Goal: Information Seeking & Learning: Learn about a topic

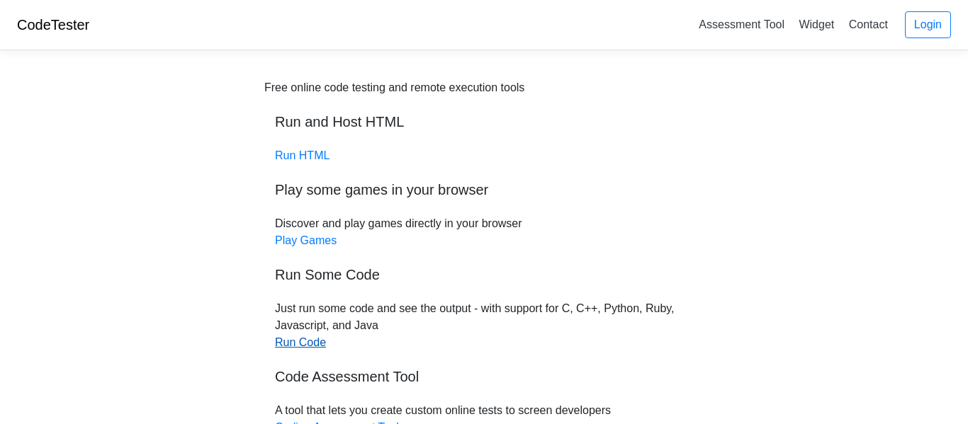
click at [299, 343] on link "Run Code" at bounding box center [300, 343] width 51 height 12
click at [301, 160] on link "Run HTML" at bounding box center [302, 156] width 55 height 12
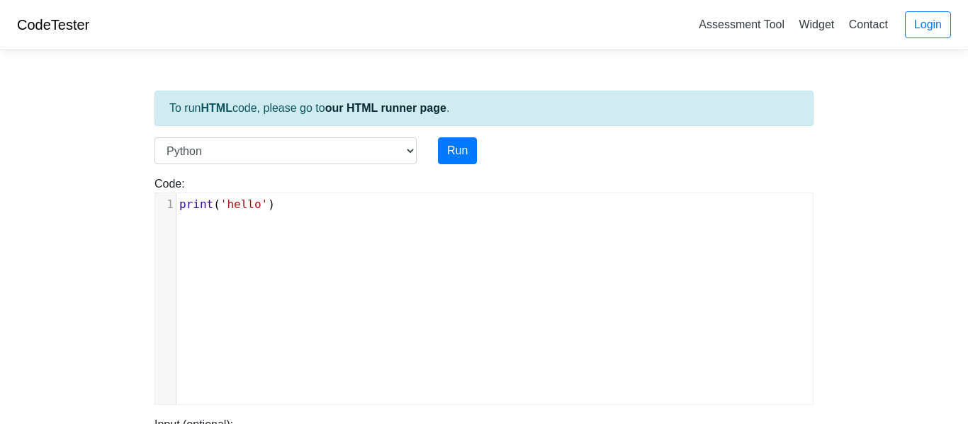
scroll to position [6, 0]
type textarea "print('hello')"
drag, startPoint x: 307, startPoint y: 203, endPoint x: 171, endPoint y: 194, distance: 135.7
click at [171, 194] on div "x 1 print ( 'hello' )" at bounding box center [494, 309] width 679 height 232
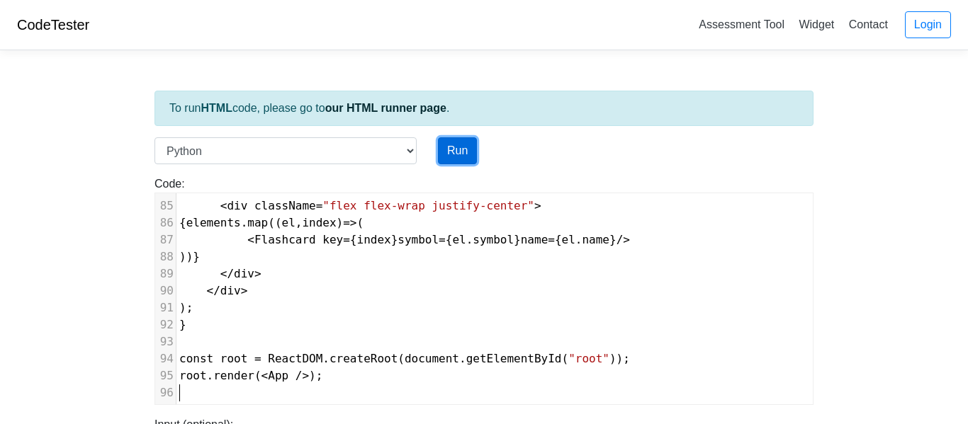
click at [470, 157] on button "Run" at bounding box center [457, 150] width 39 height 27
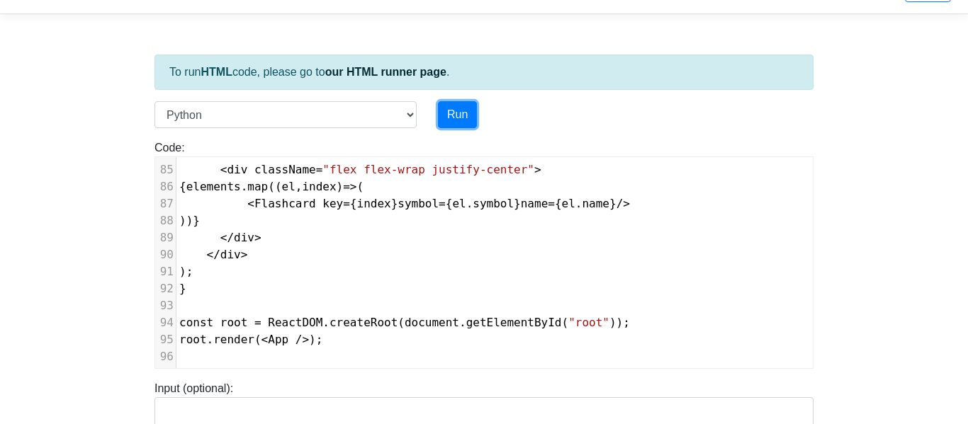
type input "https://codetester.io/runner?s=JrX0qYJ3z8"
type textarea "Submission status: Runtime Error (NZEC) Stderr: File "script.py", line 1 import…"
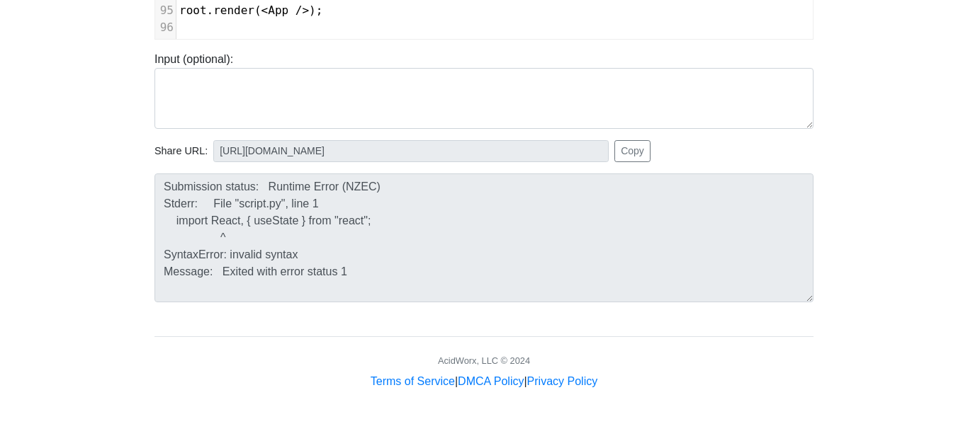
scroll to position [0, 0]
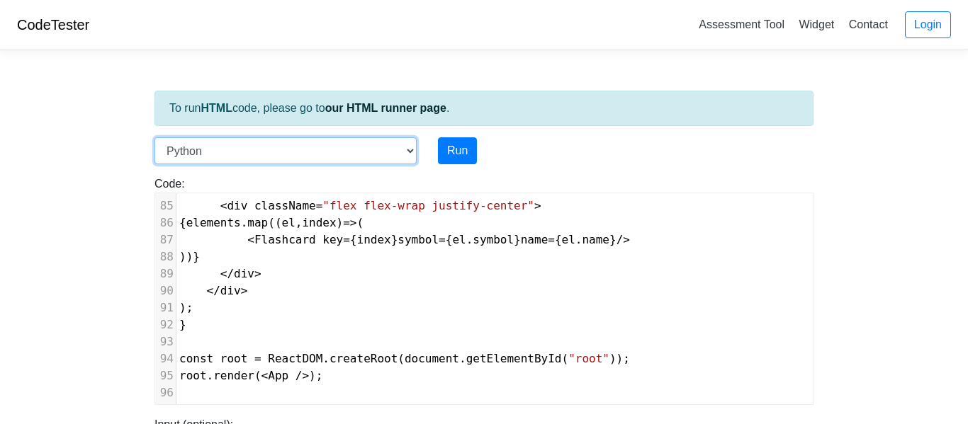
click at [383, 152] on select "C C++ Go Java Javascript Python Ruby" at bounding box center [285, 150] width 262 height 27
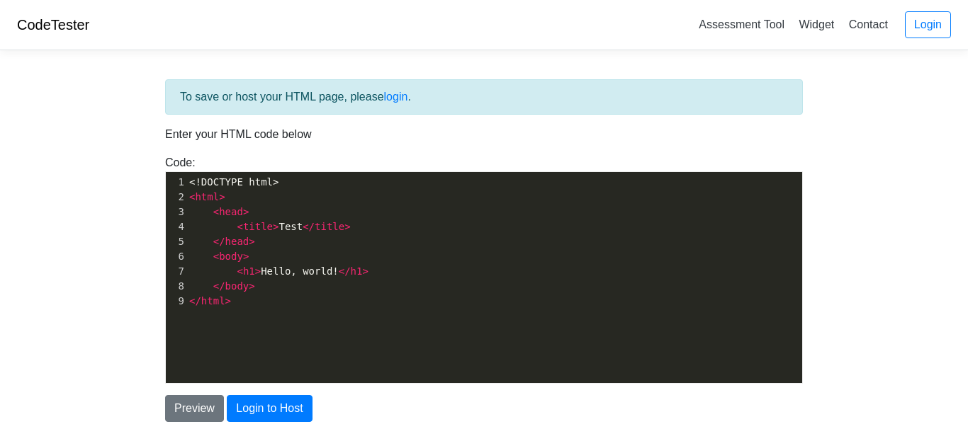
scroll to position [5, 0]
click at [300, 302] on pre "</ html >" at bounding box center [494, 301] width 616 height 15
type textarea "<!DOCTYPE html> <html> <head> <title>Test</title> </head> <body> <h1>Hello, wor…"
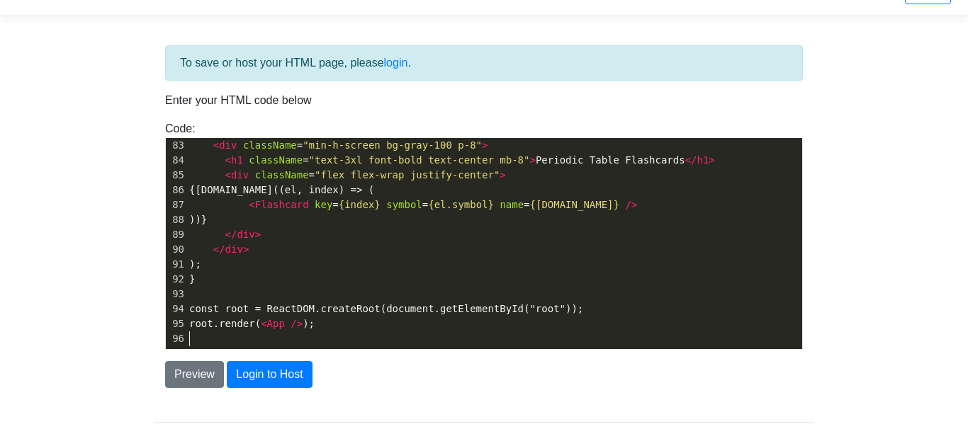
scroll to position [42, 0]
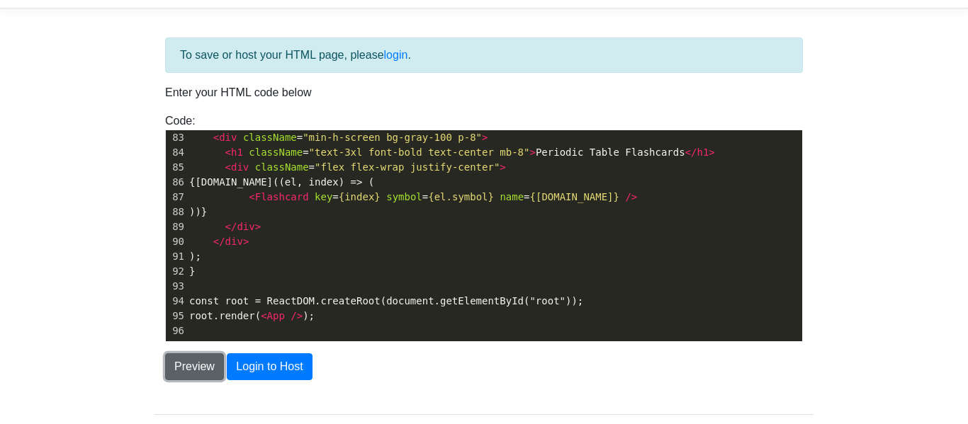
click at [197, 367] on button "Preview" at bounding box center [194, 367] width 59 height 27
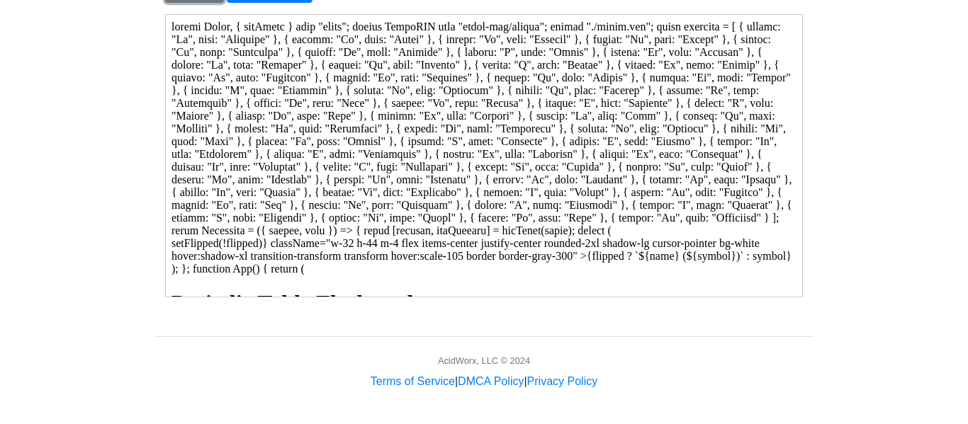
scroll to position [0, 0]
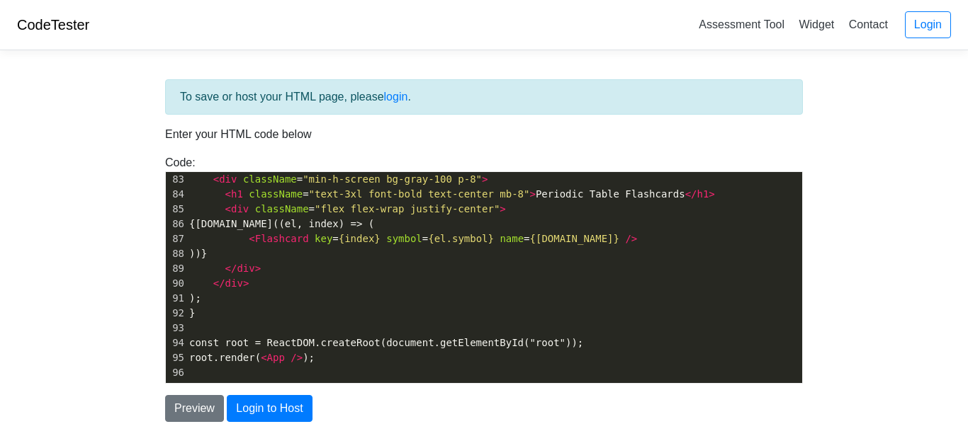
click at [361, 215] on pre "< div className = "flex flex-wrap justify-center" >" at bounding box center [494, 209] width 616 height 15
type textarea "import React, { useState } from "react"; import ReactDOM from "react-dom/client…"
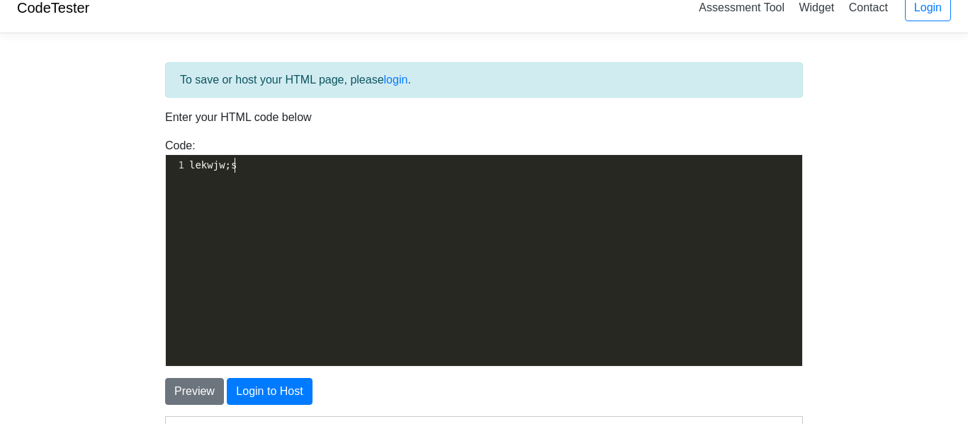
scroll to position [5, 45]
type textarea "lekwjw;s"
click at [198, 386] on button "Preview" at bounding box center [194, 391] width 59 height 27
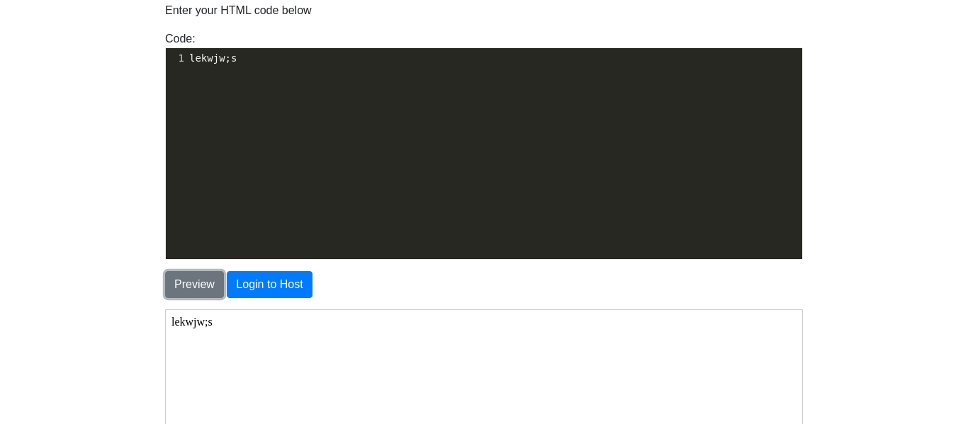
scroll to position [126, 0]
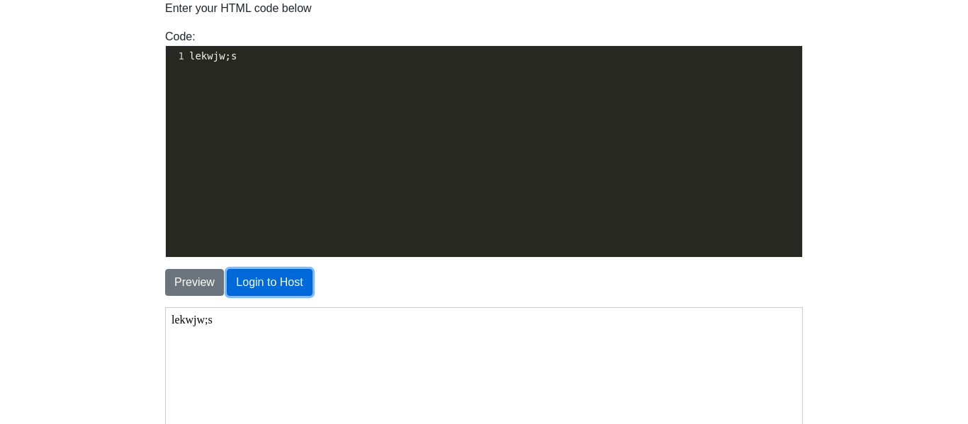
click at [268, 296] on button "Login to Host" at bounding box center [269, 282] width 85 height 27
click at [294, 35] on div "Code: <!DOCTYPE html> <html> <head> <title>Test</title> </head> <body> <h1>Hell…" at bounding box center [483, 143] width 659 height 230
click at [269, 72] on div "​ x 1 import React, { useState } from "react"; 1 lekwjw;s" at bounding box center [495, 162] width 658 height 232
type textarea "s"
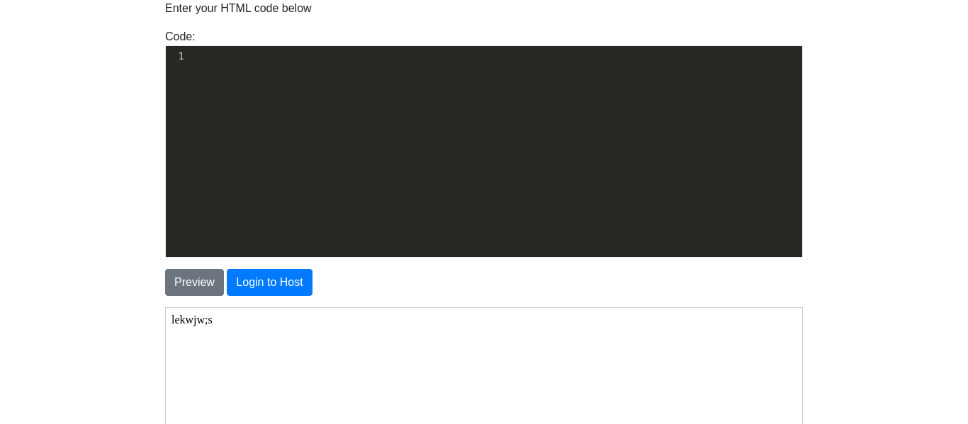
scroll to position [4914, 0]
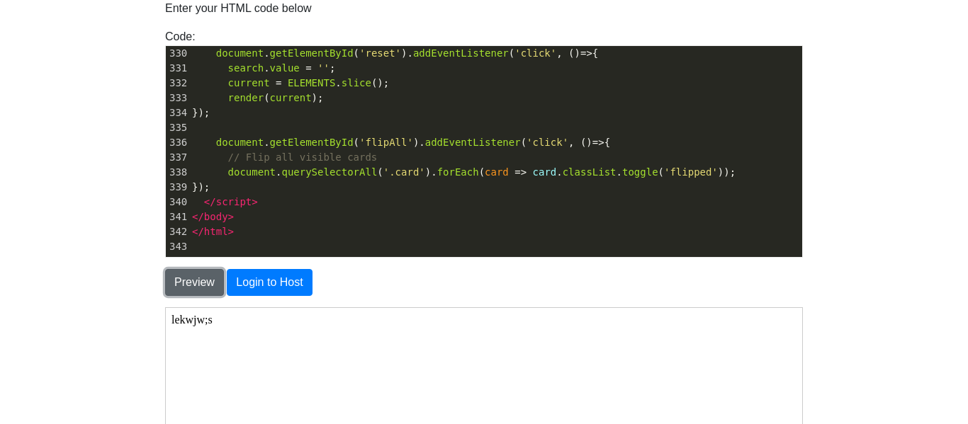
click at [196, 291] on button "Preview" at bounding box center [194, 282] width 59 height 27
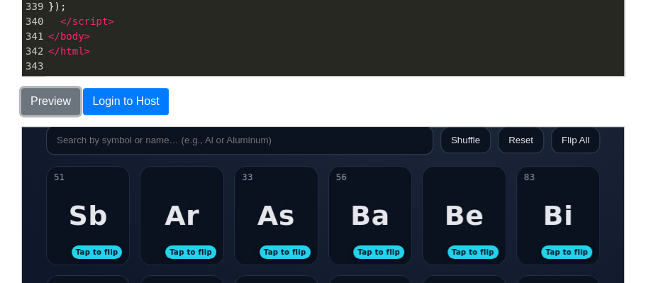
scroll to position [51, 0]
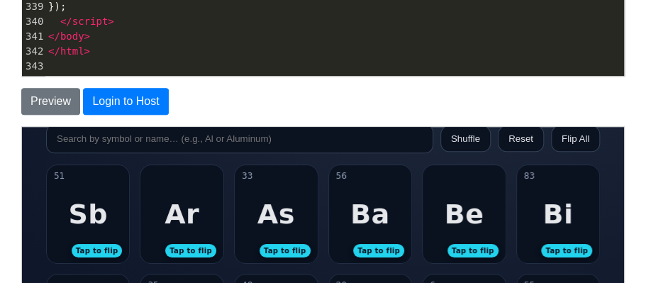
click at [75, 203] on div "Sb" at bounding box center [87, 213] width 40 height 31
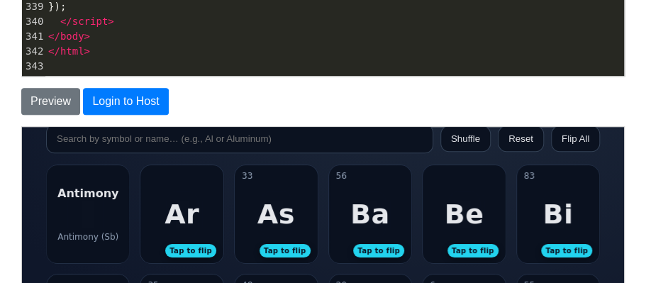
click at [75, 203] on div "Antimony Antimony (Sb)" at bounding box center [87, 213] width 83 height 98
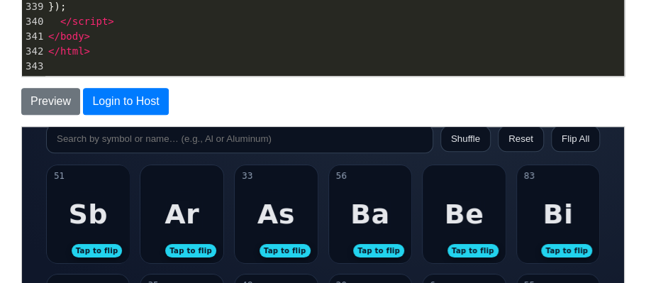
click at [75, 203] on div "Sb" at bounding box center [87, 213] width 40 height 31
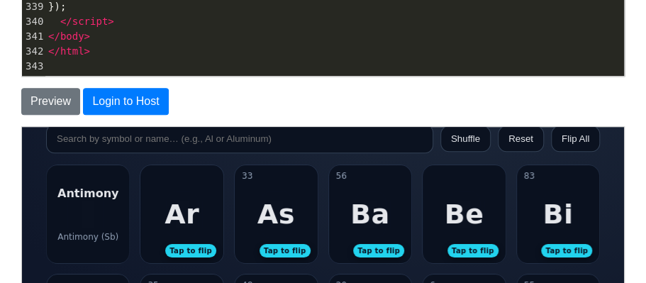
click at [75, 203] on div "Antimony Antimony (Sb)" at bounding box center [87, 213] width 83 height 98
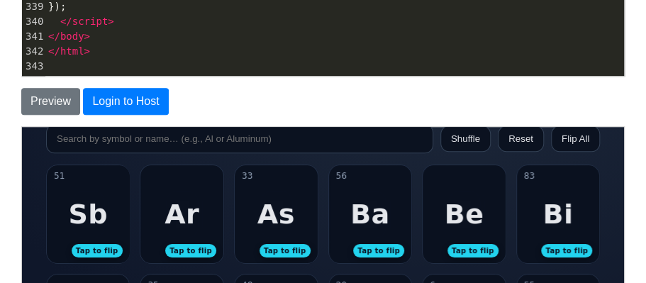
click at [205, 230] on div "Ar Tap to flip" at bounding box center [181, 213] width 83 height 98
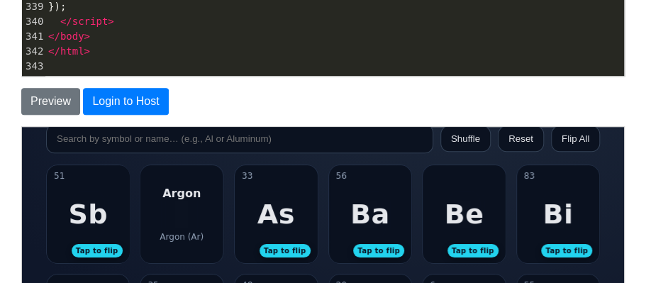
click at [205, 230] on div "Argon Argon (Ar)" at bounding box center [181, 213] width 83 height 98
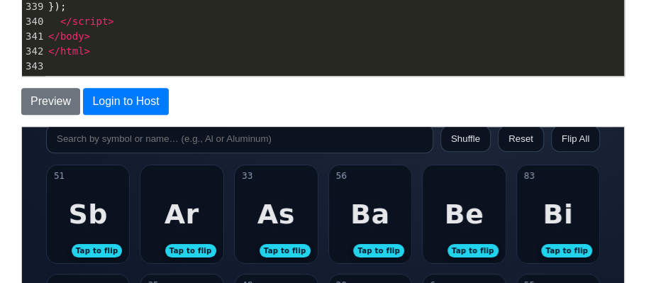
click at [254, 232] on div "33 As Tap to flip" at bounding box center [275, 213] width 83 height 98
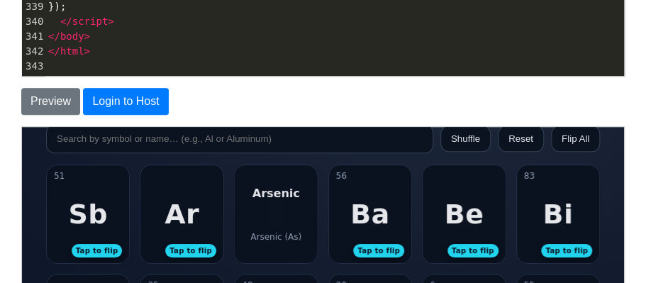
click at [254, 232] on div "Arsenic (As)" at bounding box center [274, 236] width 51 height 10
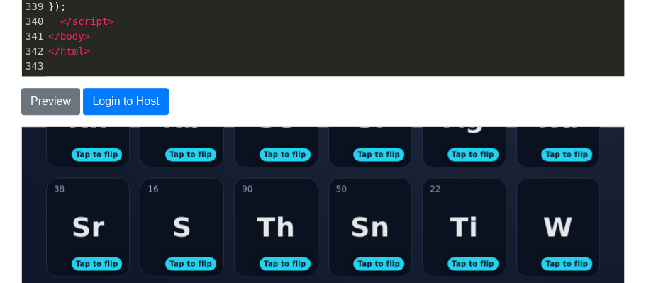
scroll to position [914, 0]
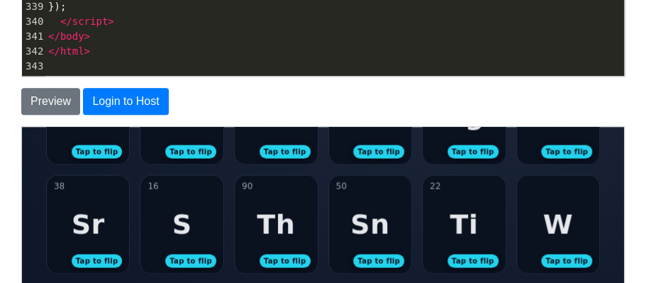
click at [184, 218] on div "S" at bounding box center [181, 223] width 20 height 31
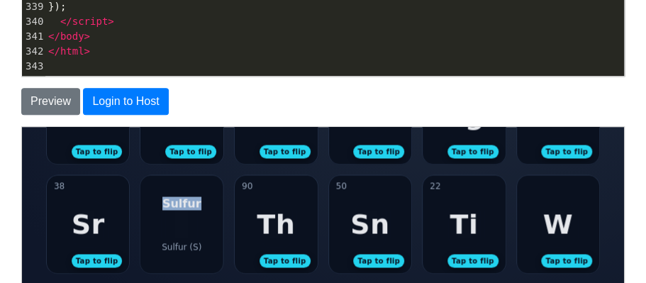
click at [184, 218] on div "Sulfur Sulfur (S)" at bounding box center [181, 223] width 83 height 98
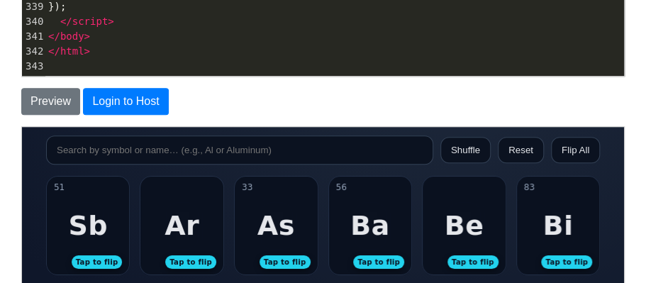
scroll to position [42, 0]
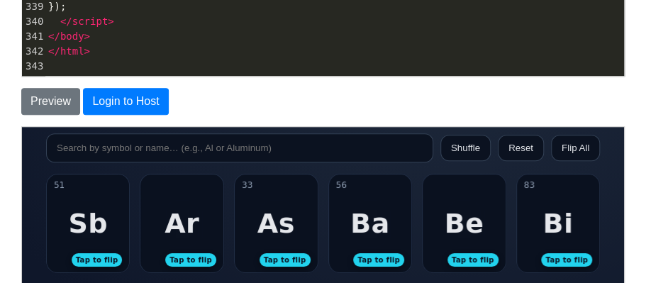
click at [150, 160] on input "search" at bounding box center [238, 147] width 387 height 29
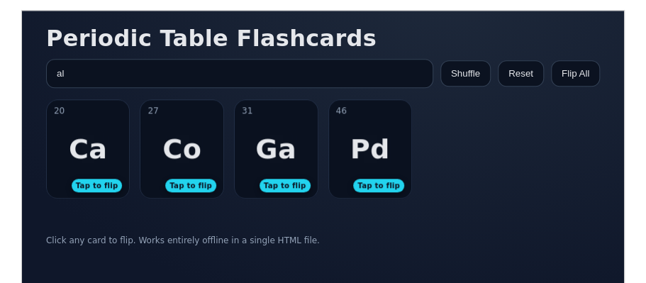
scroll to position [424, 0]
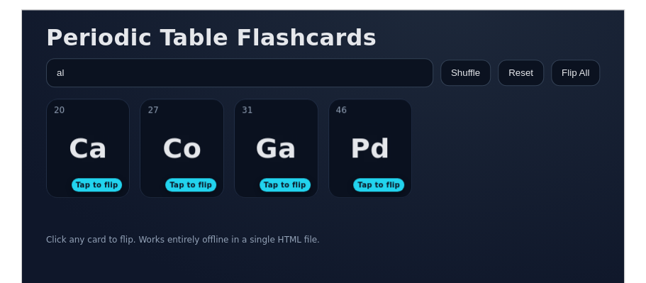
click at [276, 148] on div "Ga" at bounding box center [274, 147] width 41 height 31
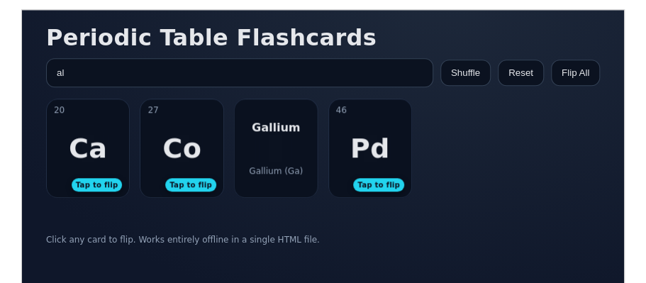
click at [276, 148] on div "Gallium Gallium (Ga)" at bounding box center [275, 148] width 83 height 98
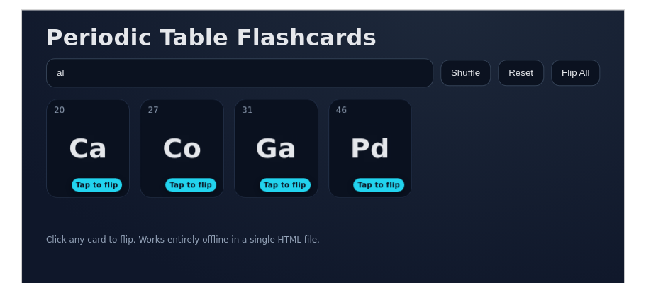
click at [125, 77] on input "al" at bounding box center [238, 71] width 387 height 29
type input "a"
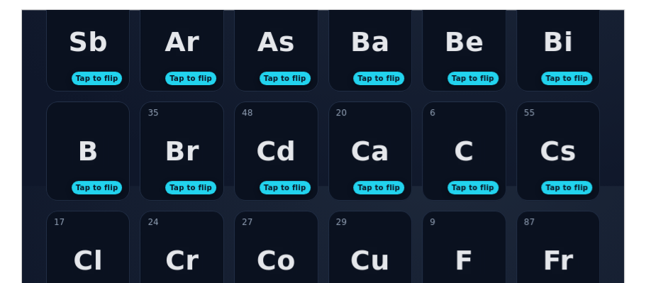
scroll to position [0, 0]
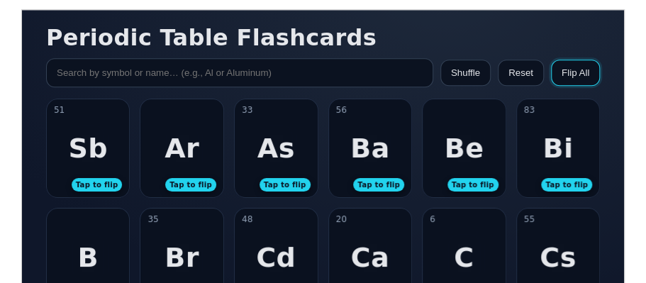
click at [585, 67] on button "Flip All" at bounding box center [574, 72] width 49 height 26
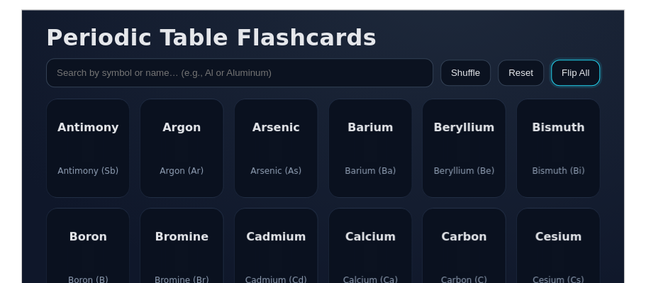
click at [588, 81] on button "Flip All" at bounding box center [574, 72] width 49 height 26
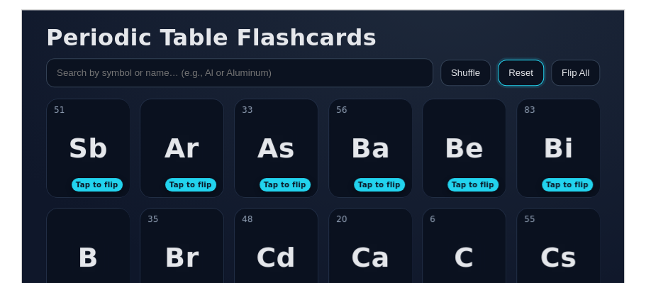
click at [522, 72] on button "Reset" at bounding box center [520, 72] width 46 height 26
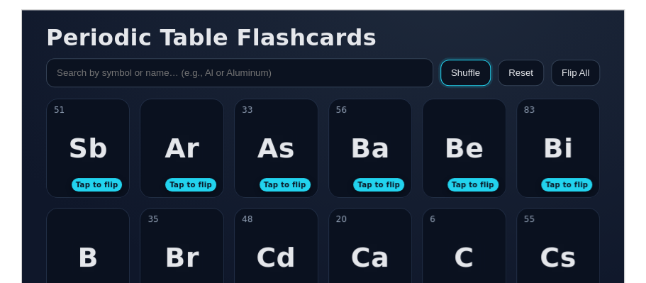
click at [469, 80] on button "Shuffle" at bounding box center [464, 72] width 50 height 26
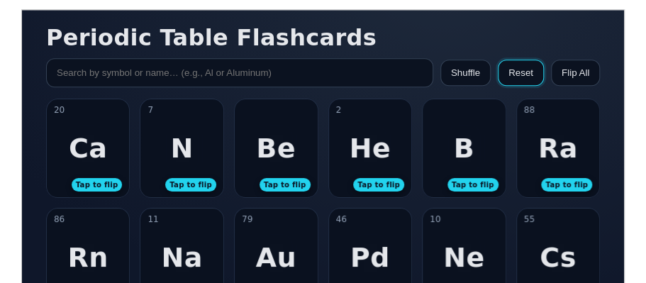
click at [512, 72] on button "Reset" at bounding box center [520, 72] width 46 height 26
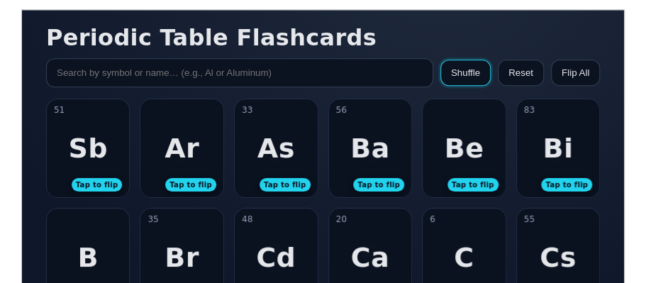
click at [467, 74] on button "Shuffle" at bounding box center [464, 72] width 50 height 26
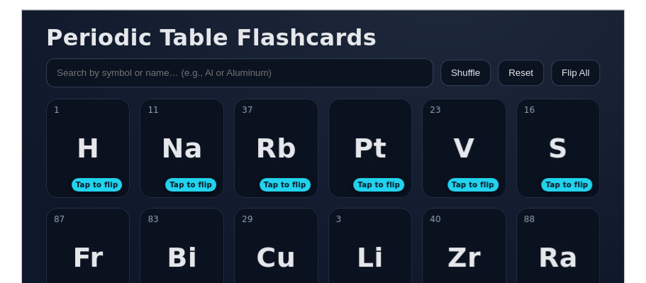
click at [519, 93] on body "Periodic Table Flashcards Shuffle Reset Flip All 1 H Tap to flip Hydrogen Hydro…" at bounding box center [322, 150] width 602 height 282
click at [517, 74] on button "Reset" at bounding box center [520, 72] width 46 height 26
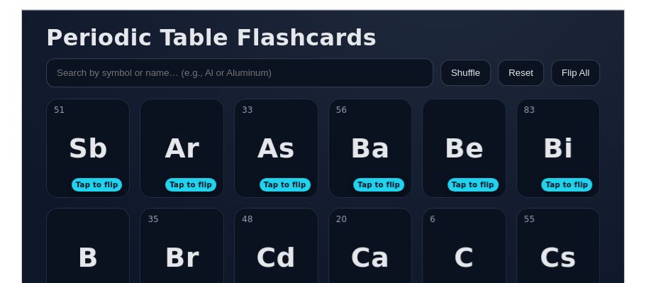
click at [278, 158] on div "As" at bounding box center [276, 147] width 38 height 31
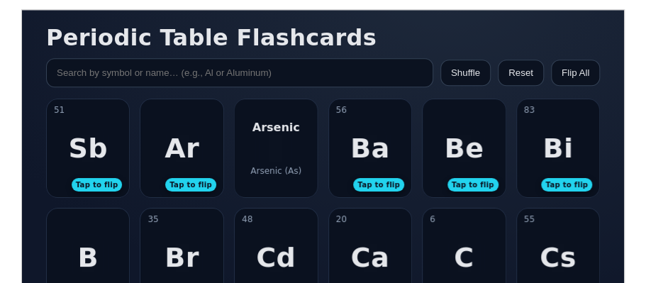
click at [278, 158] on div "Arsenic Arsenic (As)" at bounding box center [275, 148] width 83 height 98
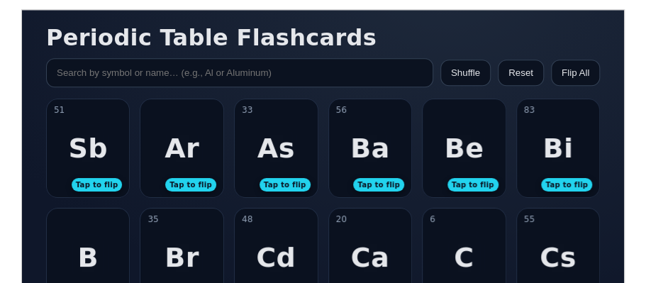
click at [380, 169] on div "56 Ba Tap to flip" at bounding box center [369, 148] width 83 height 98
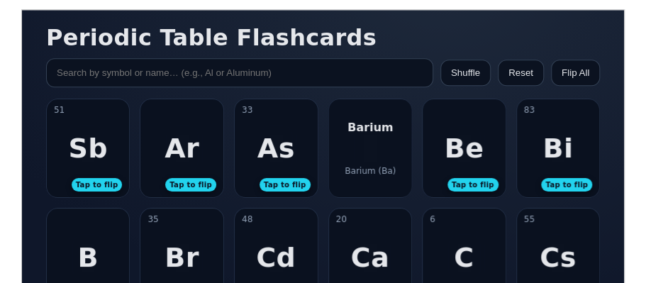
click at [363, 151] on div "Barium Barium (Ba)" at bounding box center [369, 148] width 83 height 98
click at [363, 151] on div "Ba" at bounding box center [369, 147] width 40 height 31
click at [333, 161] on div "Barium Barium (Ba)" at bounding box center [369, 148] width 83 height 98
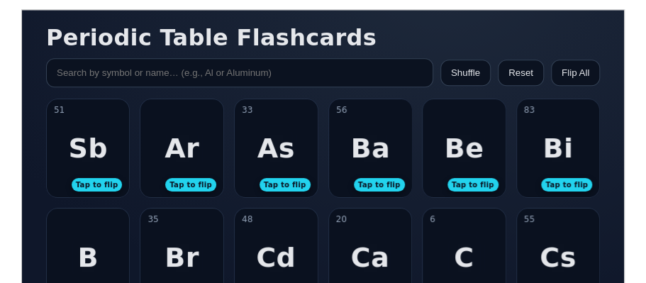
click at [448, 159] on div "Be" at bounding box center [463, 147] width 40 height 31
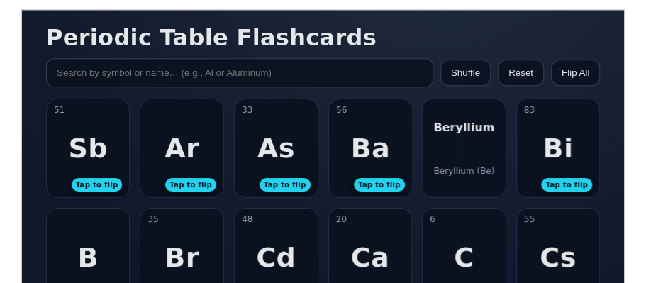
click at [448, 160] on div "Beryllium Beryllium (Be)" at bounding box center [463, 148] width 83 height 98
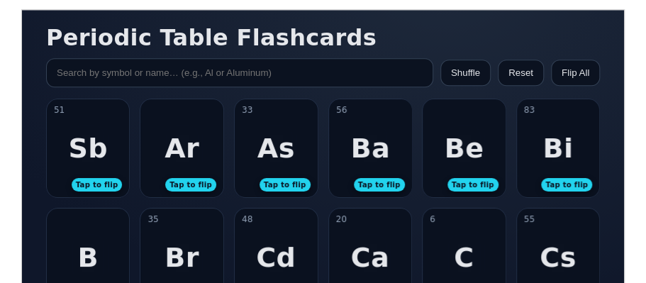
click at [550, 146] on div "Bi" at bounding box center [556, 147] width 30 height 31
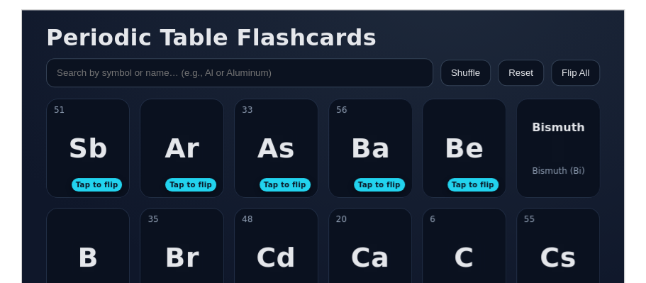
click at [550, 146] on div "[PERSON_NAME] (Bi)" at bounding box center [557, 148] width 83 height 98
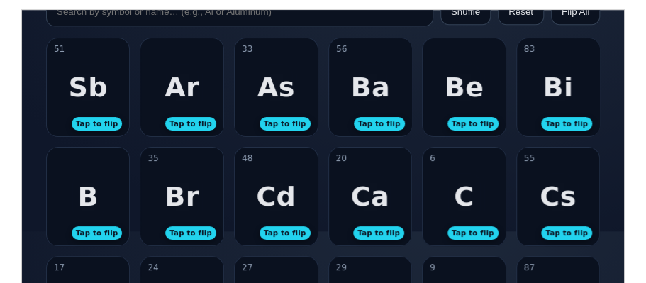
scroll to position [61, 0]
click at [82, 193] on div "B" at bounding box center [87, 195] width 21 height 31
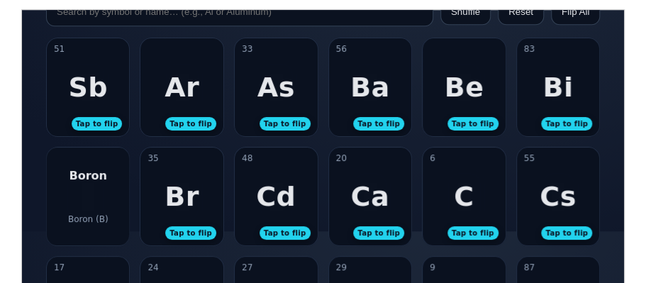
click at [82, 193] on div "[PERSON_NAME] (B)" at bounding box center [87, 196] width 83 height 98
click at [203, 194] on div "35 Br Tap to flip" at bounding box center [181, 196] width 83 height 98
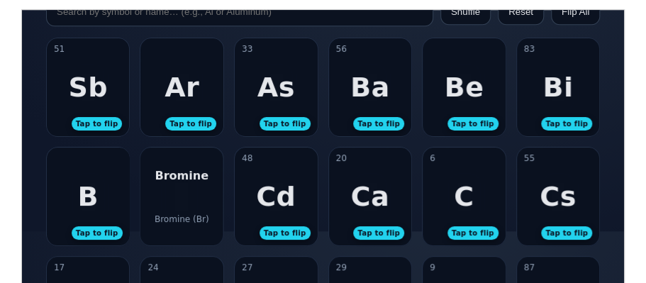
click at [203, 194] on div "Bromine Bromine (Br)" at bounding box center [181, 196] width 83 height 98
click at [203, 194] on article "35 Br Tap to flip Bromine Bromine (Br)" at bounding box center [181, 195] width 84 height 99
click at [169, 199] on div "Bromine Bromine (Br)" at bounding box center [181, 196] width 83 height 98
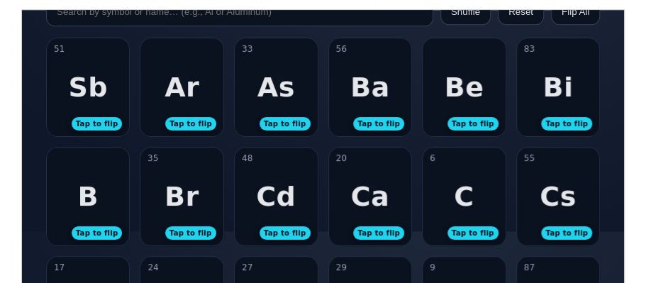
click at [254, 214] on div "48 Cd Tap to flip" at bounding box center [275, 196] width 83 height 98
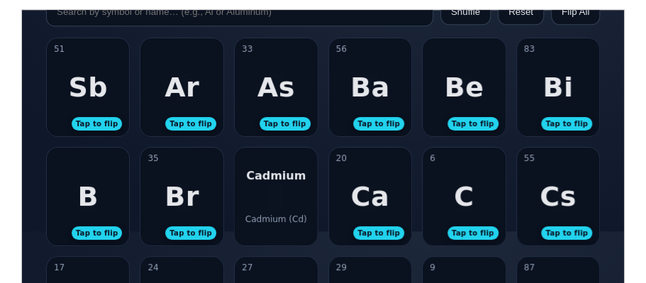
click at [255, 213] on div "Cadmium (Cd)" at bounding box center [275, 218] width 62 height 10
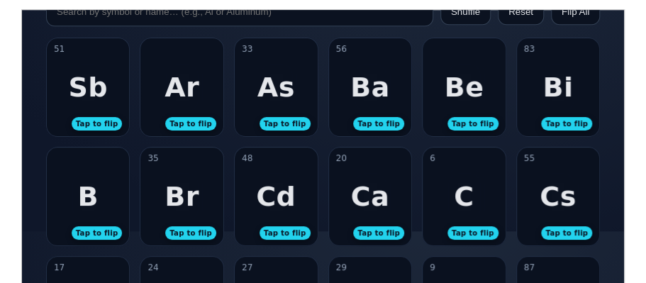
click at [374, 184] on div "Ca" at bounding box center [368, 195] width 39 height 31
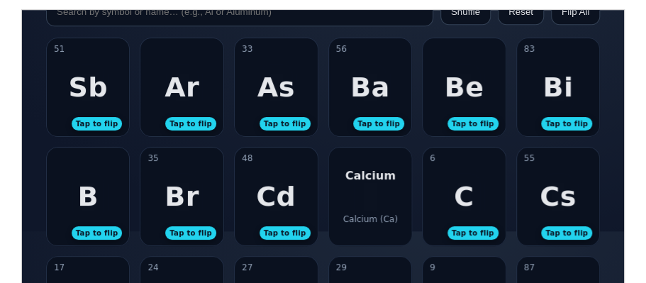
click at [374, 184] on div "Calcium Calcium (Ca)" at bounding box center [369, 196] width 83 height 98
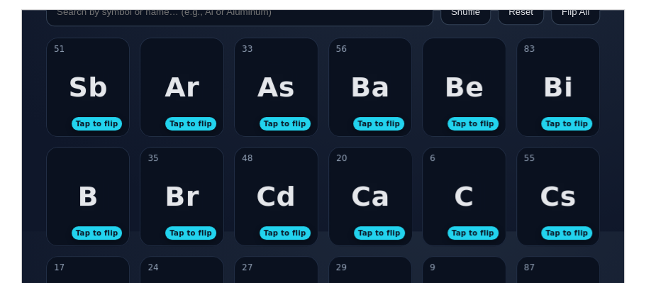
click at [249, 200] on div "48 Cd Tap to flip" at bounding box center [275, 196] width 83 height 98
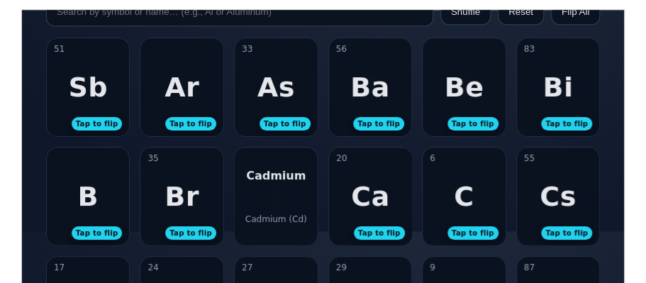
click at [249, 200] on div "Cadmium Cadmium (Cd)" at bounding box center [275, 196] width 83 height 98
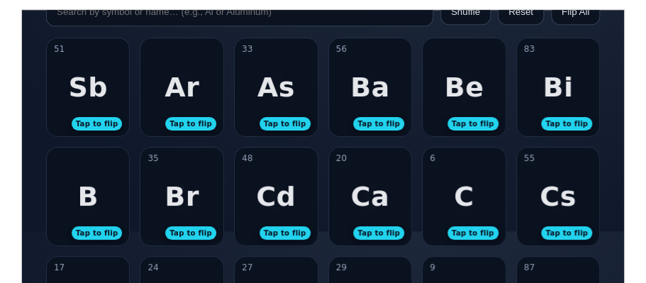
click at [369, 198] on div "Ca" at bounding box center [368, 195] width 39 height 31
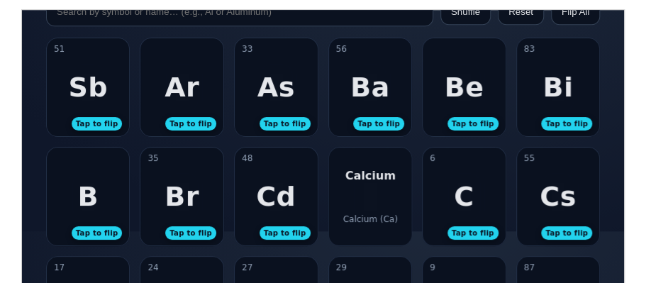
click at [368, 198] on div "Calcium Calcium (Ca)" at bounding box center [369, 196] width 83 height 98
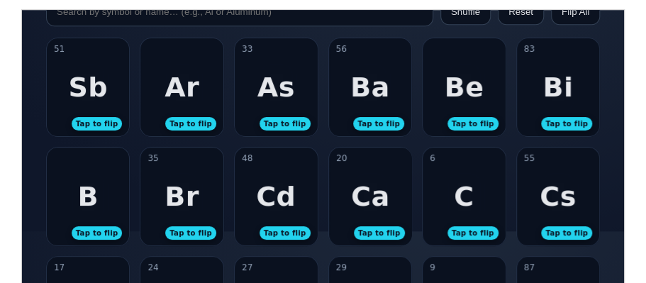
click at [456, 205] on div "C" at bounding box center [463, 195] width 20 height 31
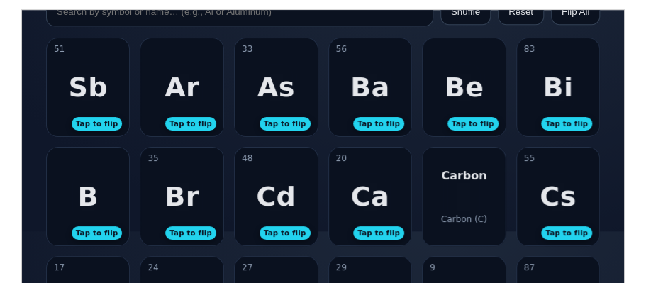
click at [456, 205] on div "Carbon Carbon (C)" at bounding box center [463, 196] width 83 height 98
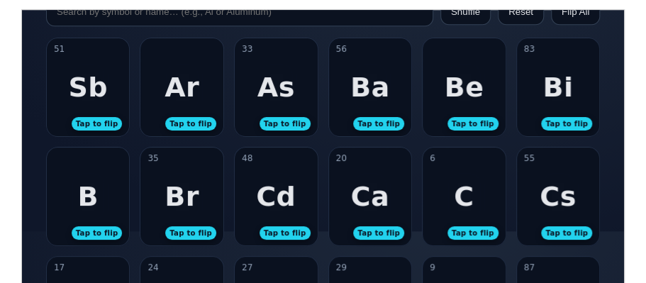
click at [456, 205] on div "6 C Tap to flip" at bounding box center [463, 196] width 83 height 98
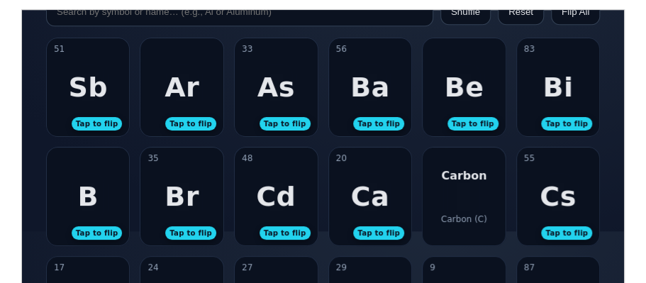
click at [561, 165] on div "55 Cs Tap to flip" at bounding box center [557, 196] width 83 height 98
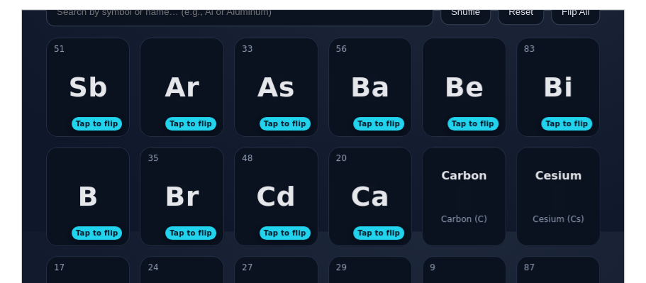
click at [561, 164] on div "Cesium Cesium (Cs)" at bounding box center [557, 196] width 83 height 98
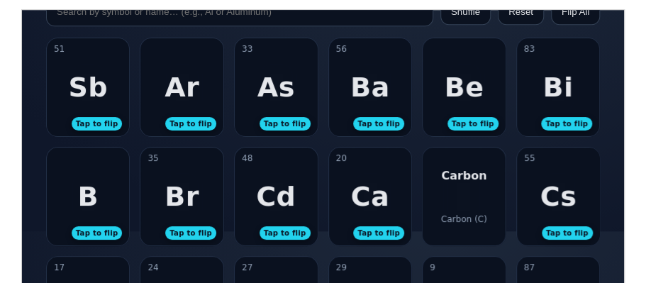
click at [548, 74] on div "Bi" at bounding box center [556, 86] width 30 height 31
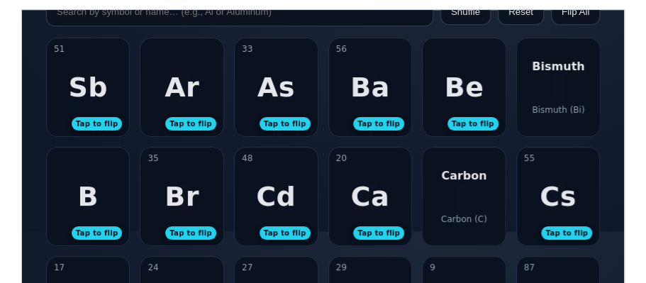
click at [544, 78] on div "[PERSON_NAME] (Bi)" at bounding box center [557, 87] width 83 height 98
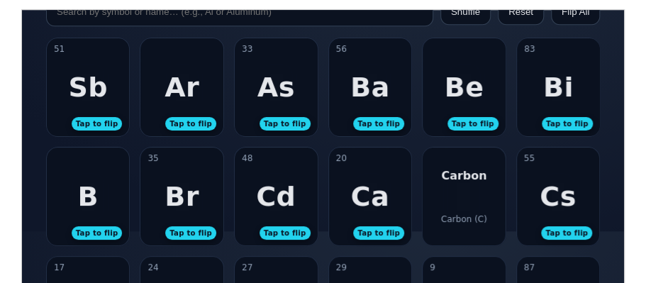
click at [489, 86] on div "Be Tap to flip" at bounding box center [463, 87] width 83 height 98
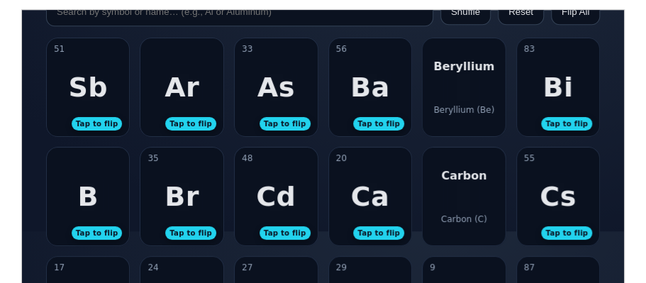
click at [488, 88] on div "Beryllium Beryllium (Be)" at bounding box center [463, 87] width 83 height 98
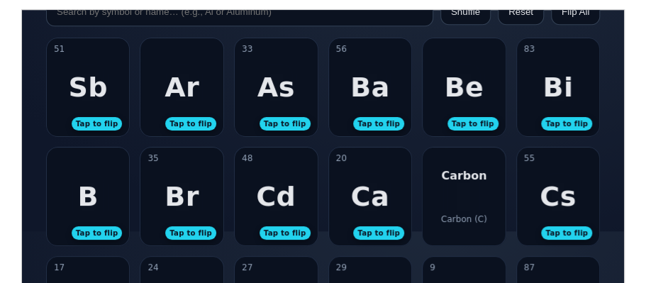
click at [281, 80] on div "As" at bounding box center [276, 86] width 38 height 31
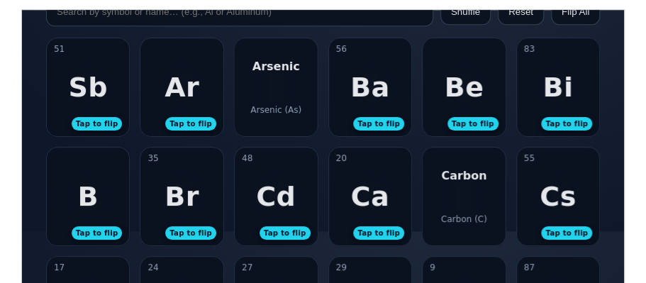
click at [281, 81] on div "Arsenic Arsenic (As)" at bounding box center [275, 87] width 83 height 98
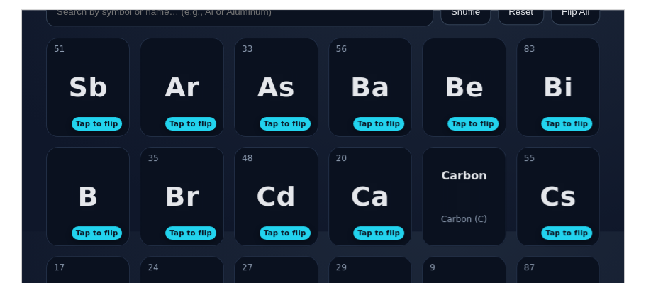
click at [206, 86] on div "Ar Tap to flip" at bounding box center [181, 87] width 83 height 98
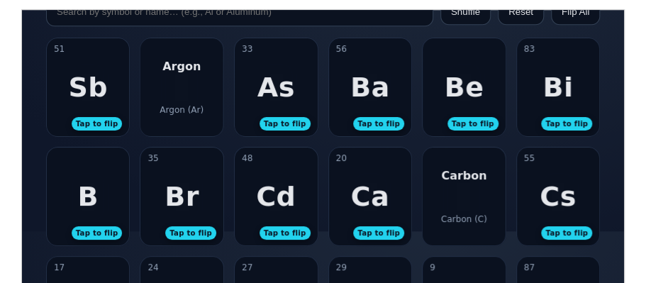
click at [206, 87] on div "Argon Argon (Ar)" at bounding box center [181, 87] width 83 height 98
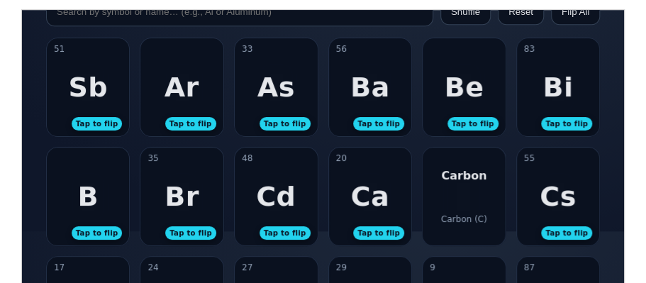
click at [118, 100] on div "51 Sb Tap to flip" at bounding box center [87, 87] width 83 height 98
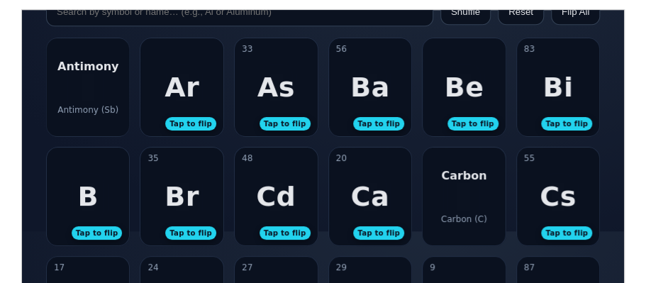
click at [96, 112] on div "Antimony (Sb)" at bounding box center [87, 109] width 61 height 10
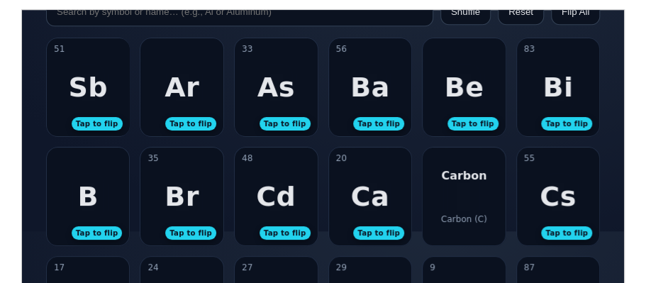
click at [86, 208] on div "B" at bounding box center [87, 195] width 21 height 31
click at [86, 208] on div "[PERSON_NAME] (B)" at bounding box center [87, 196] width 83 height 98
click at [213, 216] on div "35 Br Tap to flip" at bounding box center [181, 196] width 83 height 98
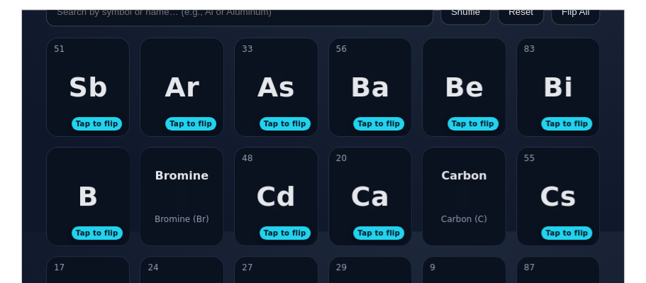
click at [213, 216] on div "Bromine Bromine (Br)" at bounding box center [181, 196] width 83 height 98
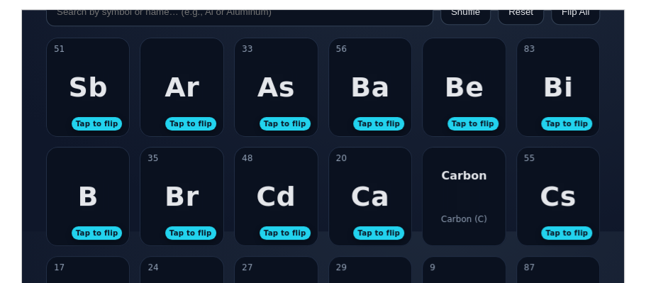
click at [262, 203] on div "Cd" at bounding box center [275, 195] width 40 height 31
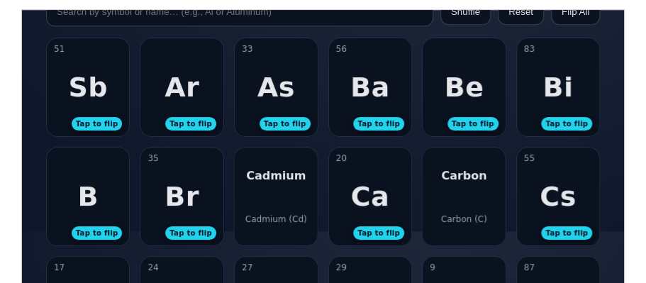
click at [261, 206] on div "Cadmium Cadmium (Cd)" at bounding box center [275, 196] width 83 height 98
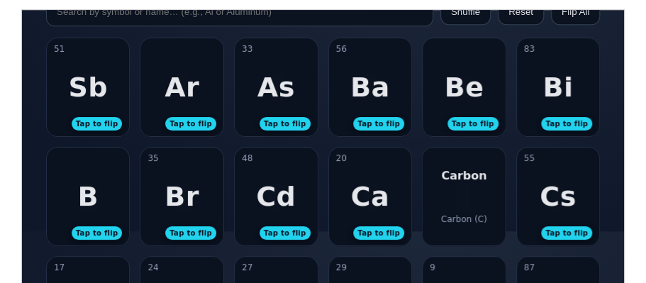
click at [360, 207] on div "Ca" at bounding box center [368, 195] width 39 height 31
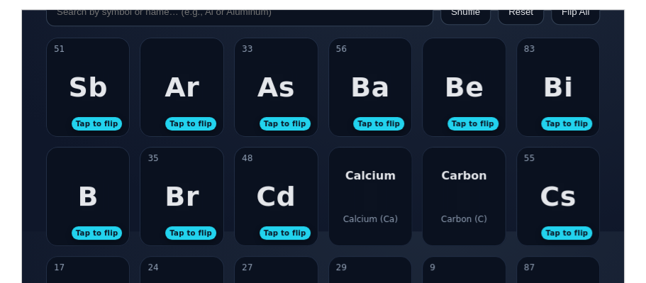
click at [360, 210] on div "Calcium Calcium (Ca)" at bounding box center [369, 196] width 83 height 98
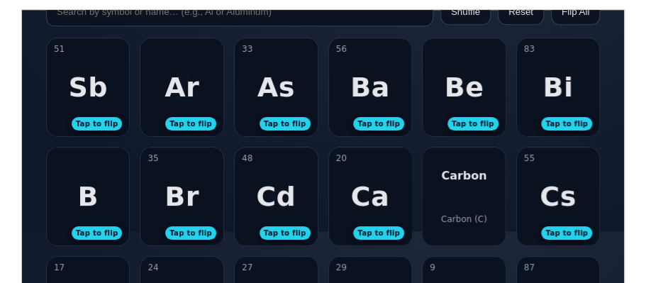
click at [360, 210] on div "Ca" at bounding box center [368, 195] width 39 height 31
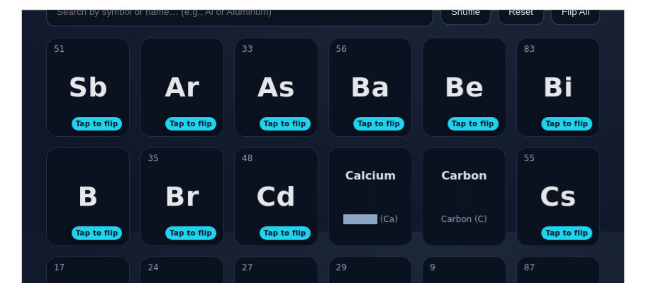
click at [360, 210] on div "Calcium Calcium (Ca)" at bounding box center [369, 196] width 83 height 98
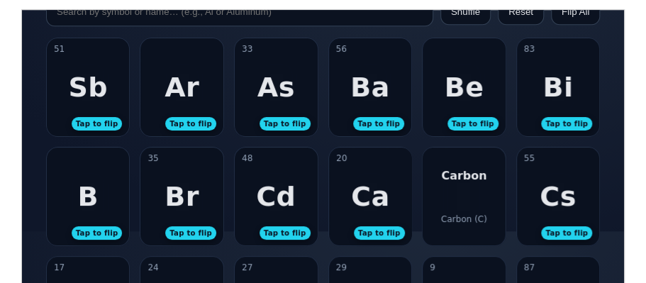
click at [535, 204] on div "55 Cs Tap to flip" at bounding box center [557, 196] width 83 height 98
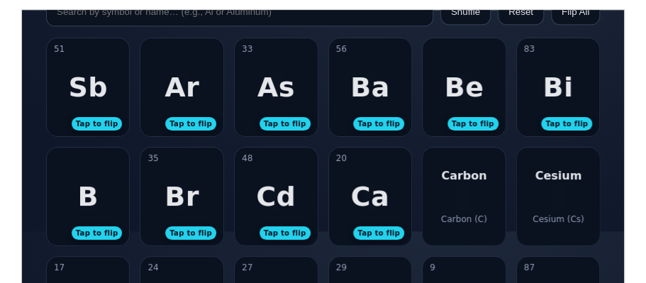
click at [483, 193] on div "Carbon Carbon (C)" at bounding box center [463, 196] width 83 height 98
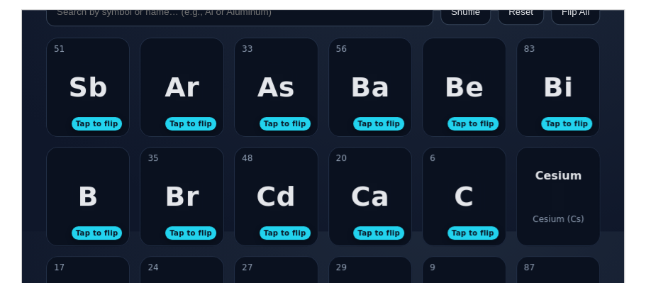
click at [536, 213] on div "Cesium (Cs)" at bounding box center [557, 218] width 51 height 10
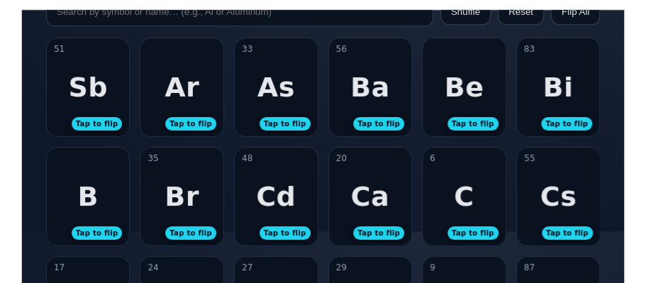
click at [276, 89] on div "As" at bounding box center [276, 86] width 38 height 31
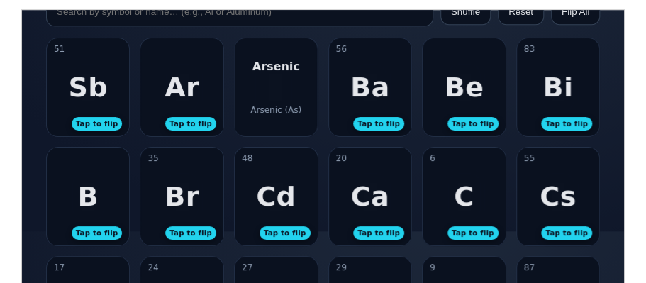
click at [276, 89] on div "Arsenic Arsenic (As)" at bounding box center [275, 87] width 83 height 98
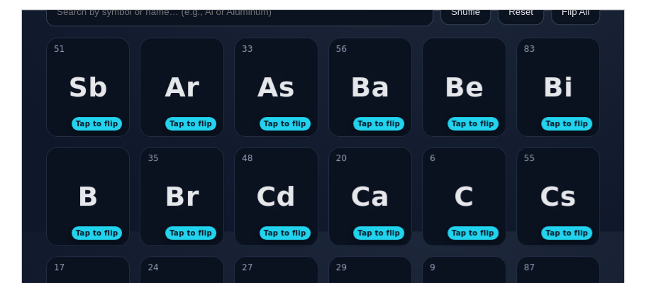
click at [198, 98] on div "Ar Tap to flip" at bounding box center [181, 87] width 83 height 98
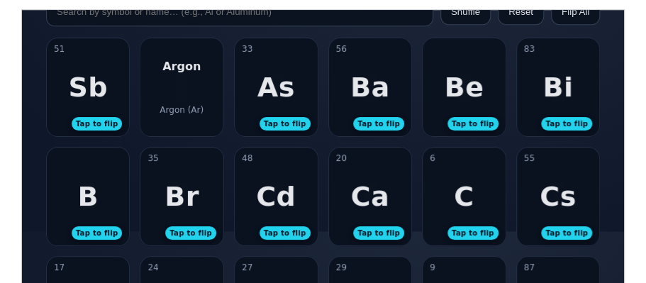
click at [198, 98] on div "Argon Argon (Ar)" at bounding box center [181, 87] width 83 height 98
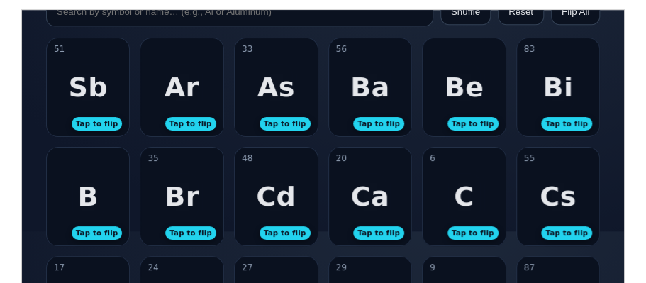
click at [100, 101] on div "Sb" at bounding box center [87, 86] width 40 height 31
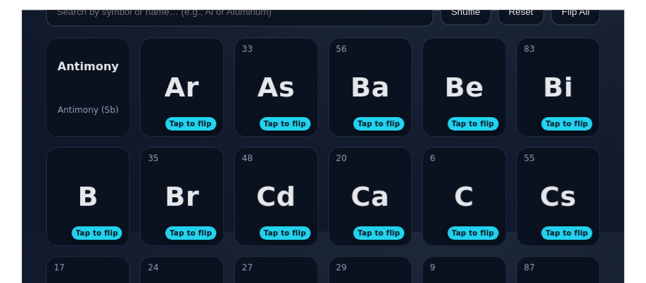
click at [100, 101] on article "51 Sb Tap to flip Antimony Antimony (Sb)" at bounding box center [87, 86] width 84 height 99
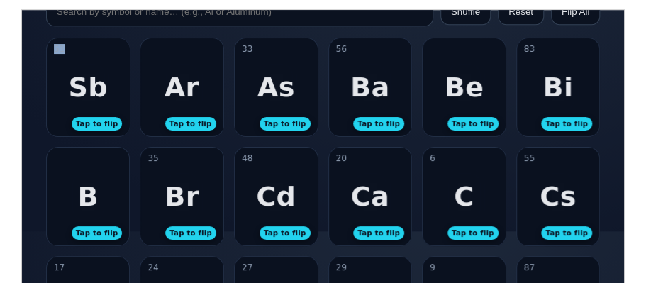
click at [100, 101] on div "Sb" at bounding box center [87, 86] width 40 height 31
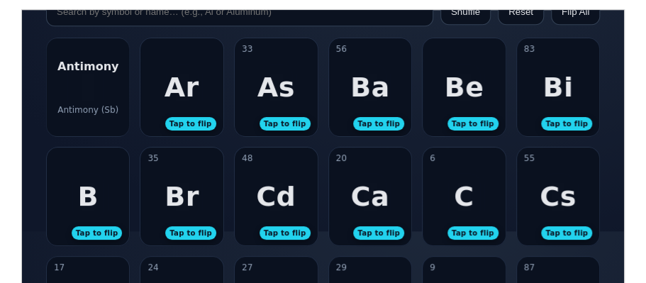
click at [100, 102] on div "Antimony Antimony (Sb)" at bounding box center [87, 87] width 83 height 98
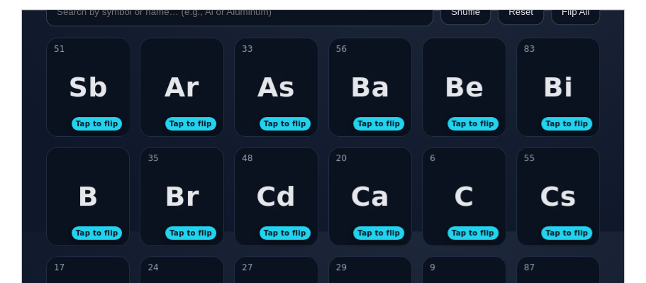
click at [100, 102] on div "51 Sb Tap to flip" at bounding box center [87, 87] width 83 height 98
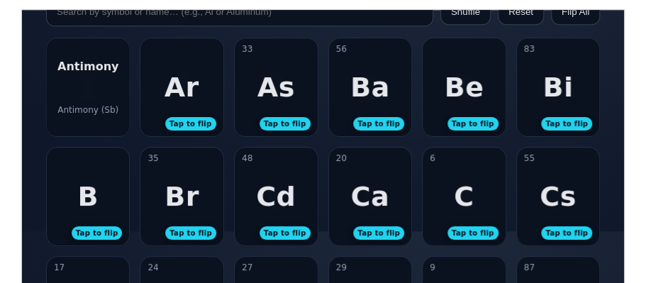
click at [100, 102] on div "Antimony Antimony (Sb)" at bounding box center [87, 87] width 83 height 98
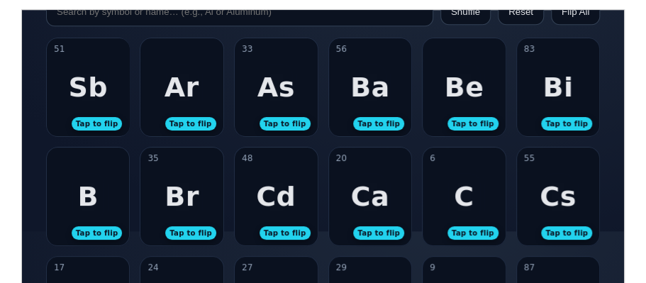
click at [182, 84] on div "Ar" at bounding box center [181, 86] width 35 height 31
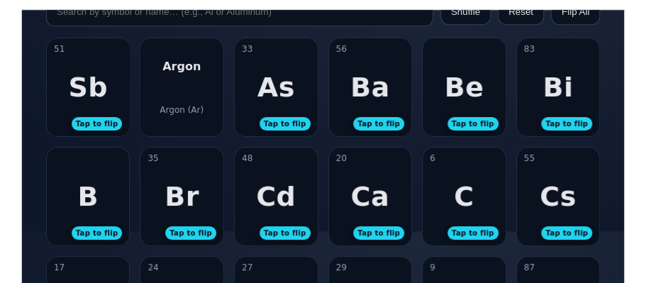
click at [182, 84] on div "Argon Argon (Ar)" at bounding box center [181, 87] width 83 height 98
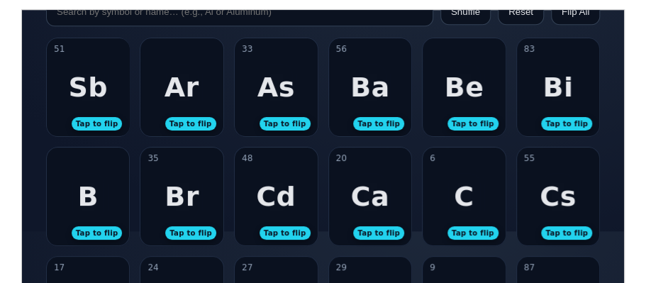
click at [246, 82] on div "33 As Tap to flip" at bounding box center [275, 87] width 83 height 98
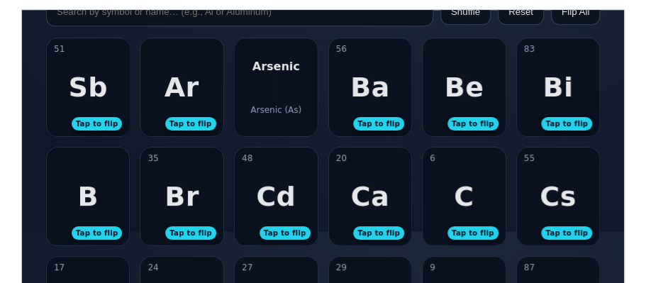
click at [246, 82] on div "Arsenic Arsenic (As)" at bounding box center [275, 87] width 83 height 98
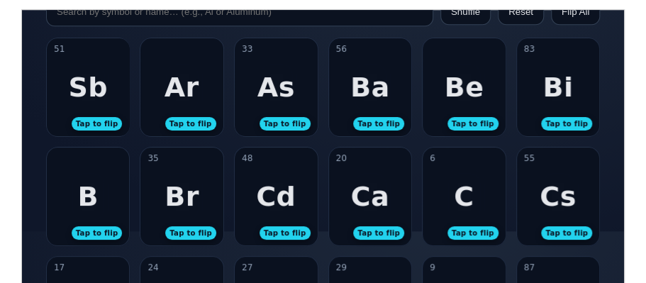
click at [367, 81] on div "Ba" at bounding box center [369, 86] width 40 height 31
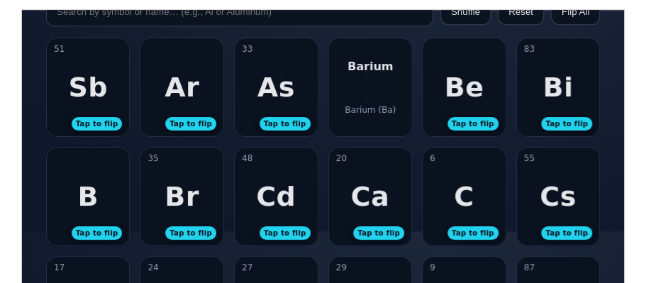
click at [367, 81] on div "Barium Barium (Ba)" at bounding box center [369, 87] width 83 height 98
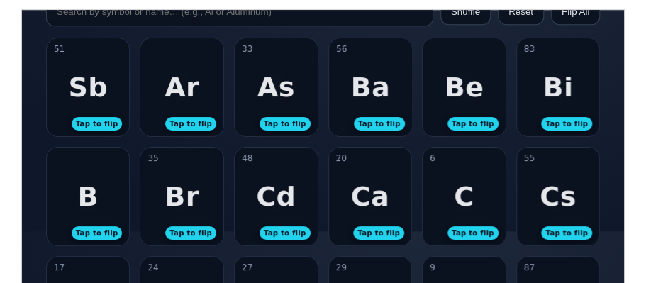
click at [455, 75] on div "Be" at bounding box center [463, 86] width 40 height 31
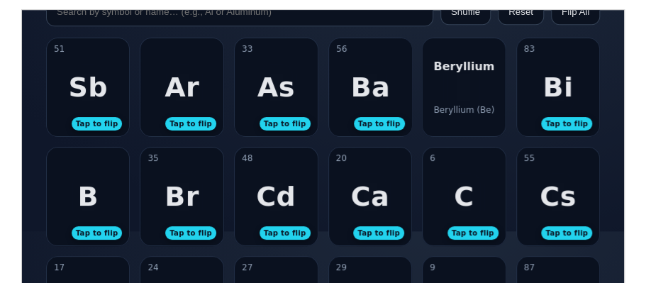
click at [455, 75] on div "Beryllium Beryllium (Be)" at bounding box center [463, 87] width 83 height 98
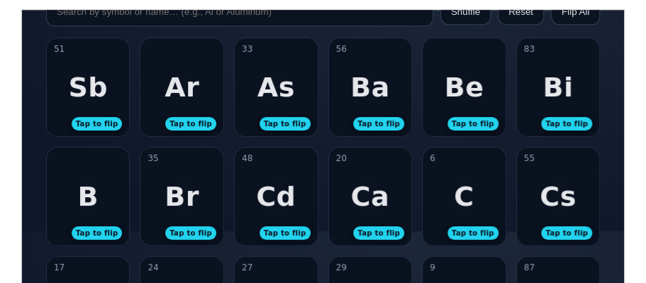
click at [67, 74] on div "51 Sb Tap to flip" at bounding box center [87, 87] width 83 height 98
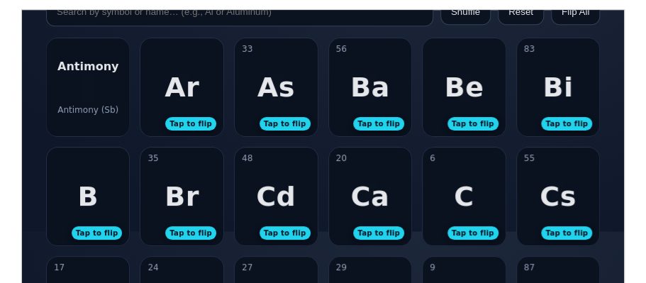
click at [67, 74] on div "Antimony Antimony (Sb)" at bounding box center [87, 87] width 83 height 98
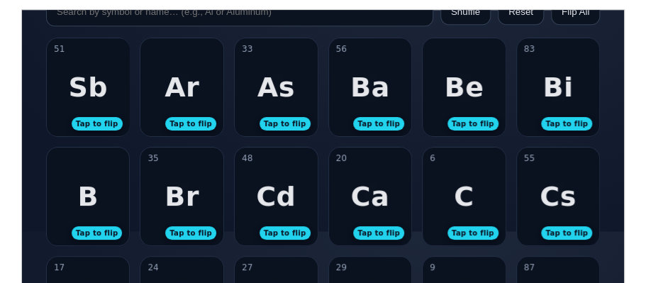
click at [85, 91] on div "Sb" at bounding box center [87, 86] width 40 height 31
click at [85, 91] on div "Antimony Antimony (Sb)" at bounding box center [87, 87] width 83 height 98
click at [85, 91] on div "Sb" at bounding box center [87, 86] width 40 height 31
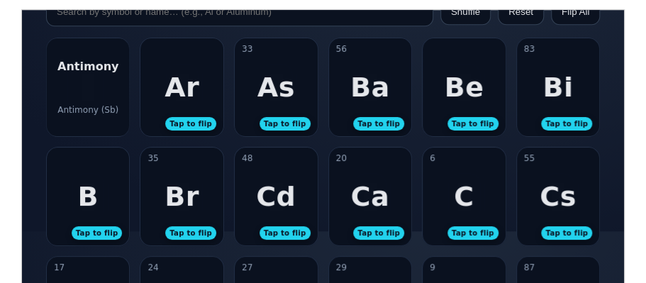
click at [85, 91] on div "Antimony Antimony (Sb)" at bounding box center [87, 87] width 83 height 98
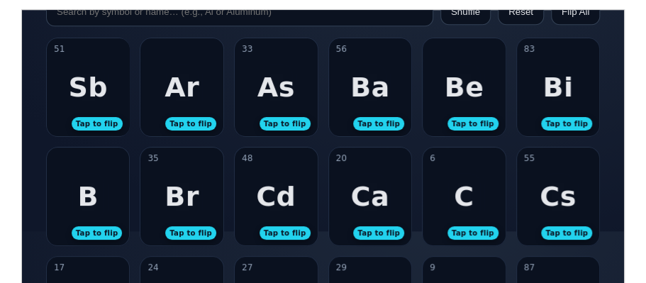
click at [164, 81] on div "Ar Tap to flip" at bounding box center [181, 87] width 83 height 98
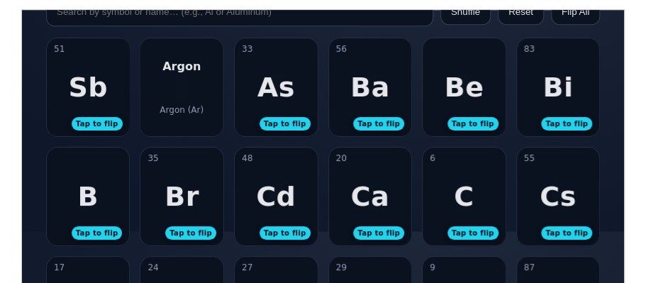
click at [164, 81] on div "Argon Argon (Ar)" at bounding box center [181, 87] width 83 height 98
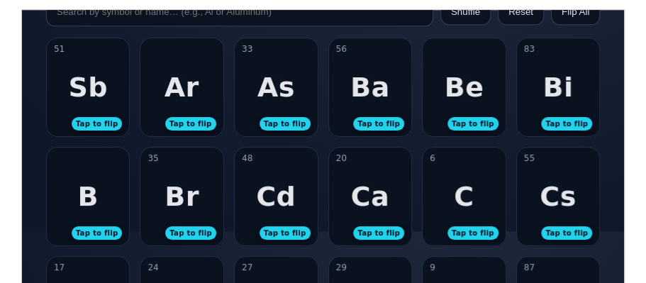
click at [293, 100] on div "33 As Tap to flip" at bounding box center [275, 87] width 83 height 98
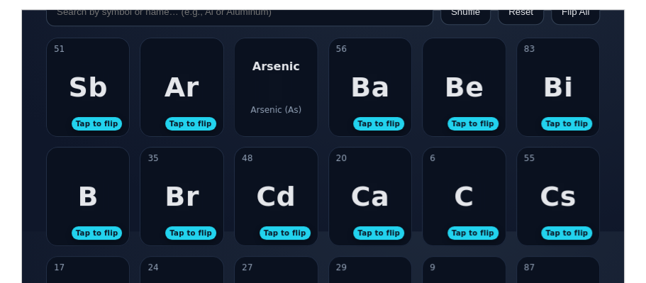
click at [293, 100] on div "Arsenic Arsenic (As)" at bounding box center [275, 87] width 83 height 98
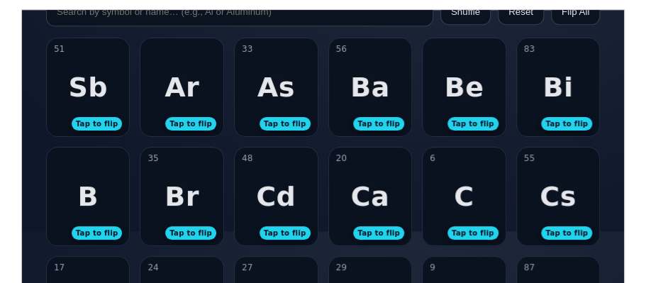
click at [368, 93] on div "Ba" at bounding box center [369, 86] width 40 height 31
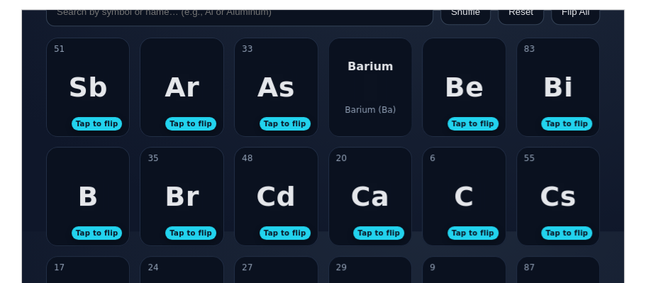
click at [368, 93] on div "Barium Barium (Ba)" at bounding box center [369, 87] width 83 height 98
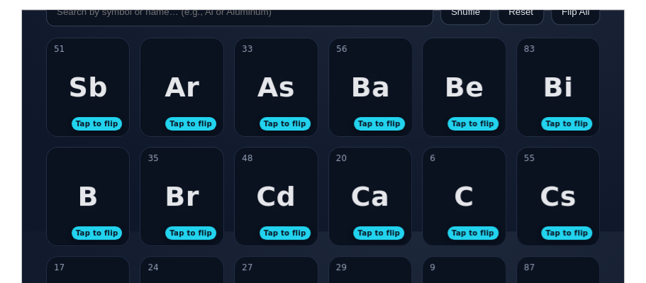
click at [540, 94] on div "83 Bi Tap to flip" at bounding box center [557, 87] width 83 height 98
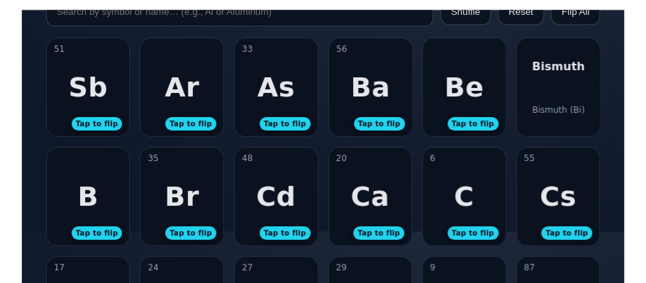
click at [540, 94] on div "[PERSON_NAME] (Bi)" at bounding box center [557, 87] width 83 height 98
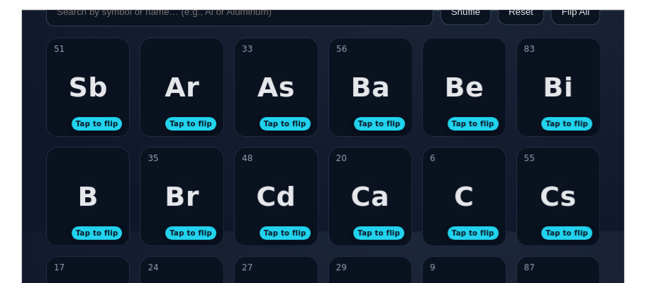
click at [459, 86] on div "Be" at bounding box center [463, 86] width 40 height 31
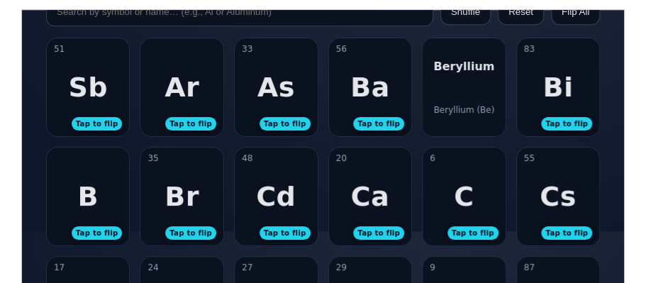
click at [459, 86] on div "Beryllium Beryllium (Be)" at bounding box center [463, 87] width 83 height 98
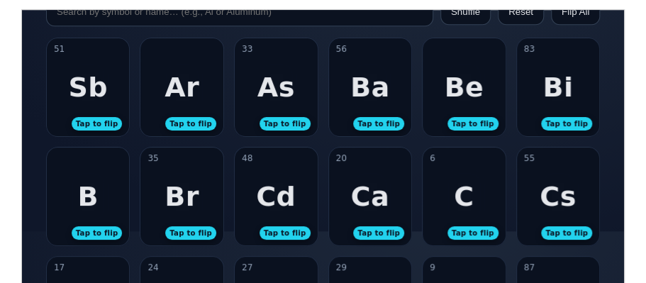
click at [534, 179] on div "55 Cs Tap to flip" at bounding box center [557, 196] width 83 height 98
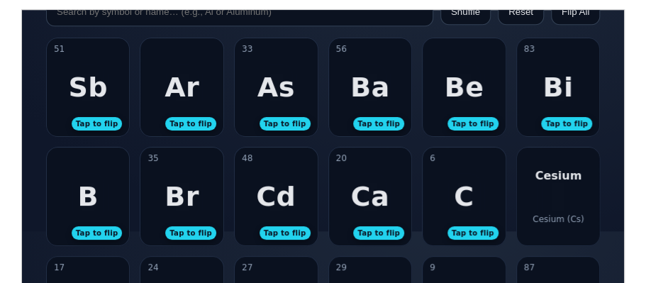
click at [535, 181] on div "Cesium Cesium (Cs)" at bounding box center [557, 196] width 83 height 98
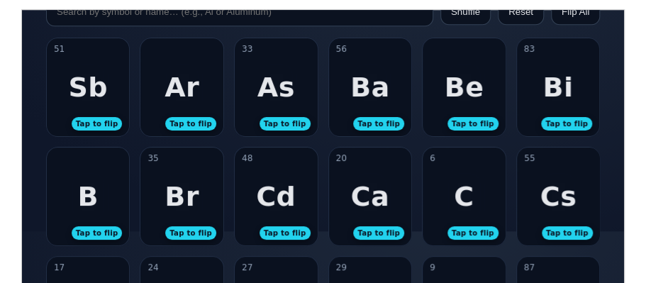
click at [437, 206] on div "6 C Tap to flip" at bounding box center [463, 196] width 83 height 98
click at [437, 206] on div "Carbon Carbon (C)" at bounding box center [463, 196] width 83 height 98
click at [344, 205] on div "20 Ca Tap to flip" at bounding box center [369, 196] width 83 height 98
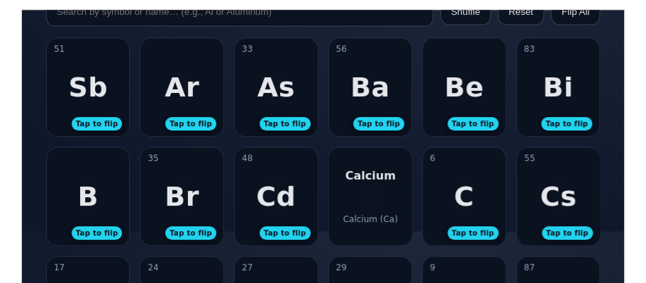
click at [344, 205] on div "Calcium Calcium (Ca)" at bounding box center [369, 196] width 83 height 98
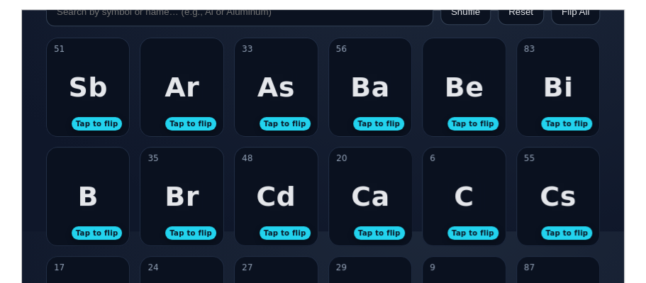
click at [266, 206] on div "Cd" at bounding box center [275, 195] width 40 height 31
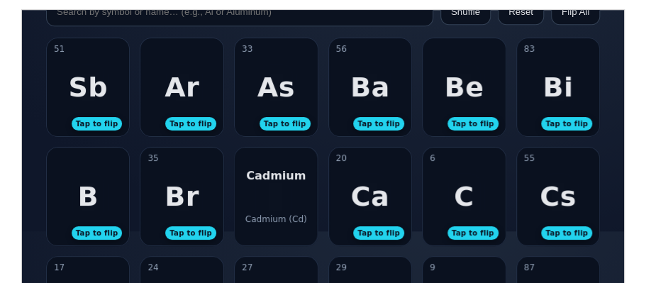
click at [266, 206] on div "Cadmium Cadmium (Cd)" at bounding box center [275, 196] width 83 height 98
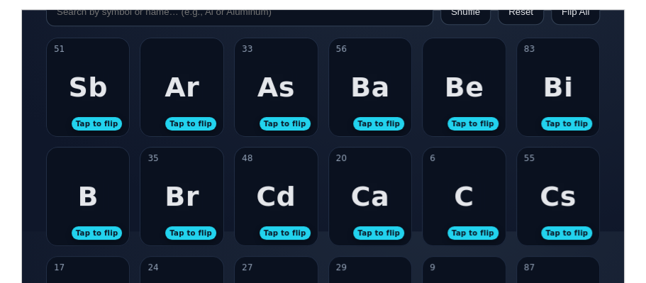
click at [198, 197] on div "35 Br Tap to flip" at bounding box center [181, 196] width 83 height 98
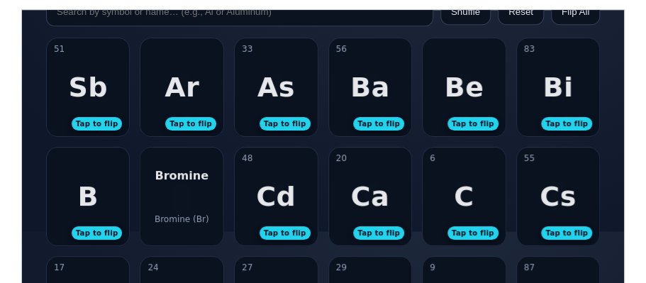
click at [198, 197] on div "Bromine Bromine (Br)" at bounding box center [181, 196] width 83 height 98
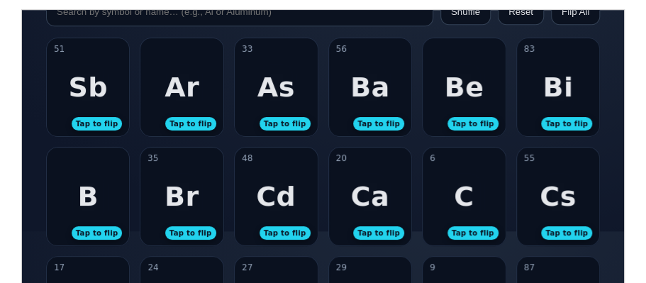
click at [88, 191] on div "B" at bounding box center [87, 195] width 21 height 31
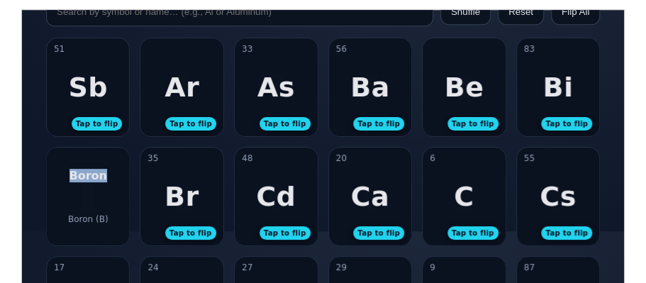
click at [88, 191] on div "[PERSON_NAME] (B)" at bounding box center [87, 196] width 83 height 98
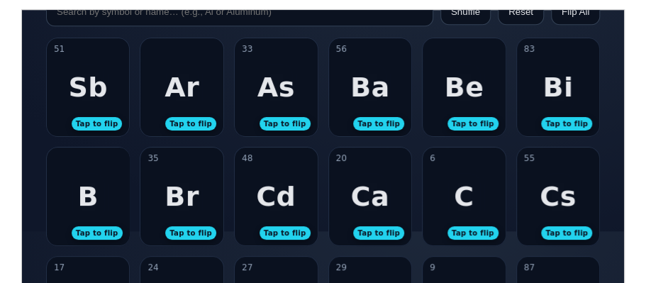
click at [101, 80] on div "Sb" at bounding box center [87, 86] width 40 height 31
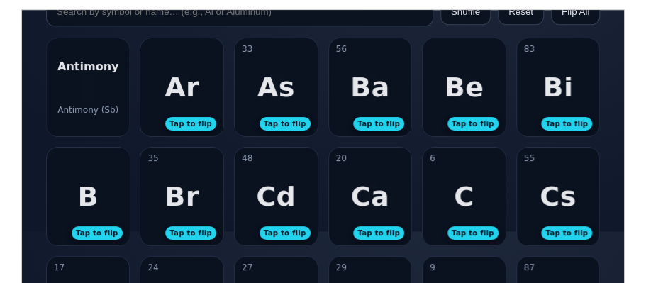
click at [101, 80] on div "Antimony Antimony (Sb)" at bounding box center [87, 87] width 83 height 98
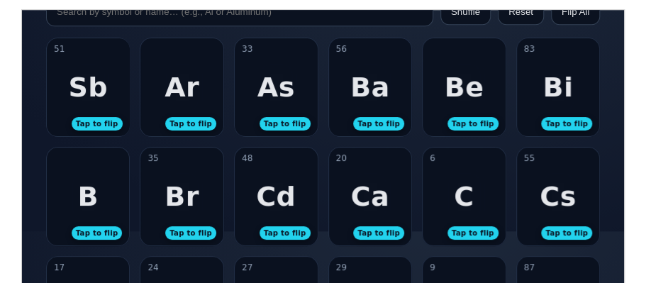
click at [203, 85] on div "Ar Tap to flip" at bounding box center [181, 87] width 83 height 98
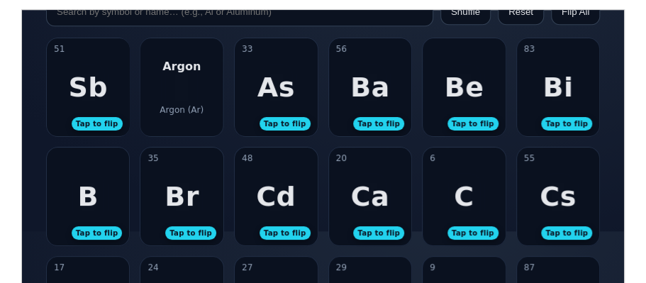
click at [203, 85] on div "Argon Argon (Ar)" at bounding box center [181, 87] width 83 height 98
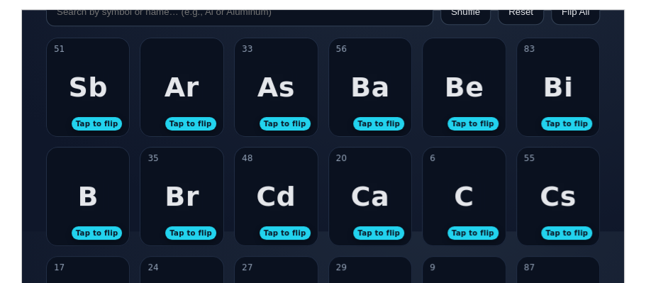
click at [276, 82] on div "As" at bounding box center [276, 86] width 38 height 31
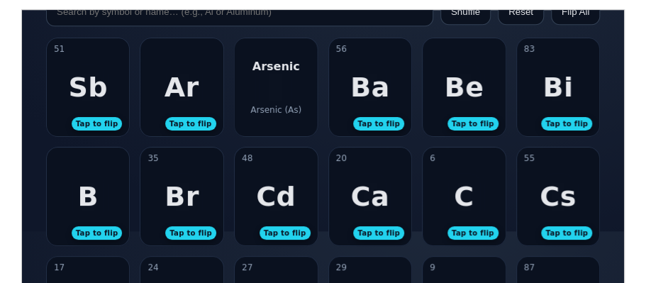
click at [276, 82] on div "Arsenic Arsenic (As)" at bounding box center [275, 87] width 83 height 98
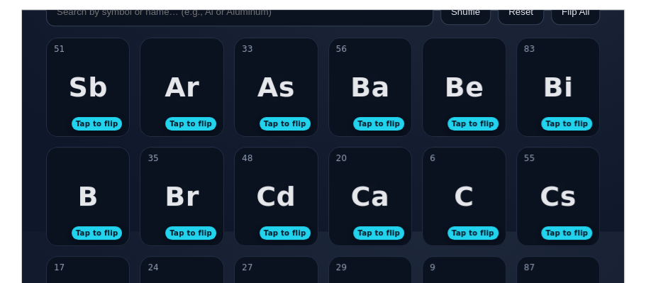
click at [364, 89] on div "Ba" at bounding box center [369, 86] width 40 height 31
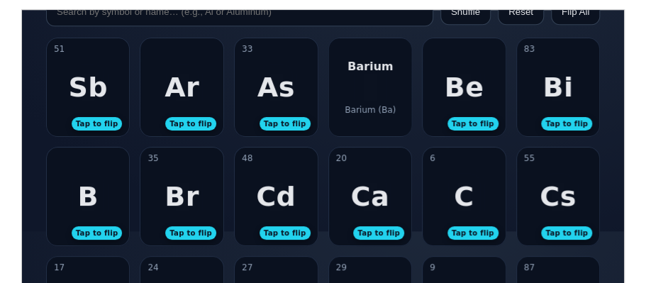
click at [364, 89] on div "Barium Barium (Ba)" at bounding box center [369, 87] width 83 height 98
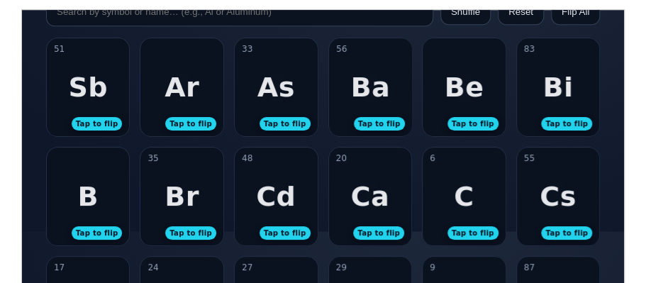
click at [558, 84] on div "Bi" at bounding box center [556, 86] width 30 height 31
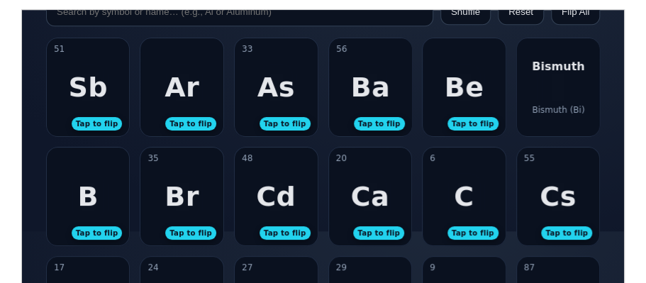
click at [557, 86] on div "[PERSON_NAME] (Bi)" at bounding box center [557, 87] width 83 height 98
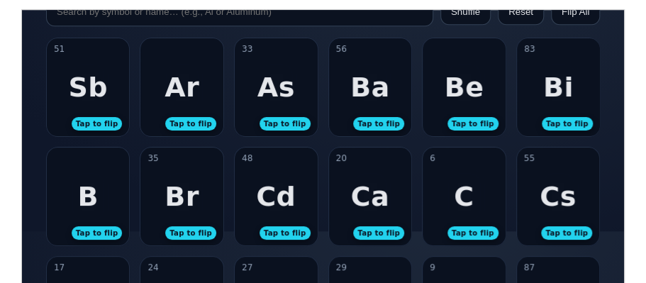
click at [480, 84] on div "Be Tap to flip" at bounding box center [463, 87] width 83 height 98
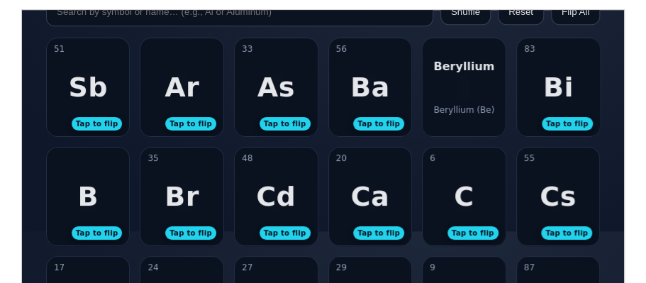
click at [480, 84] on div "Beryllium Beryllium (Be)" at bounding box center [463, 87] width 83 height 98
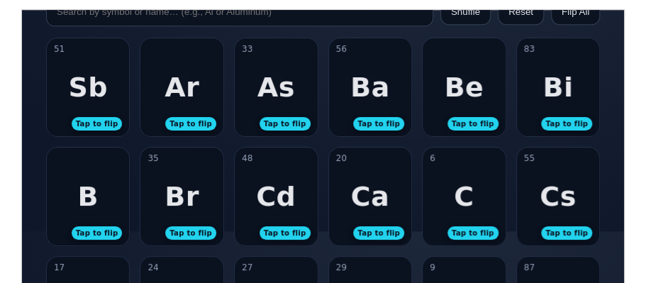
click at [547, 187] on div "Cs" at bounding box center [557, 195] width 37 height 31
click at [547, 187] on div "Cesium Cesium (Cs)" at bounding box center [557, 196] width 83 height 98
click at [547, 187] on div "Cs" at bounding box center [557, 195] width 37 height 31
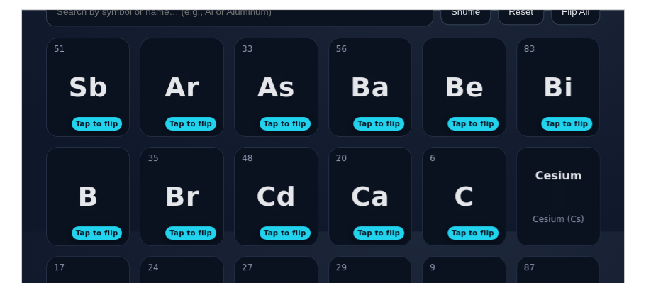
click at [206, 202] on div "35 Br Tap to flip" at bounding box center [181, 196] width 83 height 98
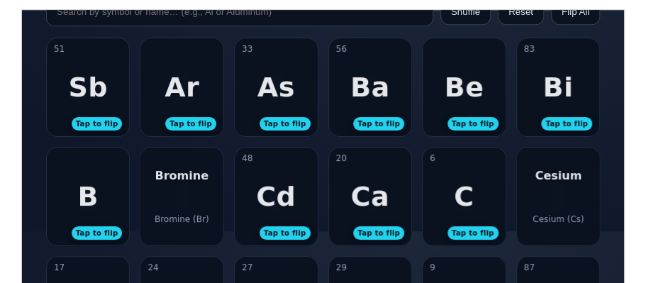
click at [206, 202] on div "Bromine Bromine (Br)" at bounding box center [181, 196] width 83 height 98
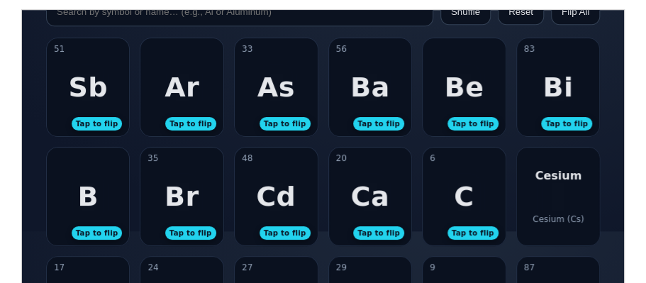
click at [577, 194] on div "Cesium Cesium (Cs)" at bounding box center [557, 196] width 83 height 98
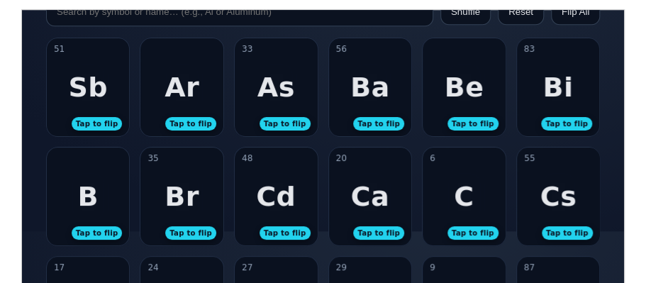
click at [291, 198] on div "Cd" at bounding box center [275, 195] width 40 height 31
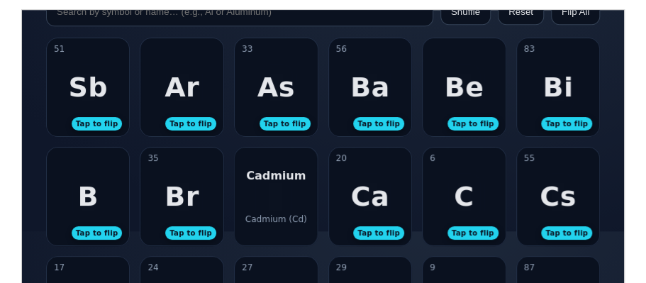
click at [291, 198] on div "Cadmium Cadmium (Cd)" at bounding box center [275, 196] width 83 height 98
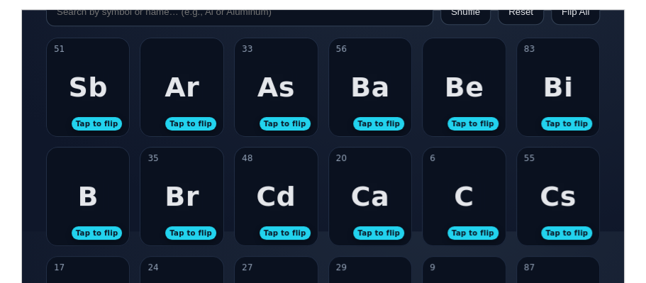
click at [561, 71] on div "Bi" at bounding box center [556, 86] width 30 height 31
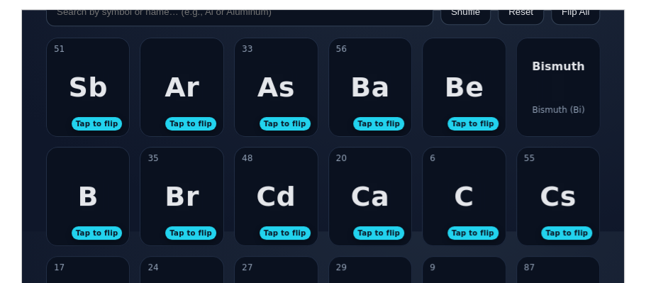
click at [561, 70] on div "Bismuth" at bounding box center [557, 65] width 52 height 13
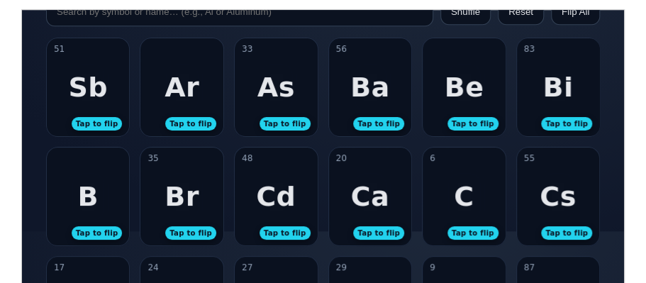
click at [482, 77] on div "Be Tap to flip" at bounding box center [463, 87] width 83 height 98
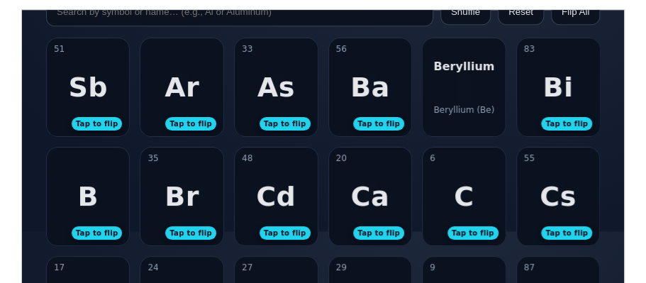
click at [482, 77] on div "Beryllium Beryllium (Be)" at bounding box center [463, 87] width 83 height 98
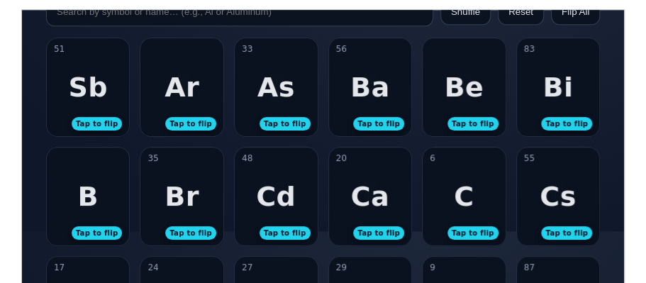
click at [387, 78] on div "56 Ba Tap to flip" at bounding box center [369, 87] width 83 height 98
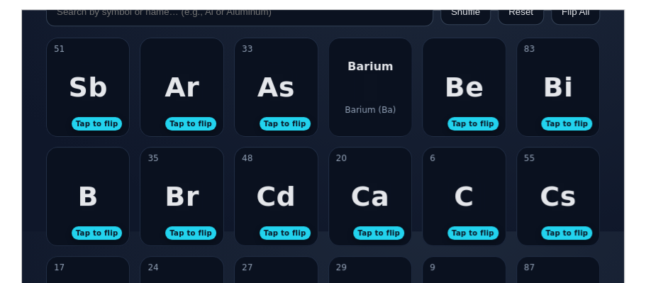
click at [373, 99] on div "Barium Barium (Ba)" at bounding box center [369, 87] width 83 height 98
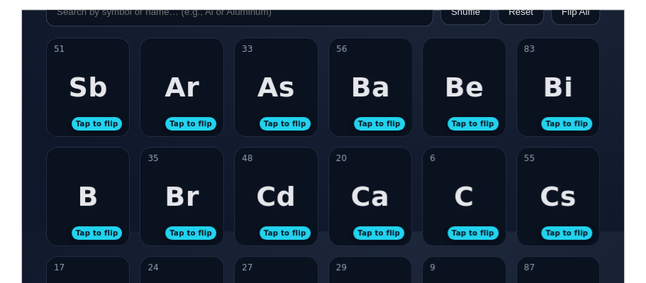
click at [296, 96] on div "33 As Tap to flip" at bounding box center [275, 87] width 83 height 98
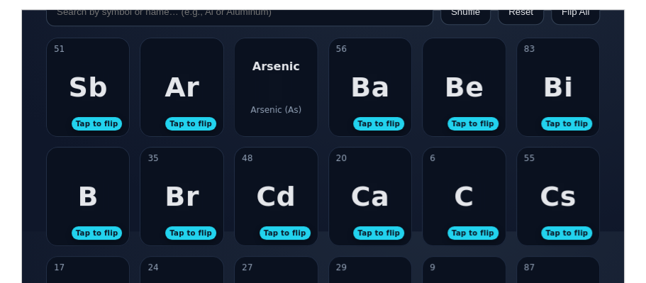
click at [296, 96] on div "Arsenic Arsenic (As)" at bounding box center [275, 87] width 83 height 98
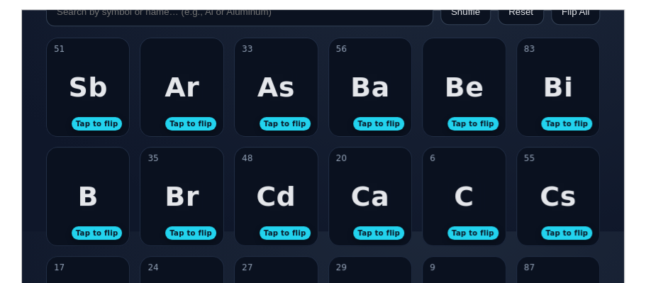
click at [183, 108] on div "Ar Tap to flip" at bounding box center [181, 87] width 83 height 98
click at [183, 108] on div "Argon (Ar)" at bounding box center [181, 109] width 44 height 10
click at [183, 108] on div "Ar Tap to flip" at bounding box center [181, 87] width 83 height 98
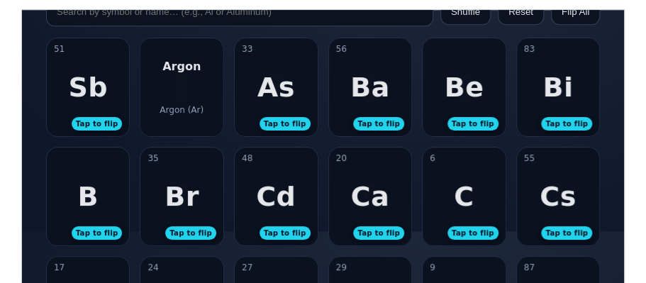
click at [183, 107] on div "Argon (Ar)" at bounding box center [181, 109] width 44 height 10
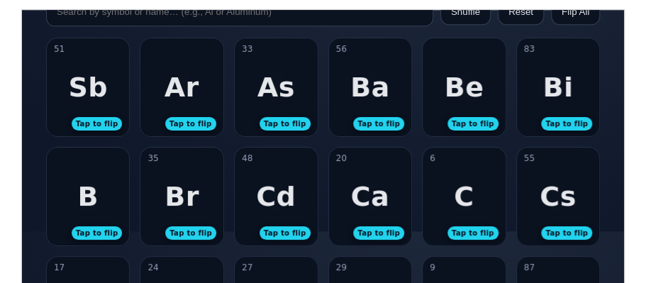
click at [78, 102] on div "51 Sb Tap to flip" at bounding box center [87, 87] width 83 height 98
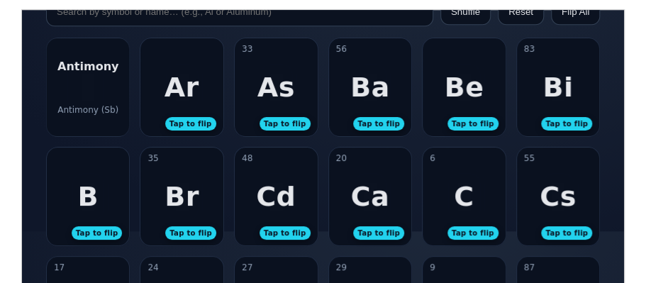
click at [78, 102] on div "Antimony Antimony (Sb)" at bounding box center [87, 87] width 83 height 98
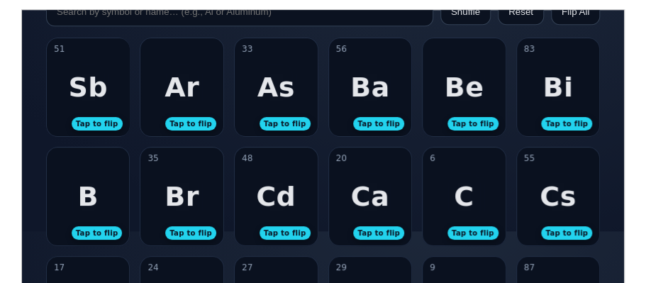
click at [86, 201] on div "B" at bounding box center [87, 195] width 21 height 31
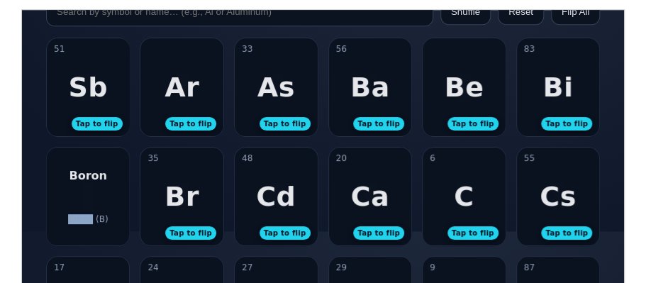
click at [86, 201] on div "[PERSON_NAME] (B)" at bounding box center [87, 196] width 83 height 98
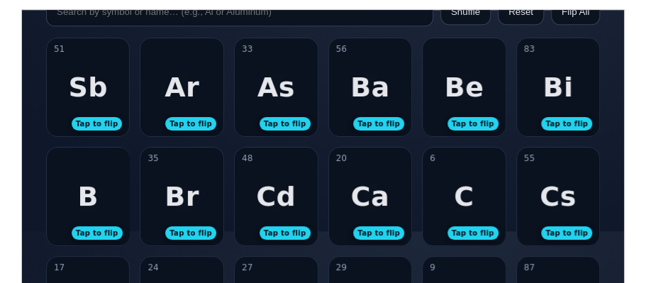
click at [207, 201] on div "35 Br Tap to flip" at bounding box center [181, 196] width 83 height 98
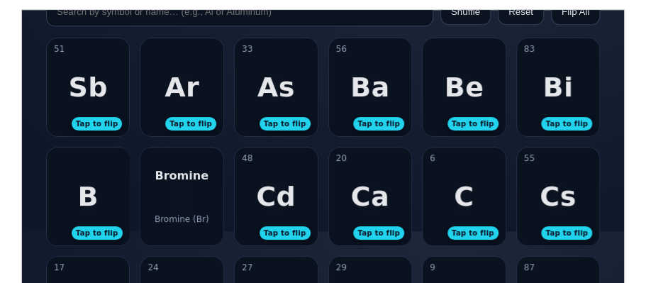
click at [207, 201] on div "Bromine Bromine (Br)" at bounding box center [181, 196] width 83 height 98
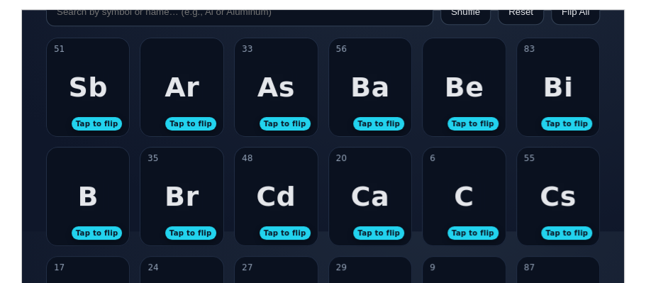
click at [270, 204] on div "Cd" at bounding box center [275, 195] width 40 height 31
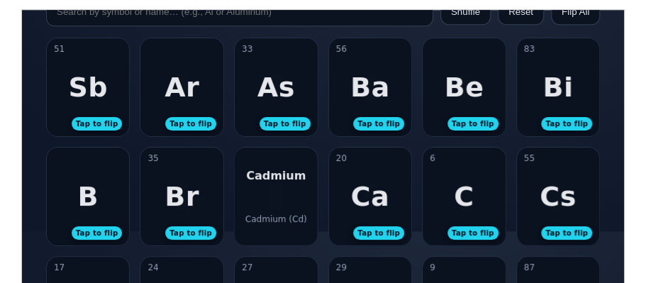
click at [270, 204] on div "Cadmium Cadmium (Cd)" at bounding box center [275, 196] width 83 height 98
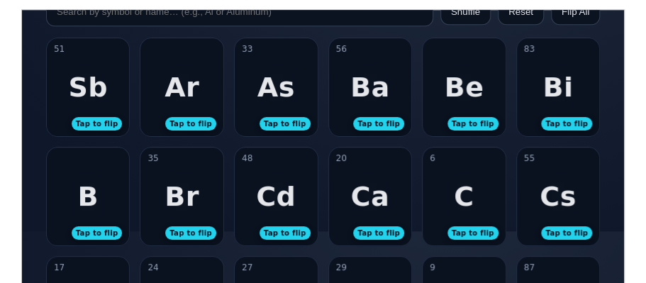
click at [270, 204] on div "Cd" at bounding box center [275, 195] width 40 height 31
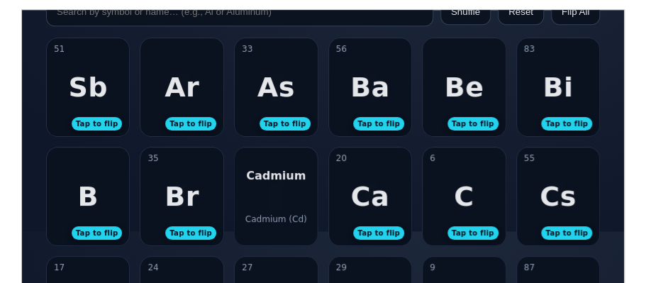
click at [313, 197] on div "Cadmium Cadmium (Cd)" at bounding box center [275, 196] width 83 height 98
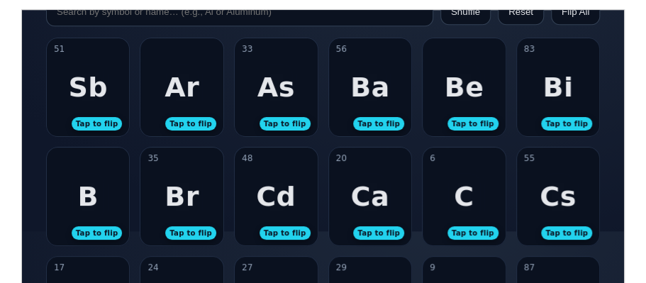
click at [481, 197] on div "6 C Tap to flip" at bounding box center [463, 196] width 83 height 98
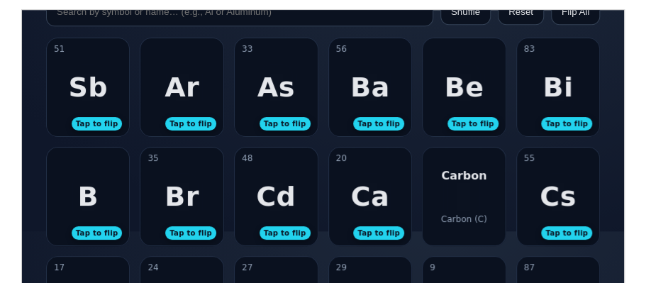
click at [481, 197] on div "Carbon Carbon (C)" at bounding box center [463, 196] width 83 height 98
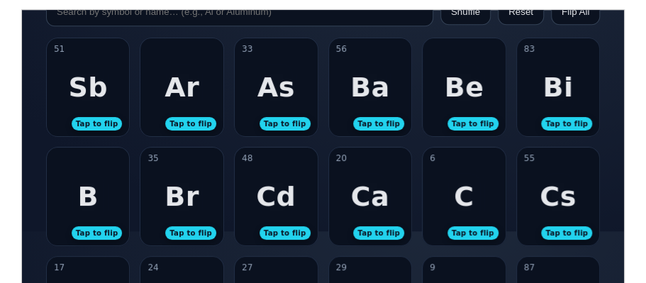
click at [553, 198] on div "Cs" at bounding box center [557, 195] width 37 height 31
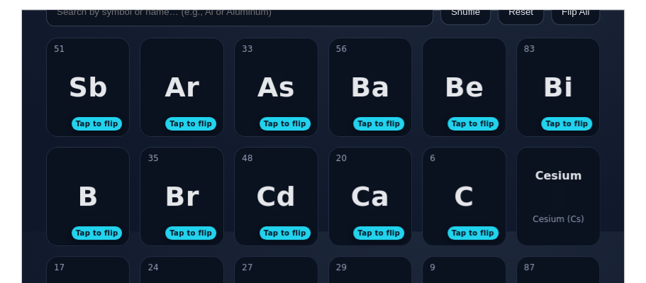
click at [554, 198] on div "Cesium Cesium (Cs)" at bounding box center [557, 196] width 83 height 98
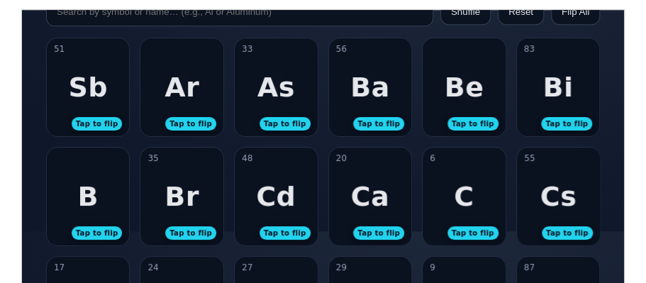
click at [560, 195] on div "Cs" at bounding box center [557, 195] width 37 height 31
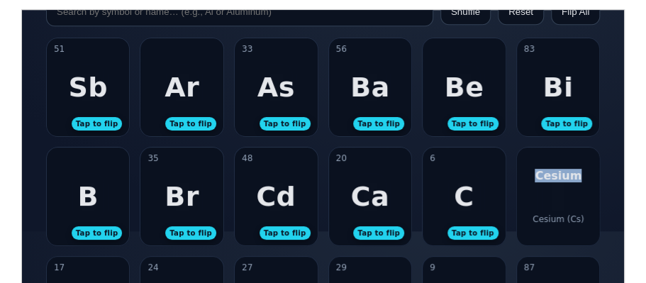
drag, startPoint x: 539, startPoint y: 178, endPoint x: 583, endPoint y: 179, distance: 44.0
click at [583, 179] on div "Cesium Cesium (Cs)" at bounding box center [557, 196] width 83 height 98
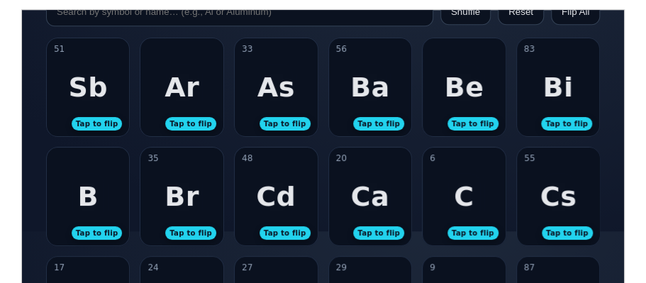
copy div "Cesium"
click at [540, 210] on div "55 Cs Tap to flip" at bounding box center [557, 196] width 83 height 98
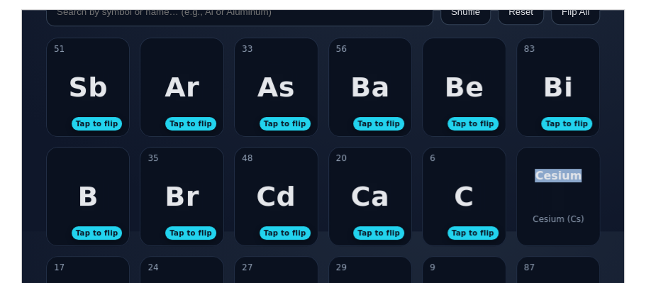
drag, startPoint x: 538, startPoint y: 179, endPoint x: 575, endPoint y: 180, distance: 37.6
click at [575, 180] on div "Cesium" at bounding box center [557, 174] width 47 height 13
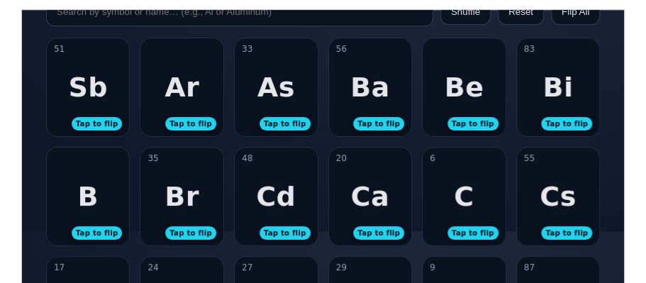
click at [565, 203] on div "Cs" at bounding box center [557, 195] width 37 height 31
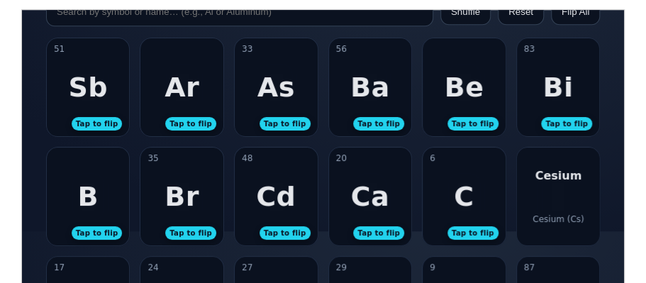
click at [546, 223] on div "Cesium Cesium (Cs)" at bounding box center [557, 196] width 83 height 98
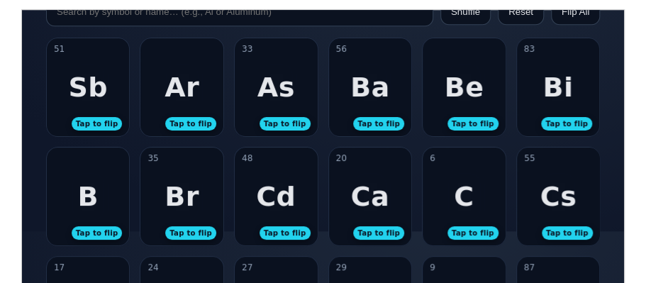
click at [546, 223] on div "55 Cs Tap to flip" at bounding box center [557, 196] width 83 height 98
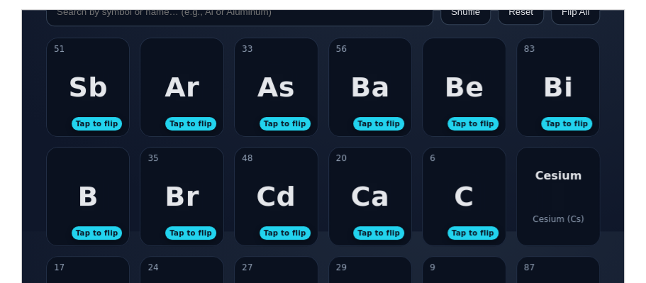
click at [546, 223] on div "Cesium Cesium (Cs)" at bounding box center [557, 196] width 83 height 98
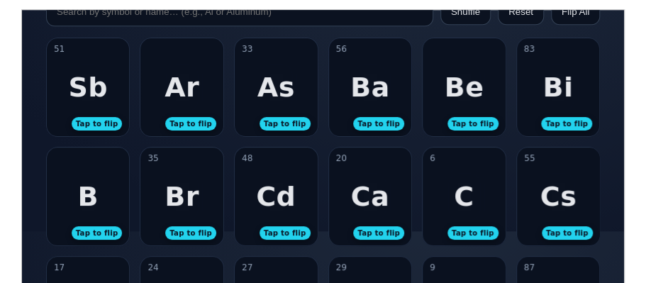
click at [547, 223] on div "55 Cs Tap to flip" at bounding box center [557, 196] width 83 height 98
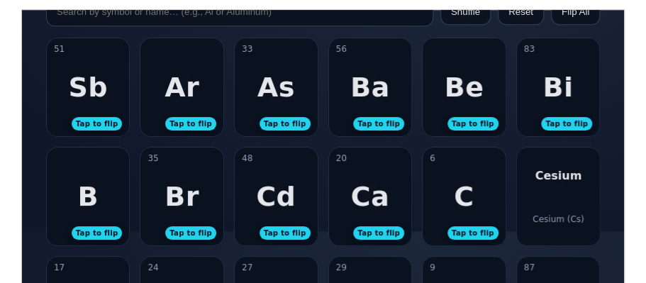
click at [546, 224] on div "Cesium Cesium (Cs)" at bounding box center [557, 196] width 83 height 98
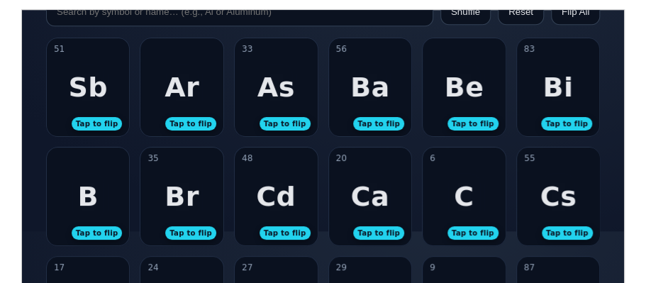
click at [552, 183] on div "Cs" at bounding box center [557, 195] width 37 height 31
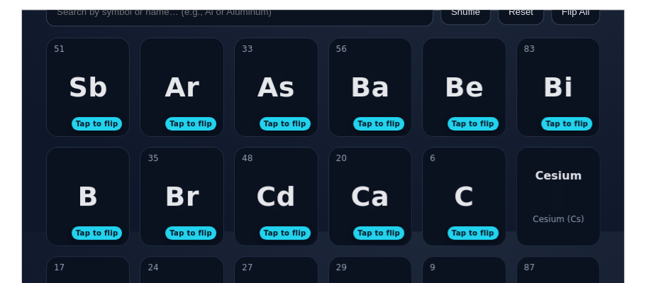
click at [552, 213] on div "Cesium (Cs)" at bounding box center [557, 218] width 51 height 10
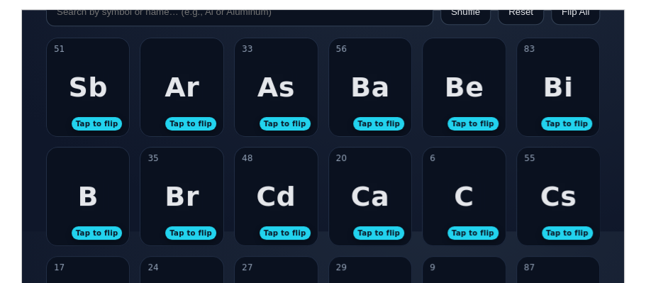
click at [553, 191] on div "Cs" at bounding box center [557, 195] width 37 height 31
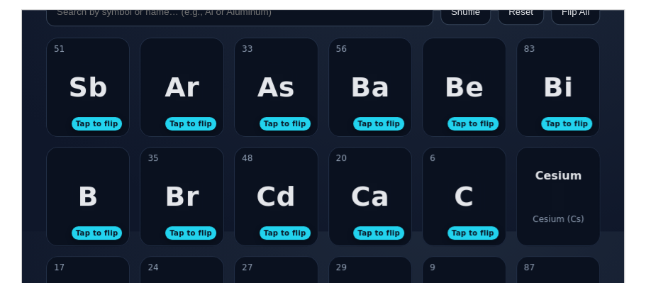
click at [553, 191] on div "Cesium Cesium (Cs)" at bounding box center [557, 196] width 83 height 98
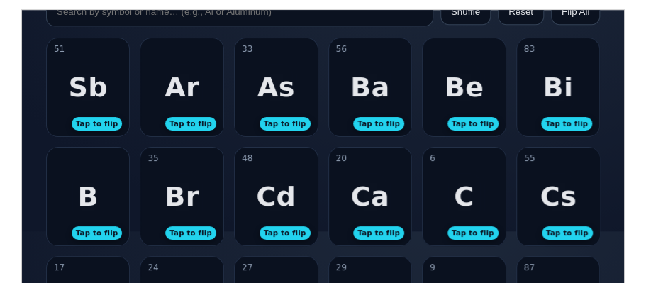
click at [553, 191] on div "Cs" at bounding box center [557, 195] width 37 height 31
click at [553, 191] on div "Cesium Cesium (Cs)" at bounding box center [557, 196] width 83 height 98
click at [553, 191] on div "Cs" at bounding box center [557, 195] width 37 height 31
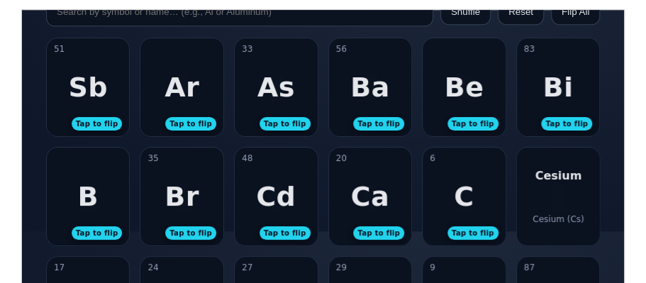
click at [553, 192] on div "Cesium Cesium (Cs)" at bounding box center [557, 196] width 83 height 98
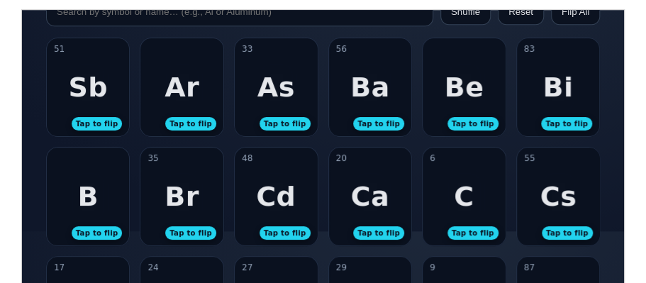
click at [467, 174] on div "6 C Tap to flip" at bounding box center [463, 196] width 83 height 98
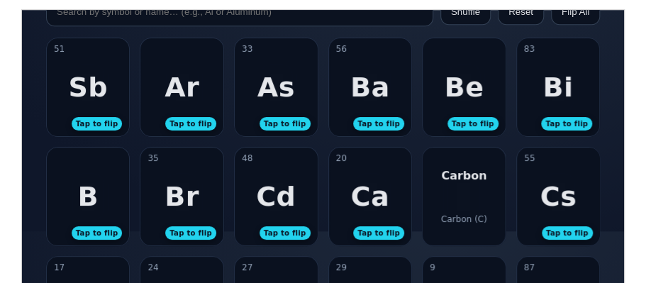
click at [467, 174] on div "Carbon" at bounding box center [462, 174] width 45 height 13
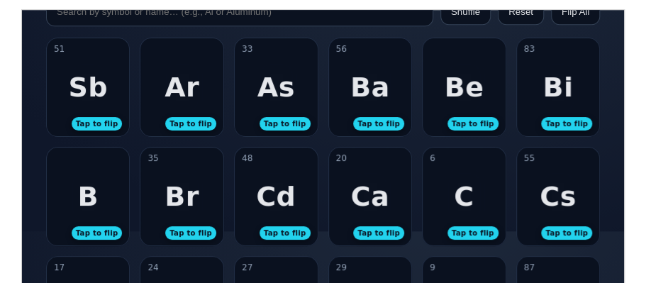
click at [556, 91] on div "Bi" at bounding box center [556, 86] width 30 height 31
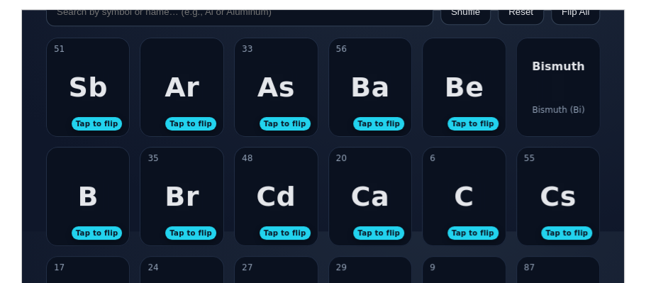
click at [556, 91] on div "[PERSON_NAME] (Bi)" at bounding box center [557, 87] width 83 height 98
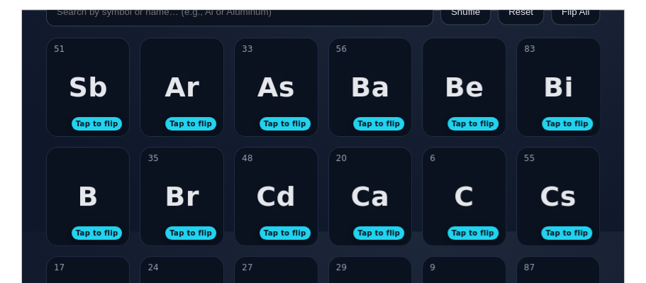
click at [476, 88] on div "Be" at bounding box center [463, 86] width 40 height 31
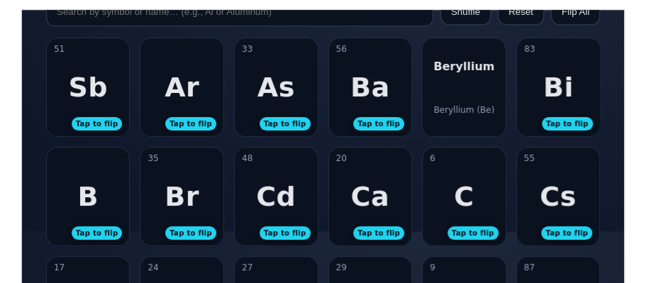
click at [476, 88] on div "Beryllium Beryllium (Be)" at bounding box center [463, 87] width 83 height 98
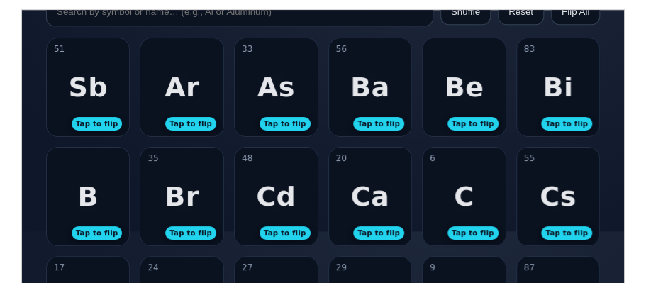
click at [553, 164] on div "55 Cs Tap to flip" at bounding box center [557, 196] width 83 height 98
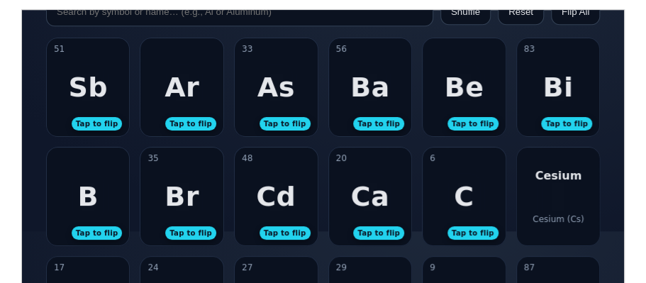
click at [541, 184] on div "Cesium Cesium (Cs)" at bounding box center [557, 196] width 83 height 98
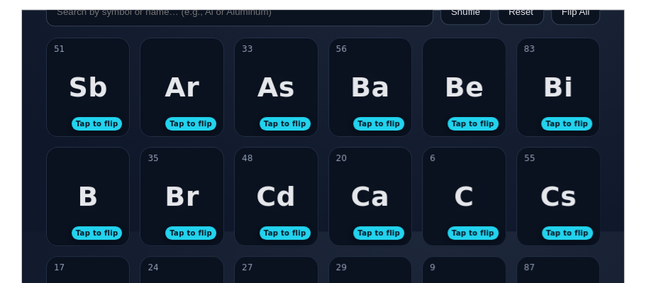
click at [266, 214] on div "48 Cd Tap to flip" at bounding box center [275, 196] width 83 height 98
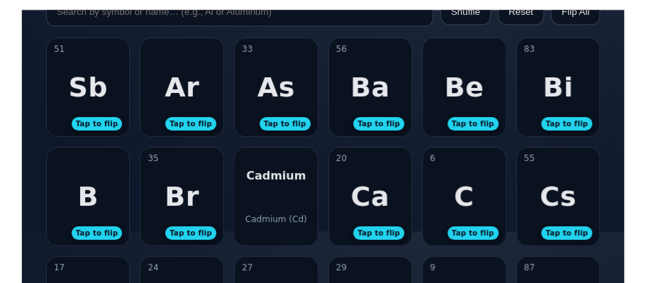
click at [266, 214] on div "Cadmium (Cd)" at bounding box center [275, 218] width 62 height 10
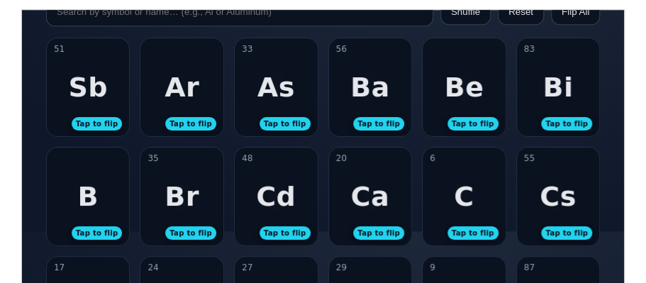
click at [203, 197] on div "35 Br Tap to flip" at bounding box center [181, 196] width 83 height 98
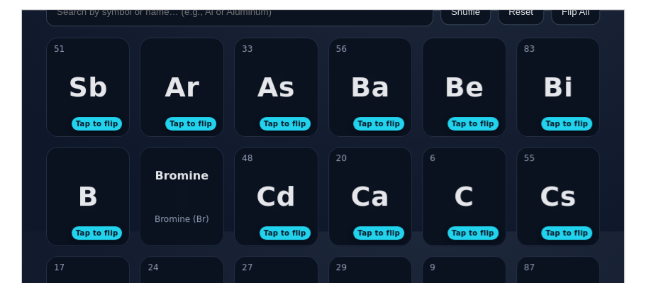
click at [201, 196] on div "Bromine Bromine (Br)" at bounding box center [181, 196] width 83 height 98
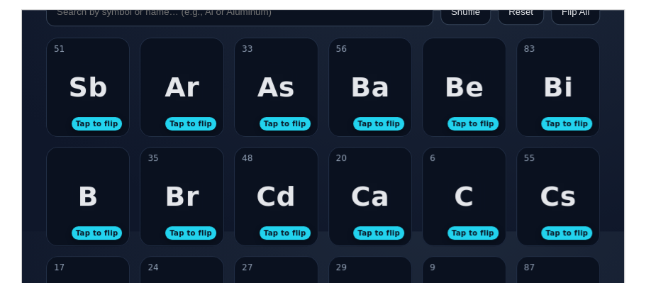
click at [100, 186] on div "B Tap to flip" at bounding box center [87, 196] width 83 height 98
click at [100, 186] on div "[PERSON_NAME] (B)" at bounding box center [87, 196] width 83 height 98
click at [293, 101] on div "33 As Tap to flip" at bounding box center [275, 87] width 83 height 98
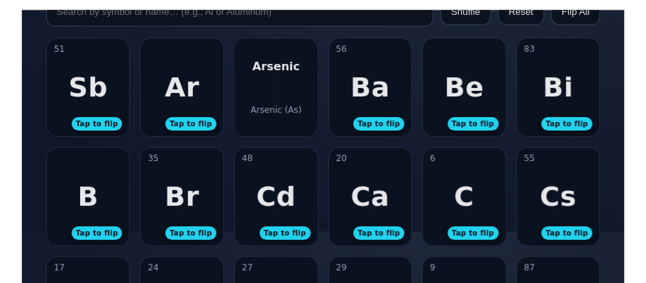
click at [293, 101] on div "Arsenic Arsenic (As)" at bounding box center [275, 87] width 83 height 98
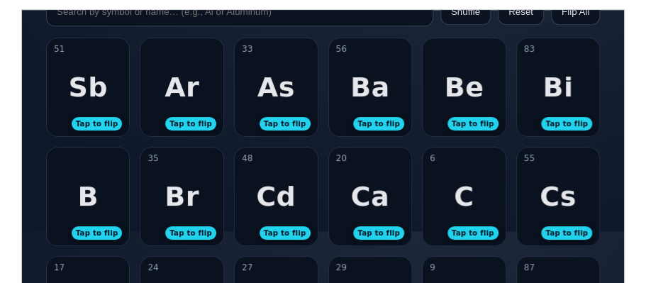
click at [179, 94] on div "Ar" at bounding box center [181, 86] width 35 height 31
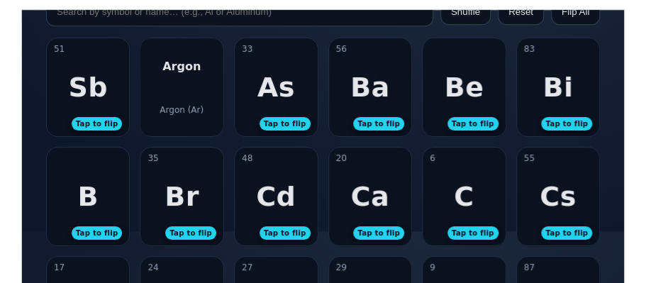
click at [180, 93] on div "Argon Argon (Ar)" at bounding box center [181, 87] width 83 height 98
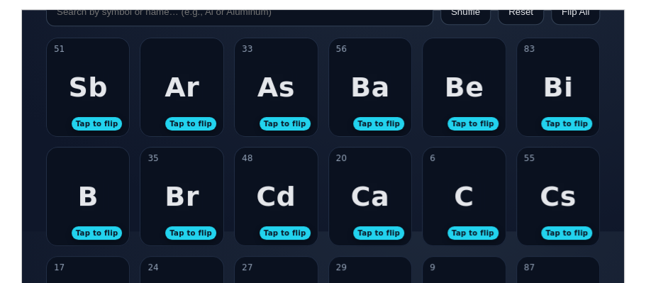
click at [97, 92] on div "Sb" at bounding box center [87, 86] width 40 height 31
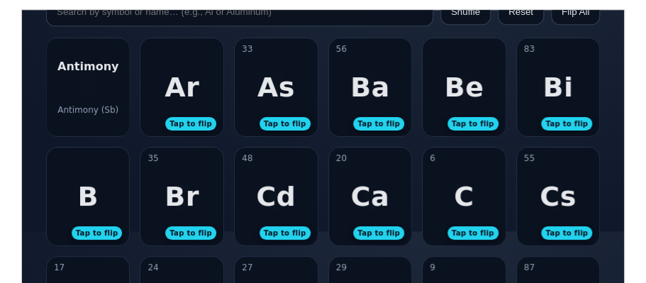
click at [97, 92] on div "Antimony Antimony (Sb)" at bounding box center [87, 87] width 83 height 98
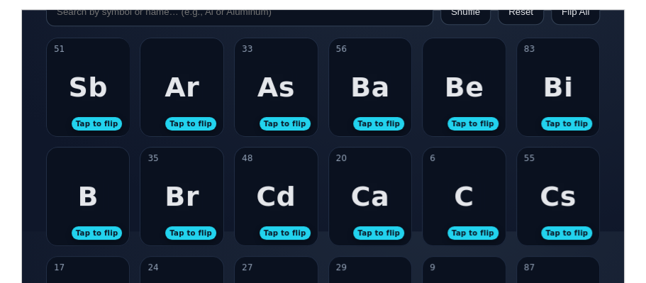
click at [397, 106] on div "56 Ba Tap to flip" at bounding box center [369, 87] width 83 height 98
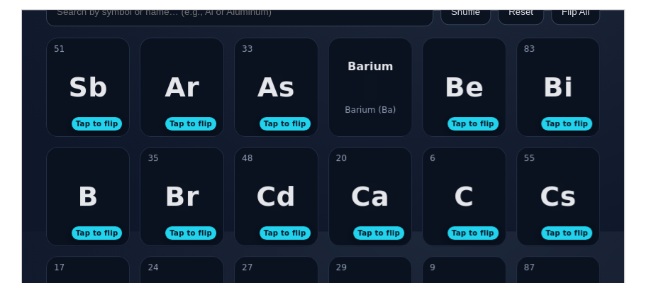
click at [393, 105] on div "Barium Barium (Ba)" at bounding box center [369, 87] width 83 height 98
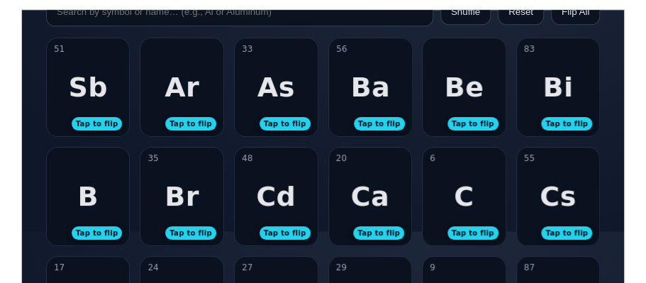
click at [393, 103] on div "56 Ba Tap to flip" at bounding box center [369, 87] width 83 height 98
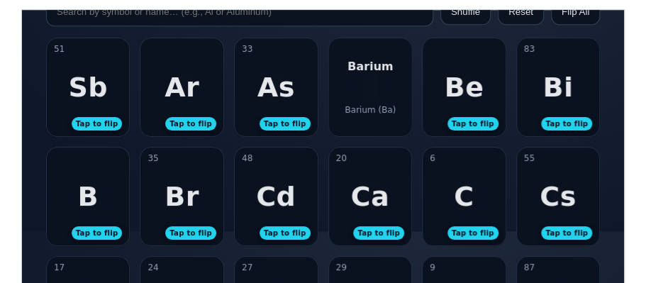
click at [387, 114] on div "Barium Barium (Ba)" at bounding box center [369, 87] width 83 height 98
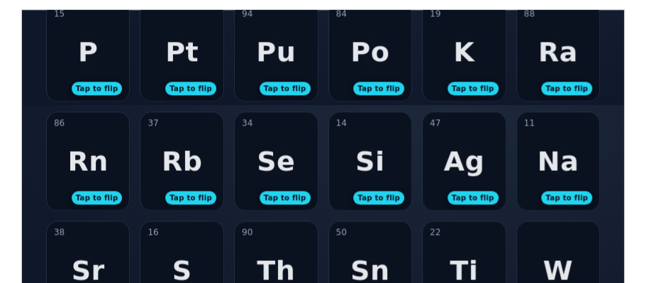
scroll to position [0, 0]
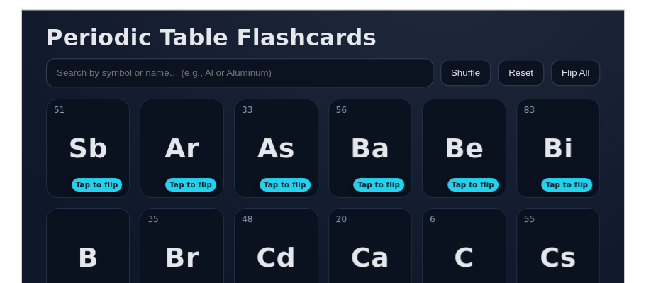
click at [69, 154] on div "51 Sb Tap to flip" at bounding box center [87, 148] width 83 height 98
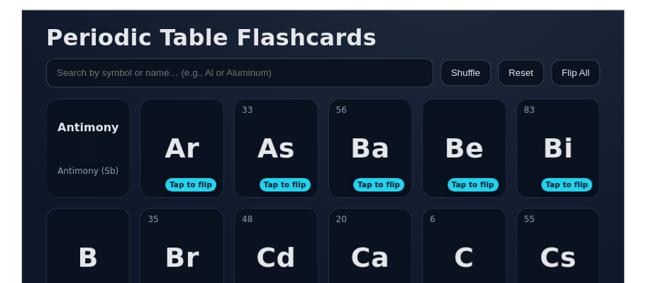
click at [69, 154] on div "Antimony Antimony (Sb)" at bounding box center [87, 148] width 83 height 98
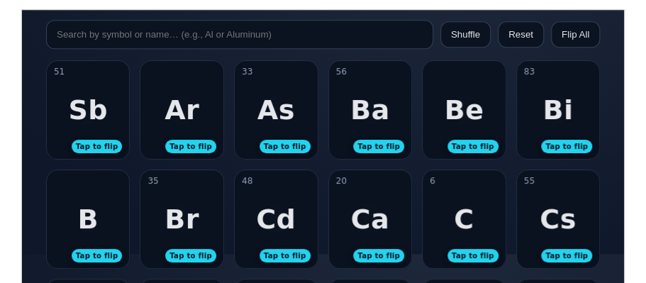
scroll to position [41, 0]
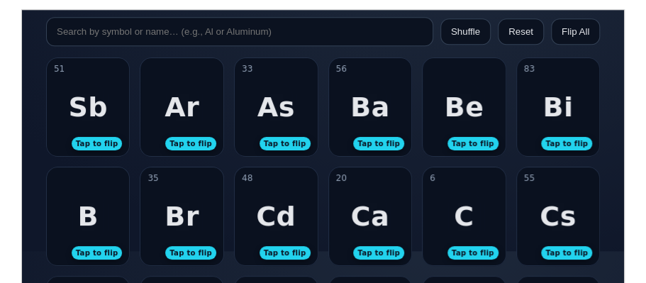
click at [559, 218] on div "Cs" at bounding box center [557, 215] width 37 height 31
click at [559, 218] on div "Cesium Cesium (Cs)" at bounding box center [557, 216] width 83 height 98
click at [559, 218] on div "Cs" at bounding box center [557, 215] width 37 height 31
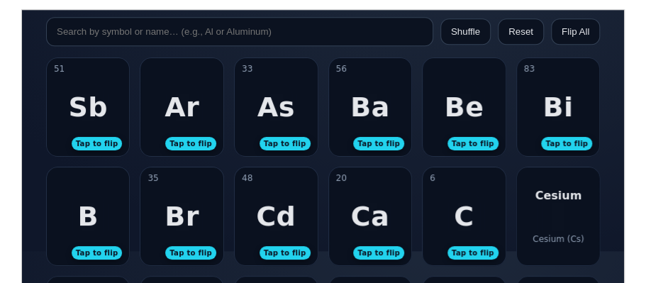
click at [558, 218] on div "Cesium Cesium (Cs)" at bounding box center [557, 216] width 83 height 98
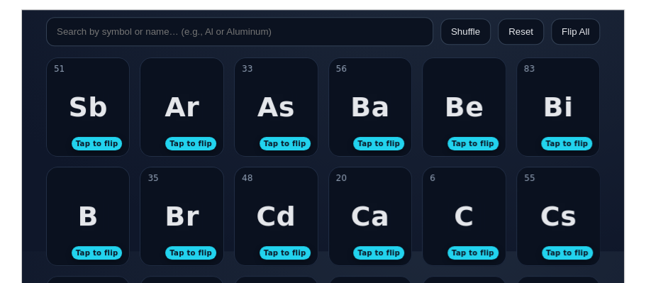
click at [375, 215] on div "Ca" at bounding box center [368, 215] width 39 height 31
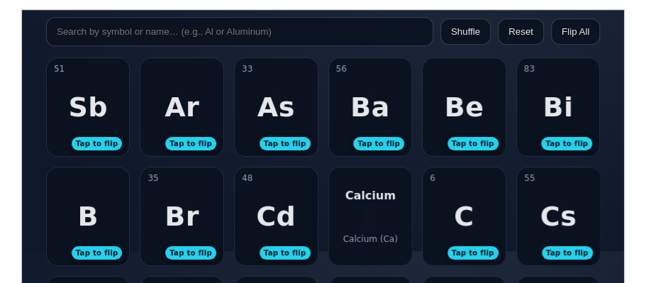
click at [375, 215] on div "Calcium Calcium (Ca)" at bounding box center [369, 216] width 83 height 98
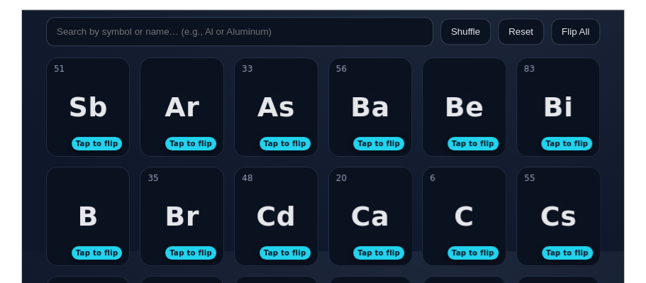
click at [450, 230] on div "6 C Tap to flip" at bounding box center [463, 216] width 83 height 98
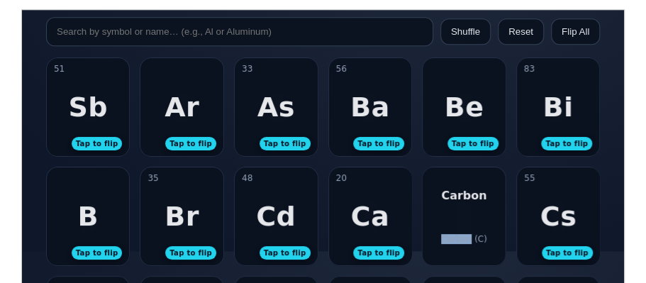
click at [450, 230] on div "Carbon Carbon (C)" at bounding box center [463, 216] width 83 height 98
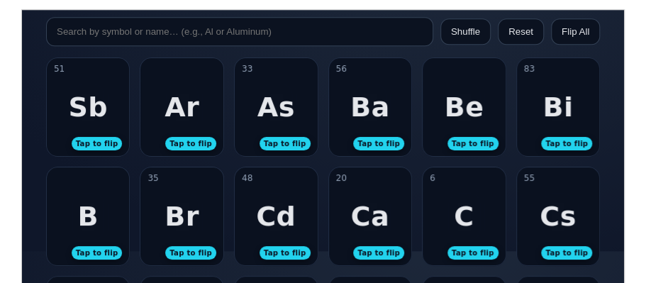
click at [377, 106] on div "Ba" at bounding box center [369, 106] width 40 height 31
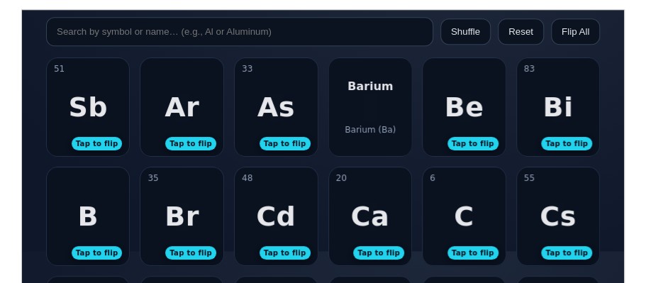
click at [377, 106] on div "Barium Barium (Ba)" at bounding box center [369, 106] width 83 height 98
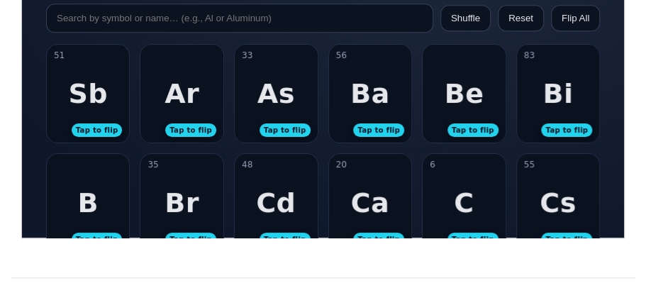
scroll to position [480, 0]
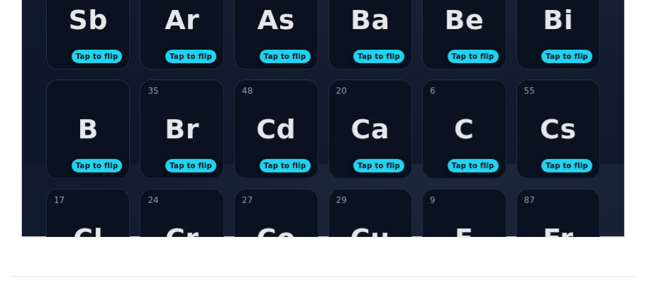
scroll to position [0, 0]
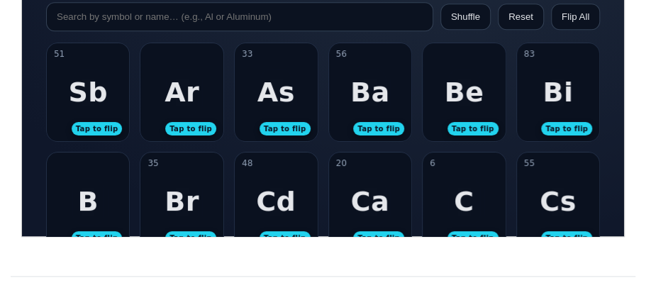
click at [112, 77] on div "51 Sb Tap to flip" at bounding box center [87, 92] width 83 height 98
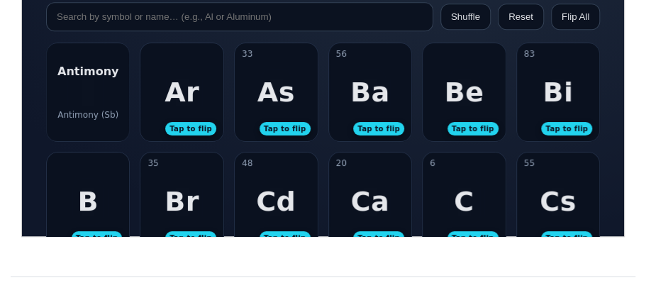
click at [111, 78] on div "Antimony Antimony (Sb)" at bounding box center [87, 92] width 83 height 98
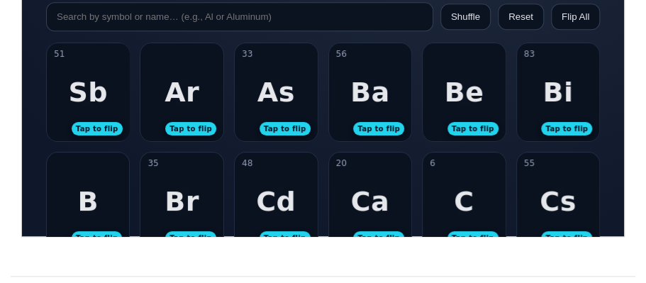
click at [172, 81] on div "Ar" at bounding box center [181, 91] width 35 height 31
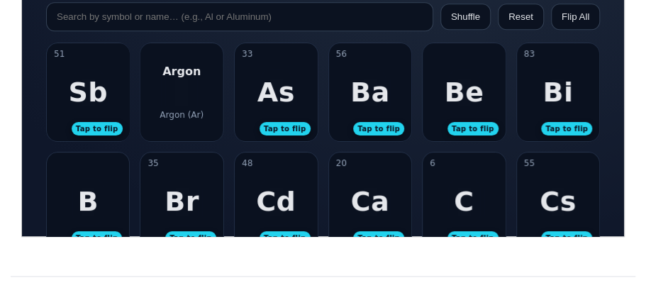
click at [172, 81] on div "Argon Argon (Ar)" at bounding box center [181, 92] width 83 height 98
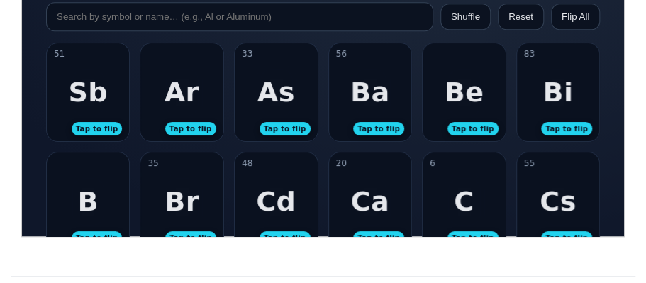
click at [244, 80] on div "33 As Tap to flip" at bounding box center [275, 92] width 83 height 98
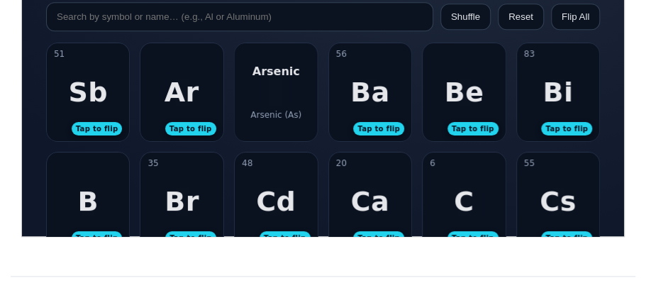
click at [244, 80] on div "Arsenic Arsenic (As)" at bounding box center [275, 92] width 83 height 98
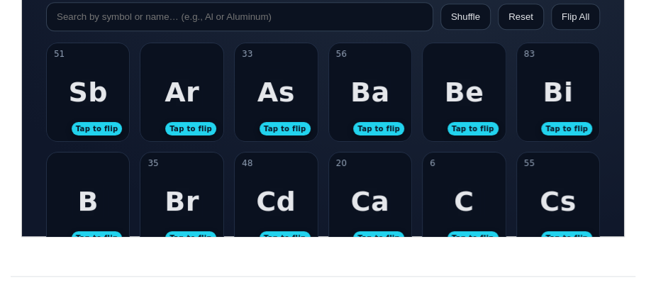
click at [361, 63] on div "56 Ba Tap to flip" at bounding box center [369, 92] width 83 height 98
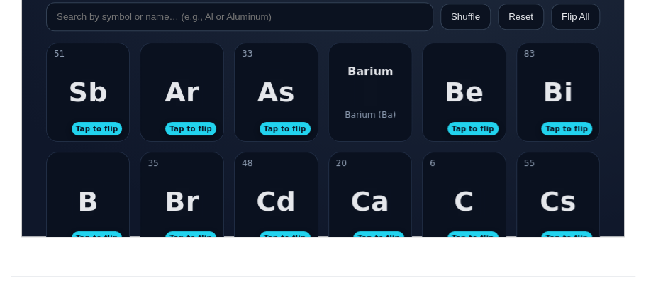
click at [378, 74] on div "Barium" at bounding box center [369, 70] width 45 height 13
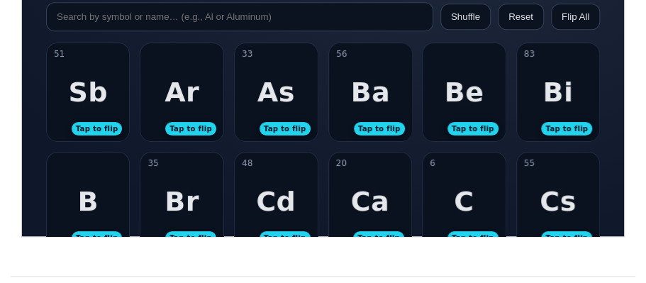
click at [480, 103] on div "Be Tap to flip" at bounding box center [463, 92] width 83 height 98
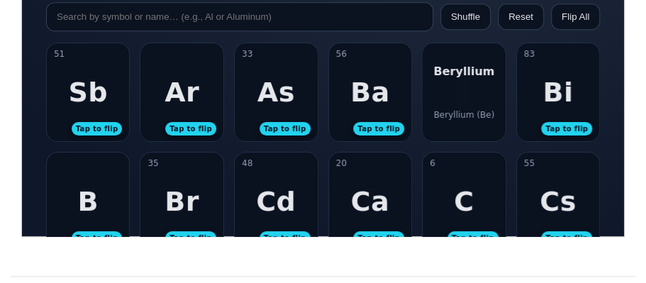
click at [486, 106] on div "Beryllium Beryllium (Be)" at bounding box center [463, 92] width 83 height 98
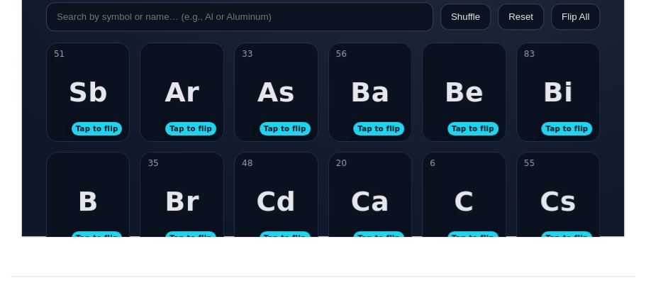
click at [529, 106] on div "83 Bi Tap to flip" at bounding box center [557, 92] width 83 height 98
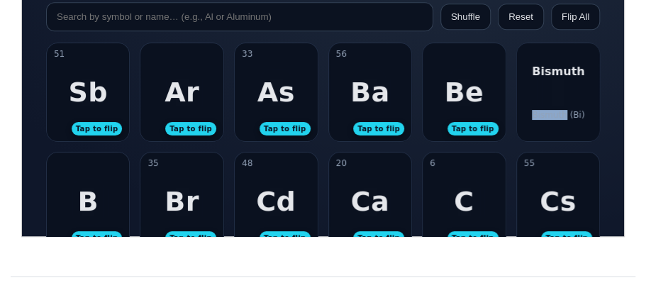
click at [529, 106] on div "[PERSON_NAME] (Bi)" at bounding box center [557, 92] width 83 height 98
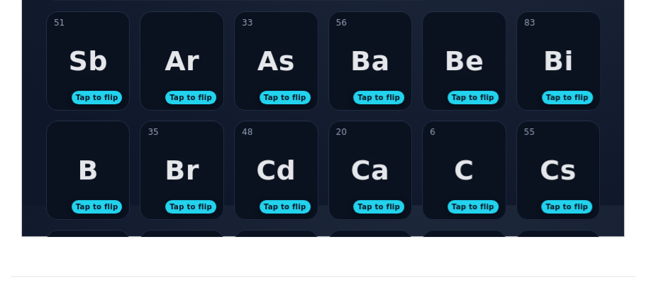
scroll to position [31, 0]
click at [102, 157] on div "B Tap to flip" at bounding box center [87, 169] width 83 height 98
click at [102, 158] on div "[PERSON_NAME] (B)" at bounding box center [87, 169] width 83 height 98
click at [197, 182] on div "35 Br Tap to flip" at bounding box center [181, 169] width 83 height 98
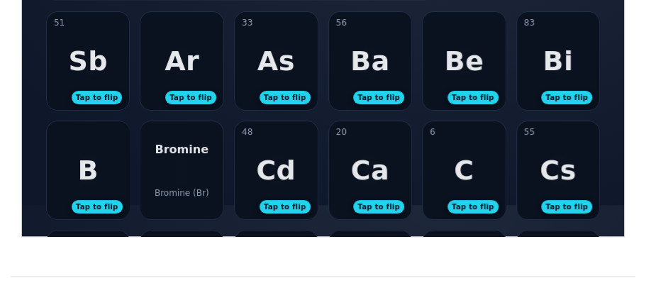
click at [197, 182] on div "Bromine Bromine (Br)" at bounding box center [181, 169] width 83 height 98
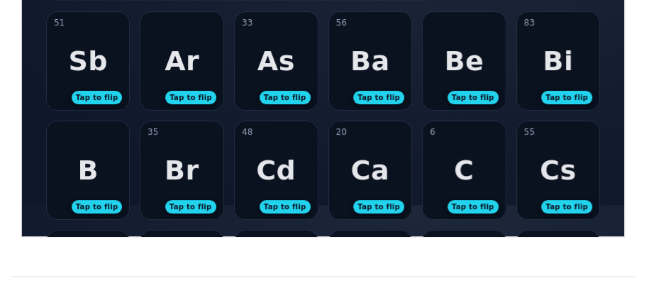
click at [273, 181] on div "Cd" at bounding box center [275, 169] width 40 height 31
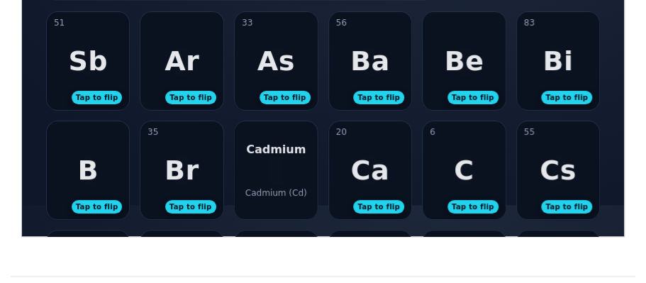
click at [273, 181] on div "Cadmium Cadmium (Cd)" at bounding box center [275, 169] width 83 height 98
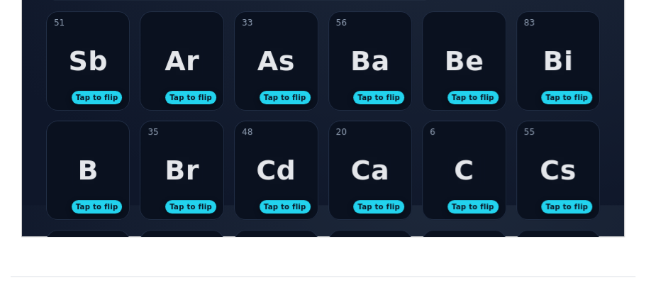
click at [373, 191] on div "20 Ca Tap to flip" at bounding box center [369, 169] width 83 height 98
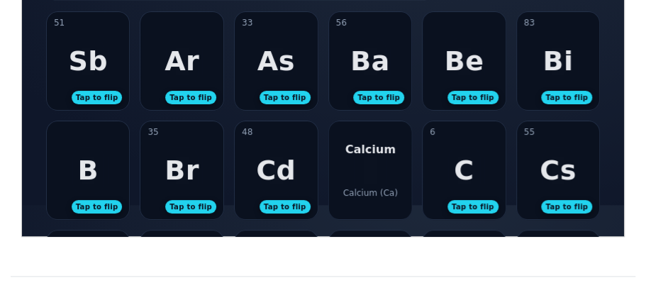
click at [373, 191] on div "Calcium (Ca)" at bounding box center [369, 192] width 55 height 10
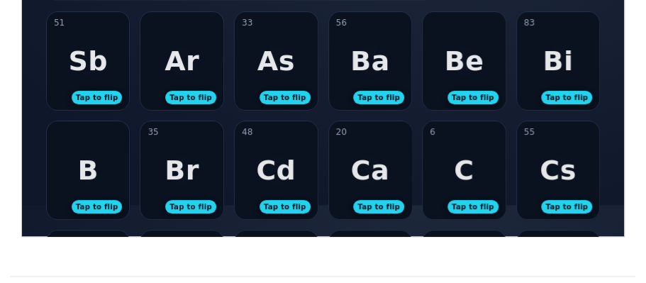
click at [446, 164] on div "6 C Tap to flip" at bounding box center [463, 169] width 83 height 98
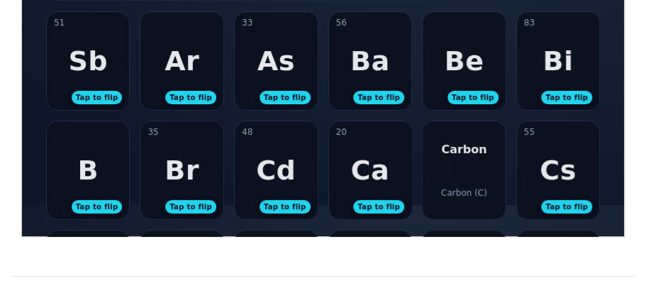
click at [446, 164] on div "Carbon Carbon (C)" at bounding box center [463, 169] width 83 height 98
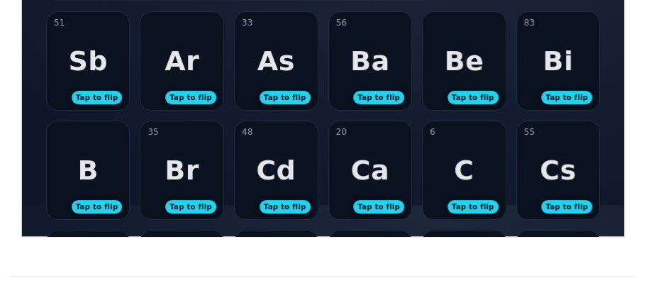
click at [547, 180] on div "Cs" at bounding box center [557, 169] width 37 height 31
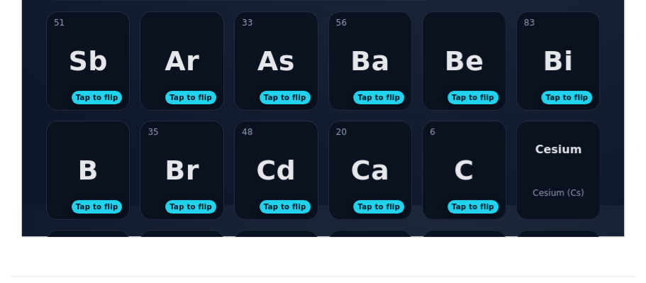
click at [547, 180] on div "Cesium Cesium (Cs)" at bounding box center [557, 169] width 83 height 98
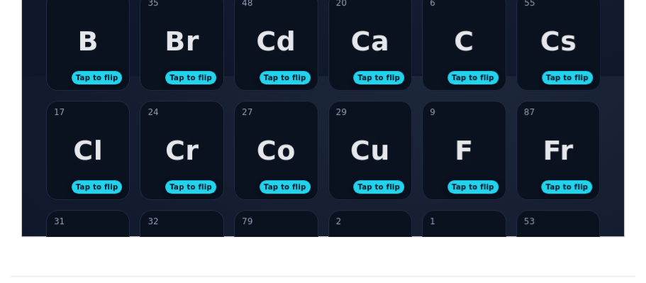
scroll to position [162, 0]
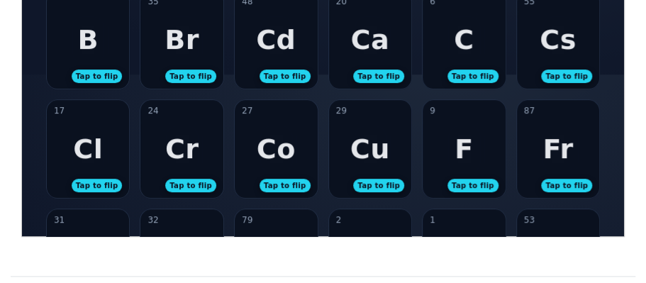
click at [72, 146] on div "17 Cl Tap to flip" at bounding box center [87, 148] width 83 height 98
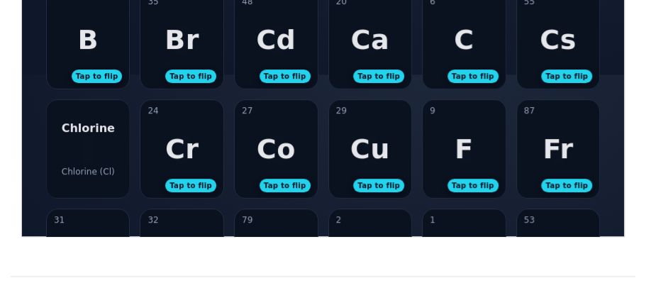
click at [72, 146] on div "Chlorine Chlorine (Cl)" at bounding box center [87, 148] width 83 height 98
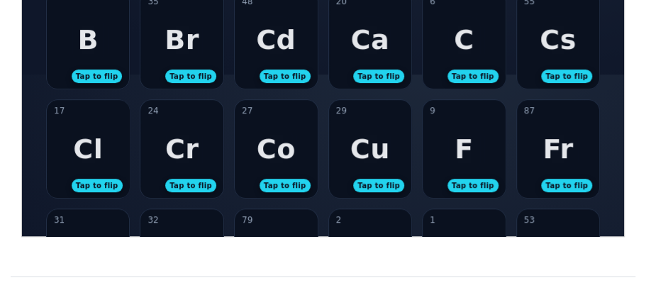
click at [182, 148] on div "Cr" at bounding box center [181, 148] width 34 height 31
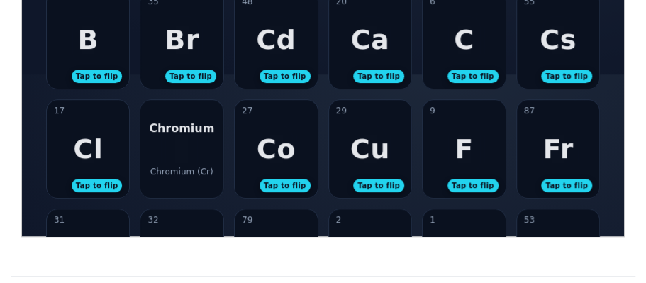
click at [182, 147] on div "Chromium Chromium (Cr)" at bounding box center [181, 148] width 83 height 98
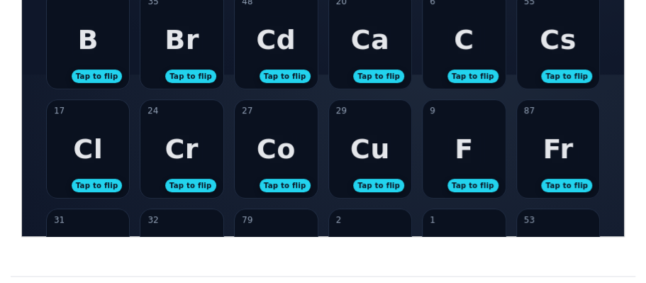
click at [308, 157] on div "27 Co Tap to flip" at bounding box center [275, 148] width 83 height 98
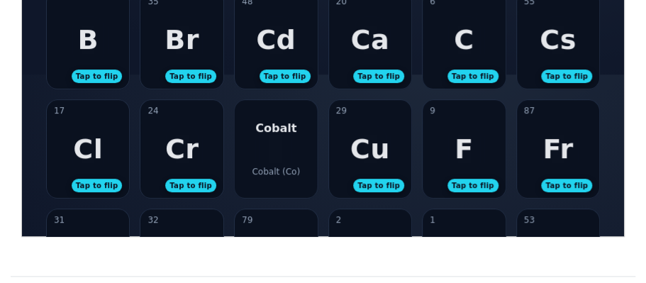
click at [299, 160] on div "Cobalt Cobalt (Co)" at bounding box center [275, 148] width 83 height 98
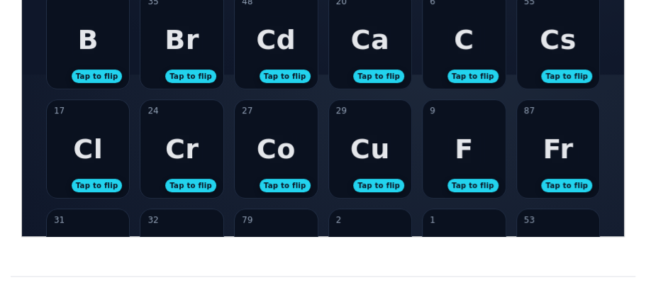
click at [181, 148] on div "Cr" at bounding box center [181, 148] width 34 height 31
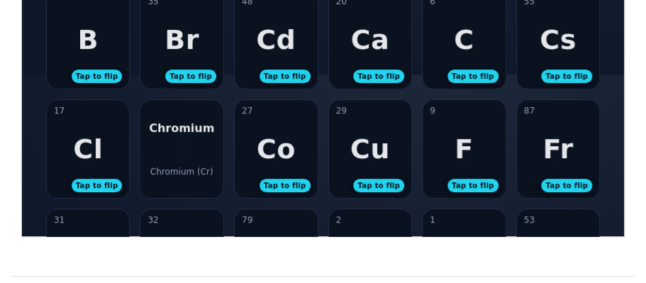
click at [181, 148] on div "Chromium Chromium (Cr)" at bounding box center [181, 148] width 83 height 98
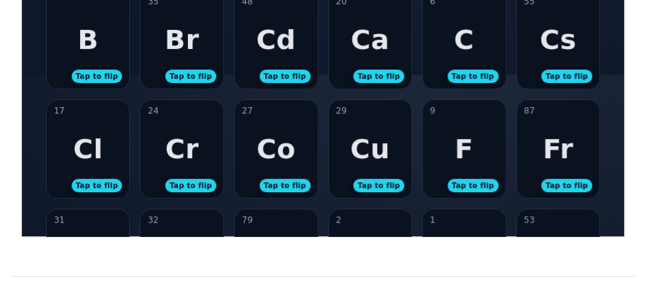
click at [242, 147] on div "27 Co Tap to flip" at bounding box center [275, 148] width 83 height 98
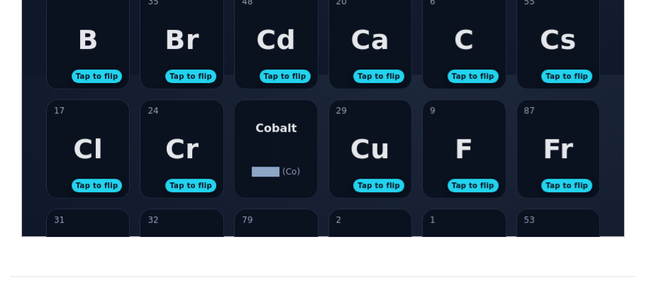
click at [242, 147] on div "Cobalt Cobalt (Co)" at bounding box center [275, 148] width 83 height 98
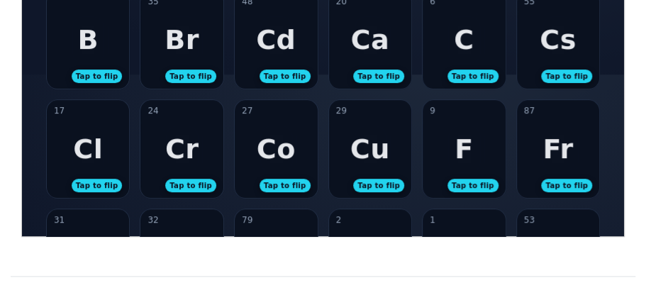
click at [384, 150] on div "Cu" at bounding box center [369, 148] width 40 height 31
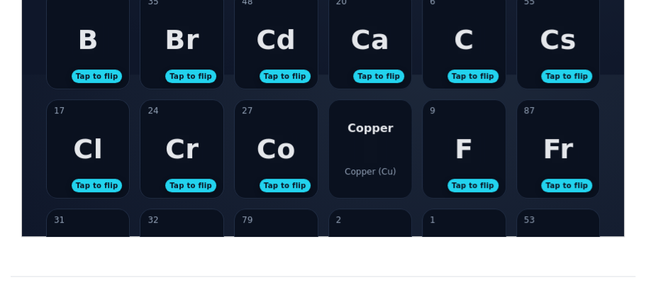
click at [384, 150] on div "Copper Copper (Cu)" at bounding box center [369, 148] width 83 height 98
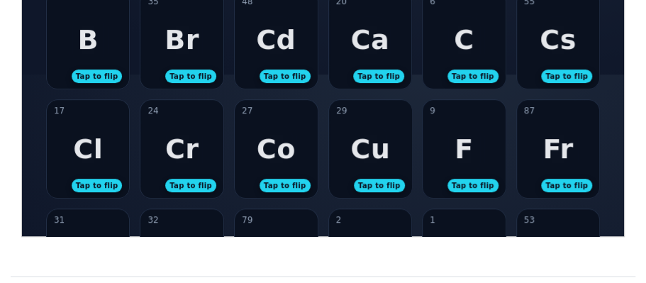
click at [458, 155] on div "F" at bounding box center [463, 148] width 18 height 31
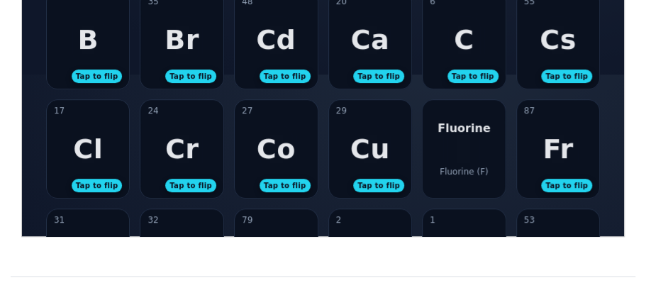
click at [458, 156] on div "Fluorine Fluorine (F)" at bounding box center [463, 148] width 83 height 98
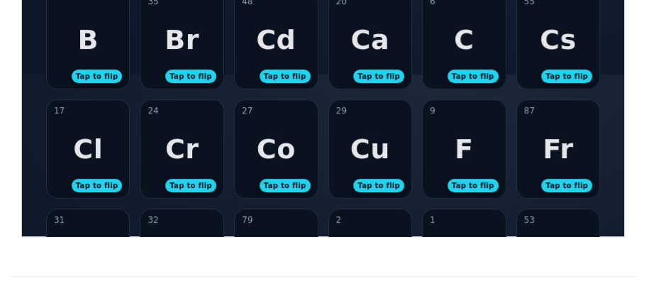
click at [575, 161] on div "87 Fr Tap to flip" at bounding box center [557, 148] width 83 height 98
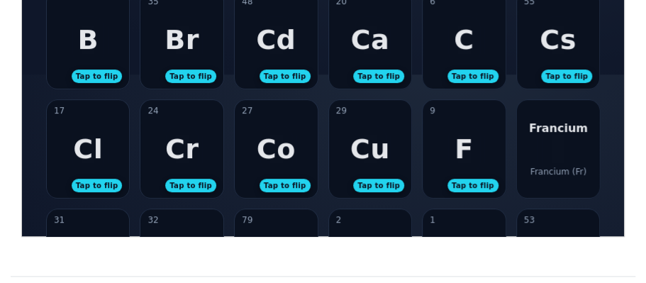
click at [575, 161] on div "Francium Francium (Fr)" at bounding box center [557, 148] width 83 height 98
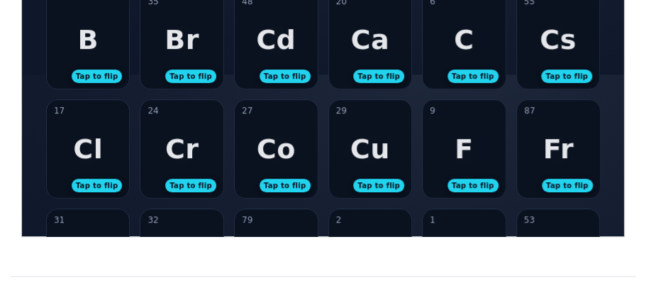
click at [288, 155] on div "Co" at bounding box center [275, 148] width 39 height 31
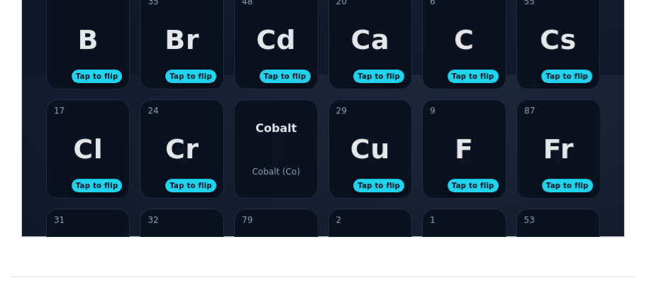
click at [288, 155] on div "Cobalt Cobalt (Co)" at bounding box center [275, 148] width 83 height 98
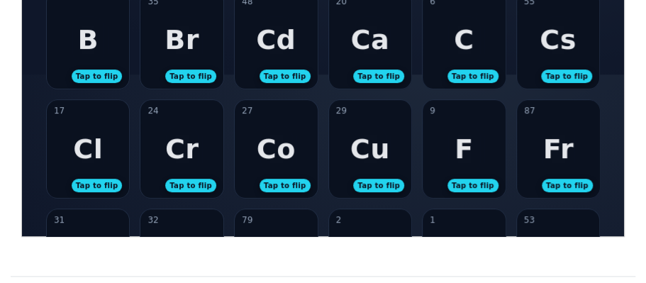
click at [149, 153] on div "24 Cr Tap to flip" at bounding box center [181, 148] width 83 height 98
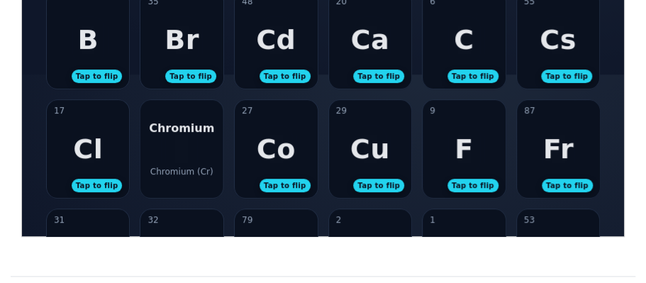
click at [154, 151] on div "Chromium Chromium (Cr)" at bounding box center [181, 148] width 83 height 98
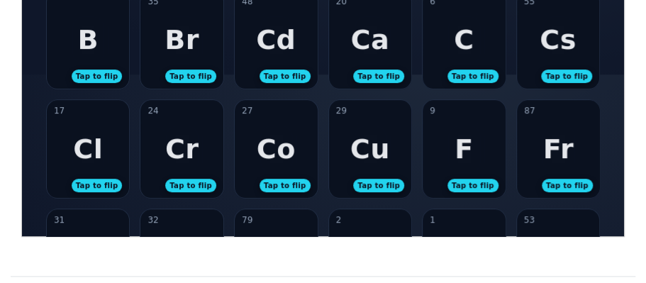
click at [147, 151] on div "24 Cr Tap to flip" at bounding box center [181, 148] width 83 height 98
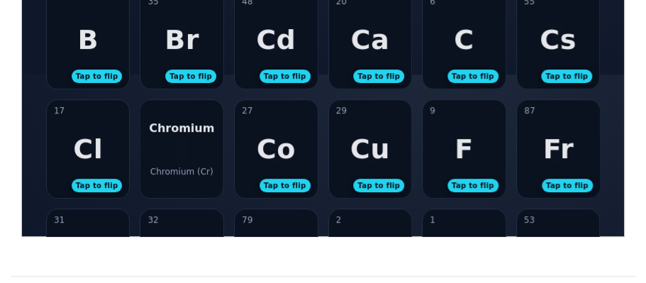
click at [194, 143] on div "Chromium Chromium (Cr)" at bounding box center [181, 148] width 83 height 98
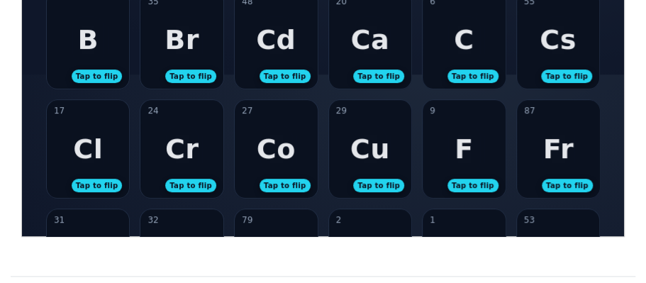
click at [61, 152] on div "17 Cl Tap to flip" at bounding box center [87, 148] width 83 height 98
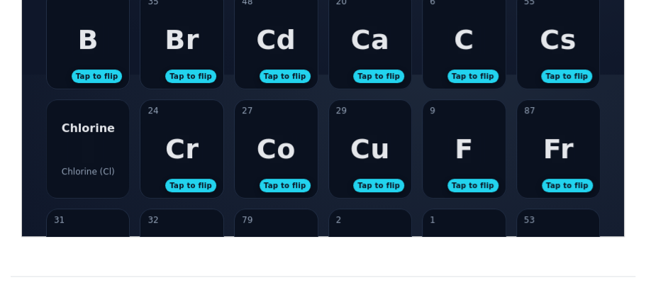
click at [61, 152] on div "Chlorine Chlorine (Cl)" at bounding box center [87, 148] width 83 height 98
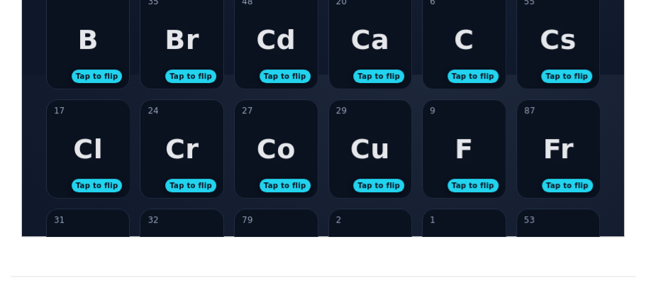
click at [251, 147] on div "27 Co Tap to flip" at bounding box center [275, 148] width 83 height 98
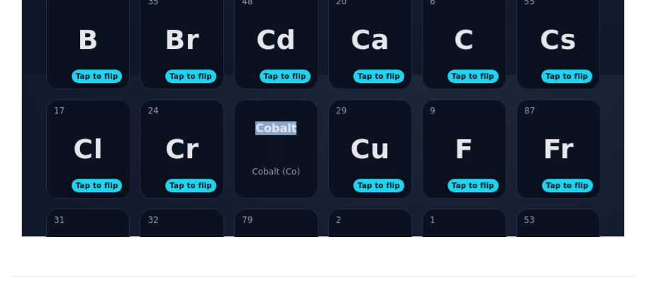
click at [251, 147] on div "Cobalt Cobalt (Co)" at bounding box center [275, 148] width 83 height 98
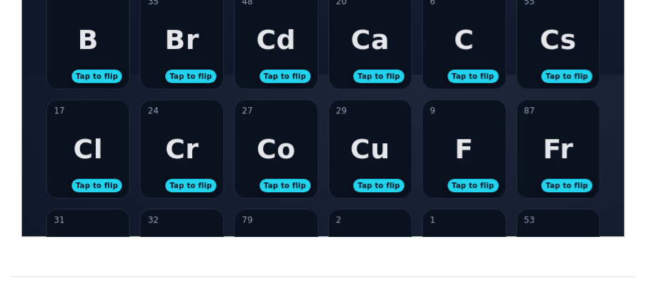
click at [368, 151] on div "Cu" at bounding box center [369, 148] width 40 height 31
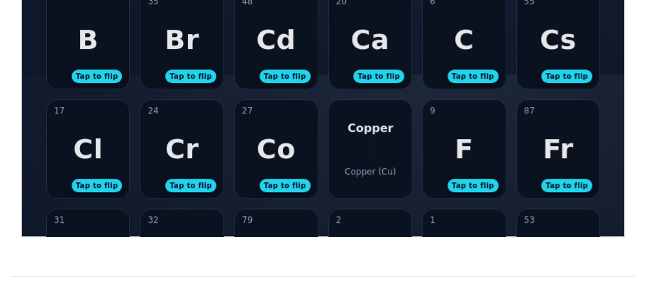
click at [368, 151] on div "Copper Copper (Cu)" at bounding box center [369, 148] width 83 height 98
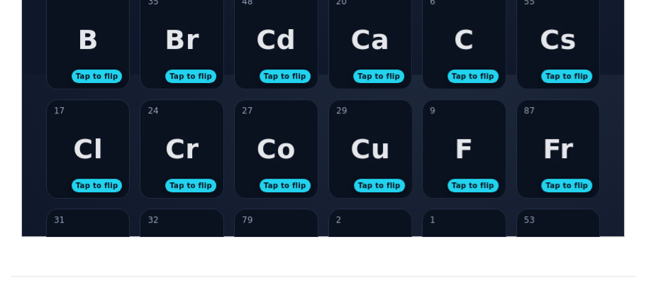
click at [463, 157] on div "F" at bounding box center [463, 148] width 18 height 31
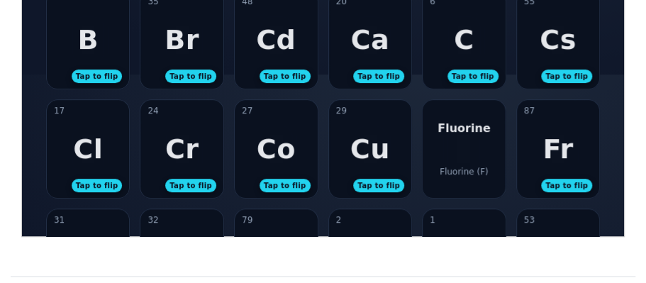
click at [463, 157] on div "Fluorine Fluorine (F)" at bounding box center [463, 148] width 83 height 98
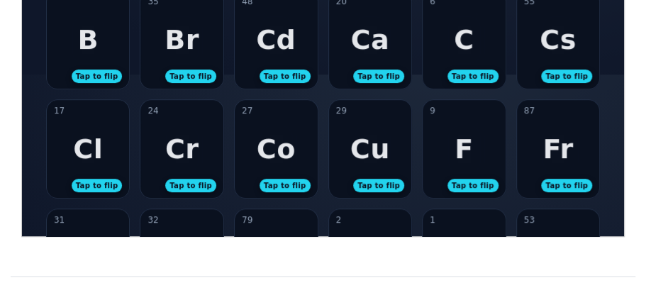
click at [569, 141] on div "Fr" at bounding box center [556, 148] width 30 height 31
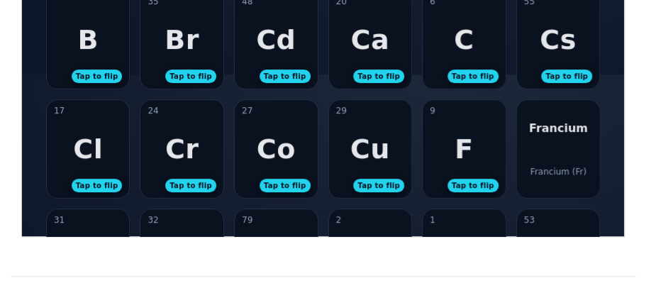
click at [569, 141] on div "Francium Francium (Fr)" at bounding box center [557, 148] width 83 height 98
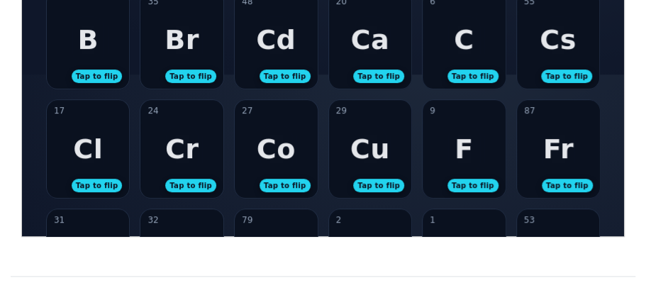
click at [473, 157] on div "9 F Tap to flip" at bounding box center [463, 148] width 83 height 98
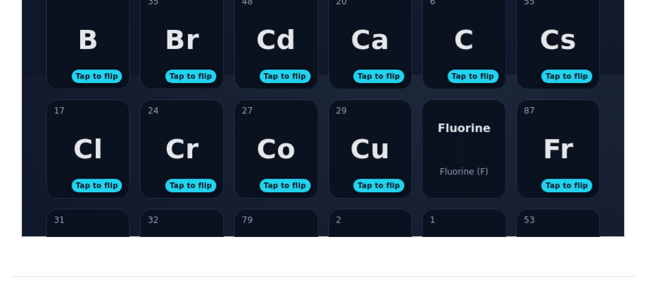
click at [473, 157] on div "Fluorine Fluorine (F)" at bounding box center [463, 148] width 83 height 98
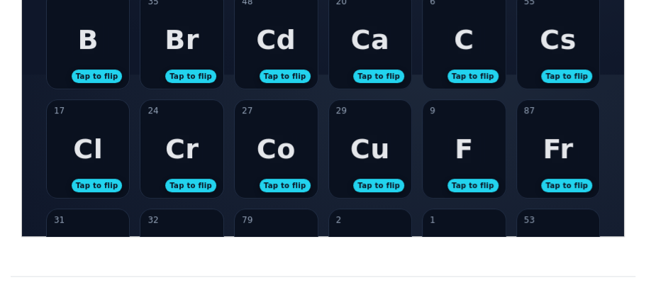
click at [471, 156] on div "9 F Tap to flip" at bounding box center [463, 148] width 83 height 98
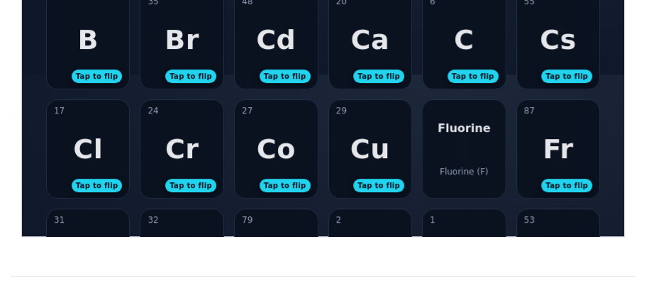
click at [471, 156] on div "Fluorine Fluorine (F)" at bounding box center [463, 148] width 83 height 98
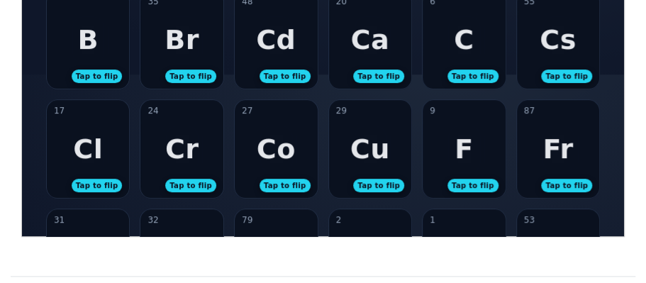
click at [188, 159] on div "Cr" at bounding box center [181, 148] width 34 height 31
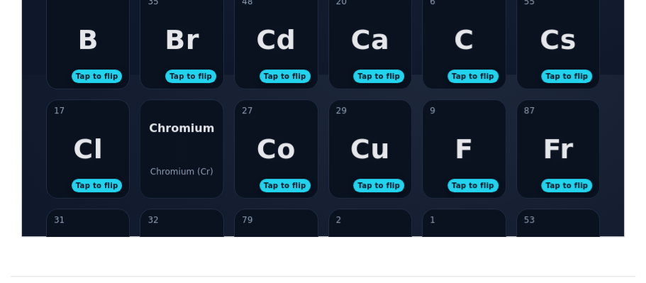
click at [188, 161] on div "Chromium Chromium (Cr)" at bounding box center [181, 148] width 83 height 98
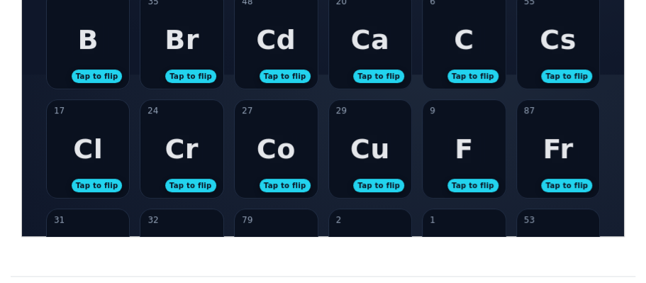
click at [265, 148] on div "Co" at bounding box center [275, 148] width 39 height 31
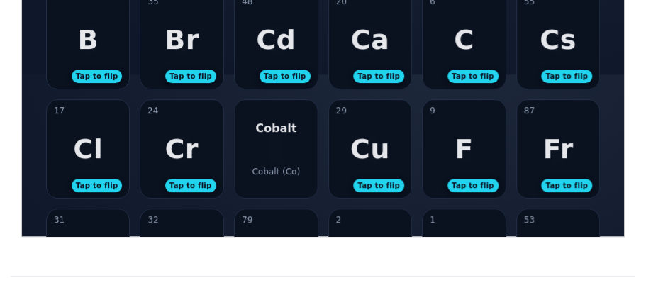
click at [265, 149] on div "Cobalt Cobalt (Co)" at bounding box center [275, 148] width 83 height 98
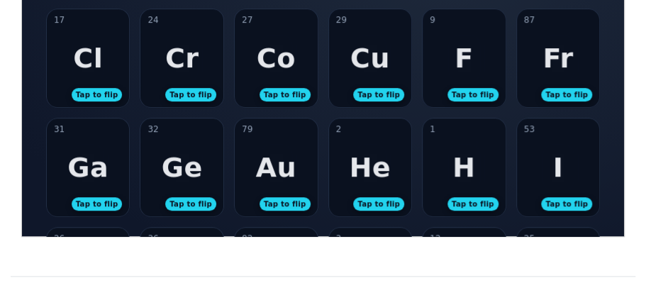
scroll to position [254, 0]
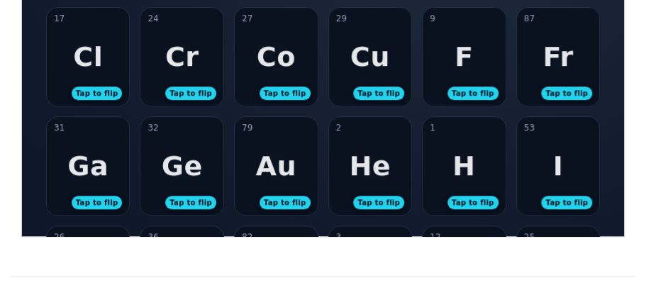
click at [379, 71] on div "Cu" at bounding box center [369, 55] width 40 height 31
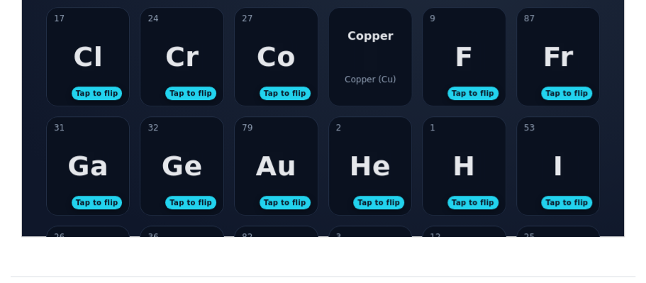
click at [379, 71] on div "Copper Copper (Cu)" at bounding box center [369, 56] width 83 height 98
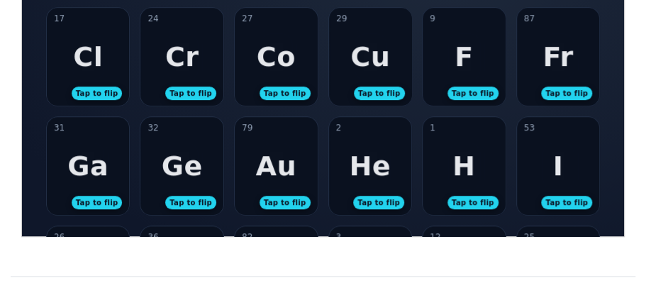
click at [186, 62] on div "Cr" at bounding box center [181, 55] width 34 height 31
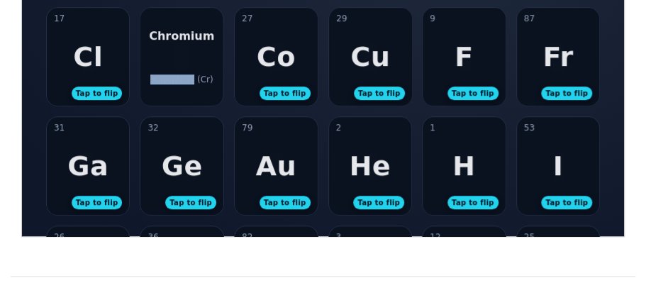
click at [186, 62] on div "Chromium Chromium (Cr)" at bounding box center [181, 56] width 83 height 98
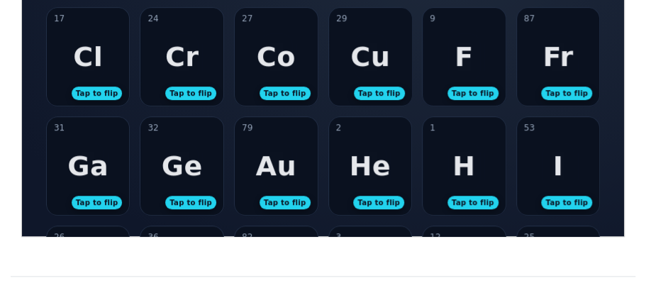
click at [118, 67] on div "17 Cl Tap to flip" at bounding box center [87, 56] width 83 height 98
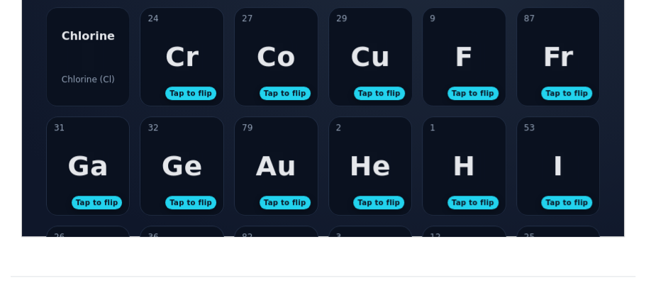
click at [118, 67] on div "Chlorine Chlorine (Cl)" at bounding box center [87, 56] width 83 height 98
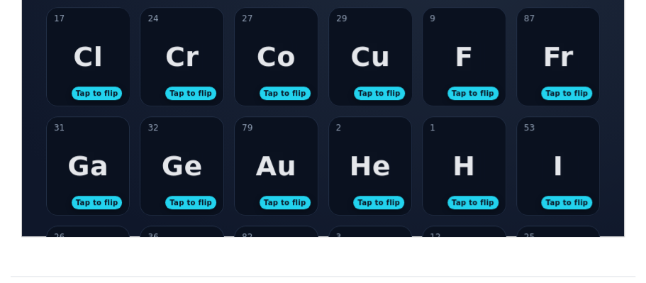
click at [288, 61] on div "Co" at bounding box center [275, 55] width 39 height 31
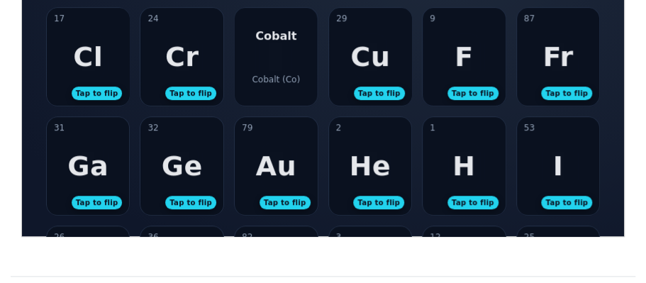
click at [288, 62] on div "Cobalt Cobalt (Co)" at bounding box center [275, 56] width 83 height 98
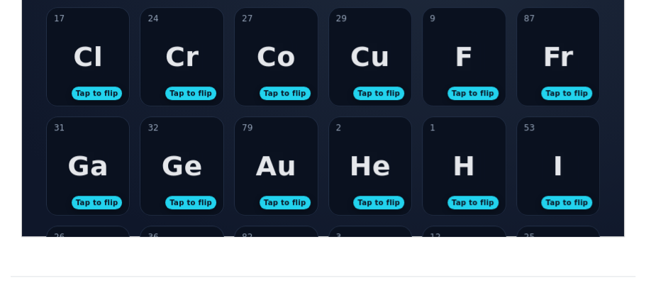
click at [410, 62] on div "29 Cu Tap to flip Copper Copper (Cu)" at bounding box center [369, 55] width 84 height 99
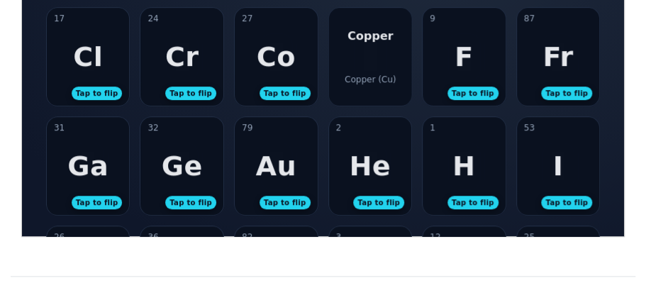
click at [396, 65] on div "Copper Copper (Cu)" at bounding box center [369, 56] width 83 height 98
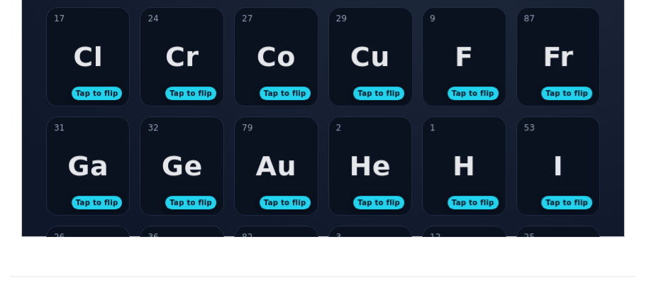
click at [439, 52] on div "9 F Tap to flip" at bounding box center [463, 56] width 83 height 98
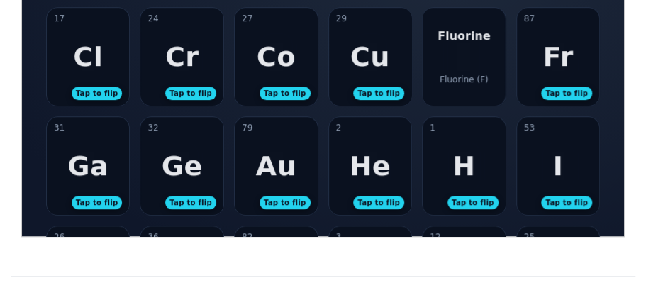
click at [438, 50] on div "Fluorine Fluorine (F)" at bounding box center [463, 56] width 83 height 98
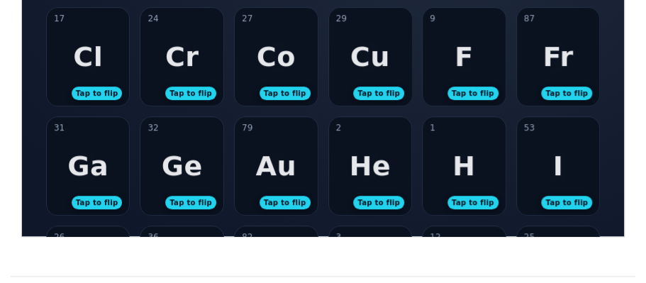
click at [533, 55] on div "87 Fr Tap to flip" at bounding box center [557, 56] width 83 height 98
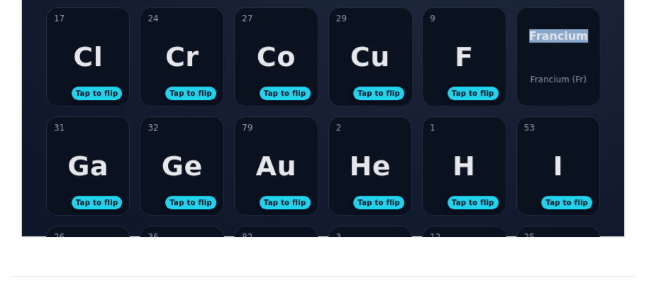
click at [533, 55] on div "Francium Francium (Fr)" at bounding box center [557, 56] width 83 height 98
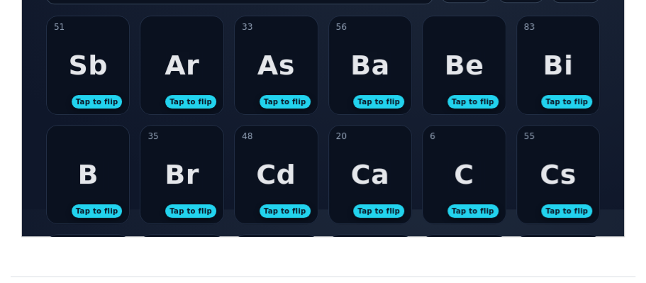
scroll to position [26, 0]
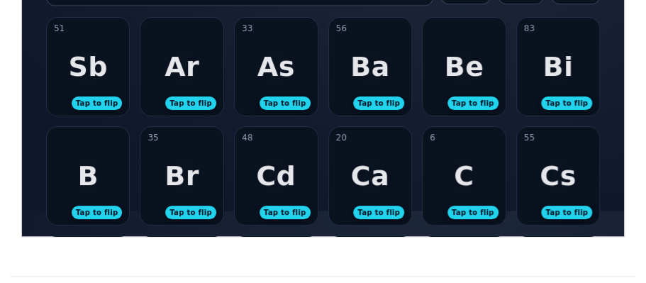
click at [477, 186] on div "6 C Tap to flip" at bounding box center [463, 175] width 83 height 98
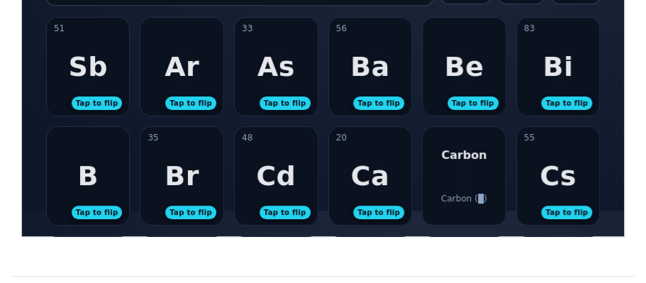
click at [477, 186] on div "Carbon Carbon (C)" at bounding box center [463, 175] width 83 height 98
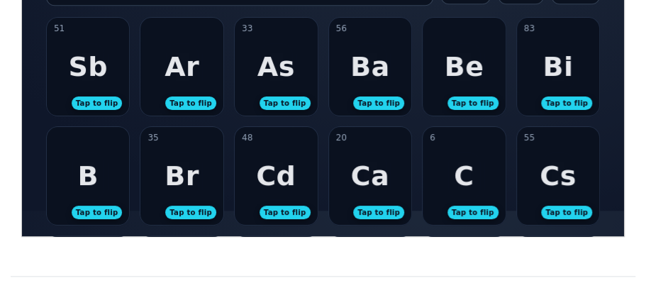
click at [186, 186] on div "Br" at bounding box center [181, 174] width 35 height 31
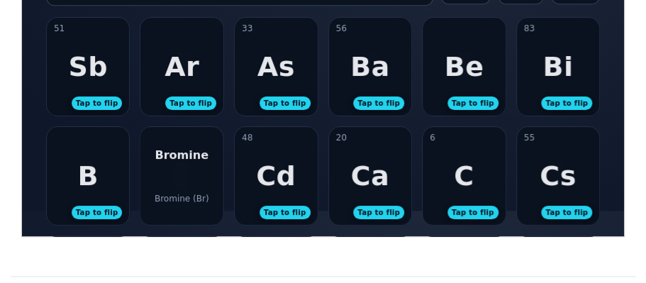
click at [186, 186] on div "Bromine Bromine (Br)" at bounding box center [181, 175] width 83 height 98
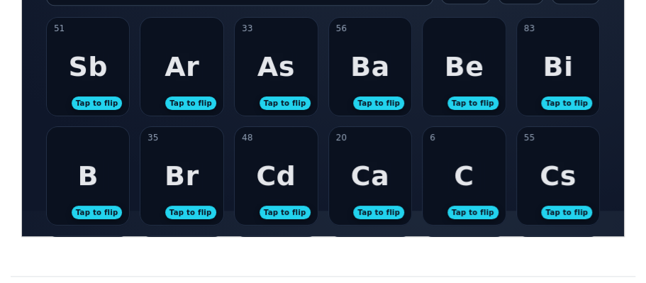
click at [568, 81] on div "Bi" at bounding box center [556, 65] width 30 height 31
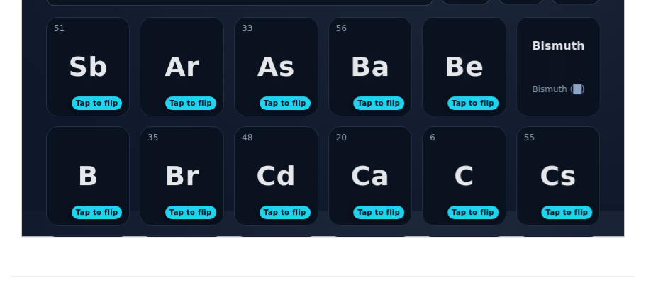
click at [568, 81] on div "[PERSON_NAME] (Bi)" at bounding box center [557, 66] width 83 height 98
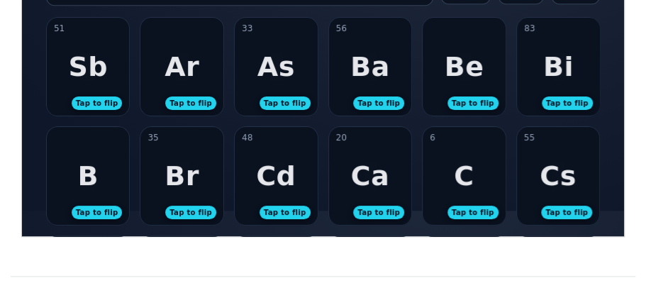
click at [457, 79] on div "Be" at bounding box center [463, 65] width 40 height 31
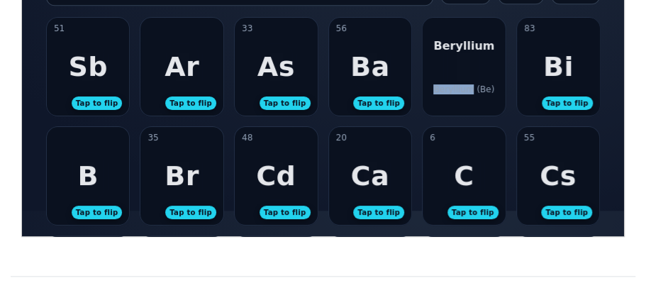
click at [457, 79] on div "Beryllium Beryllium (Be)" at bounding box center [463, 66] width 83 height 98
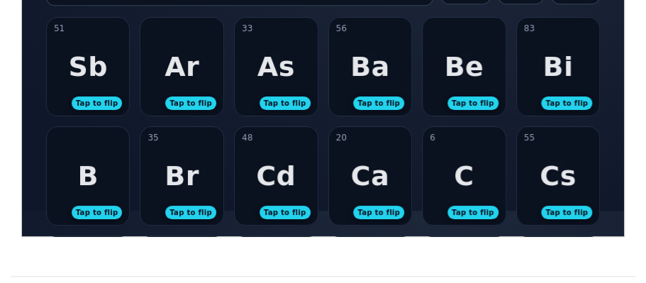
click at [366, 75] on div "Ba" at bounding box center [369, 65] width 40 height 31
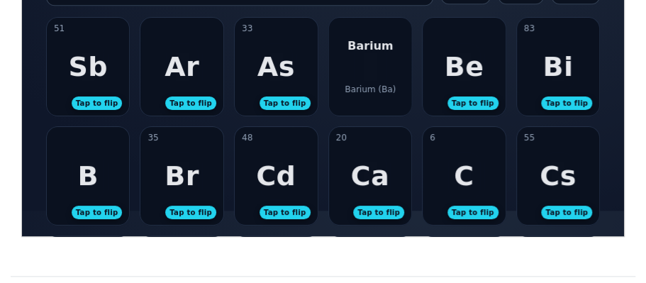
click at [366, 75] on div "Barium Barium (Ba)" at bounding box center [369, 66] width 83 height 98
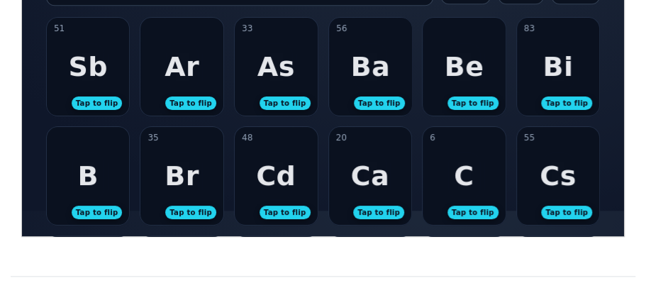
click at [339, 76] on div "56 Ba Tap to flip" at bounding box center [369, 66] width 83 height 98
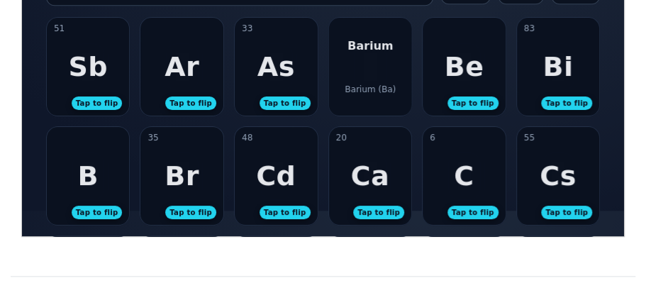
click at [352, 69] on div "Barium Barium (Ba)" at bounding box center [369, 66] width 83 height 98
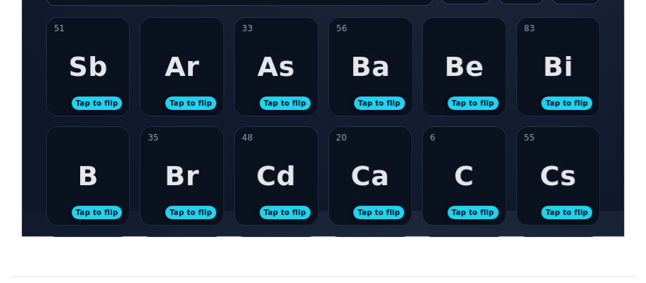
click at [279, 74] on div "As" at bounding box center [276, 65] width 38 height 31
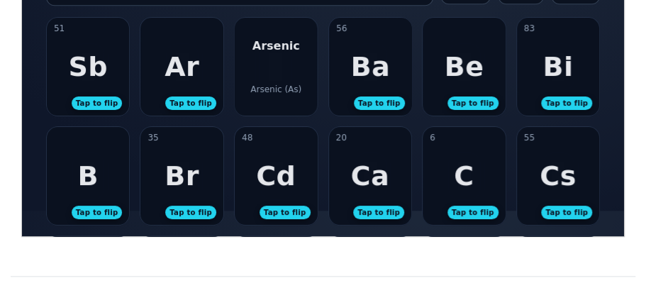
click at [279, 75] on div "Arsenic Arsenic (As)" at bounding box center [275, 66] width 83 height 98
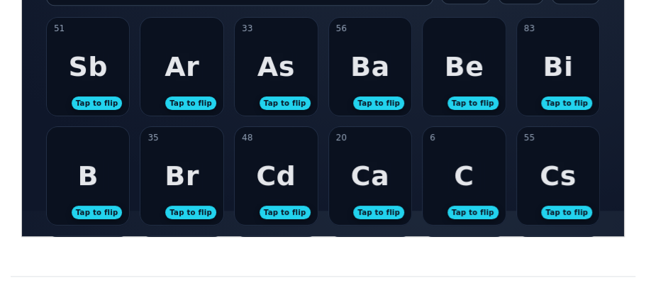
click at [198, 71] on div "Ar Tap to flip" at bounding box center [181, 66] width 83 height 98
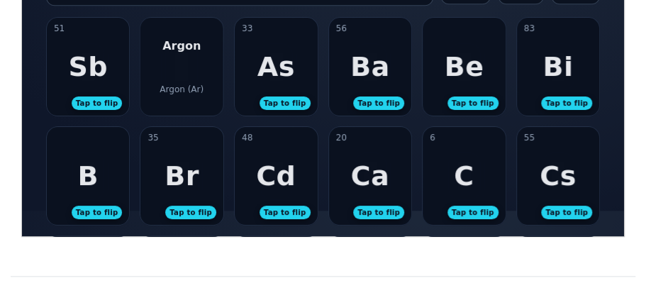
click at [198, 71] on div "Argon Argon (Ar)" at bounding box center [181, 66] width 83 height 98
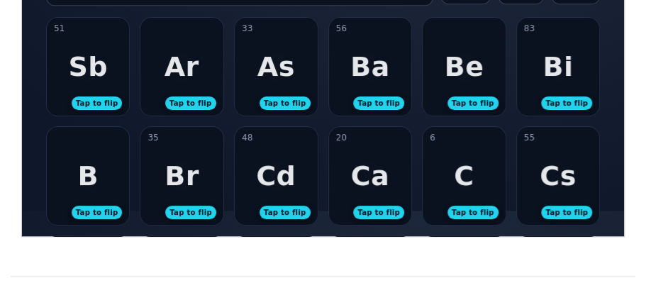
click at [65, 78] on div "51 Sb Tap to flip" at bounding box center [87, 66] width 83 height 98
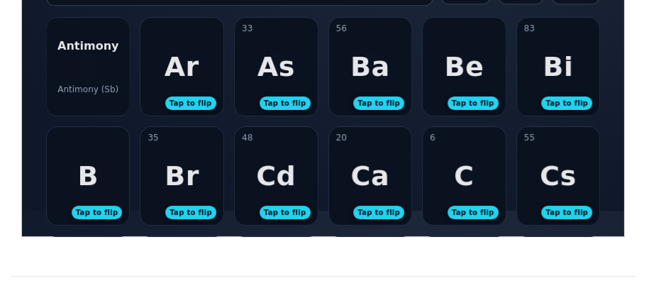
click at [64, 79] on div "Antimony Antimony (Sb)" at bounding box center [87, 66] width 83 height 98
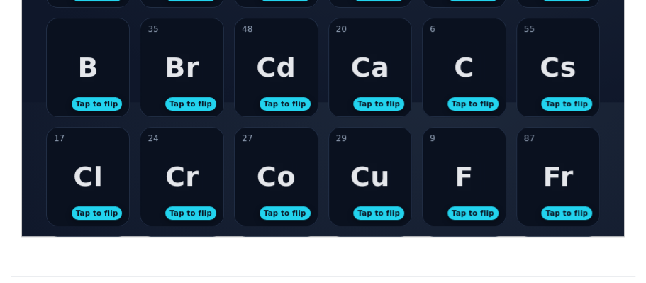
scroll to position [136, 0]
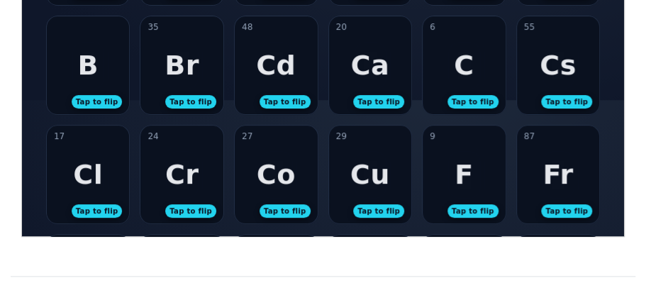
click at [548, 167] on div "Fr" at bounding box center [556, 173] width 30 height 31
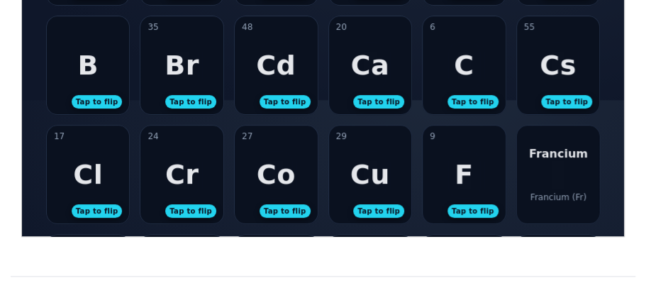
click at [548, 167] on div "Francium Francium (Fr)" at bounding box center [557, 174] width 83 height 98
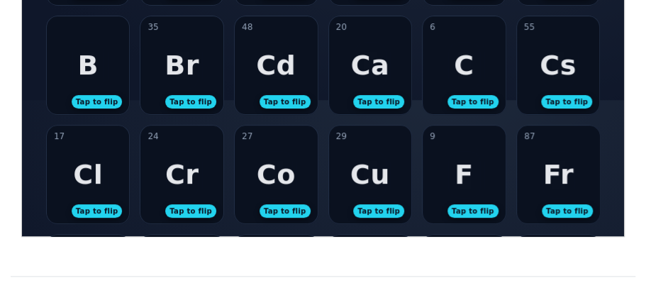
click at [169, 179] on div "Cr" at bounding box center [181, 173] width 34 height 31
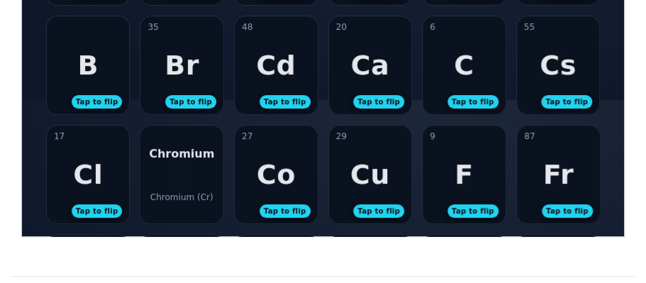
click at [169, 179] on div "Chromium Chromium (Cr)" at bounding box center [181, 174] width 83 height 98
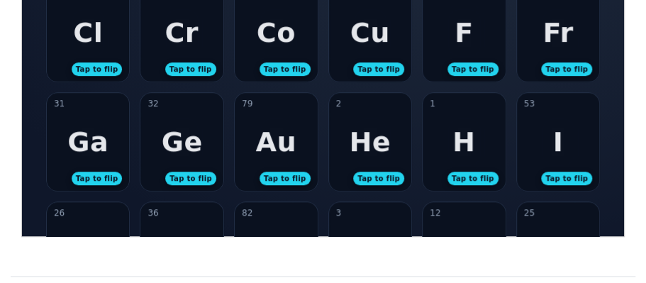
scroll to position [276, 0]
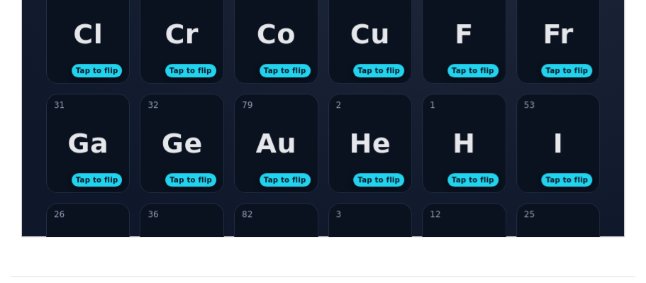
click at [80, 134] on div "Ga" at bounding box center [87, 142] width 41 height 31
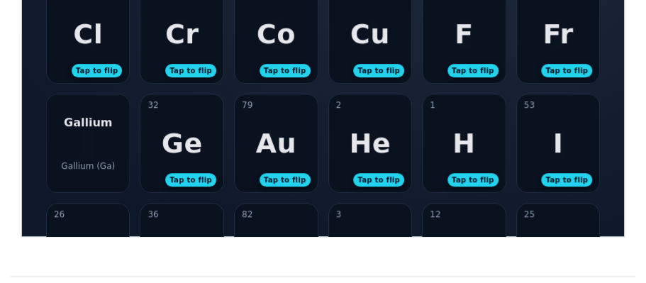
click at [80, 134] on div "Gallium Gallium (Ga)" at bounding box center [87, 143] width 83 height 98
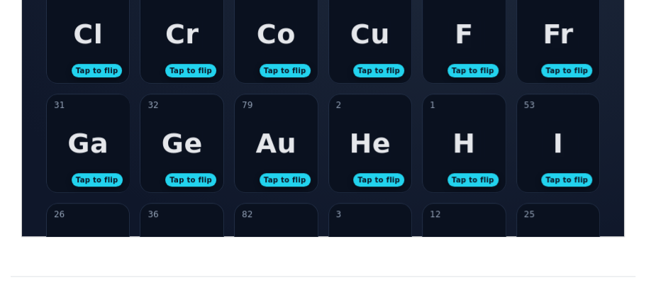
click at [193, 145] on div "Ge" at bounding box center [181, 142] width 41 height 31
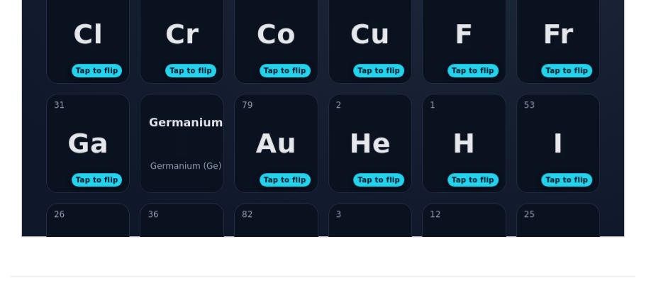
click at [201, 131] on div "Germanium Germanium (Ge)" at bounding box center [181, 143] width 83 height 98
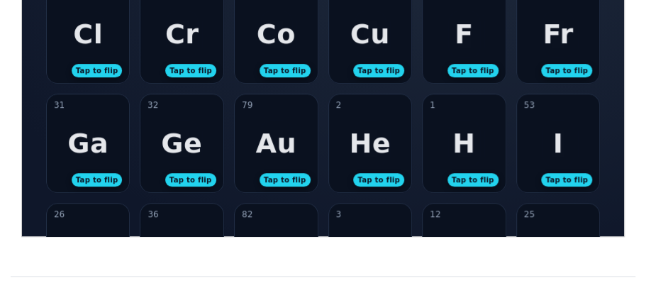
click at [89, 142] on div "Ga" at bounding box center [87, 142] width 41 height 31
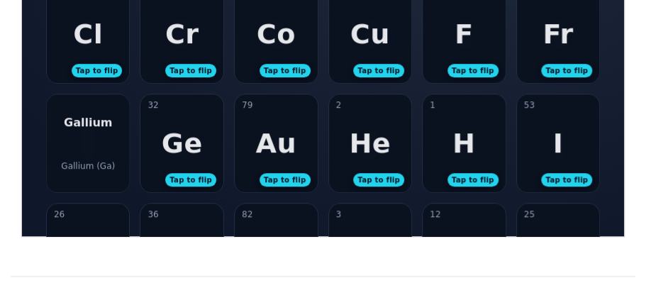
click at [89, 144] on div "Gallium Gallium (Ga)" at bounding box center [87, 143] width 83 height 98
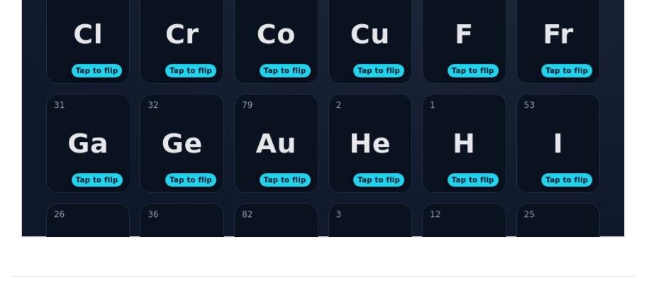
click at [268, 145] on div "Au" at bounding box center [275, 142] width 40 height 31
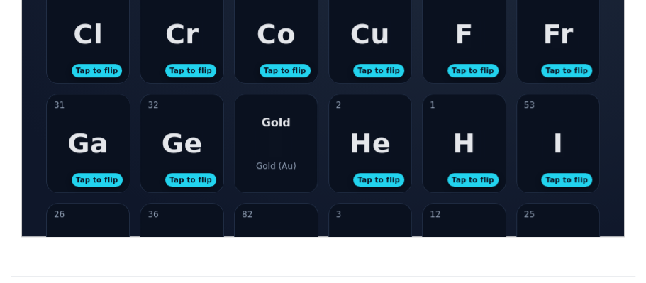
click at [268, 145] on div "Gold Gold (Au)" at bounding box center [275, 143] width 83 height 98
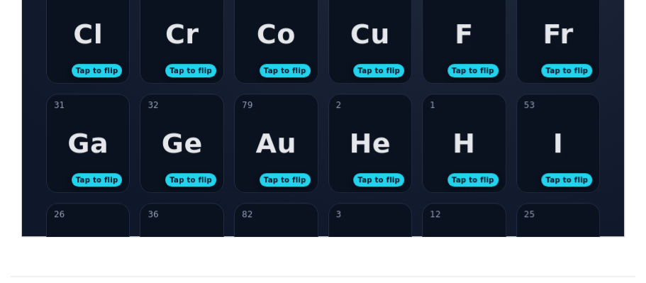
click at [377, 156] on div "He" at bounding box center [369, 142] width 42 height 31
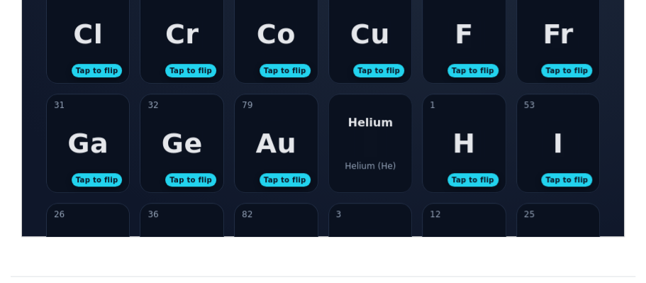
click at [377, 156] on div "Helium Helium (He)" at bounding box center [369, 143] width 83 height 98
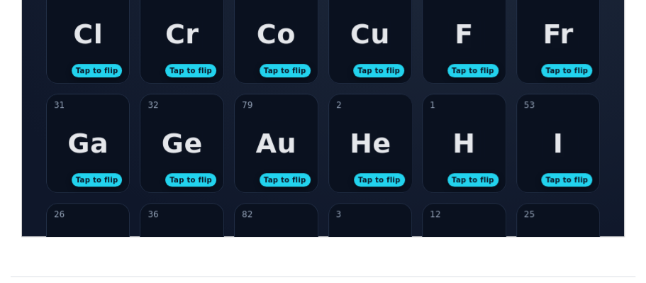
click at [479, 141] on div "1 H Tap to flip" at bounding box center [463, 143] width 83 height 98
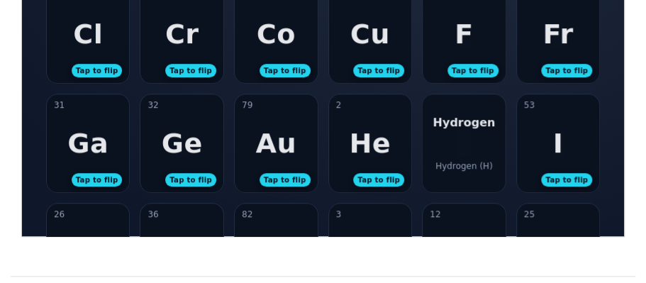
click at [583, 162] on div "53 I Tap to flip" at bounding box center [557, 143] width 83 height 98
click at [583, 162] on div "[PERSON_NAME] (I)" at bounding box center [557, 143] width 83 height 98
click at [504, 154] on div "Hydrogen Hydrogen (H)" at bounding box center [463, 143] width 83 height 98
click at [461, 142] on div "H" at bounding box center [462, 142] width 23 height 31
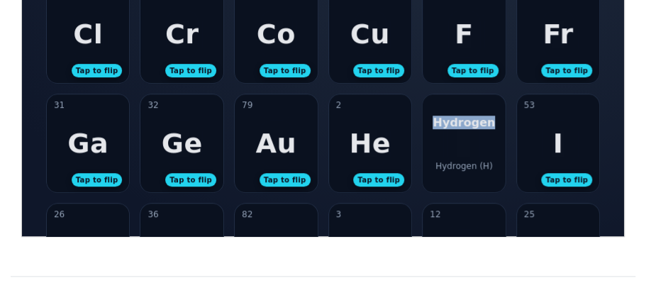
click at [461, 142] on div "Hydrogen Hydrogen (H)" at bounding box center [463, 143] width 83 height 98
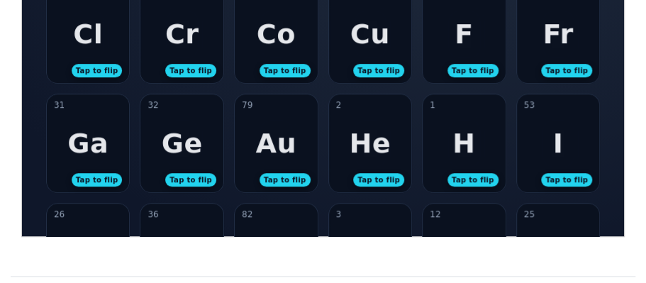
click at [534, 144] on div "53 I Tap to flip" at bounding box center [557, 143] width 83 height 98
click at [534, 145] on div "[PERSON_NAME] (I)" at bounding box center [557, 143] width 83 height 98
click at [79, 152] on div "Ga" at bounding box center [87, 142] width 41 height 31
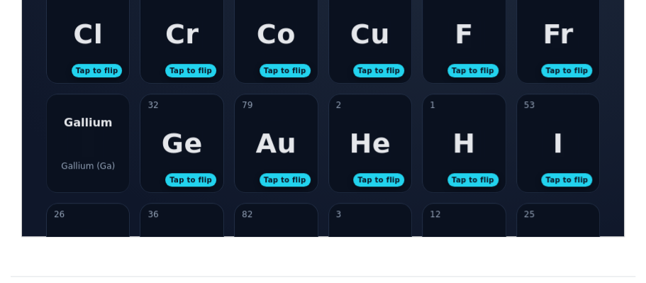
click at [80, 152] on div "Gallium Gallium (Ga)" at bounding box center [87, 143] width 83 height 98
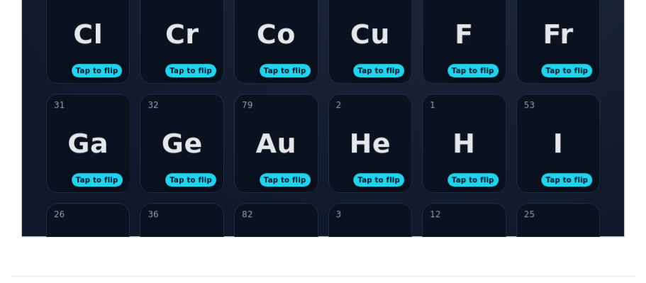
click at [539, 136] on div "53 I Tap to flip" at bounding box center [557, 143] width 83 height 98
click at [539, 136] on div "[PERSON_NAME] (I)" at bounding box center [557, 143] width 83 height 98
click at [200, 131] on div "32 Ge Tap to flip" at bounding box center [181, 143] width 83 height 98
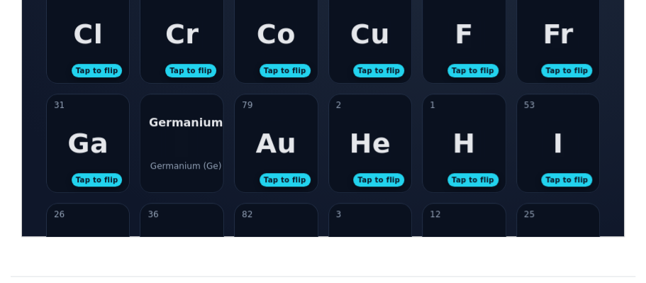
click at [200, 131] on div "Germanium Germanium (Ge)" at bounding box center [181, 143] width 83 height 98
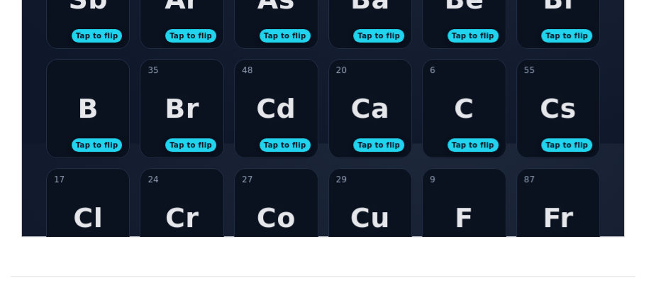
scroll to position [94, 0]
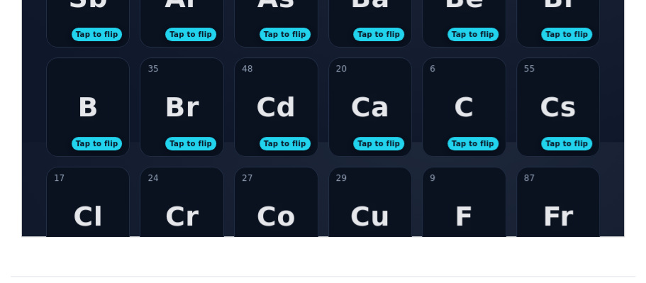
click at [277, 116] on div "Cd" at bounding box center [275, 106] width 40 height 31
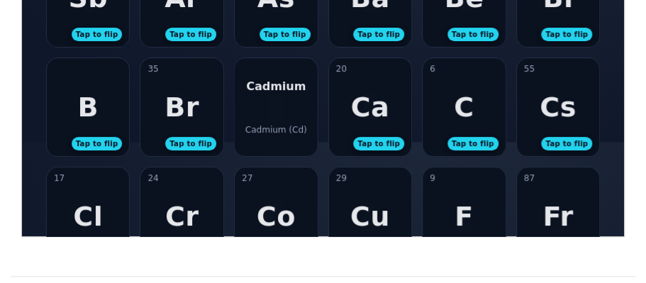
click at [277, 116] on div "Cadmium Cadmium (Cd)" at bounding box center [275, 106] width 83 height 98
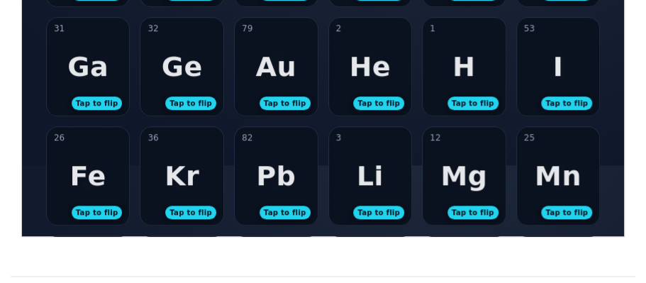
scroll to position [355, 0]
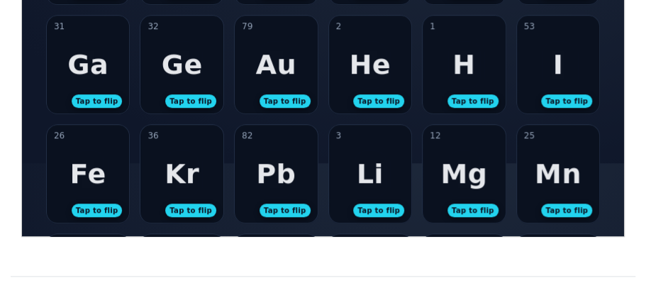
click at [86, 157] on div "Fe" at bounding box center [87, 172] width 36 height 31
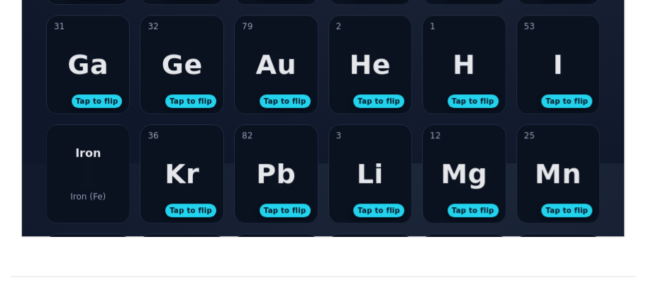
click at [92, 182] on div "Iron Iron (Fe)" at bounding box center [87, 173] width 83 height 98
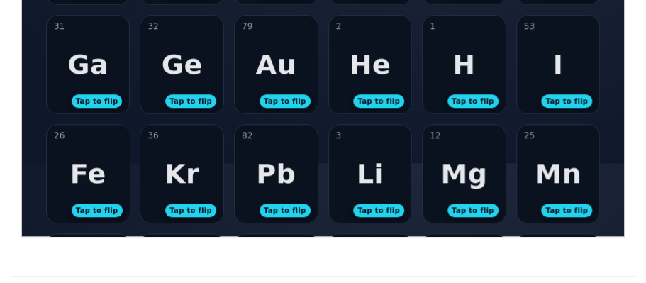
click at [202, 188] on div "36 Kr Tap to flip" at bounding box center [181, 173] width 83 height 98
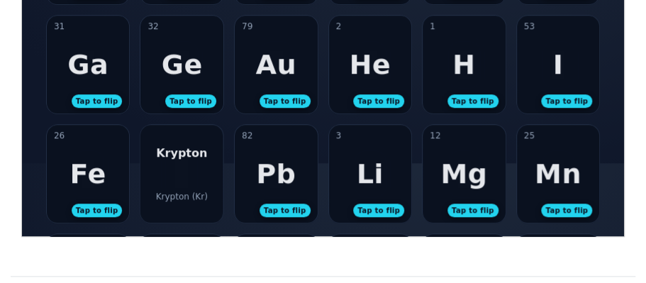
click at [202, 188] on div "Krypton Krypton (Kr)" at bounding box center [181, 173] width 83 height 98
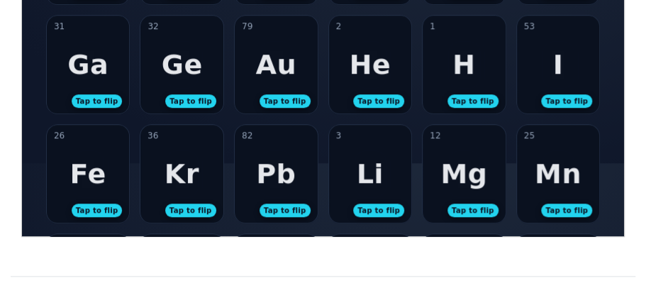
click at [253, 171] on div "82 Pb Tap to flip" at bounding box center [275, 173] width 83 height 98
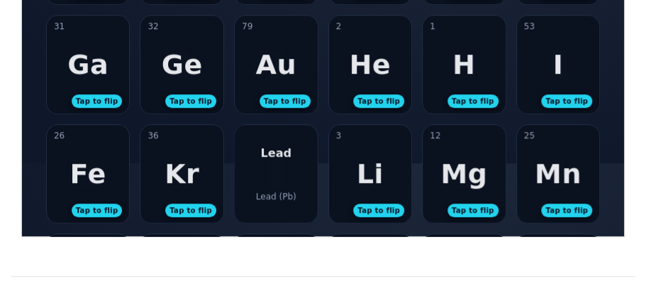
click at [253, 171] on div "Lead Lead (Pb)" at bounding box center [275, 173] width 83 height 98
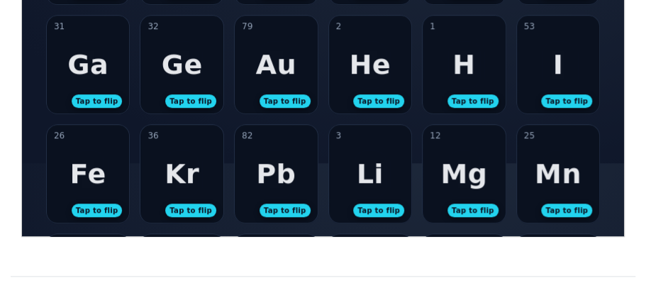
click at [356, 169] on div "3 Li Tap to flip" at bounding box center [369, 173] width 83 height 98
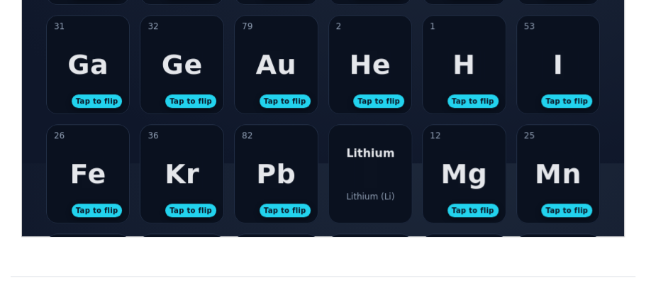
click at [356, 169] on div "Lithium Lithium (Li)" at bounding box center [369, 173] width 83 height 98
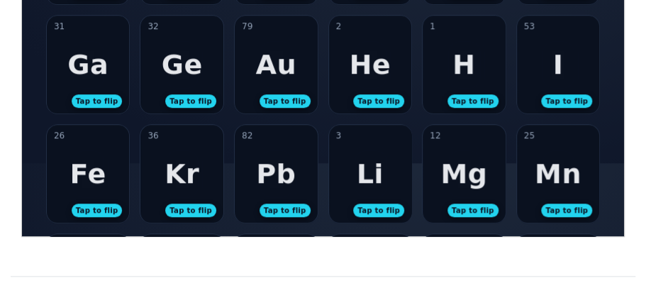
click at [486, 167] on div "12 Mg Tap to flip" at bounding box center [463, 173] width 83 height 98
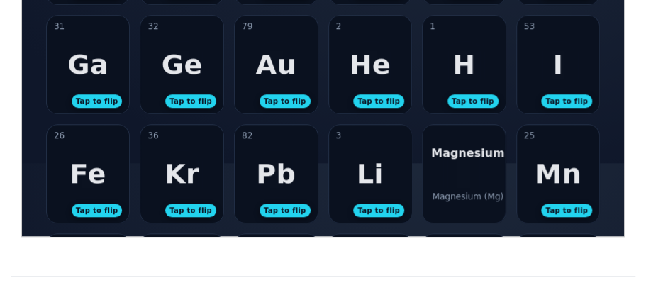
click at [486, 167] on div "Magnesium Magnesium (Mg)" at bounding box center [463, 173] width 83 height 98
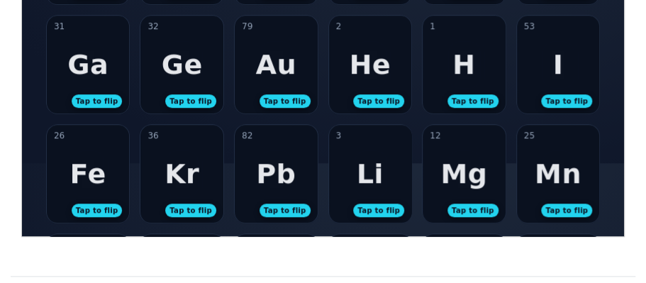
click at [559, 156] on div "25 Mn Tap to flip" at bounding box center [557, 173] width 83 height 98
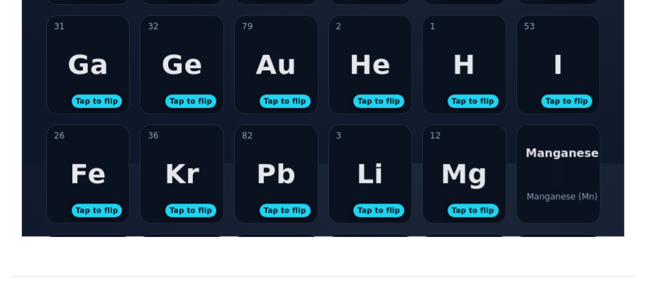
click at [548, 191] on div "Manganese (Mn)" at bounding box center [560, 196] width 71 height 10
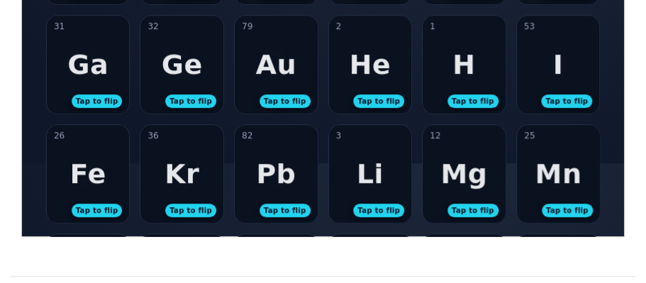
click at [212, 168] on div "36 Kr Tap to flip" at bounding box center [181, 173] width 83 height 98
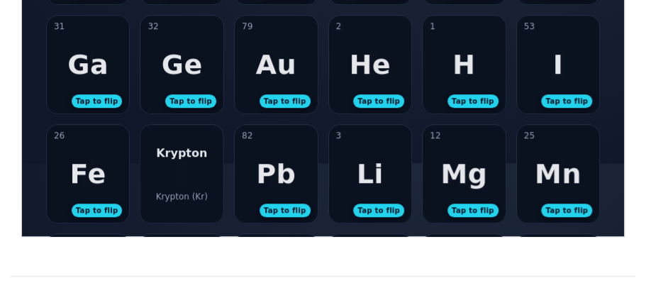
click at [204, 175] on div "Krypton Krypton (Kr)" at bounding box center [181, 173] width 83 height 98
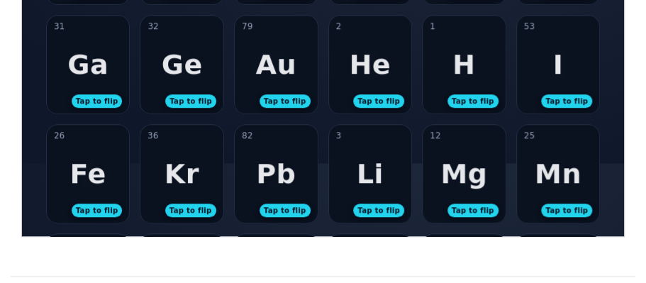
click at [98, 175] on div "Fe" at bounding box center [87, 172] width 36 height 31
click at [99, 176] on div "Iron Iron (Fe)" at bounding box center [87, 173] width 83 height 98
click at [245, 175] on div "82 Pb Tap to flip" at bounding box center [275, 173] width 83 height 98
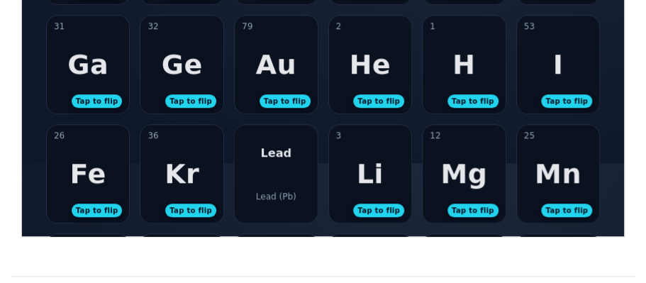
click at [245, 176] on div "Lead Lead (Pb)" at bounding box center [275, 173] width 83 height 98
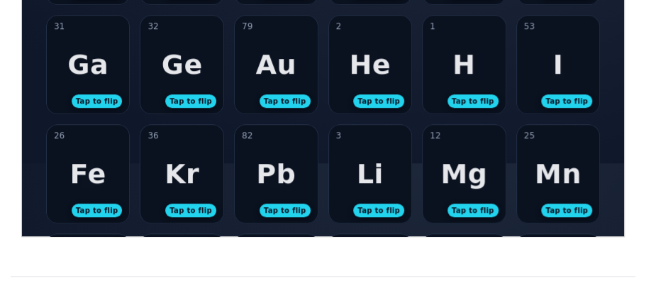
click at [349, 174] on div "3 Li Tap to flip" at bounding box center [369, 173] width 83 height 98
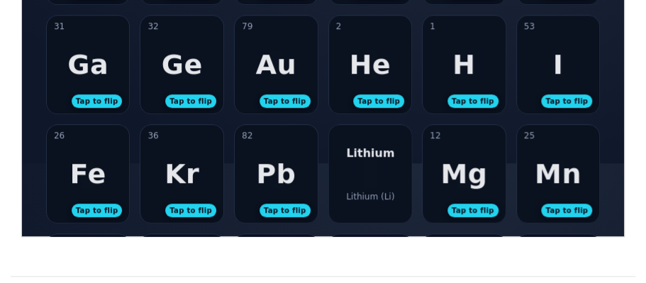
click at [349, 174] on div "Lithium Lithium (Li)" at bounding box center [369, 173] width 83 height 98
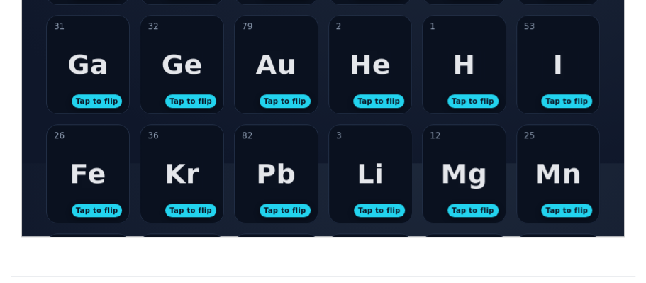
click at [207, 179] on div "36 Kr Tap to flip" at bounding box center [181, 173] width 83 height 98
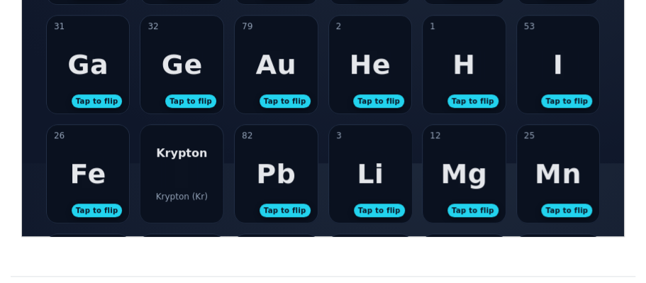
click at [207, 179] on div "Krypton Krypton (Kr)" at bounding box center [181, 173] width 83 height 98
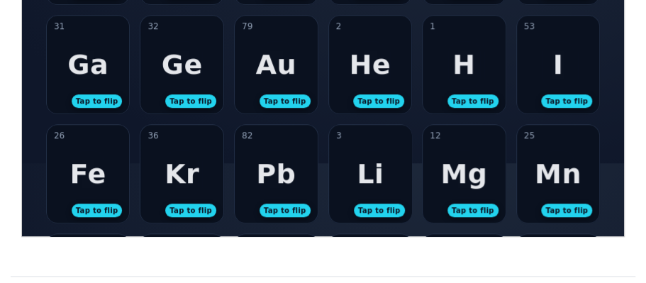
click at [483, 164] on div "12 Mg Tap to flip" at bounding box center [463, 173] width 83 height 98
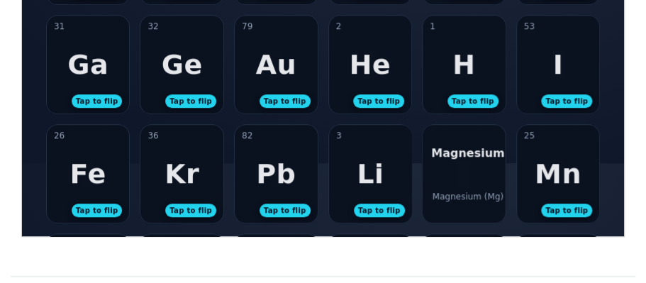
click at [483, 165] on div "Magnesium Magnesium (Mg)" at bounding box center [463, 173] width 83 height 98
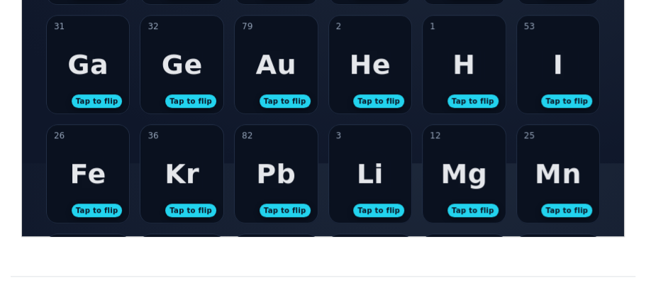
click at [580, 186] on div "25 Mn Tap to flip" at bounding box center [557, 173] width 83 height 98
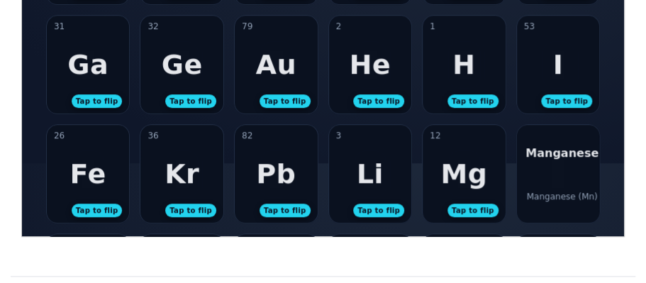
click at [580, 186] on div "Manganese Manganese (Mn)" at bounding box center [557, 173] width 83 height 98
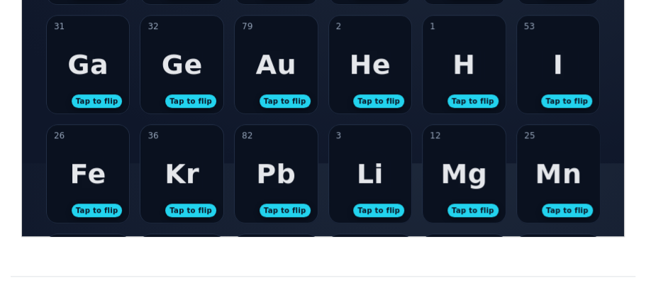
click at [83, 164] on div "Fe" at bounding box center [87, 172] width 36 height 31
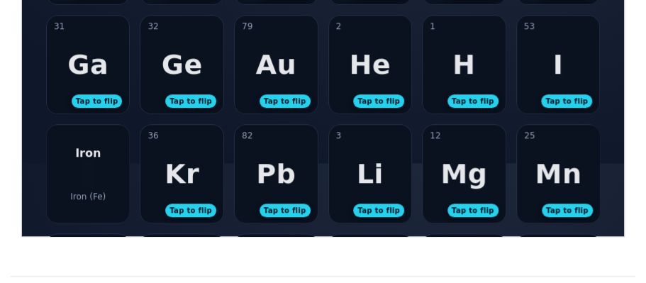
click at [83, 164] on div "Iron Iron (Fe)" at bounding box center [87, 173] width 83 height 98
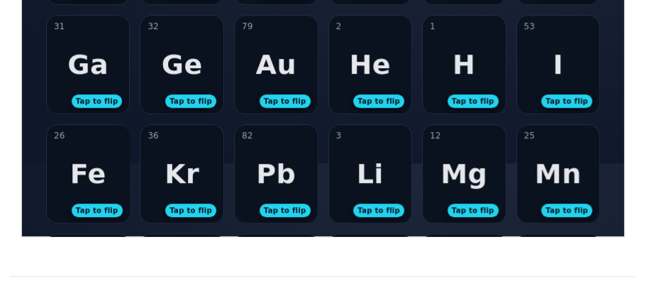
click at [173, 170] on div "Kr" at bounding box center [181, 172] width 35 height 31
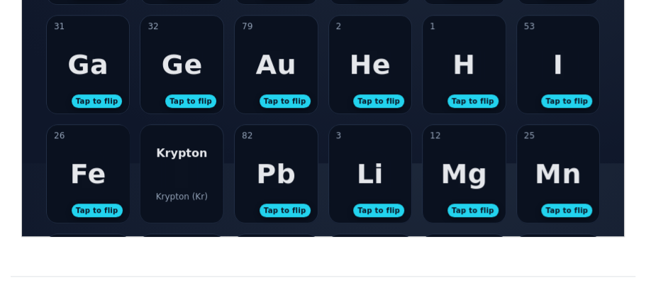
click at [173, 171] on div "Krypton Krypton (Kr)" at bounding box center [181, 173] width 83 height 98
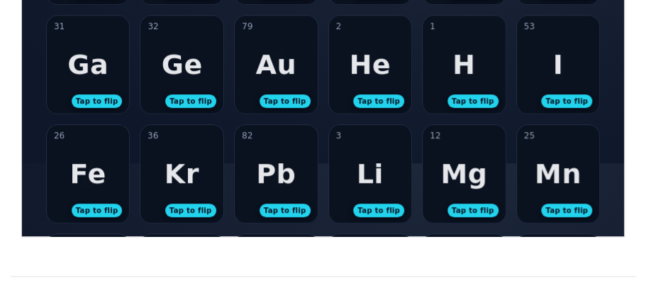
click at [267, 196] on div "82 Pb Tap to flip" at bounding box center [275, 173] width 83 height 98
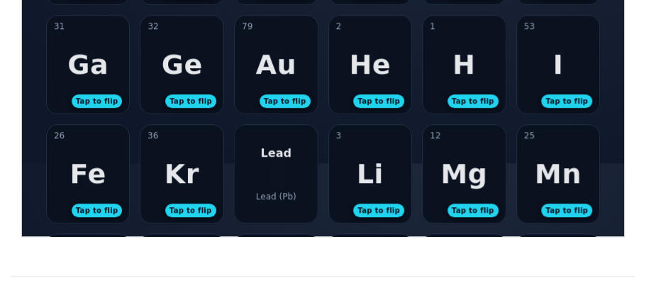
click at [267, 196] on div "Lead (Pb)" at bounding box center [275, 196] width 40 height 10
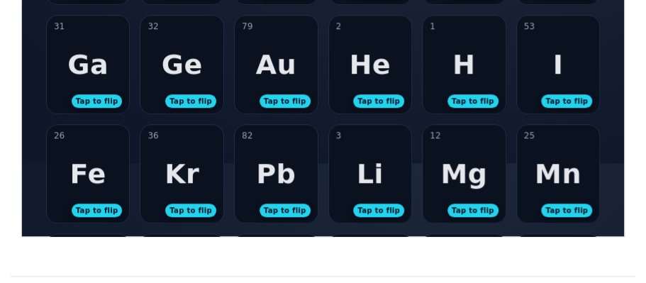
click at [382, 186] on div "3 Li Tap to flip" at bounding box center [369, 173] width 83 height 98
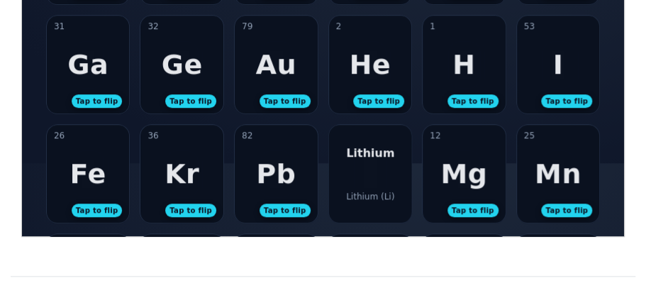
click at [382, 186] on div "Lithium Lithium (Li)" at bounding box center [369, 173] width 83 height 98
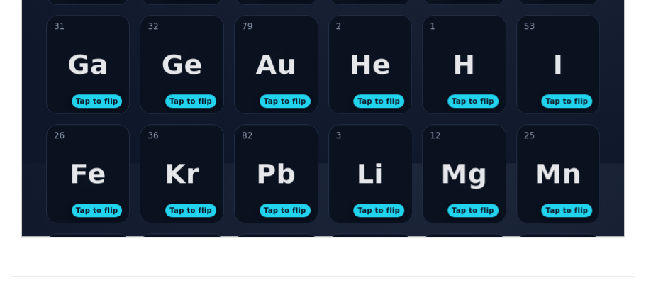
click at [442, 167] on div "12 Mg Tap to flip" at bounding box center [463, 173] width 83 height 98
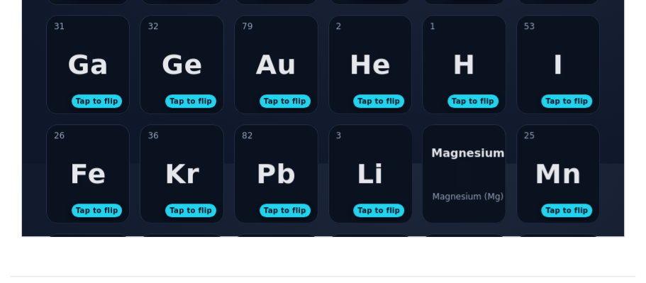
click at [442, 167] on div "Magnesium Magnesium (Mg)" at bounding box center [463, 173] width 83 height 98
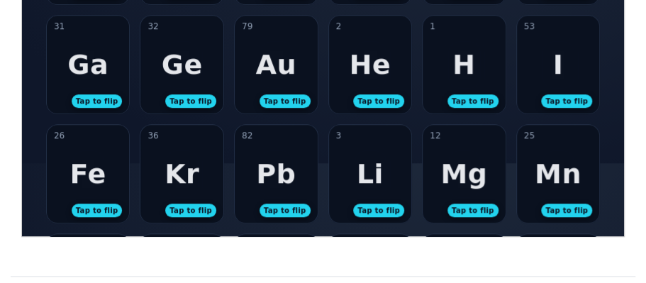
click at [561, 181] on div "Mn" at bounding box center [557, 172] width 47 height 31
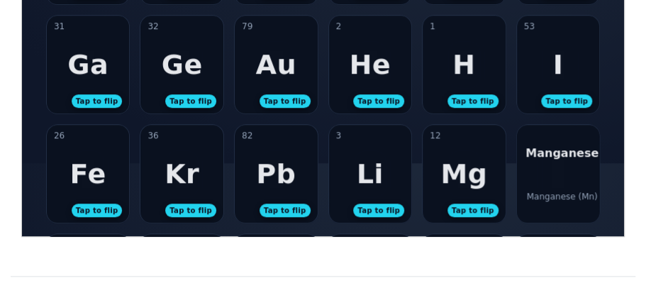
click at [561, 181] on div "Manganese Manganese (Mn)" at bounding box center [557, 173] width 83 height 98
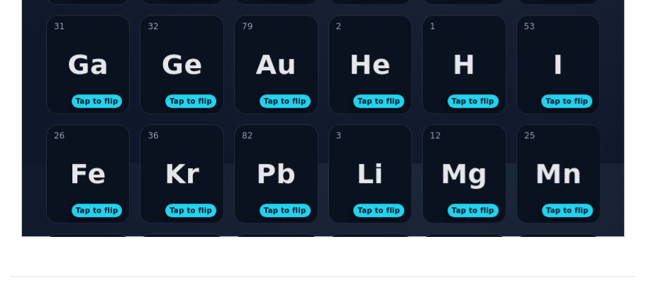
click at [171, 174] on div "Kr" at bounding box center [181, 172] width 35 height 31
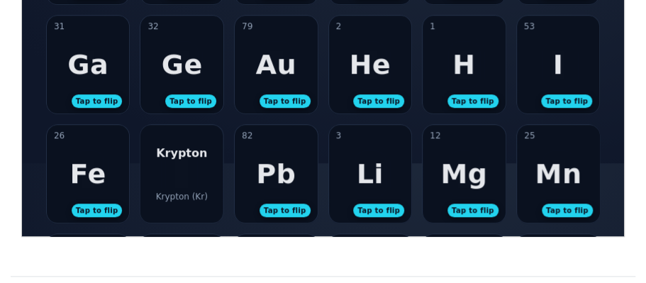
click at [171, 176] on div "Krypton Krypton (Kr)" at bounding box center [181, 173] width 83 height 98
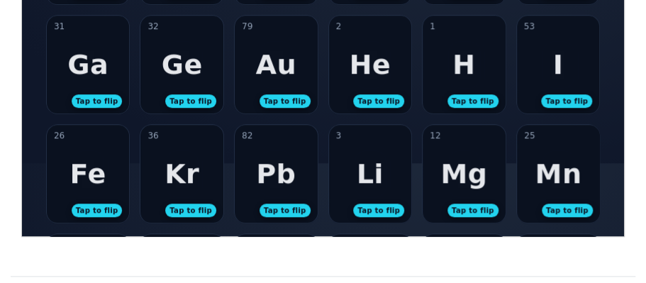
click at [128, 181] on div "26 Fe Tap to flip" at bounding box center [87, 173] width 83 height 98
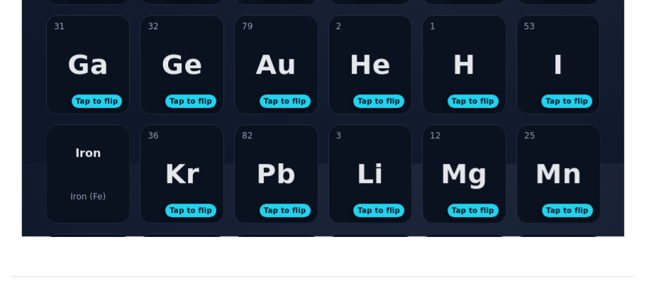
click at [118, 188] on div "Iron Iron (Fe)" at bounding box center [87, 173] width 83 height 98
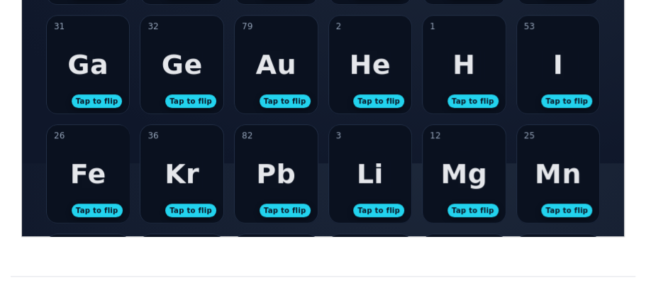
click at [281, 171] on div "Pb" at bounding box center [275, 172] width 40 height 31
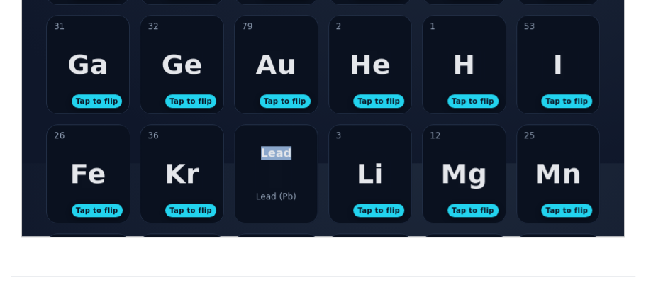
click at [281, 171] on div "Lead Lead (Pb)" at bounding box center [275, 173] width 83 height 98
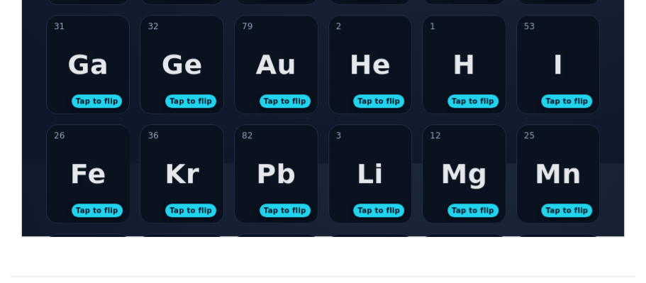
click at [348, 160] on div "3 Li Tap to flip" at bounding box center [369, 173] width 83 height 98
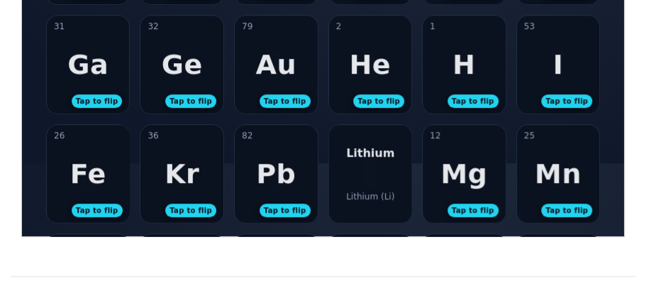
click at [348, 161] on div "Lithium Lithium (Li)" at bounding box center [369, 173] width 83 height 98
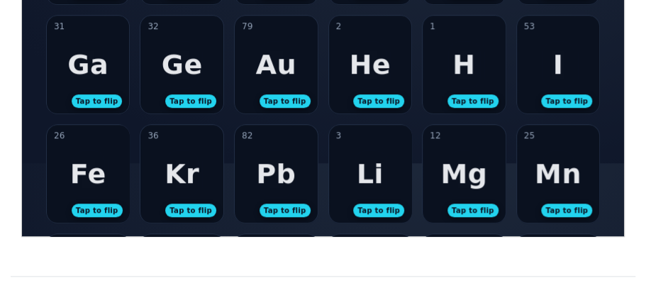
click at [424, 169] on div "12 Mg Tap to flip" at bounding box center [463, 173] width 83 height 98
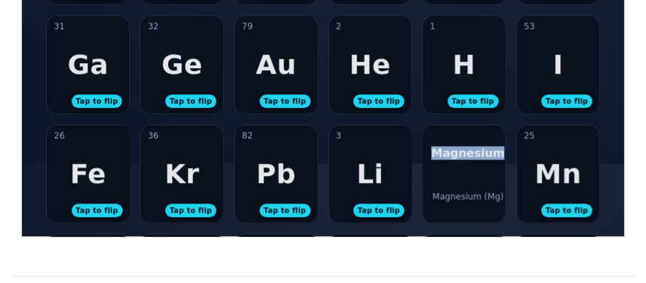
click at [424, 169] on div "Magnesium Magnesium (Mg)" at bounding box center [463, 173] width 83 height 98
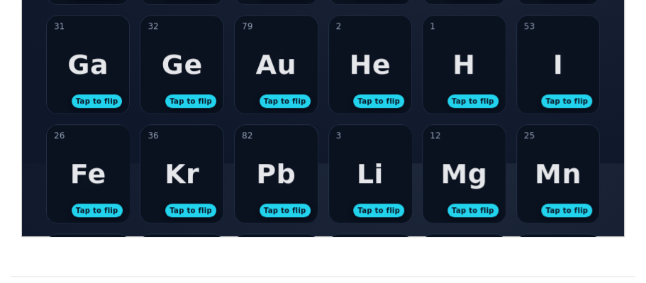
click at [546, 160] on div "Mn" at bounding box center [557, 172] width 47 height 31
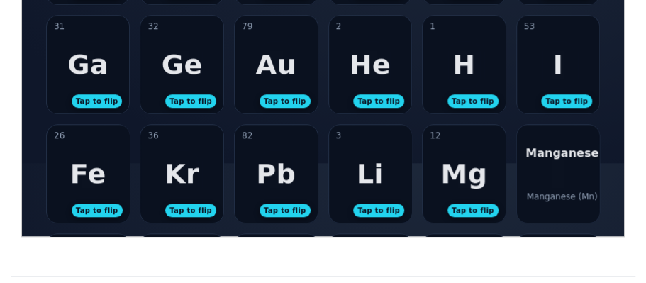
click at [546, 160] on div "Manganese Manganese (Mn)" at bounding box center [557, 173] width 83 height 98
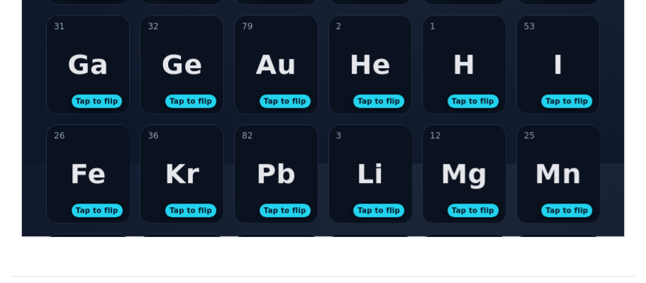
click at [468, 177] on div "Mg" at bounding box center [462, 172] width 47 height 31
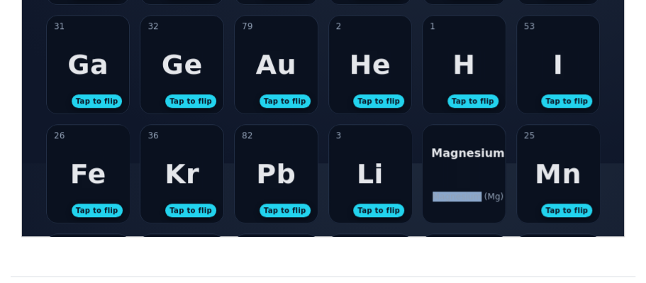
click at [468, 178] on div "Magnesium Magnesium (Mg)" at bounding box center [463, 173] width 83 height 98
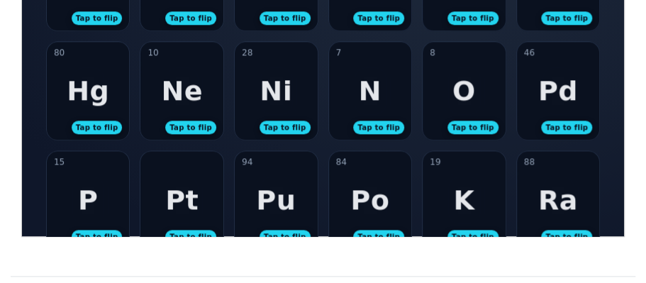
scroll to position [548, 0]
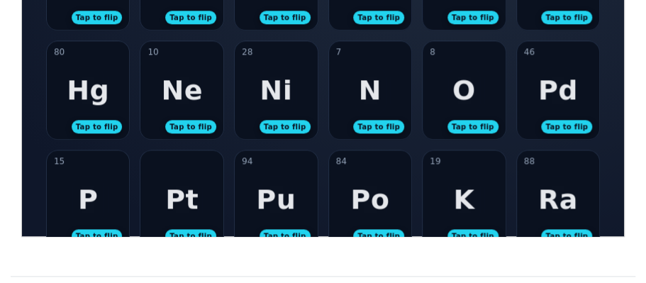
click at [89, 90] on div "Hg" at bounding box center [87, 89] width 43 height 31
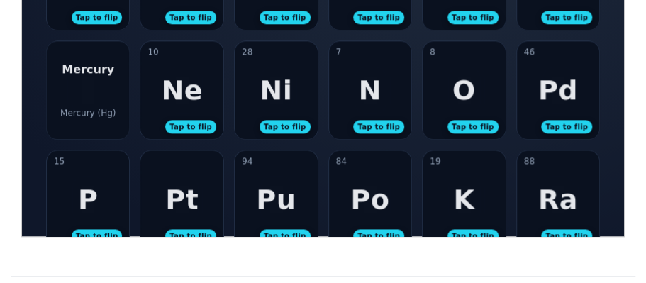
click at [89, 91] on div "Mercury Mercury (Hg)" at bounding box center [87, 89] width 83 height 98
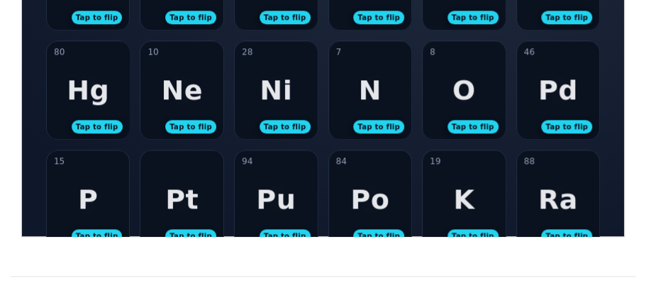
scroll to position [0, 0]
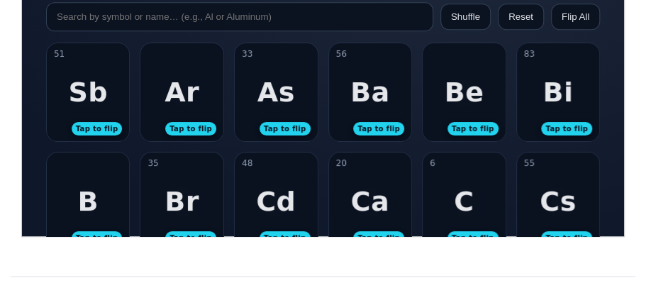
click at [208, 79] on div "Ar Tap to flip" at bounding box center [181, 92] width 83 height 98
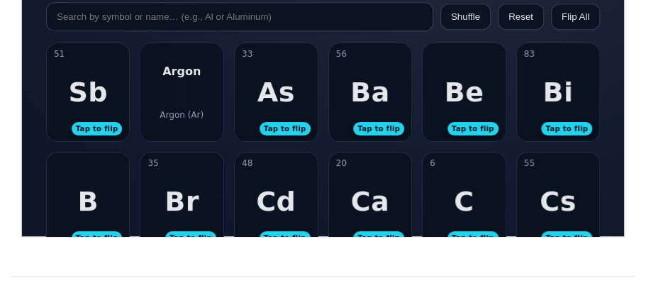
click at [208, 79] on div "Argon Argon (Ar)" at bounding box center [181, 92] width 83 height 98
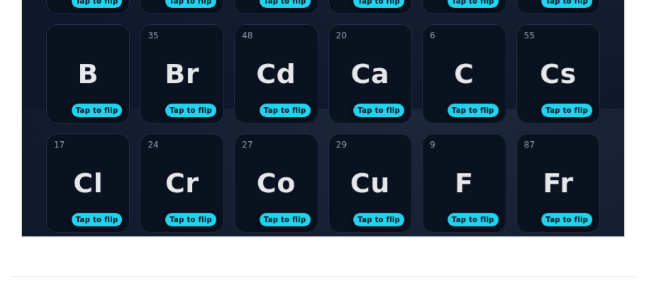
scroll to position [128, 0]
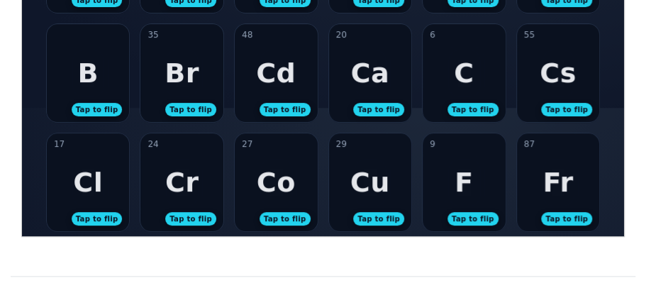
click at [178, 182] on div "Cr" at bounding box center [181, 181] width 34 height 31
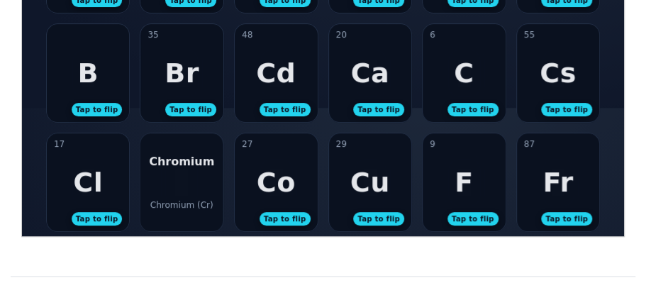
click at [178, 182] on div "Chromium Chromium (Cr)" at bounding box center [181, 182] width 83 height 98
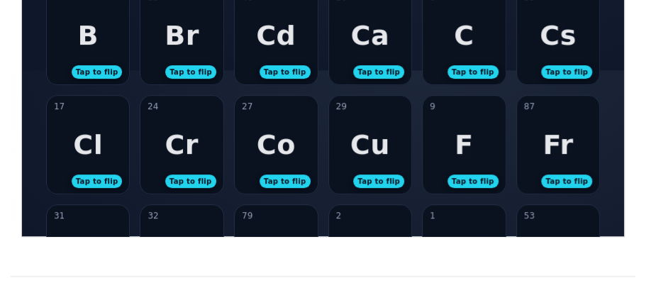
scroll to position [167, 0]
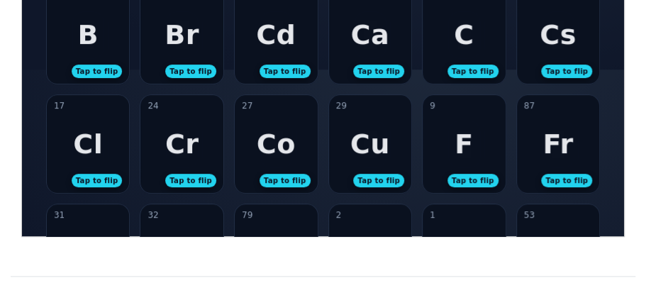
click at [305, 137] on div "27 Co Tap to flip" at bounding box center [275, 143] width 83 height 98
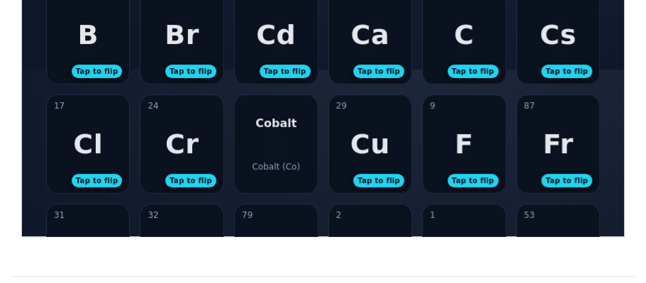
click at [345, 142] on div "29 Cu Tap to flip" at bounding box center [369, 143] width 83 height 98
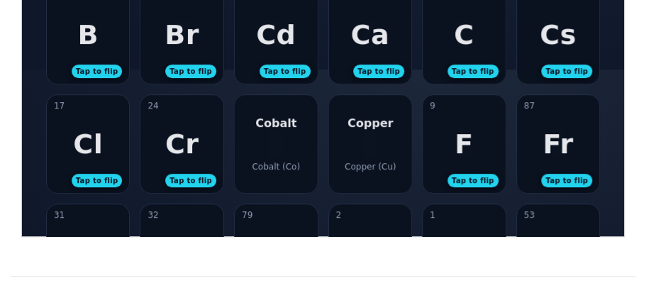
click at [304, 144] on div "Cobalt Cobalt (Co)" at bounding box center [275, 143] width 83 height 98
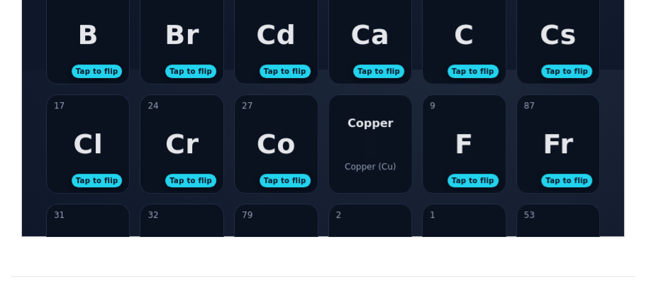
click at [353, 142] on div "Copper Copper (Cu)" at bounding box center [369, 143] width 83 height 98
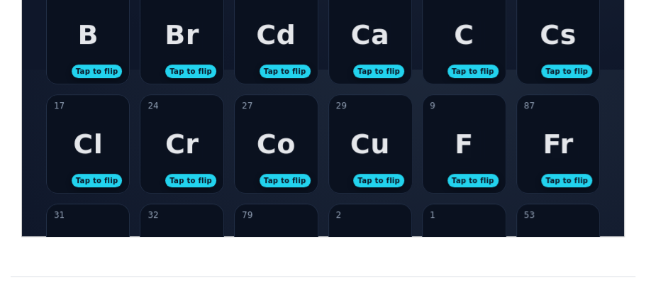
click at [422, 135] on div "9 F Tap to flip" at bounding box center [463, 143] width 83 height 98
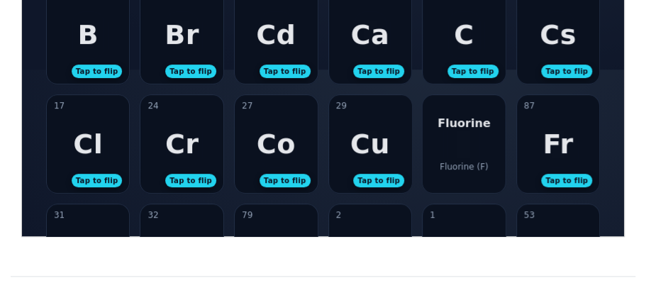
click at [423, 135] on div "Fluorine Fluorine (F)" at bounding box center [463, 143] width 83 height 98
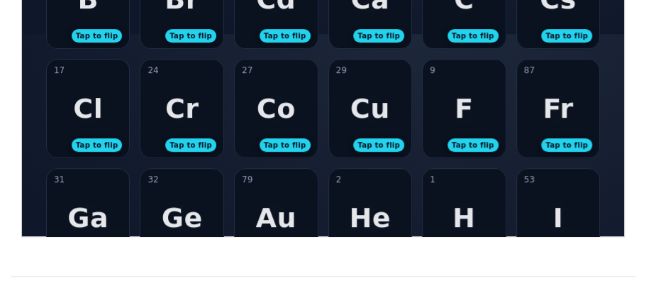
scroll to position [203, 0]
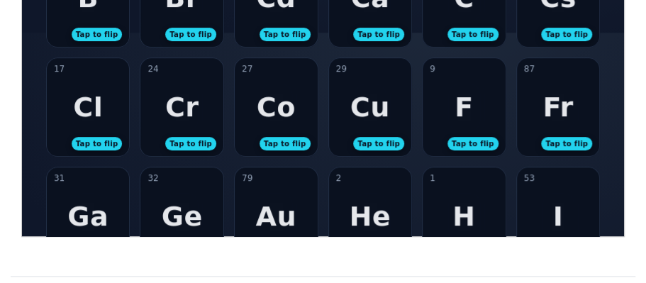
click at [549, 100] on div "Fr" at bounding box center [556, 106] width 30 height 31
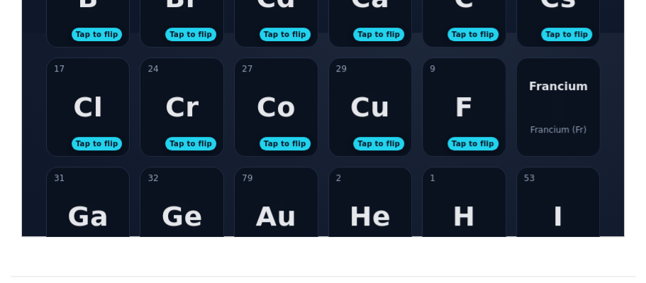
click at [549, 100] on div "Francium Francium (Fr)" at bounding box center [557, 106] width 83 height 98
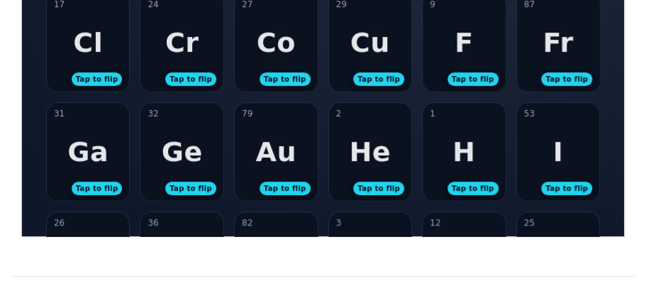
scroll to position [269, 0]
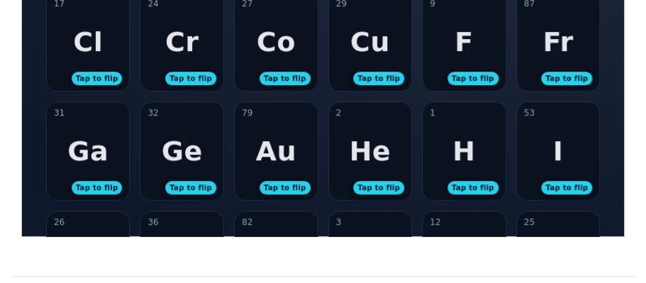
click at [199, 149] on div "32 Ge Tap to flip" at bounding box center [181, 150] width 83 height 98
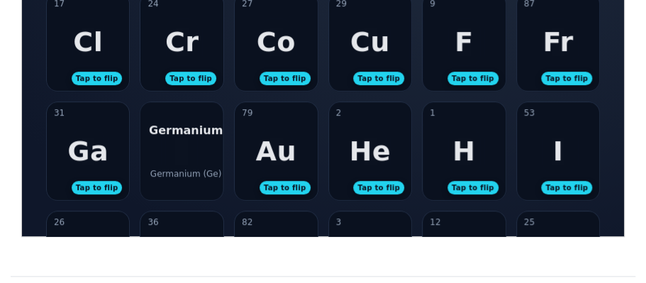
click at [199, 149] on div "Germanium Germanium (Ge)" at bounding box center [181, 150] width 83 height 98
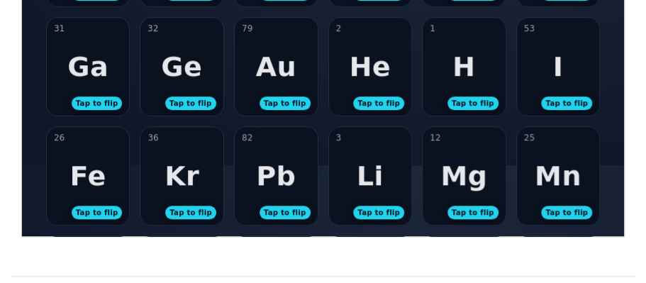
scroll to position [363, 0]
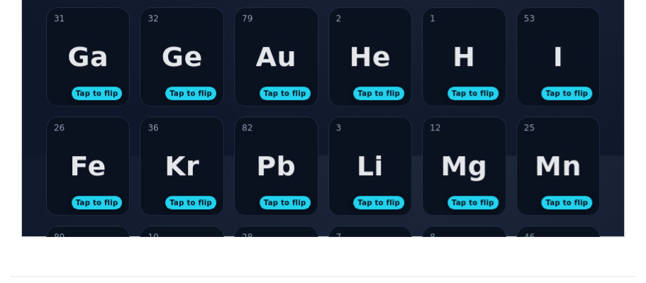
click at [88, 171] on div "Fe" at bounding box center [87, 165] width 36 height 31
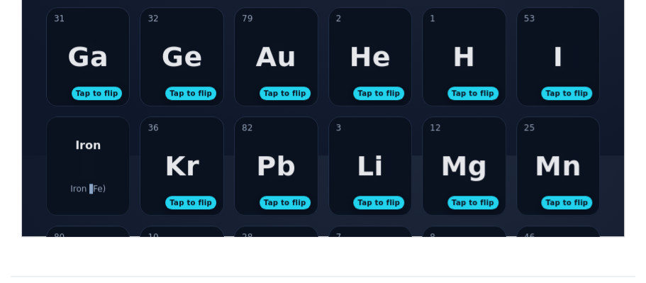
click at [88, 171] on div "Iron Iron (Fe)" at bounding box center [87, 165] width 83 height 98
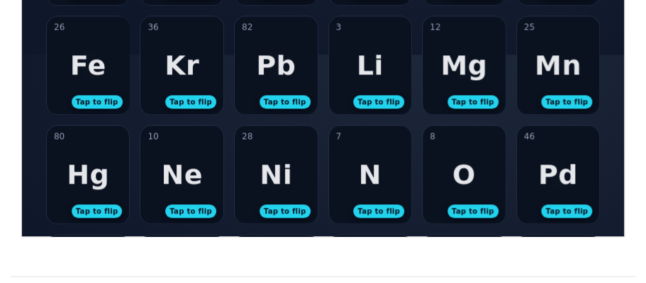
scroll to position [466, 0]
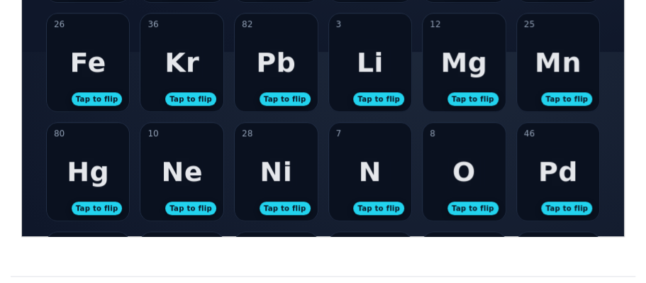
click at [89, 181] on div "Hg" at bounding box center [87, 170] width 43 height 31
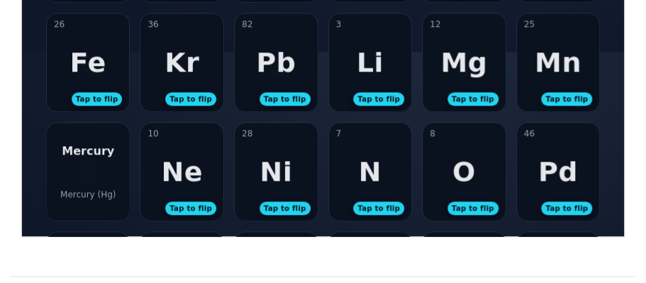
click at [89, 181] on div "Mercury Mercury (Hg)" at bounding box center [87, 171] width 83 height 98
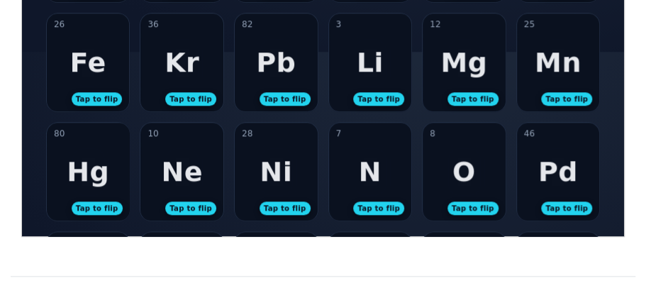
click at [163, 177] on div "10 Ne Tap to flip" at bounding box center [181, 171] width 83 height 98
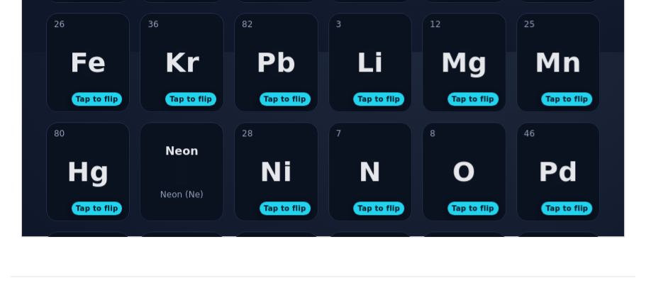
click at [163, 177] on div "Neon Neon (Ne)" at bounding box center [181, 171] width 83 height 98
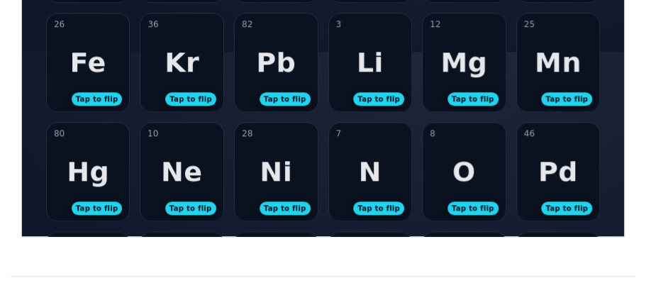
click at [280, 161] on div "Ni" at bounding box center [275, 170] width 33 height 31
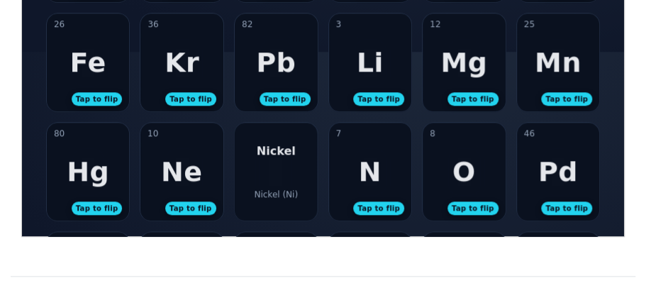
click at [280, 161] on div "[PERSON_NAME] (Ni)" at bounding box center [275, 171] width 83 height 98
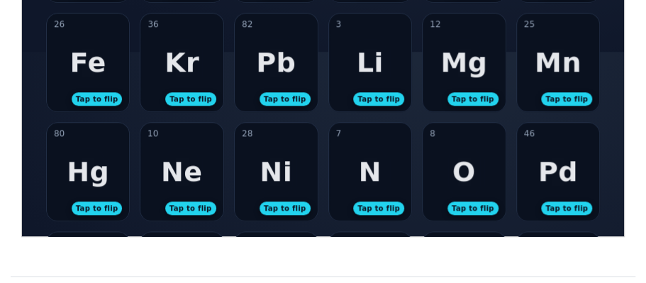
click at [344, 165] on div "7 N Tap to flip" at bounding box center [369, 171] width 83 height 98
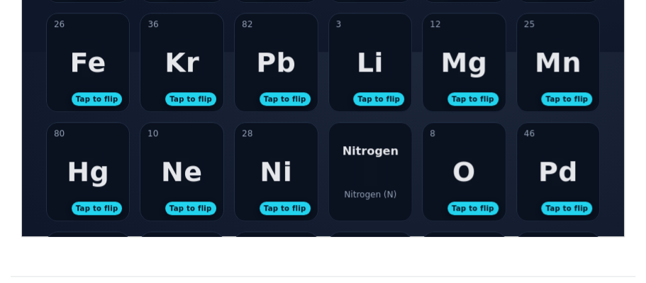
click at [344, 165] on div "Nitrogen Nitrogen (N)" at bounding box center [369, 171] width 83 height 98
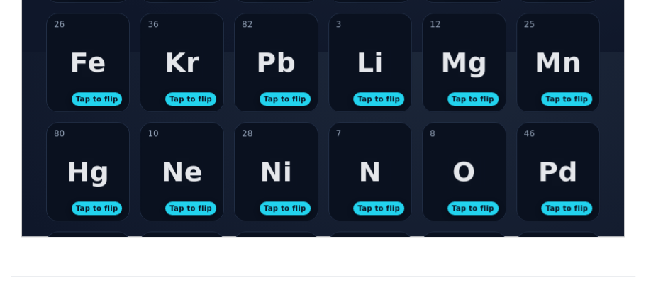
click at [283, 79] on div "82 Pb Tap to flip" at bounding box center [275, 62] width 83 height 98
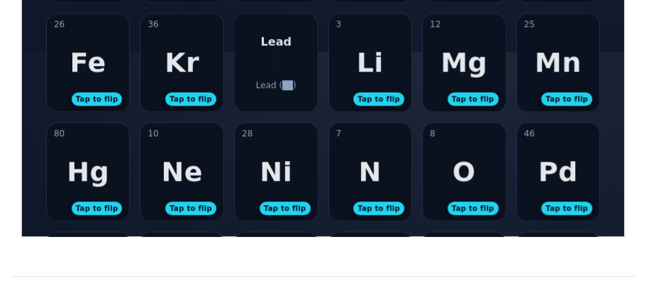
click at [283, 79] on div "Lead (Pb)" at bounding box center [275, 84] width 40 height 10
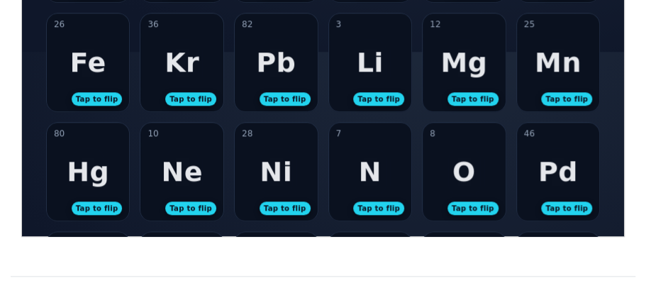
click at [401, 74] on div "3 Li Tap to flip" at bounding box center [369, 62] width 83 height 98
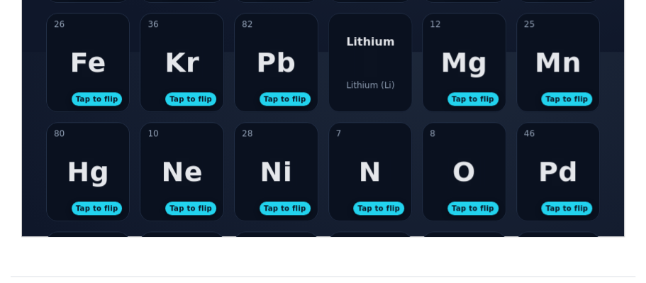
click at [401, 74] on div "Lithium Lithium (Li)" at bounding box center [369, 62] width 83 height 98
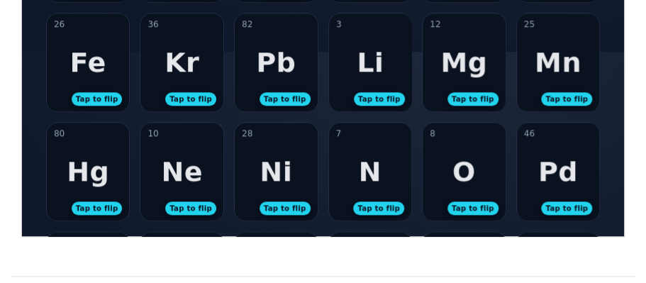
click at [108, 66] on div "26 Fe Tap to flip" at bounding box center [87, 62] width 83 height 98
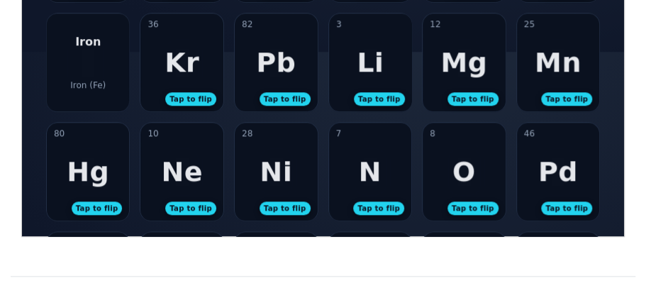
click at [108, 66] on div "Iron Iron (Fe)" at bounding box center [87, 62] width 83 height 98
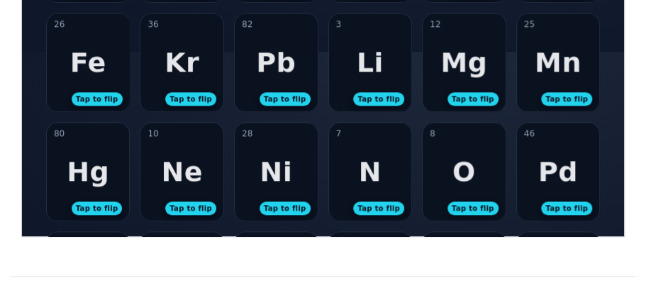
click at [91, 172] on div "Hg" at bounding box center [87, 170] width 43 height 31
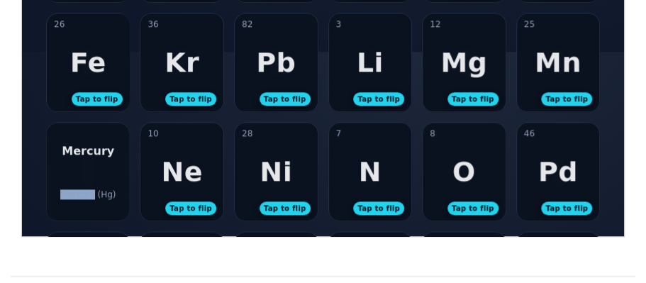
click at [91, 172] on div "Mercury Mercury (Hg)" at bounding box center [87, 171] width 83 height 98
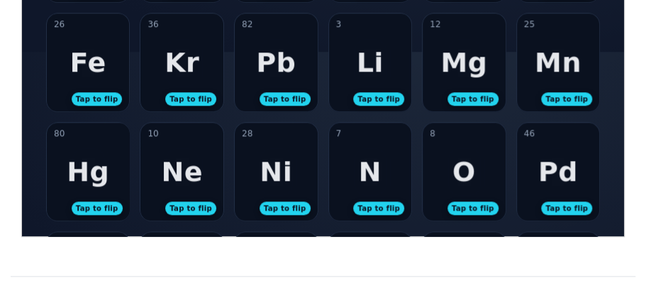
click at [288, 167] on div "Ni" at bounding box center [275, 170] width 33 height 31
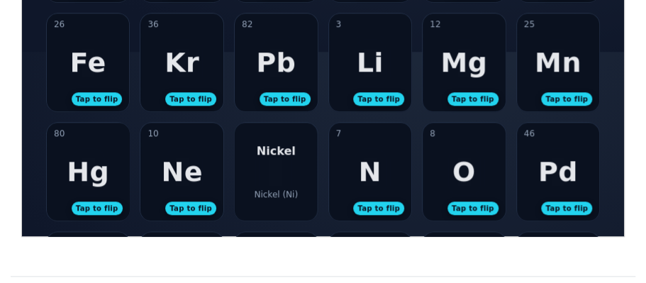
click at [289, 167] on div "[PERSON_NAME] (Ni)" at bounding box center [275, 171] width 83 height 98
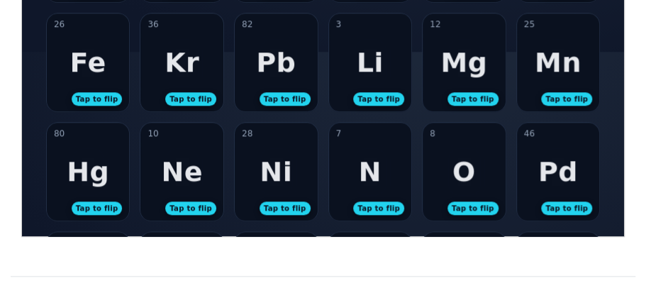
click at [378, 178] on div "7 N Tap to flip" at bounding box center [369, 171] width 83 height 98
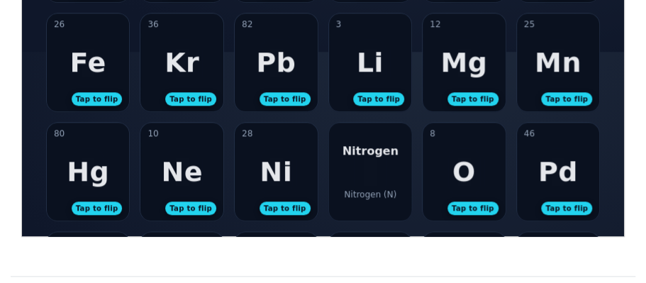
click at [378, 178] on div "Nitrogen Nitrogen (N)" at bounding box center [369, 171] width 83 height 98
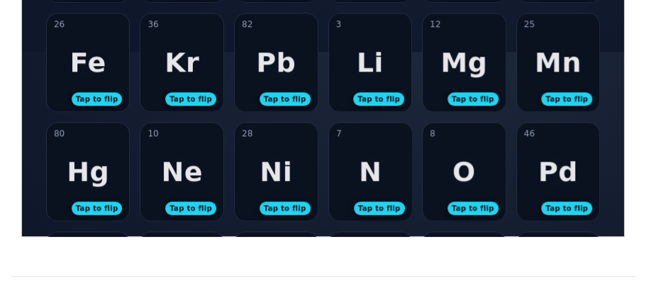
click at [465, 177] on div "O" at bounding box center [462, 170] width 23 height 31
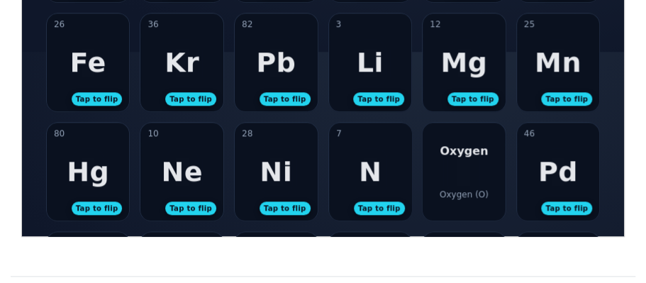
click at [465, 177] on div "Oxygen Oxygen (O)" at bounding box center [463, 171] width 83 height 98
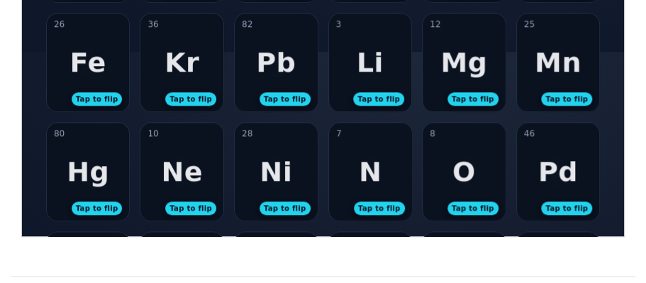
click at [521, 170] on div "46 Pd Tap to flip" at bounding box center [557, 171] width 83 height 98
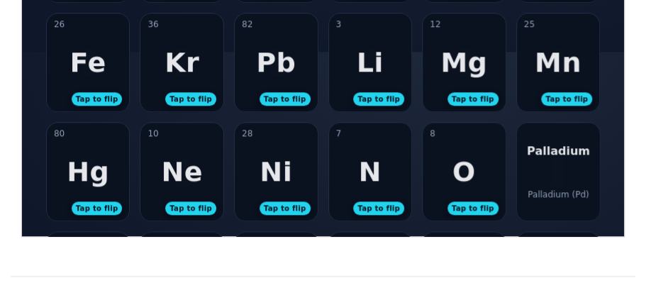
click at [537, 168] on div "Palladium Palladium (Pd)" at bounding box center [557, 171] width 83 height 98
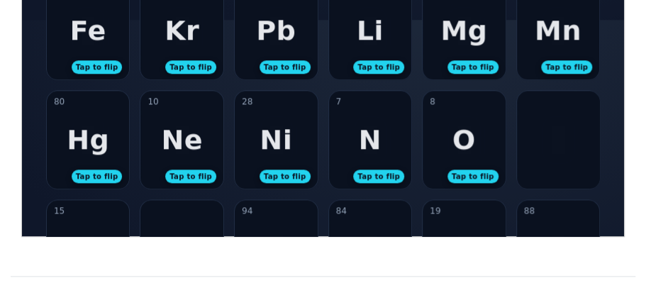
scroll to position [497, 0]
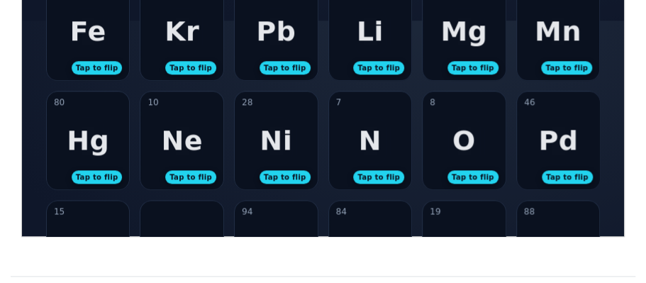
click at [95, 104] on div "80 Hg Tap to flip" at bounding box center [87, 140] width 83 height 98
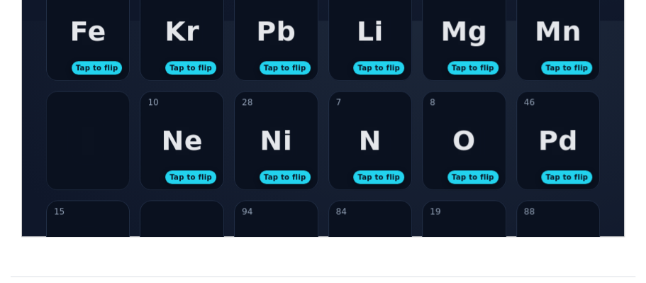
click at [95, 108] on div "Mercury Mercury (Hg)" at bounding box center [87, 140] width 83 height 98
click at [349, 147] on div "7 N Tap to flip" at bounding box center [369, 140] width 83 height 98
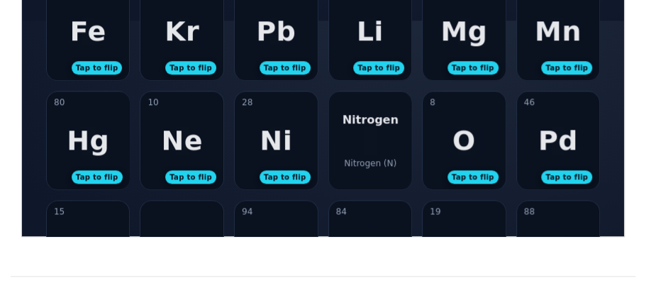
click at [349, 148] on div "Nitrogen Nitrogen (N)" at bounding box center [369, 140] width 83 height 98
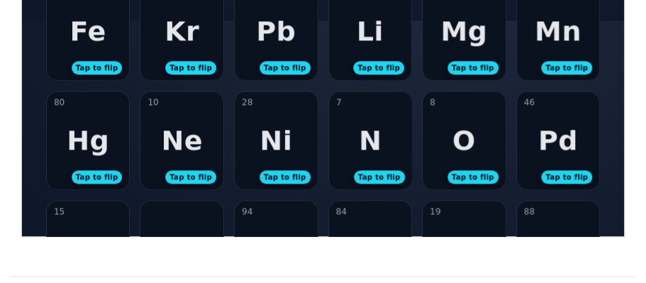
click at [530, 141] on div "46 Pd Tap to flip" at bounding box center [557, 140] width 83 height 98
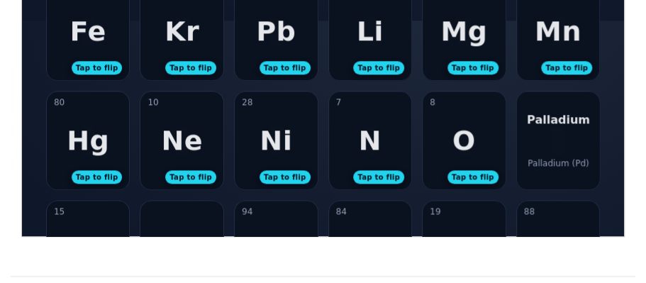
click at [530, 141] on div "Palladium Palladium (Pd)" at bounding box center [557, 140] width 83 height 98
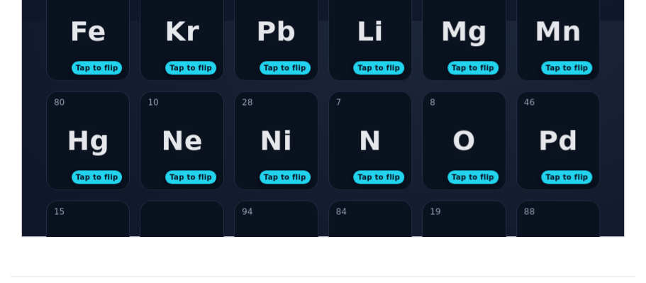
click at [267, 17] on div "Pb" at bounding box center [275, 30] width 40 height 31
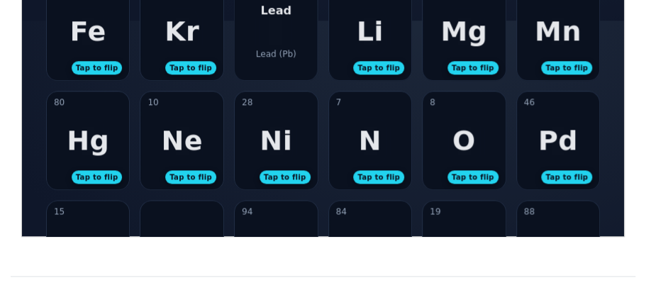
click at [269, 18] on div "Lead Lead (Pb)" at bounding box center [275, 31] width 83 height 98
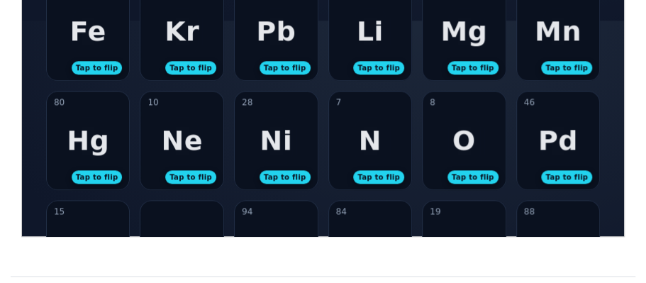
click at [532, 139] on div "46 Pd Tap to flip" at bounding box center [557, 140] width 83 height 98
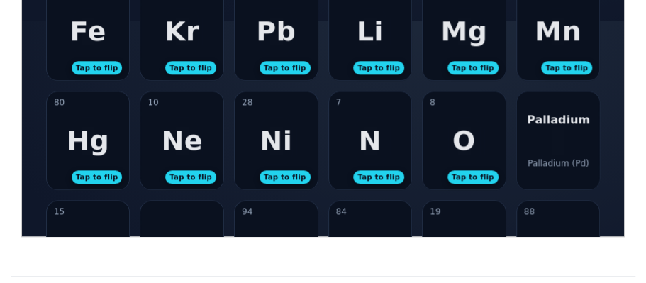
click at [532, 139] on div "Palladium Palladium (Pd)" at bounding box center [557, 140] width 83 height 98
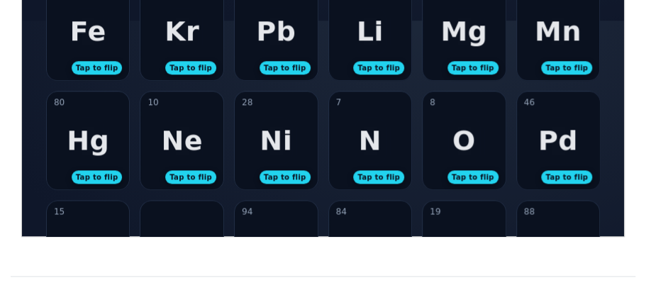
click at [287, 32] on div "Pb" at bounding box center [275, 30] width 40 height 31
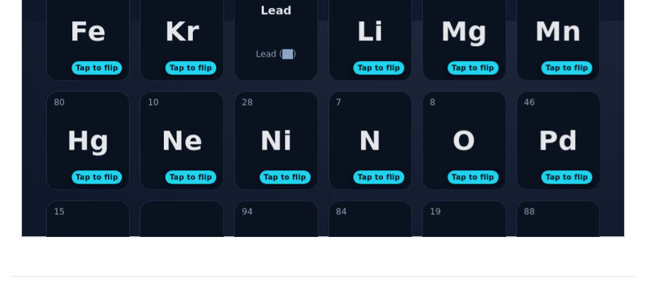
click at [287, 32] on div "Lead Lead (Pb)" at bounding box center [275, 31] width 83 height 98
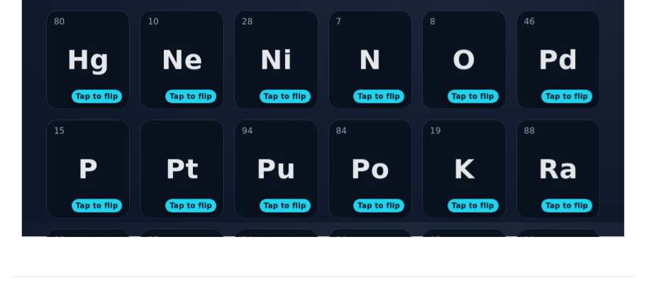
scroll to position [580, 0]
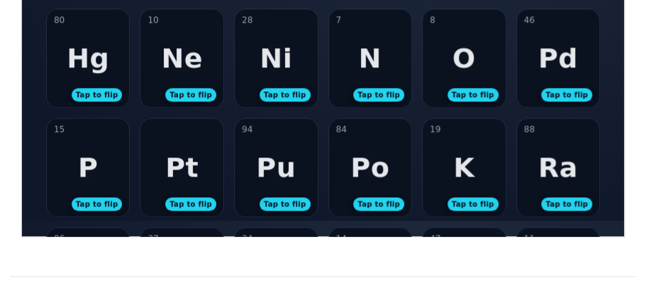
click at [568, 33] on div "46 Pd Tap to flip" at bounding box center [557, 58] width 83 height 98
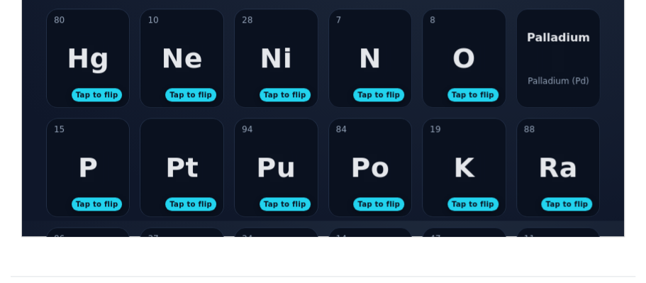
click at [566, 78] on div "Palladium (Pd)" at bounding box center [557, 80] width 61 height 10
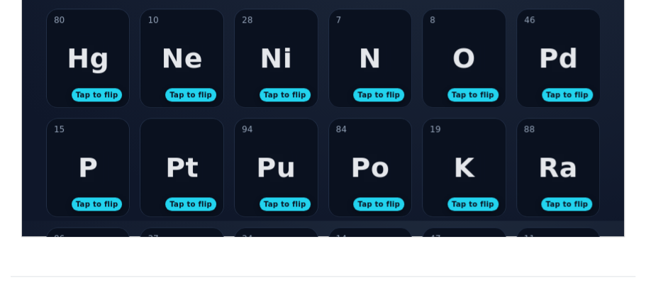
click at [536, 64] on div "46 Pd Tap to flip" at bounding box center [557, 58] width 83 height 98
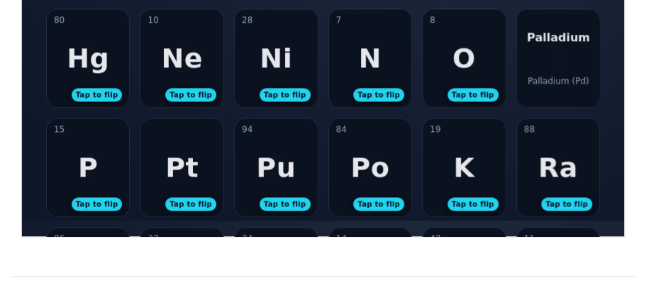
click at [534, 60] on div "Palladium Palladium (Pd)" at bounding box center [557, 58] width 83 height 98
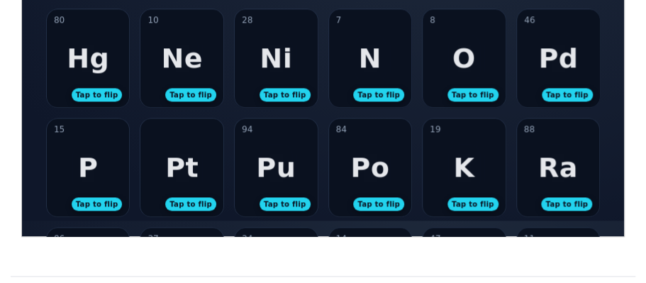
click at [111, 154] on div "15 P Tap to flip" at bounding box center [87, 167] width 83 height 98
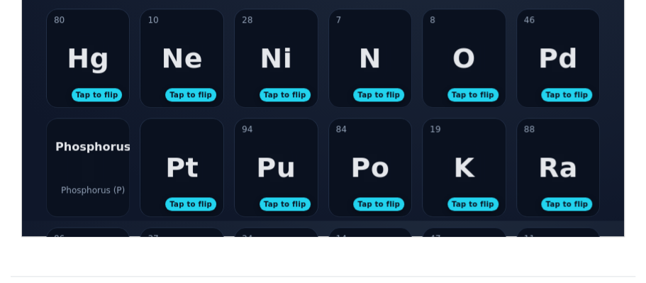
click at [111, 154] on div "Phosphorus Phosphorus (P)" at bounding box center [87, 167] width 83 height 98
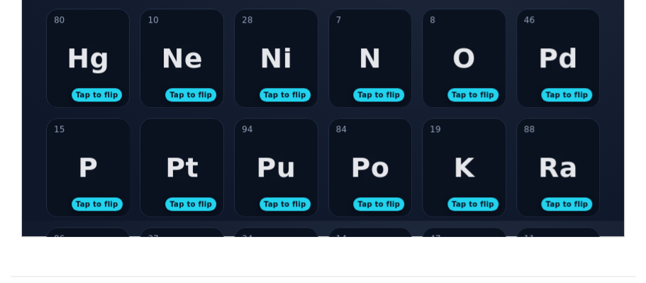
click at [179, 183] on div "Pt Tap to flip" at bounding box center [181, 167] width 83 height 98
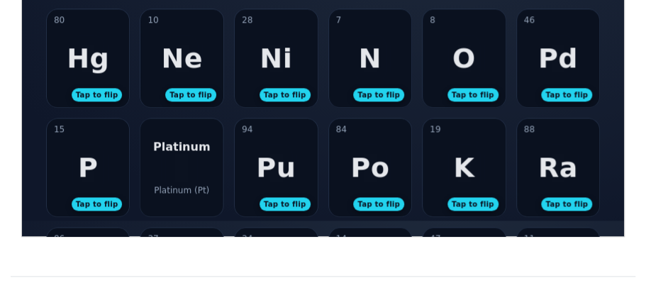
click at [179, 184] on div "Platinum (Pt)" at bounding box center [181, 189] width 55 height 10
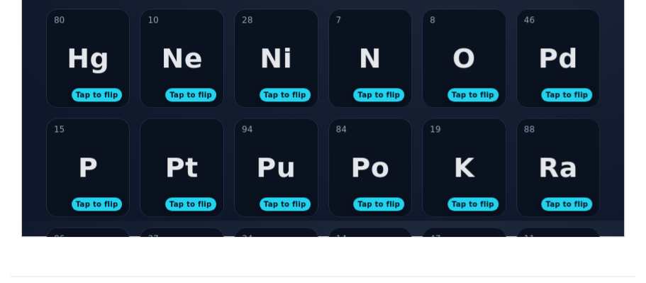
click at [271, 162] on div "Pu" at bounding box center [275, 166] width 40 height 31
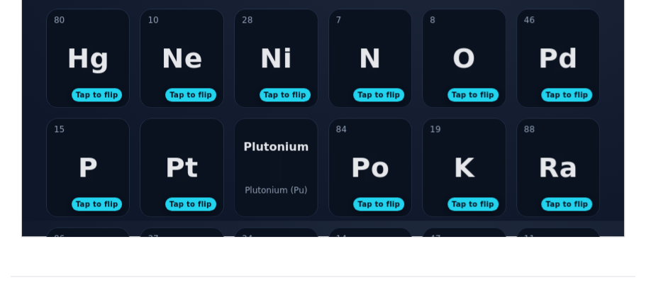
click at [271, 162] on div "Plutonium Plutonium (Pu)" at bounding box center [275, 167] width 83 height 98
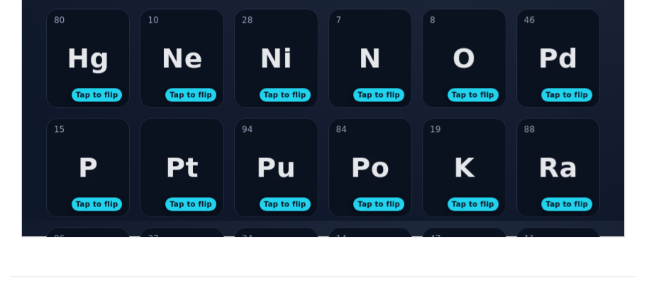
click at [378, 186] on div "84 Po Tap to flip" at bounding box center [369, 167] width 83 height 98
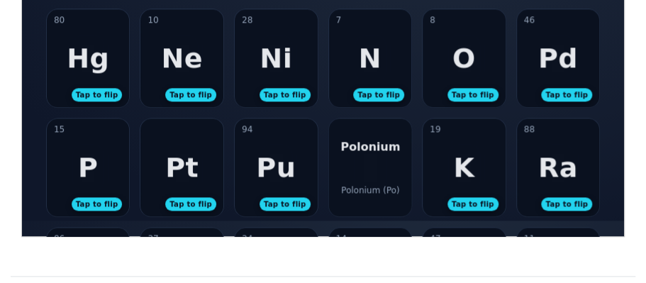
click at [378, 186] on div "Polonium (Po)" at bounding box center [369, 189] width 58 height 10
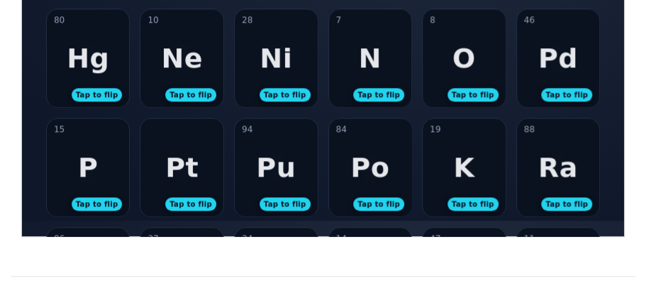
click at [472, 149] on div "19 K Tap to flip" at bounding box center [463, 167] width 83 height 98
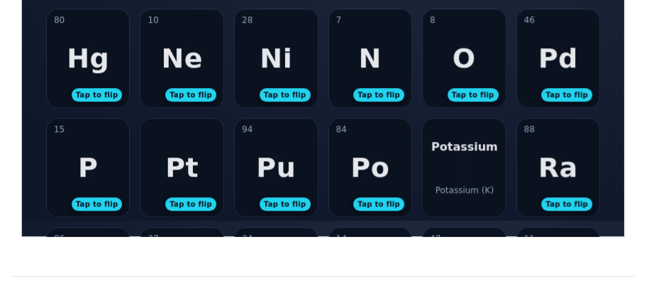
click at [572, 143] on div "88 Ra Tap to flip" at bounding box center [557, 167] width 83 height 98
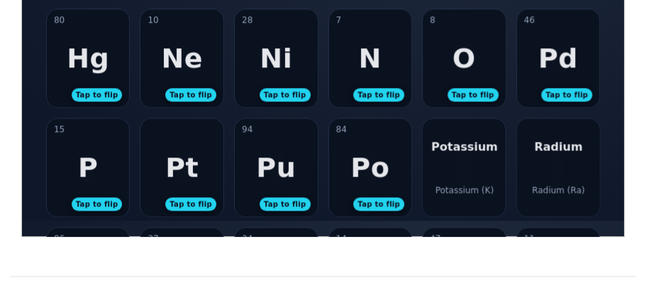
click at [478, 154] on div "Potassium Potassium (K)" at bounding box center [463, 167] width 83 height 98
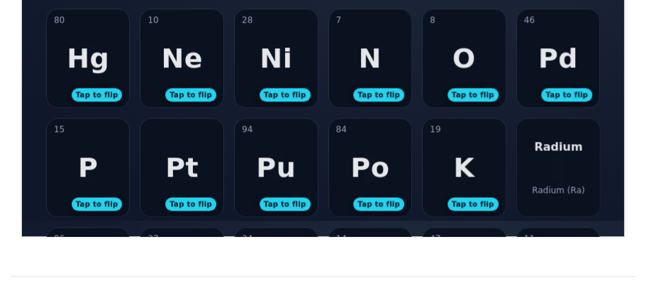
click at [516, 152] on div "Radium Radium (Ra)" at bounding box center [557, 167] width 83 height 98
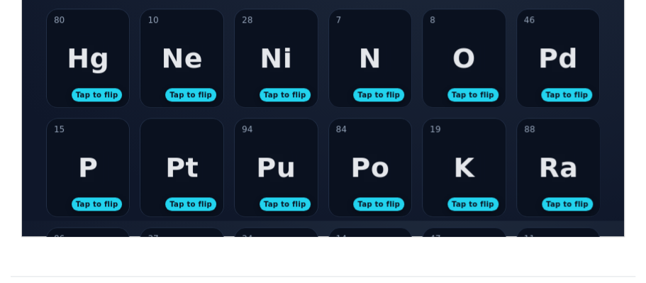
click at [386, 176] on div "84 Po Tap to flip" at bounding box center [369, 167] width 83 height 98
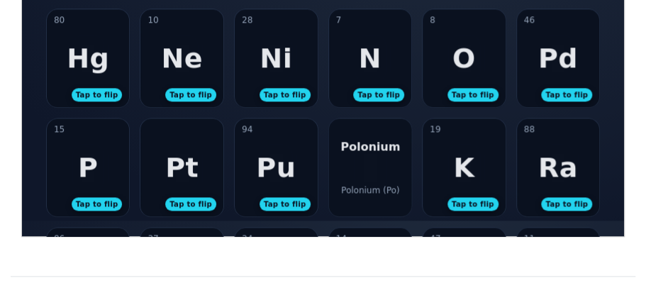
click at [386, 176] on div "Polonium Polonium (Po)" at bounding box center [369, 167] width 83 height 98
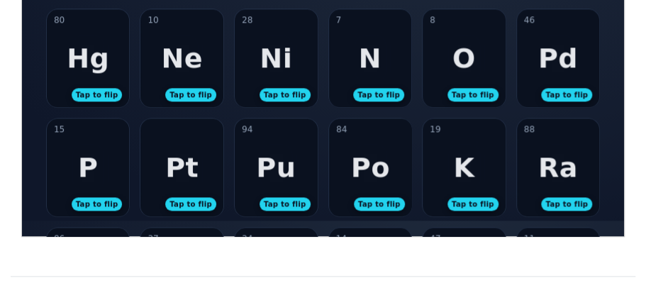
click at [295, 174] on div "94 Pu Tap to flip" at bounding box center [275, 167] width 83 height 98
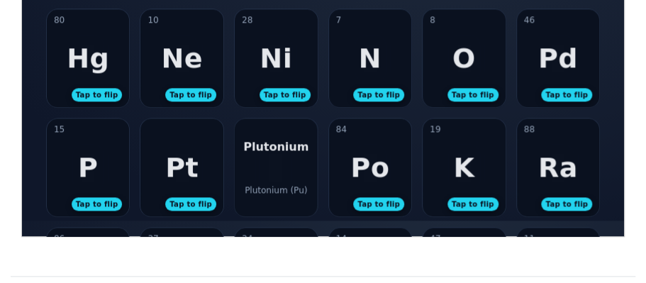
click at [295, 174] on div "Plutonium Plutonium (Pu)" at bounding box center [275, 167] width 83 height 98
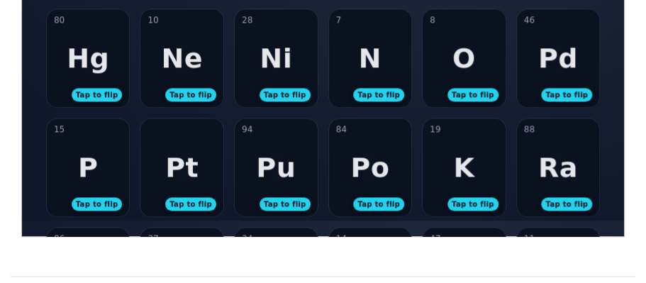
click at [170, 184] on div "Pt Tap to flip" at bounding box center [181, 167] width 83 height 98
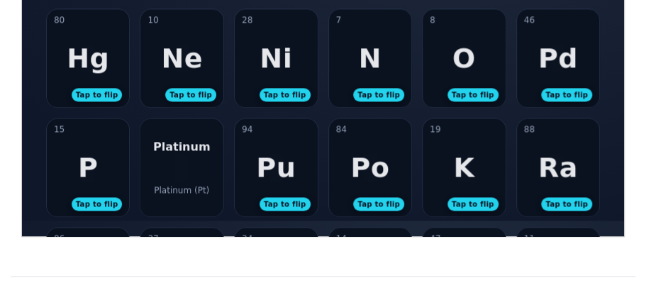
click at [166, 179] on div "Platinum Platinum (Pt)" at bounding box center [181, 167] width 83 height 98
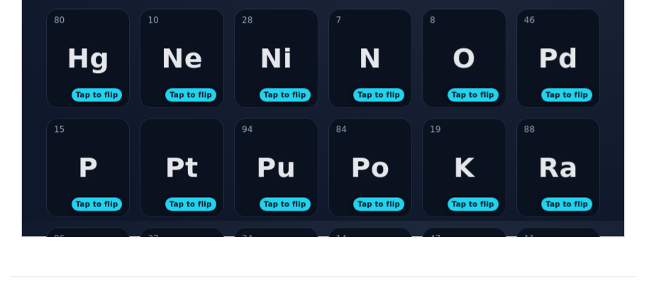
click at [108, 184] on div "15 P Tap to flip" at bounding box center [87, 167] width 83 height 98
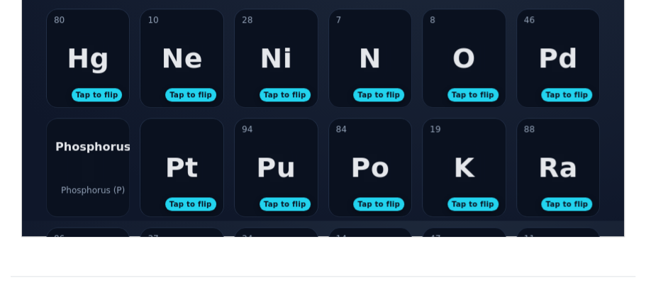
click at [108, 184] on div "Phosphorus (P)" at bounding box center [92, 189] width 64 height 10
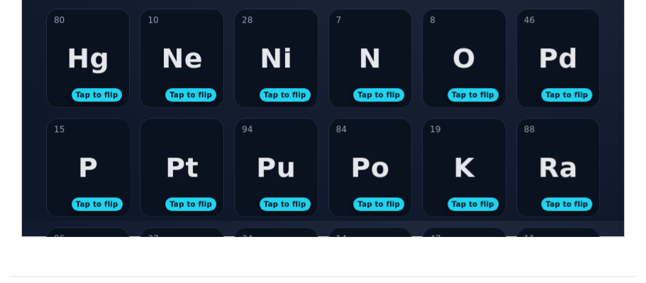
click at [206, 163] on div "Pt Tap to flip" at bounding box center [181, 167] width 83 height 98
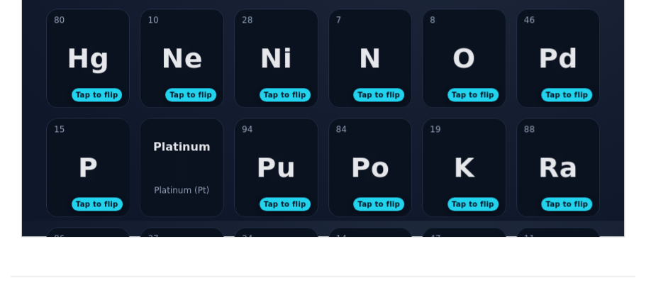
click at [206, 163] on div "Platinum Platinum (Pt)" at bounding box center [181, 167] width 83 height 98
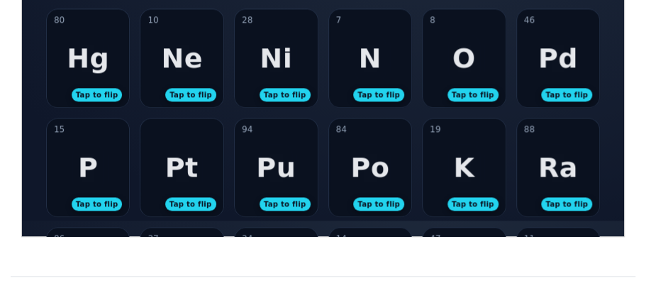
click at [264, 174] on div "Pu" at bounding box center [275, 166] width 40 height 31
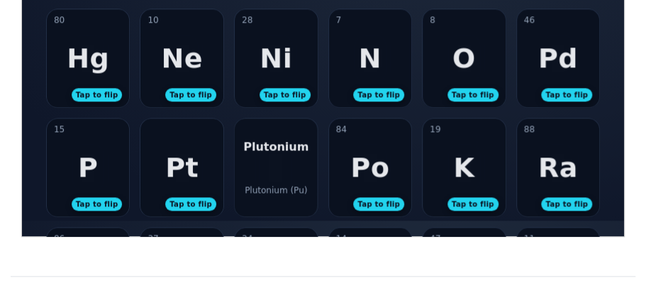
click at [264, 174] on div "Plutonium Plutonium (Pu)" at bounding box center [275, 167] width 83 height 98
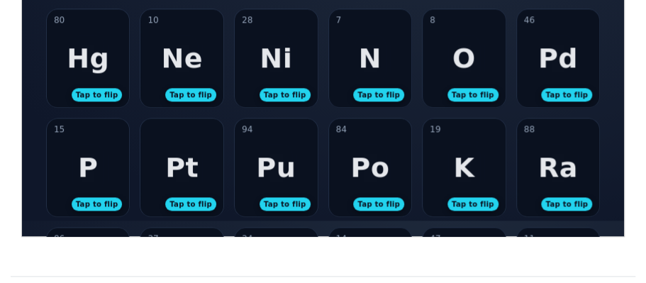
click at [264, 174] on div "Pu" at bounding box center [275, 166] width 40 height 31
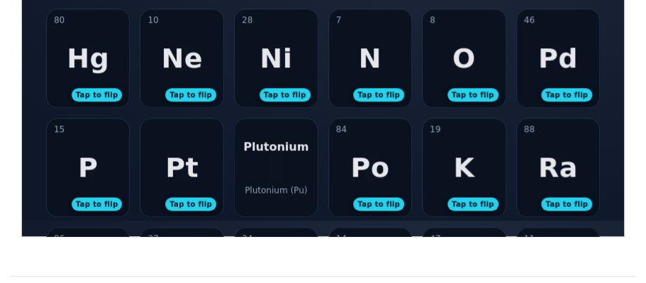
click at [266, 176] on div "Plutonium Plutonium (Pu)" at bounding box center [275, 167] width 83 height 98
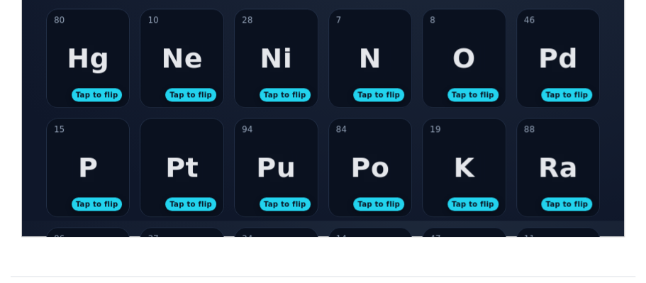
click at [364, 157] on div "Po" at bounding box center [368, 166] width 39 height 31
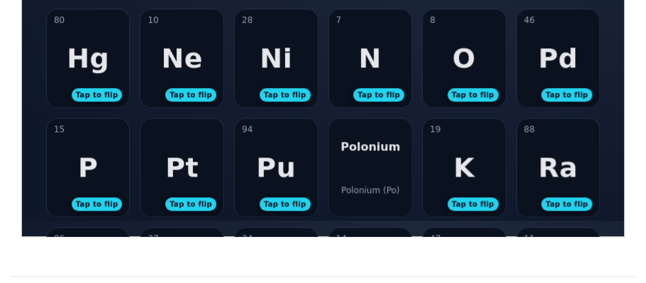
click at [364, 158] on div "Polonium Polonium (Po)" at bounding box center [369, 167] width 83 height 98
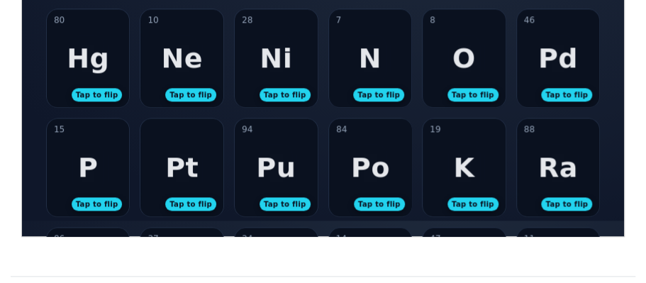
click at [490, 171] on div "19 K Tap to flip" at bounding box center [463, 167] width 83 height 98
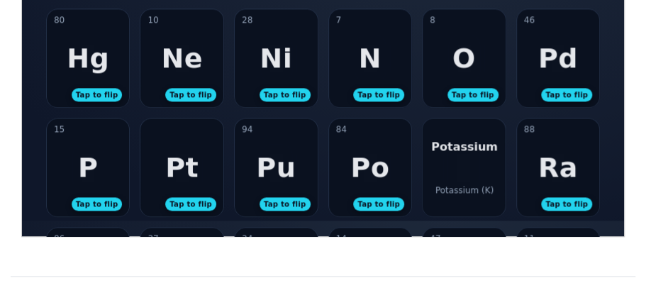
click at [489, 172] on div "Potassium Potassium (K)" at bounding box center [463, 167] width 83 height 98
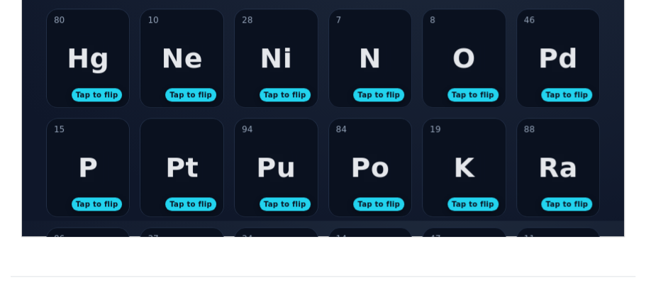
click at [574, 176] on div "88 Ra Tap to flip" at bounding box center [557, 167] width 83 height 98
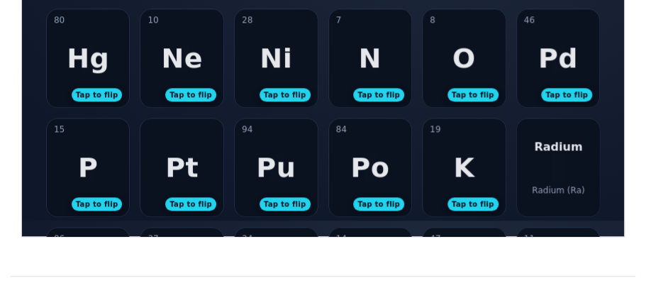
click at [574, 176] on div "Radium Radium (Ra)" at bounding box center [557, 167] width 83 height 98
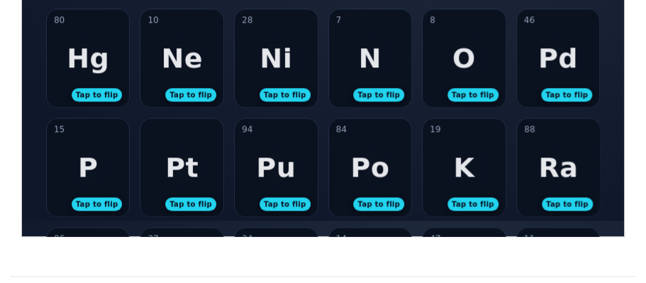
click at [173, 182] on div "Pt Tap to flip" at bounding box center [181, 167] width 83 height 98
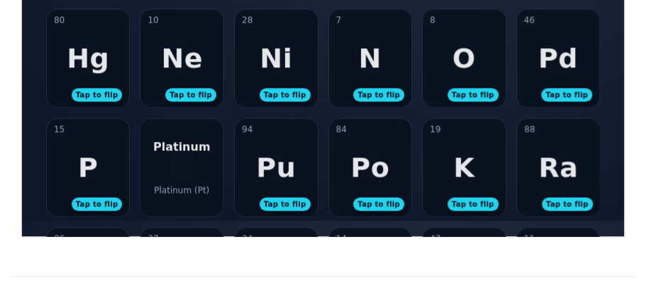
click at [176, 181] on div "Platinum Platinum (Pt)" at bounding box center [181, 167] width 83 height 98
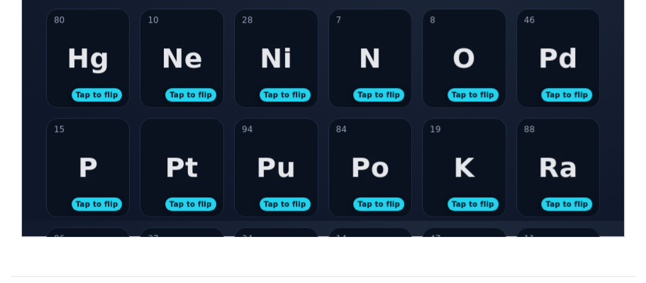
click at [296, 179] on div "94 Pu Tap to flip" at bounding box center [275, 167] width 83 height 98
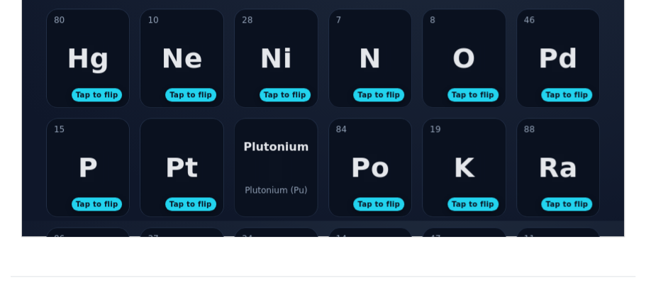
click at [296, 179] on div "Plutonium Plutonium (Pu)" at bounding box center [275, 167] width 83 height 98
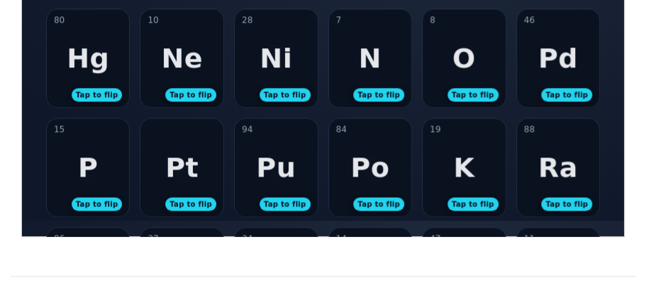
click at [369, 179] on div "Po" at bounding box center [368, 166] width 39 height 31
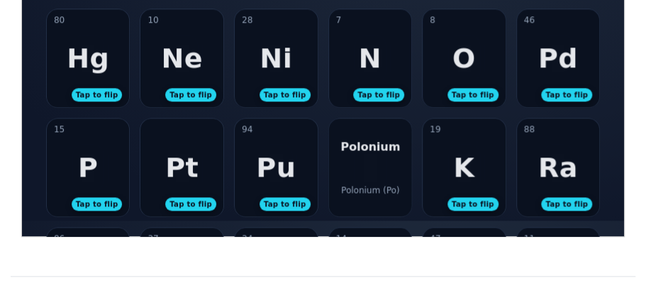
click at [361, 167] on div "Polonium Polonium (Po)" at bounding box center [369, 167] width 83 height 98
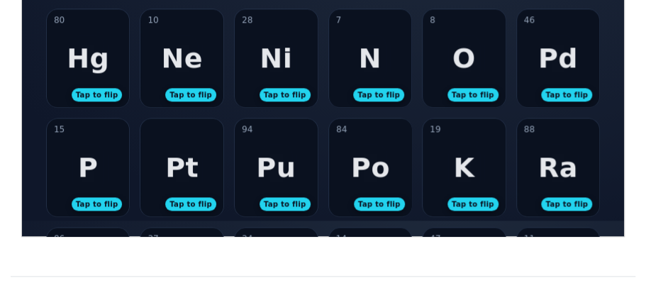
click at [451, 159] on div "19 K Tap to flip" at bounding box center [463, 167] width 83 height 98
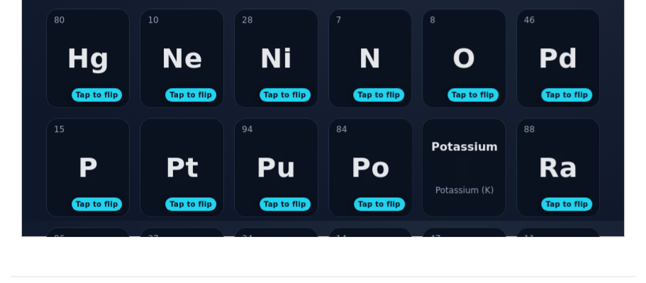
click at [451, 159] on div "Potassium Potassium (K)" at bounding box center [463, 167] width 83 height 98
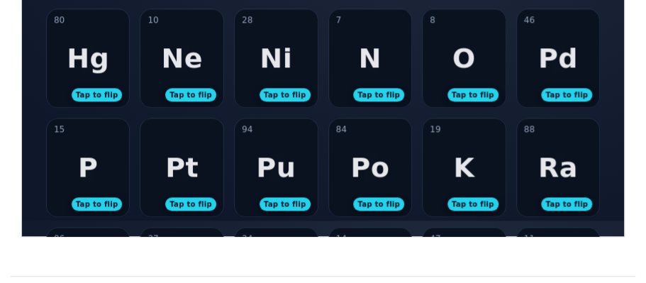
click at [541, 166] on div "Ra" at bounding box center [557, 166] width 40 height 31
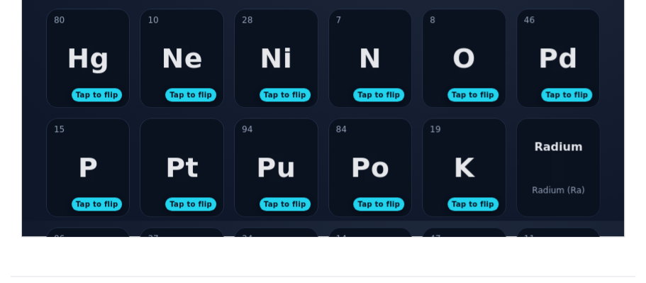
click at [541, 166] on div "Radium Radium (Ra)" at bounding box center [557, 167] width 83 height 98
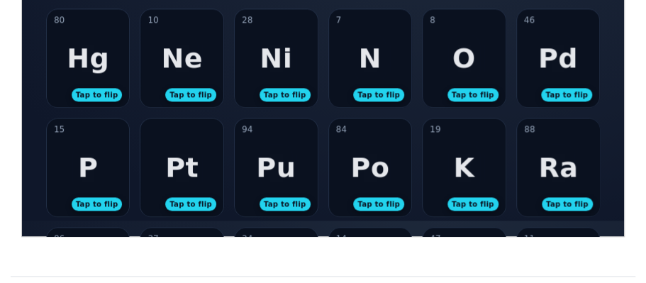
click at [77, 174] on div "15 P Tap to flip" at bounding box center [87, 167] width 83 height 98
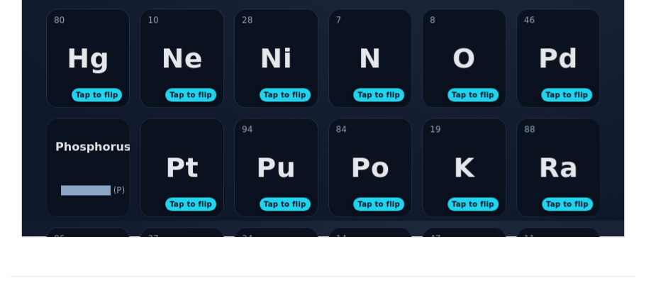
click at [77, 174] on div "Phosphorus Phosphorus (P)" at bounding box center [87, 167] width 83 height 98
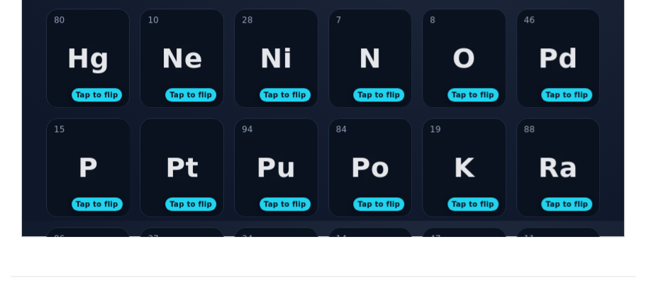
click at [349, 174] on div "84 Po Tap to flip" at bounding box center [369, 167] width 83 height 98
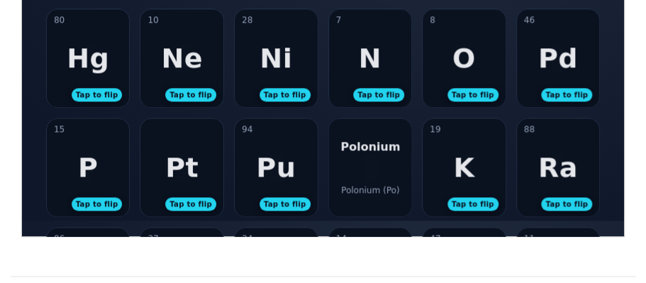
click at [349, 174] on div "Polonium Polonium (Po)" at bounding box center [369, 167] width 83 height 98
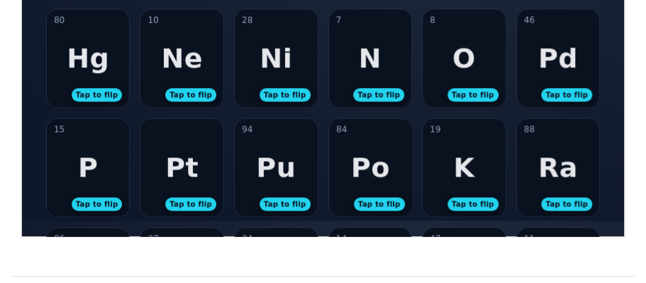
click at [473, 179] on div "19 K Tap to flip" at bounding box center [463, 167] width 83 height 98
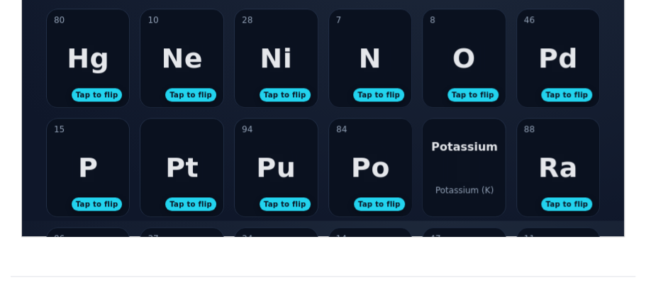
click at [476, 181] on div "Potassium Potassium (K)" at bounding box center [463, 167] width 83 height 98
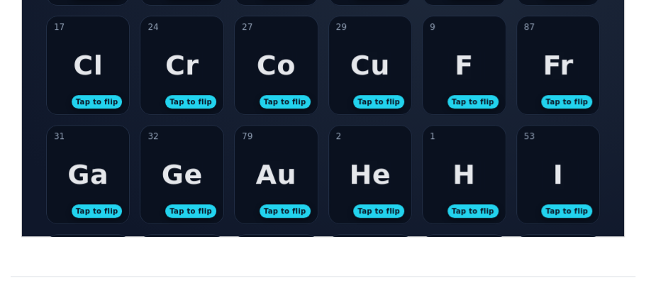
scroll to position [248, 0]
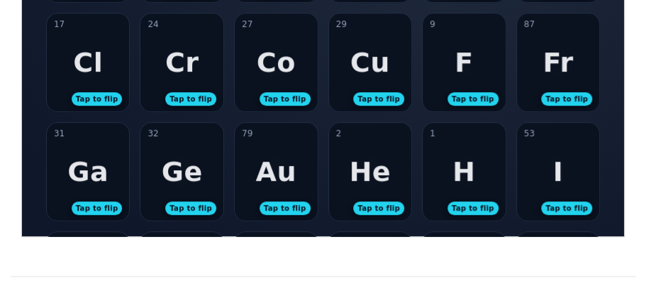
click at [459, 181] on div "H" at bounding box center [462, 170] width 23 height 31
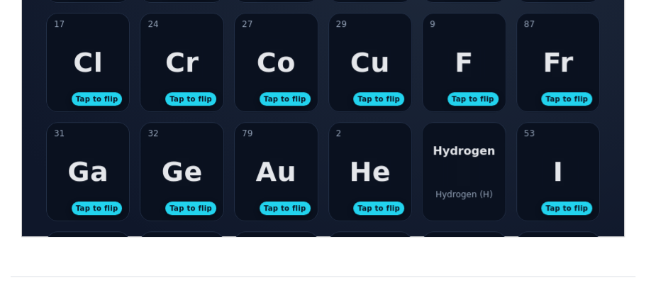
click at [459, 181] on div "Hydrogen Hydrogen (H)" at bounding box center [463, 171] width 83 height 98
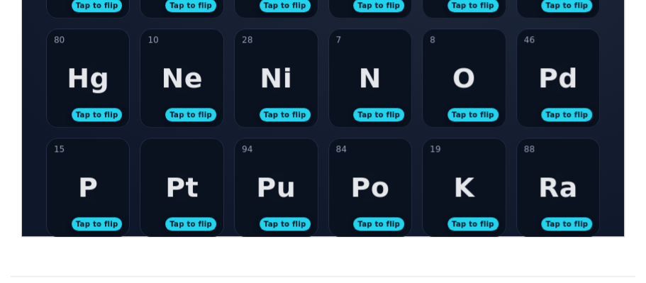
scroll to position [592, 0]
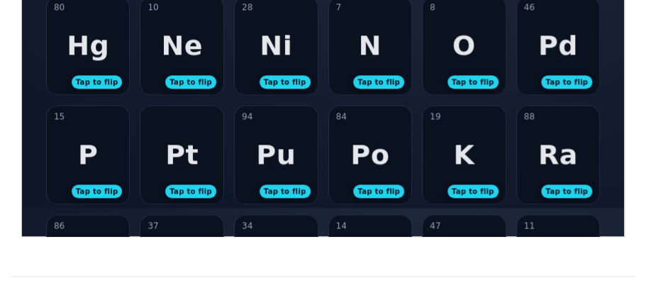
click at [298, 173] on div "94 Pu Tap to flip" at bounding box center [275, 154] width 83 height 98
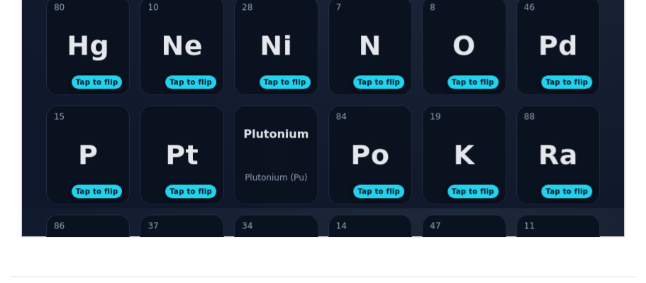
click at [298, 173] on div "Plutonium (Pu)" at bounding box center [275, 176] width 62 height 10
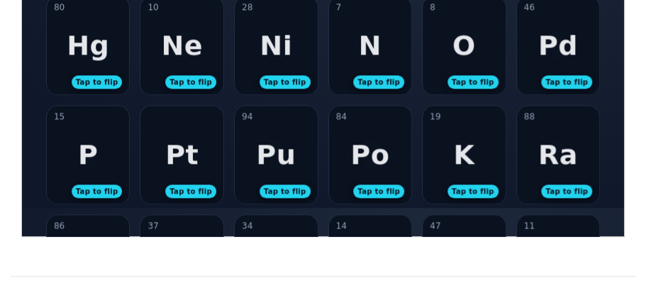
click at [384, 159] on div "Po" at bounding box center [368, 153] width 39 height 31
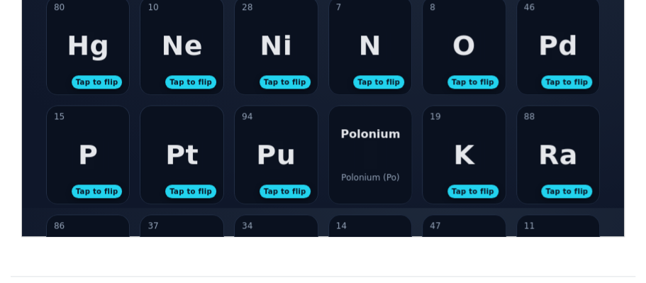
click at [384, 159] on div "Polonium Polonium (Po)" at bounding box center [369, 154] width 83 height 98
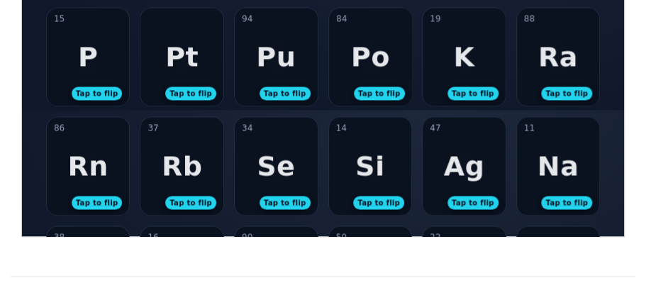
scroll to position [692, 0]
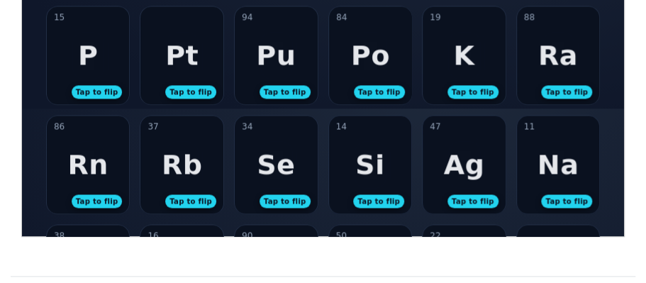
click at [97, 143] on div "86 Rn Tap to flip" at bounding box center [87, 164] width 83 height 98
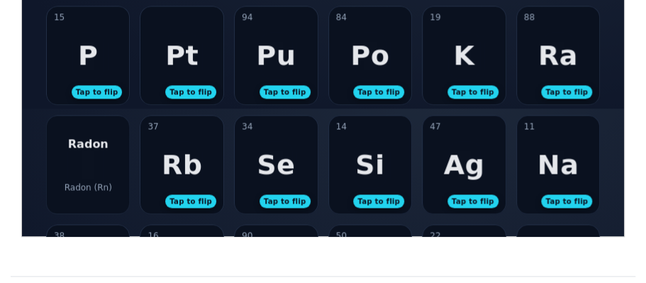
click at [120, 177] on div "[PERSON_NAME] (Rn)" at bounding box center [87, 164] width 83 height 98
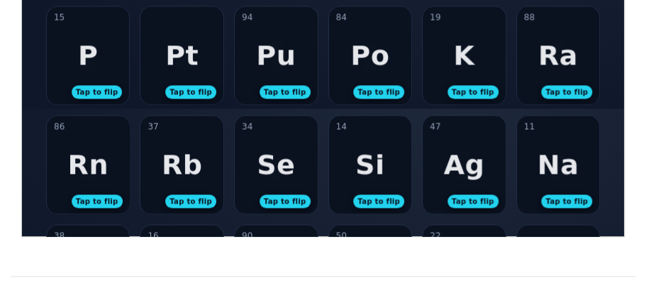
click at [203, 181] on div "37 Rb Tap to flip" at bounding box center [181, 164] width 83 height 98
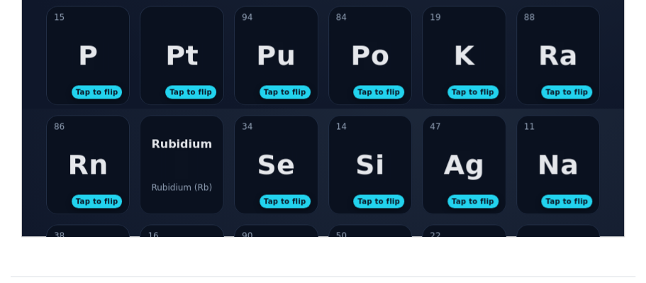
click at [203, 181] on div "Rubidium (Rb)" at bounding box center [181, 186] width 61 height 10
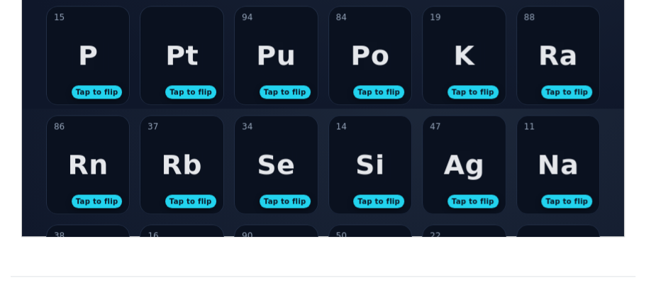
click at [344, 157] on div "14 Si Tap to flip" at bounding box center [369, 164] width 83 height 98
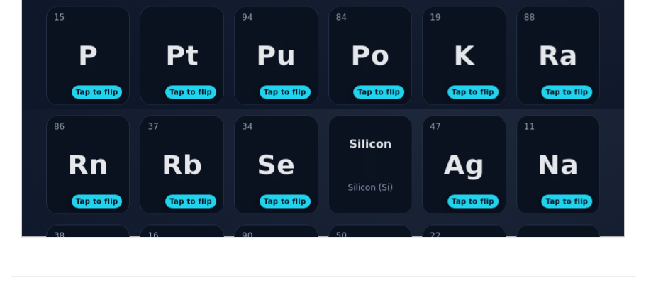
click at [361, 155] on div "Silicon Silicon (Si)" at bounding box center [369, 164] width 83 height 98
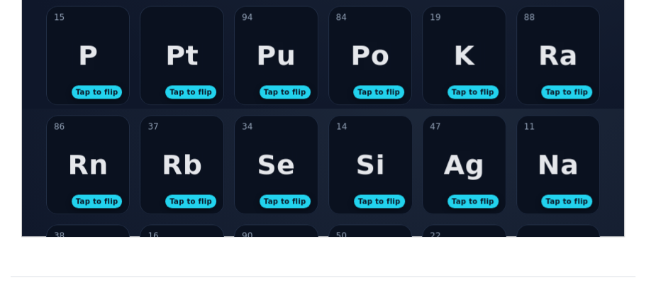
click at [302, 164] on div "34 Se Tap to flip" at bounding box center [275, 164] width 83 height 98
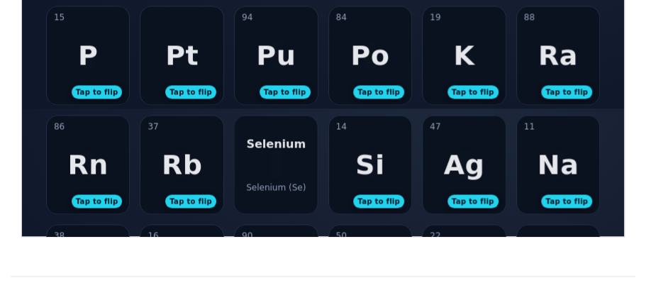
click at [300, 165] on div "Selenium Selenium (Se)" at bounding box center [275, 164] width 83 height 98
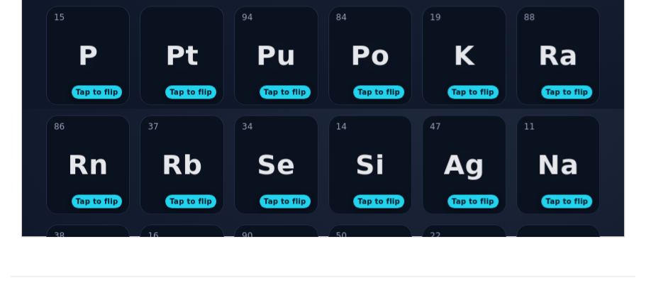
click at [454, 161] on div "Ag" at bounding box center [462, 163] width 41 height 31
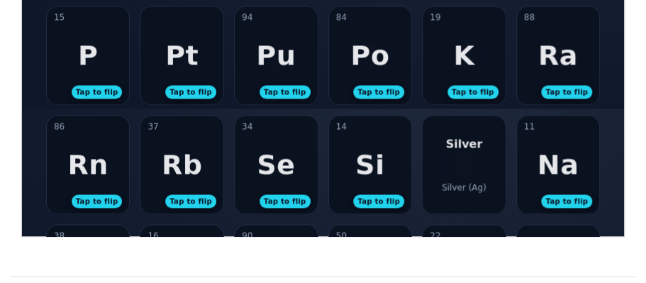
click at [454, 161] on div "Silver Silver (Ag)" at bounding box center [463, 164] width 83 height 98
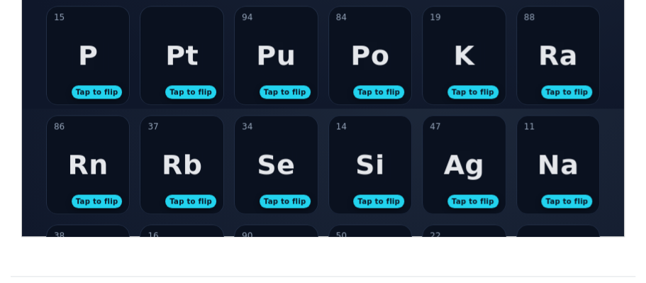
click at [533, 156] on div "11 Na Tap to flip" at bounding box center [557, 164] width 83 height 98
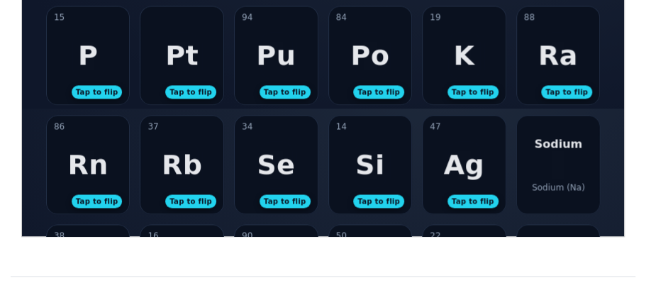
click at [533, 156] on div "Sodium Sodium (Na)" at bounding box center [557, 164] width 83 height 98
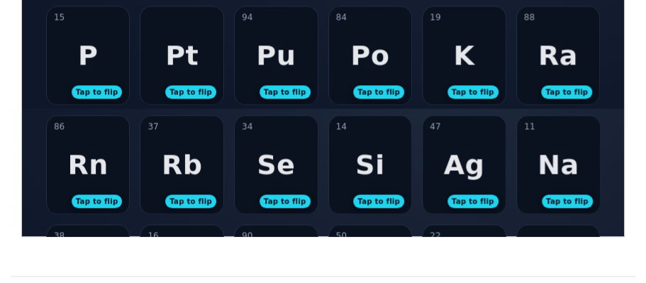
click at [276, 153] on div "Se" at bounding box center [275, 163] width 38 height 31
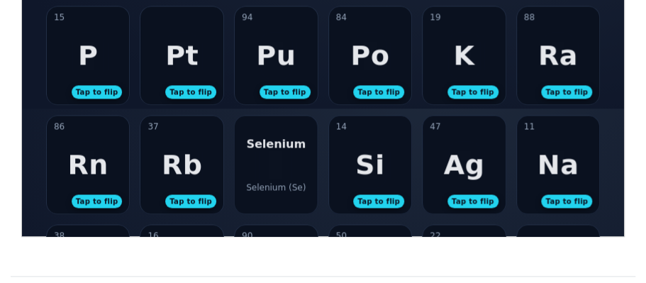
click at [275, 153] on div "Selenium Selenium (Se)" at bounding box center [275, 164] width 83 height 98
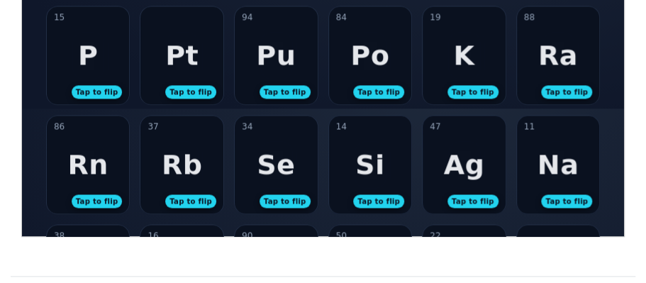
click at [164, 171] on div "Rb" at bounding box center [181, 163] width 40 height 31
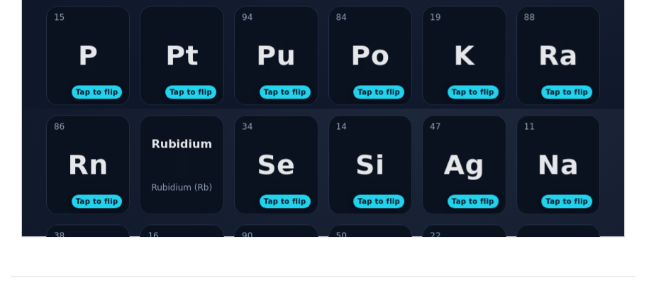
click at [168, 168] on div "Rubidium Rubidium (Rb)" at bounding box center [181, 164] width 83 height 98
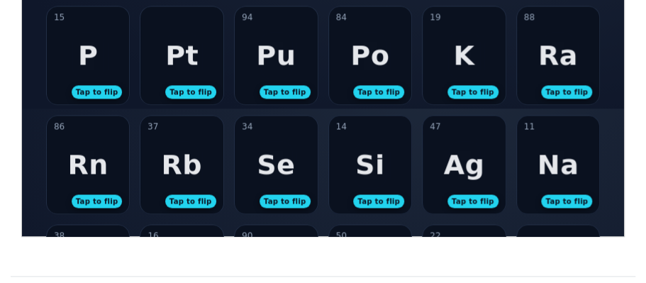
click at [115, 171] on div "86 Rn Tap to flip" at bounding box center [87, 164] width 83 height 98
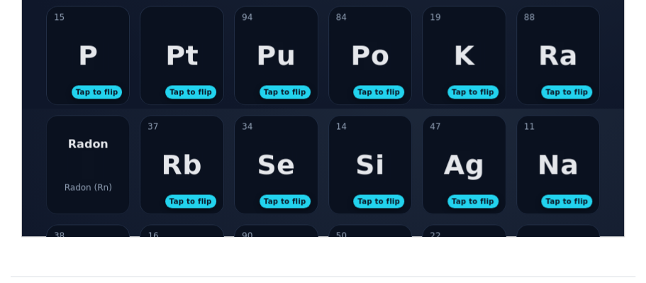
click at [116, 171] on div "[PERSON_NAME] (Rn)" at bounding box center [87, 164] width 83 height 98
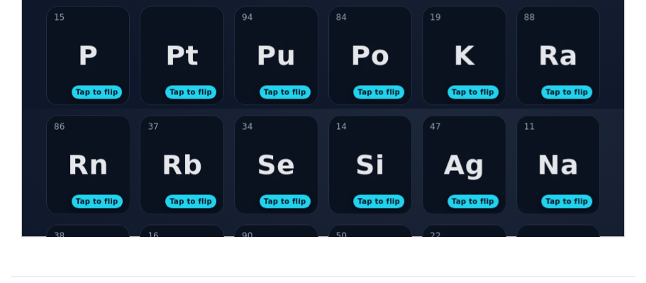
click at [188, 165] on div "Rb" at bounding box center [181, 163] width 40 height 31
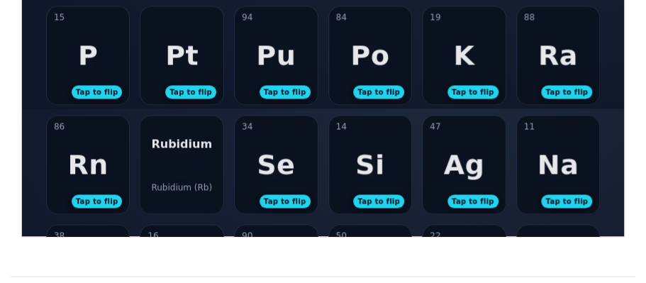
click at [180, 156] on div "Rubidium Rubidium (Rb)" at bounding box center [181, 164] width 83 height 98
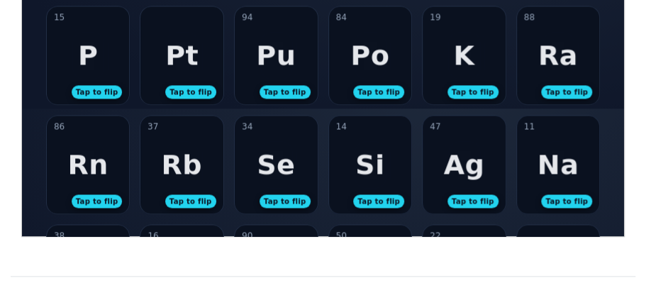
click at [306, 148] on div "34 Se Tap to flip" at bounding box center [275, 164] width 83 height 98
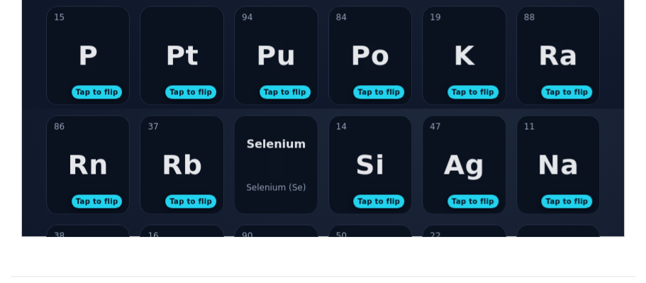
click at [306, 148] on div "Selenium Selenium (Se)" at bounding box center [275, 164] width 83 height 98
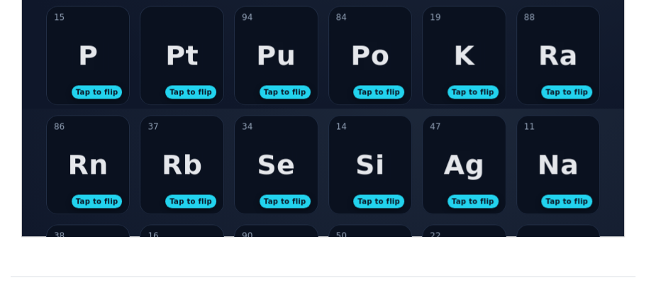
click at [349, 162] on div "14 Si Tap to flip" at bounding box center [369, 164] width 83 height 98
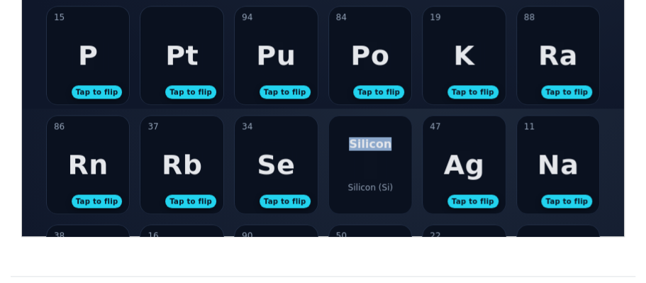
click at [348, 163] on div "Silicon Silicon (Si)" at bounding box center [369, 164] width 83 height 98
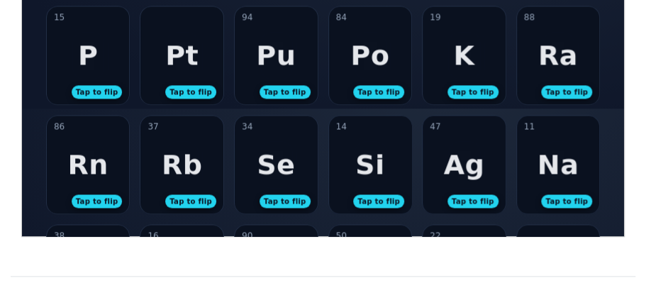
click at [466, 158] on div "Ag" at bounding box center [462, 163] width 41 height 31
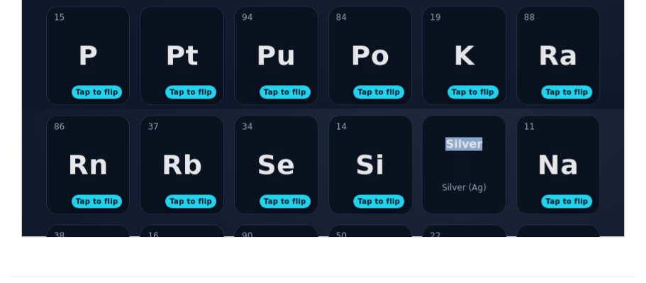
click at [466, 158] on div "Silver Silver (Ag)" at bounding box center [463, 164] width 83 height 98
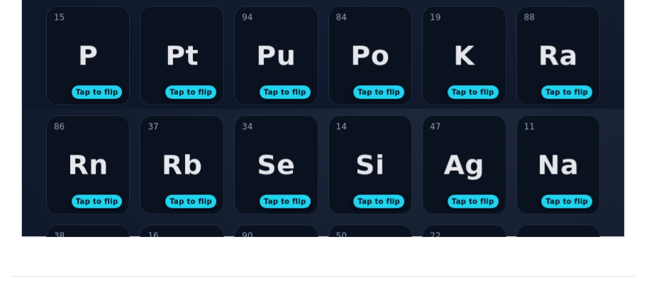
click at [580, 157] on div "11 Na Tap to flip" at bounding box center [557, 164] width 83 height 98
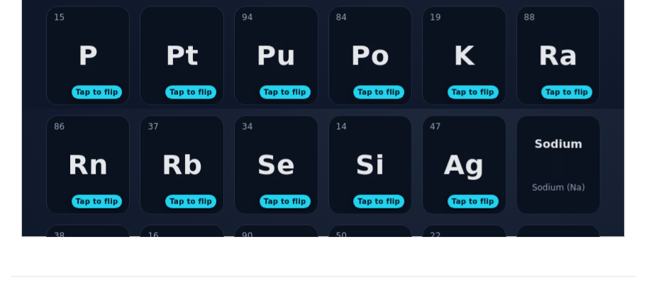
click at [580, 157] on div "Sodium Sodium (Na)" at bounding box center [557, 164] width 83 height 98
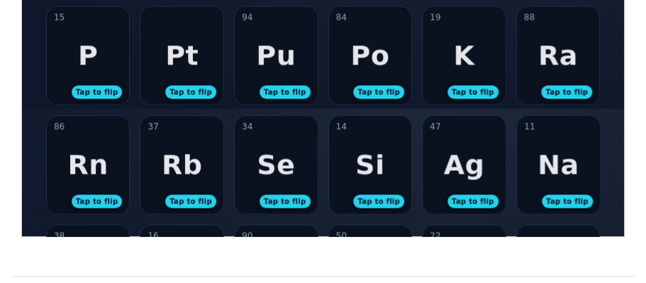
click at [204, 184] on div "37 Rb Tap to flip" at bounding box center [181, 164] width 83 height 98
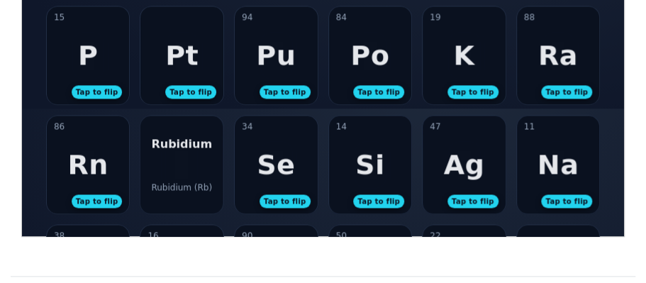
click at [95, 171] on div "Rn" at bounding box center [87, 163] width 40 height 31
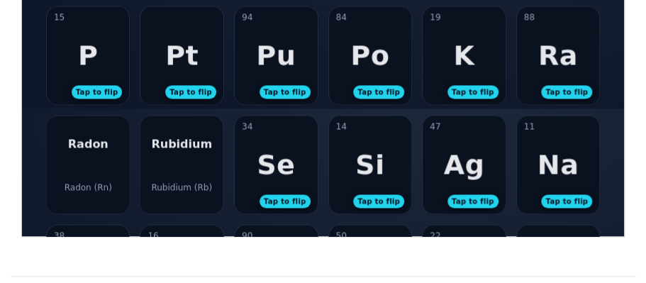
click at [96, 170] on div "[PERSON_NAME] (Rn)" at bounding box center [87, 164] width 83 height 98
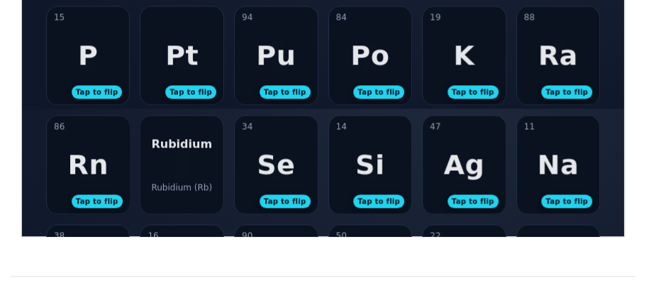
click at [150, 156] on div "Rubidium Rubidium (Rb)" at bounding box center [181, 164] width 83 height 98
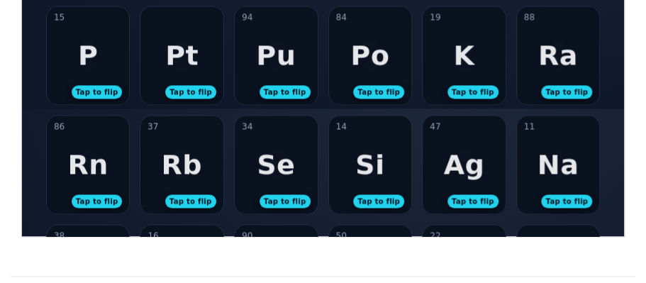
click at [261, 164] on div "Se" at bounding box center [275, 163] width 38 height 31
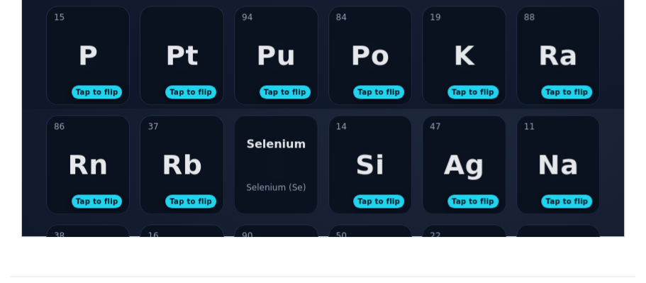
click at [273, 167] on div "Selenium Selenium (Se)" at bounding box center [275, 164] width 83 height 98
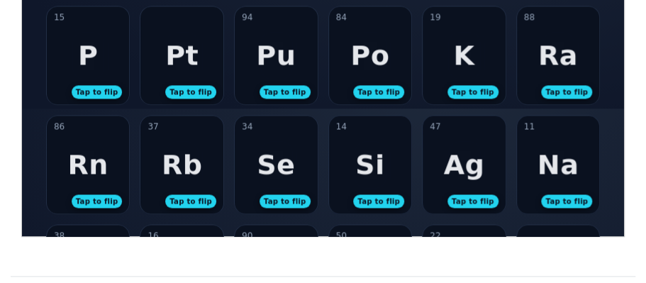
click at [353, 176] on div "14 Si Tap to flip" at bounding box center [369, 164] width 83 height 98
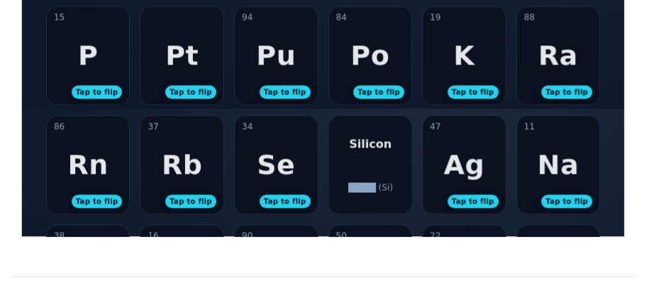
click at [353, 176] on div "Silicon Silicon (Si)" at bounding box center [369, 164] width 83 height 98
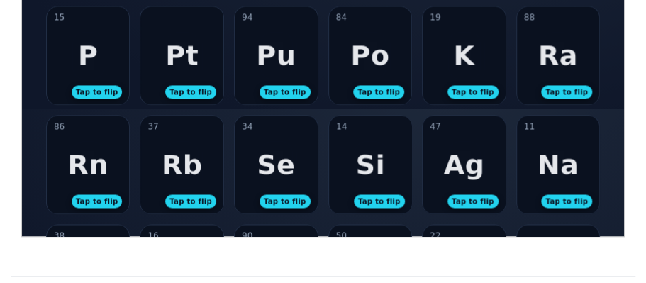
click at [177, 171] on div "Rb" at bounding box center [181, 163] width 40 height 31
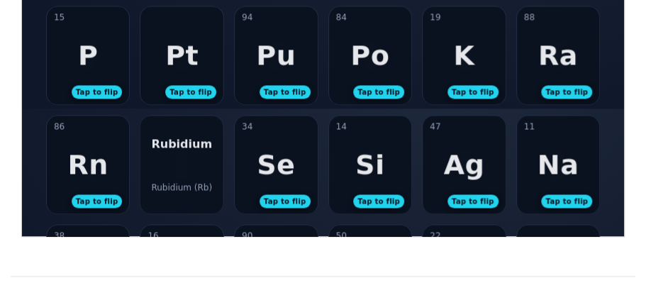
click at [177, 171] on div "Rubidium Rubidium (Rb)" at bounding box center [181, 164] width 83 height 98
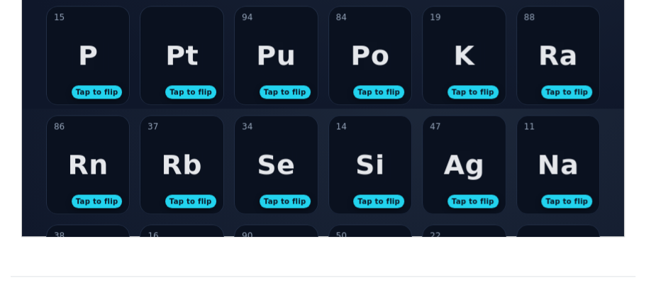
click at [536, 162] on div "11 Na Tap to flip" at bounding box center [557, 164] width 83 height 98
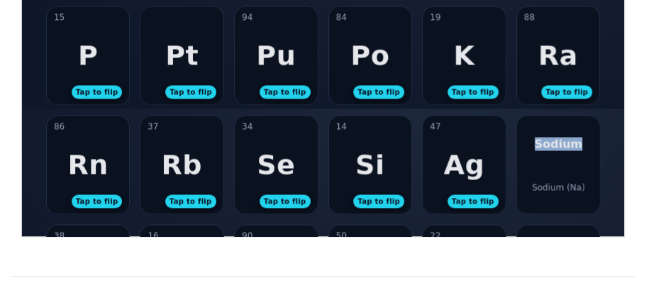
click at [536, 162] on div "Sodium Sodium (Na)" at bounding box center [557, 164] width 83 height 98
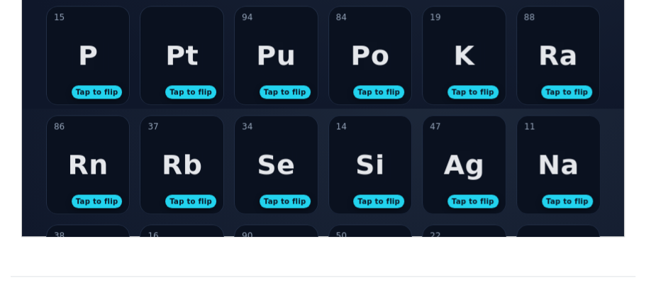
click at [275, 173] on div "Se" at bounding box center [275, 163] width 38 height 31
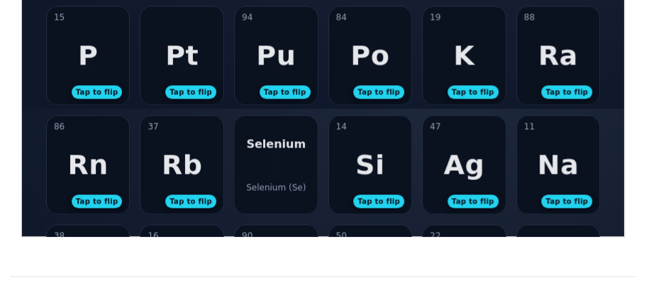
click at [279, 174] on div "Selenium Selenium (Se)" at bounding box center [275, 164] width 83 height 98
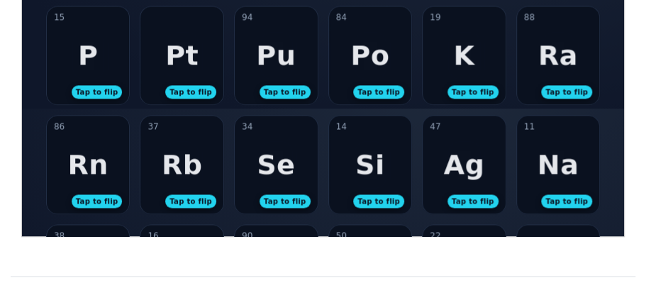
click at [197, 164] on div "Rb" at bounding box center [181, 163] width 40 height 31
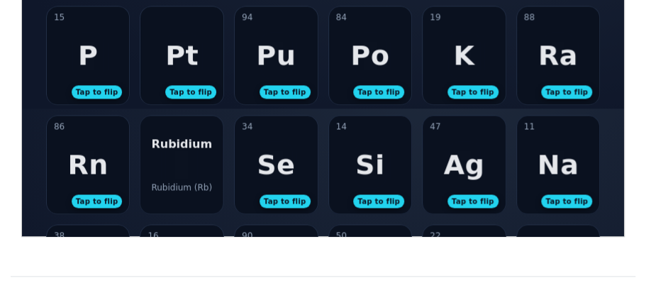
click at [159, 180] on div "Rubidium Rubidium (Rb)" at bounding box center [181, 164] width 83 height 98
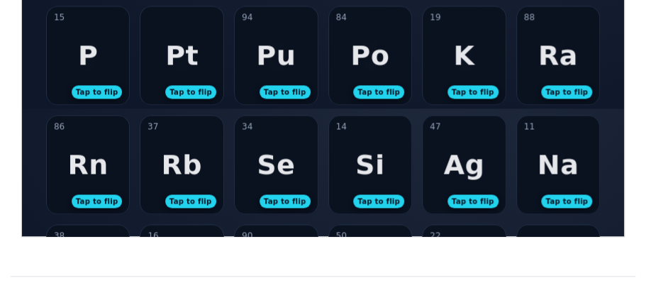
click at [293, 174] on div "34 Se Tap to flip" at bounding box center [275, 164] width 83 height 98
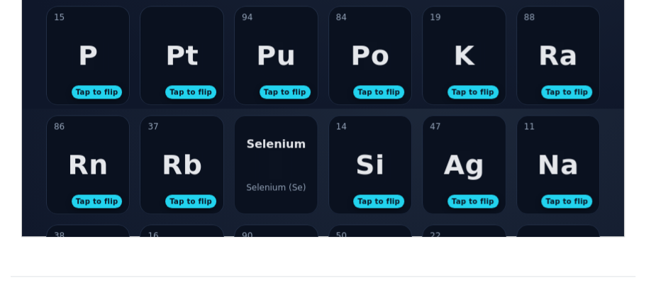
click at [287, 176] on div "Selenium Selenium (Se)" at bounding box center [275, 164] width 83 height 98
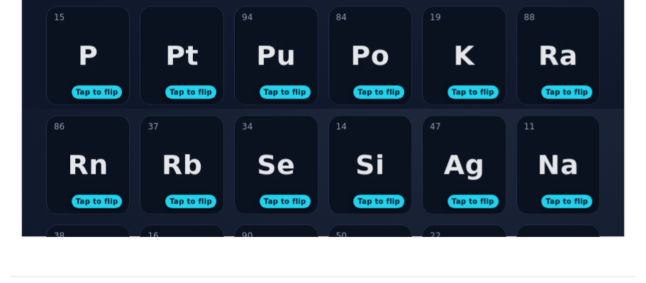
click at [262, 175] on div "Se" at bounding box center [275, 163] width 38 height 31
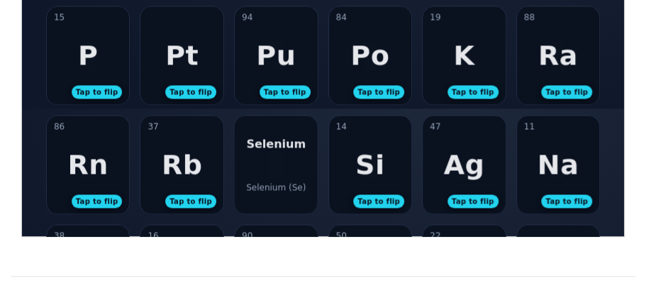
click at [262, 175] on div "Selenium Selenium (Se)" at bounding box center [275, 164] width 83 height 98
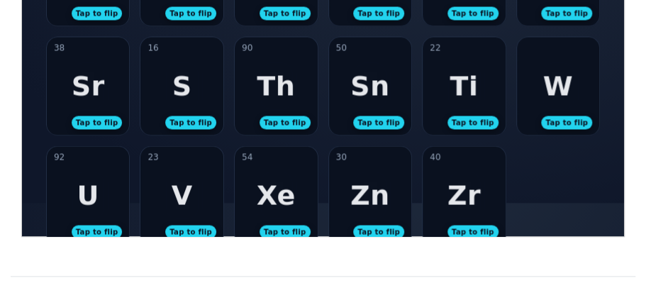
scroll to position [882, 0]
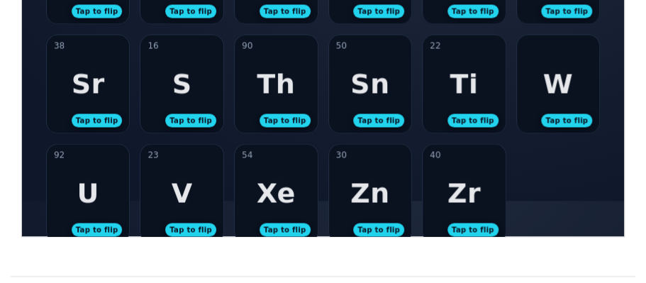
click at [67, 108] on div "38 Sr Tap to flip" at bounding box center [87, 83] width 83 height 98
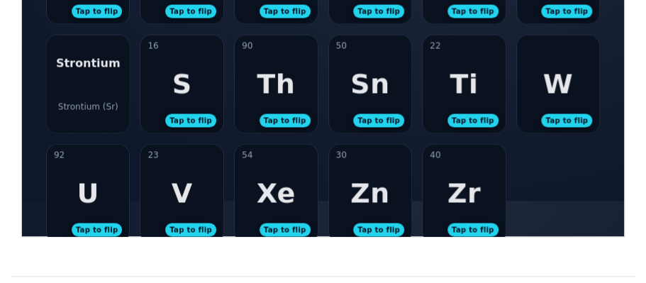
click at [67, 108] on div "Strontium (Sr)" at bounding box center [87, 106] width 60 height 10
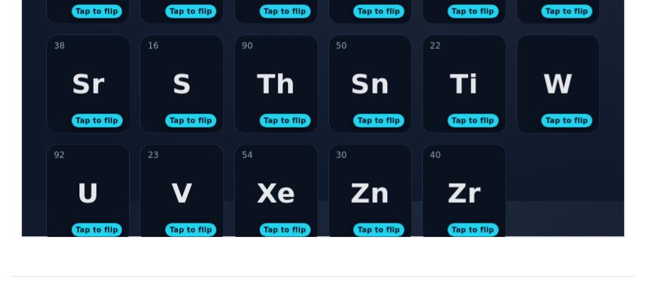
click at [79, 111] on div "38 Sr Tap to flip" at bounding box center [87, 83] width 83 height 98
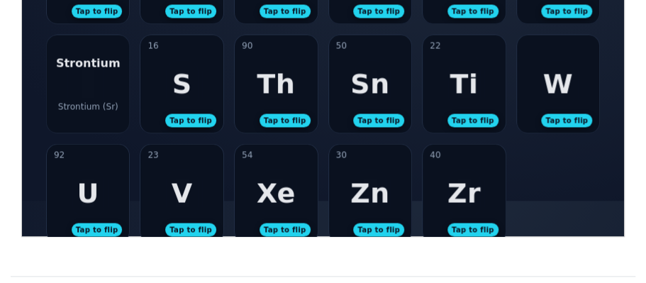
click at [79, 111] on div "Strontium Strontium (Sr)" at bounding box center [87, 83] width 83 height 98
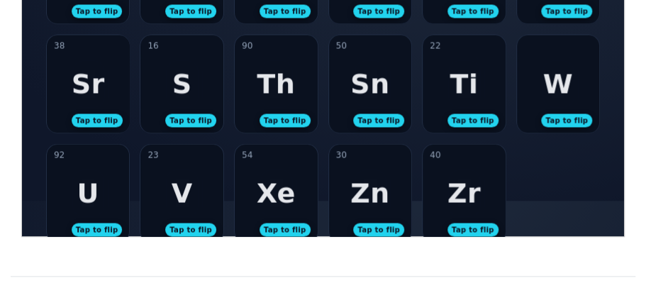
click at [169, 99] on div "16 S Tap to flip" at bounding box center [181, 83] width 83 height 98
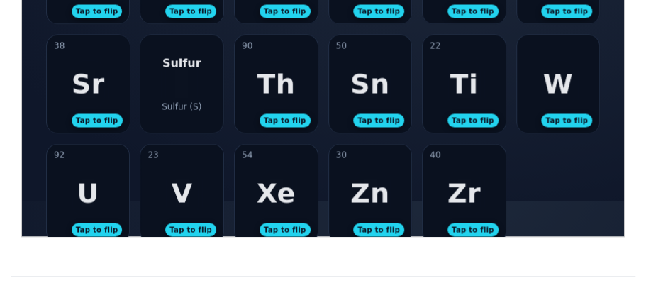
click at [169, 99] on div "Sulfur Sulfur (S)" at bounding box center [181, 83] width 83 height 98
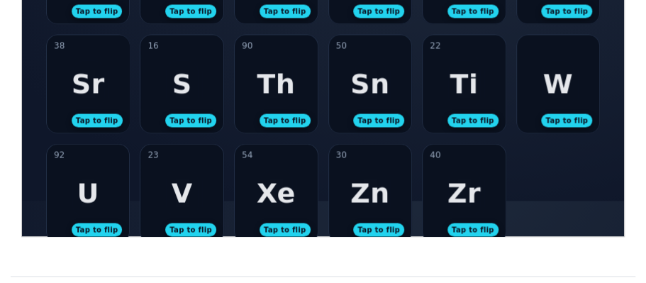
click at [274, 103] on div "90 Th Tap to flip" at bounding box center [275, 83] width 83 height 98
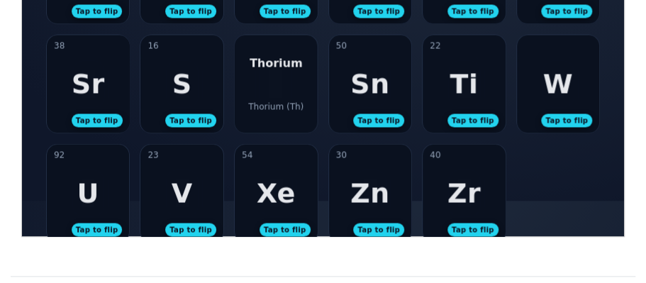
click at [274, 103] on div "Thorium (Th)" at bounding box center [274, 106] width 55 height 10
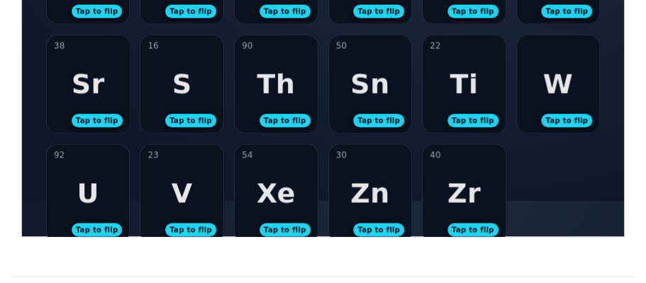
click at [399, 85] on div "50 Sn Tap to flip" at bounding box center [369, 83] width 83 height 98
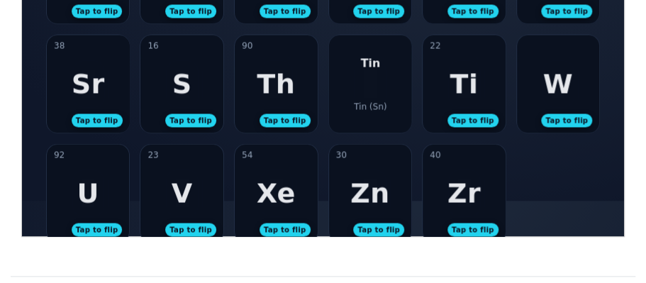
click at [397, 87] on div "Tin Tin (Sn)" at bounding box center [369, 83] width 83 height 98
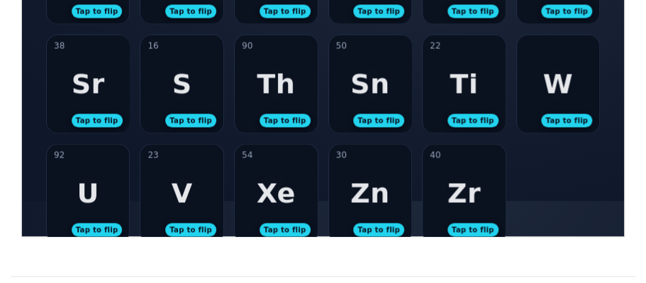
click at [443, 94] on div "22 Ti Tap to flip" at bounding box center [463, 83] width 83 height 98
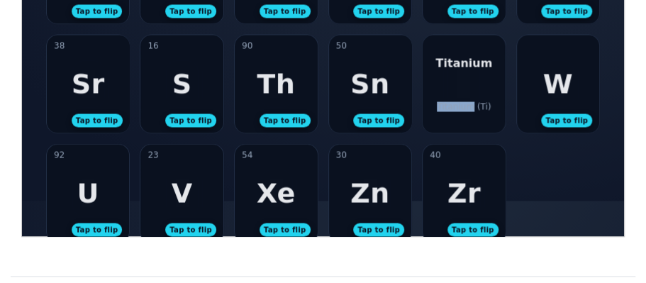
click at [443, 95] on div "Titanium Titanium (Ti)" at bounding box center [463, 83] width 83 height 98
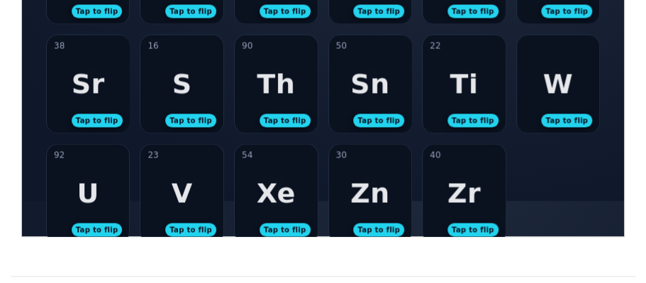
click at [574, 99] on div "W Tap to flip" at bounding box center [557, 83] width 83 height 98
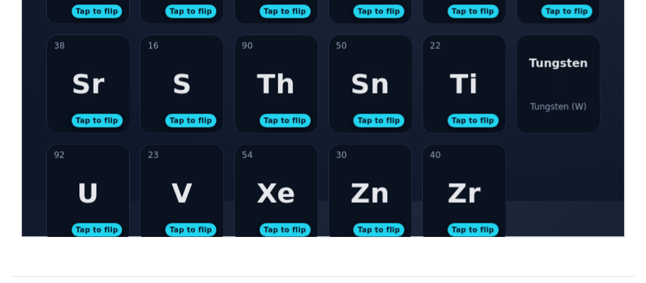
click at [574, 99] on div "Tungsten Tungsten (W)" at bounding box center [557, 83] width 83 height 98
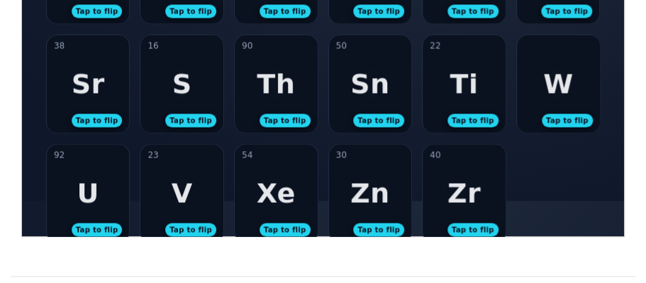
click at [585, 108] on div "W Tap to flip" at bounding box center [557, 83] width 83 height 98
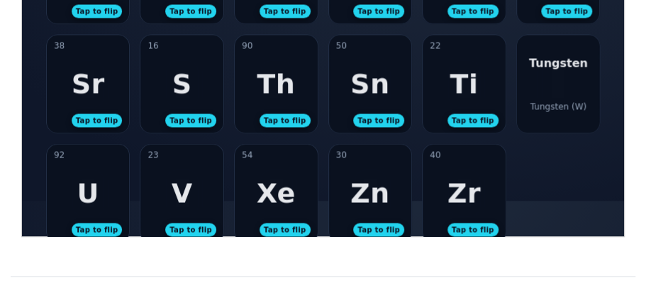
click at [574, 103] on div "Tungsten (W)" at bounding box center [557, 106] width 56 height 10
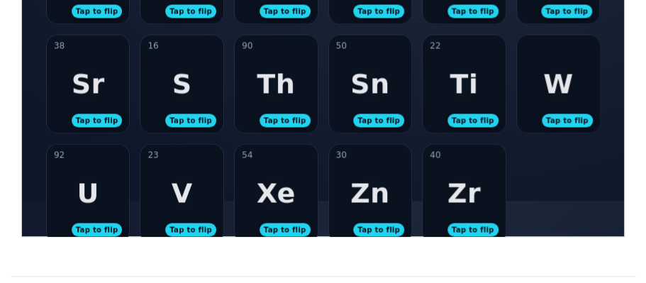
click at [89, 81] on div "Sr" at bounding box center [87, 82] width 33 height 31
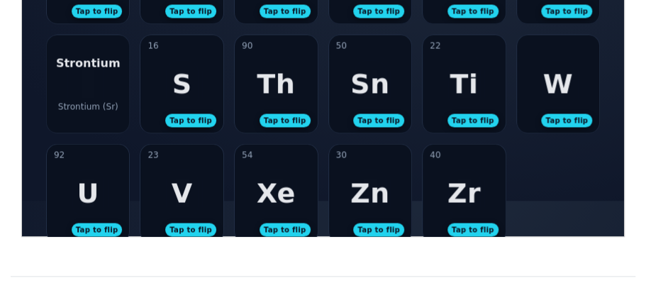
click at [89, 82] on div "Strontium Strontium (Sr)" at bounding box center [87, 83] width 83 height 98
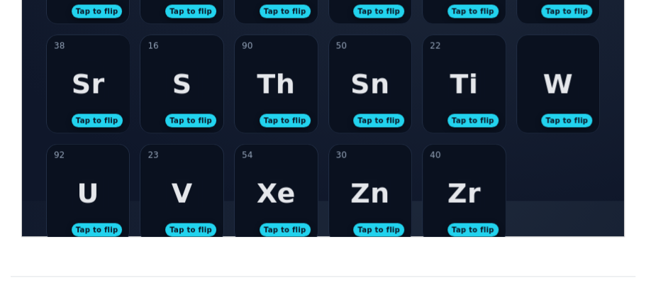
click at [101, 84] on div "Sr" at bounding box center [87, 82] width 33 height 31
click at [101, 84] on div "Strontium Strontium (Sr)" at bounding box center [87, 83] width 83 height 98
click at [168, 96] on div "16 S Tap to flip" at bounding box center [181, 83] width 83 height 98
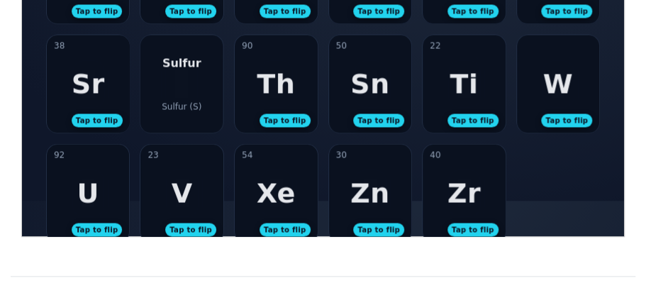
click at [168, 96] on div "Sulfur Sulfur (S)" at bounding box center [181, 83] width 83 height 98
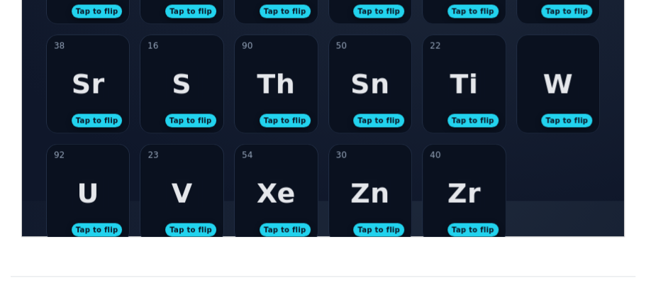
click at [284, 92] on div "Th" at bounding box center [275, 82] width 38 height 31
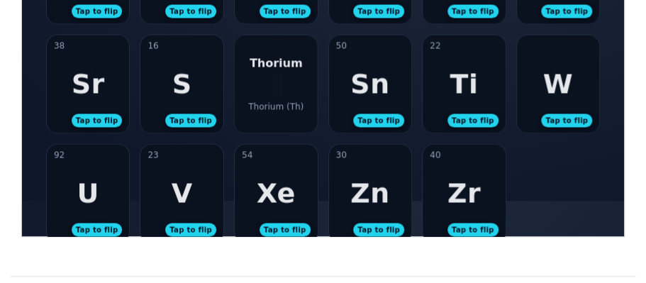
click at [284, 91] on div "Thorium Thorium (Th)" at bounding box center [275, 83] width 83 height 98
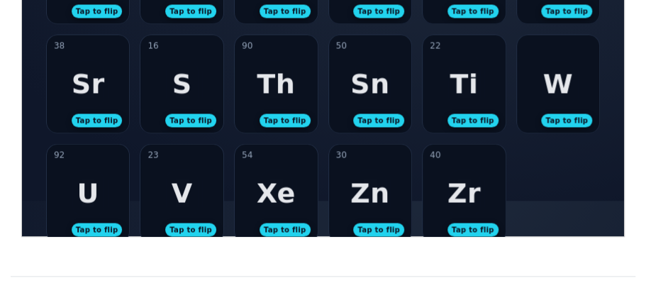
click at [363, 86] on div "Sn" at bounding box center [368, 82] width 39 height 31
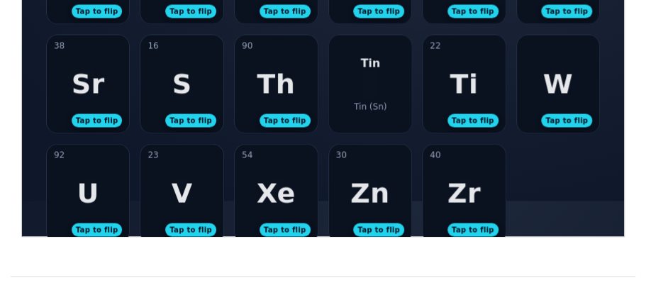
click at [364, 97] on div "Tin Tin (Sn)" at bounding box center [369, 83] width 83 height 98
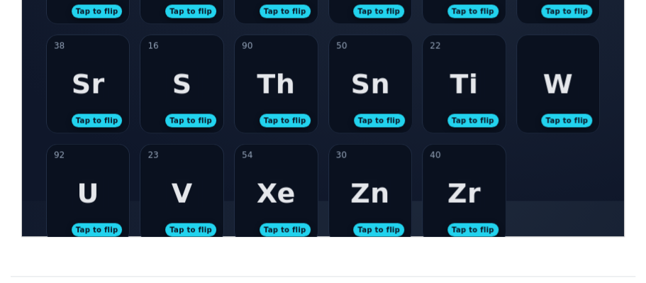
click at [471, 84] on div "Ti" at bounding box center [463, 82] width 28 height 31
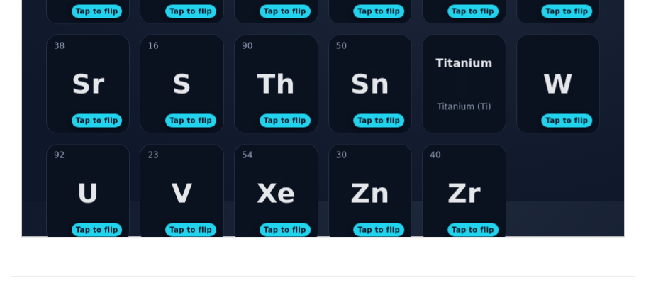
click at [471, 84] on div "Titanium Titanium (Ti)" at bounding box center [463, 83] width 83 height 98
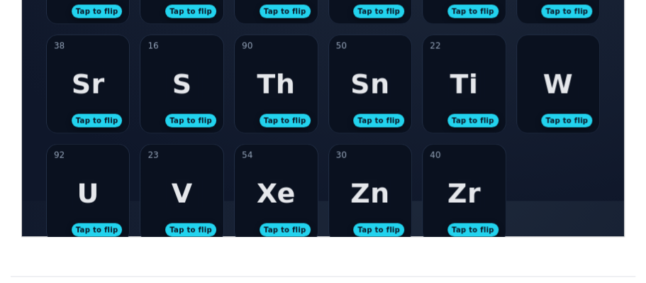
click at [572, 86] on div "W Tap to flip" at bounding box center [557, 83] width 83 height 98
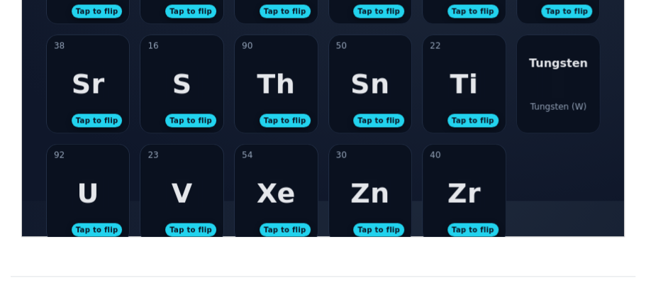
click at [561, 82] on div "Tungsten Tungsten (W)" at bounding box center [557, 83] width 83 height 98
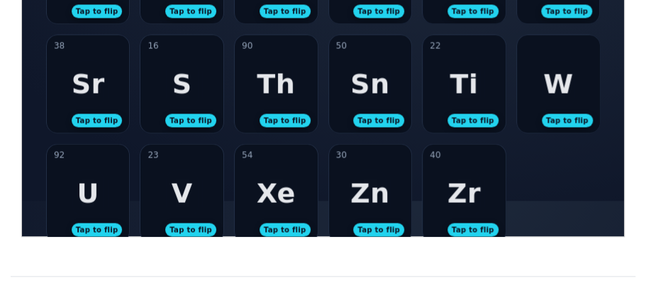
click at [77, 90] on div "Sr" at bounding box center [87, 82] width 33 height 31
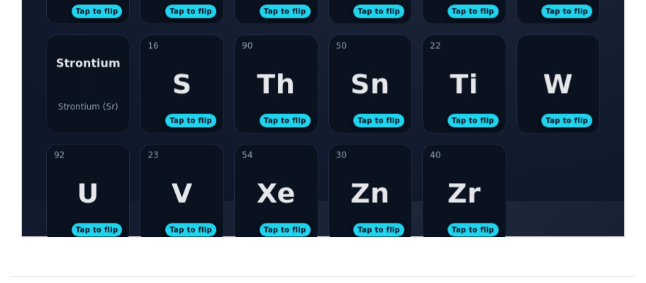
click at [77, 90] on div "Strontium Strontium (Sr)" at bounding box center [87, 83] width 83 height 98
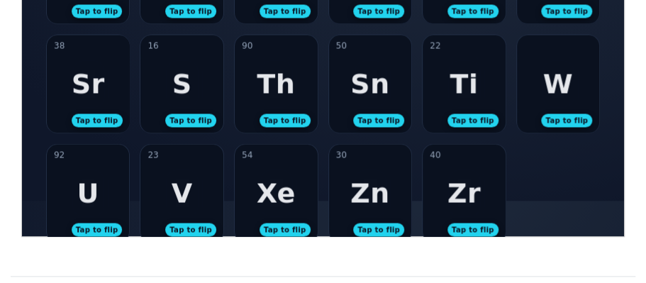
click at [209, 91] on div "16 S Tap to flip" at bounding box center [181, 83] width 83 height 98
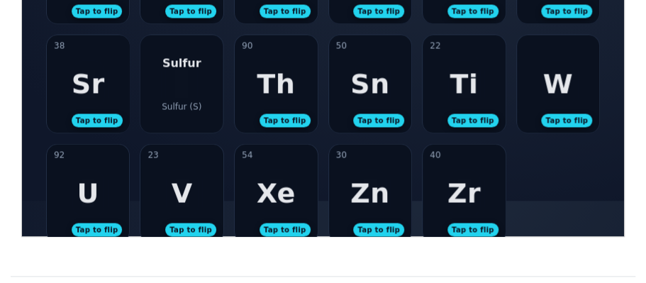
click at [209, 91] on div "Sulfur Sulfur (S)" at bounding box center [181, 83] width 83 height 98
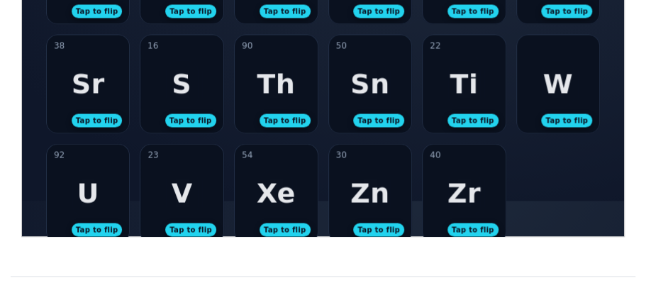
click at [262, 99] on div "90 Th Tap to flip" at bounding box center [275, 83] width 83 height 98
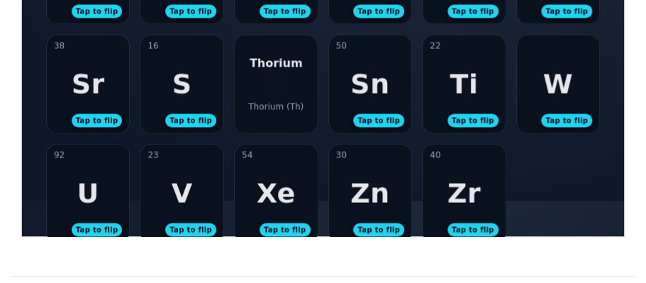
click at [301, 62] on div "Thorium Thorium (Th)" at bounding box center [275, 83] width 83 height 98
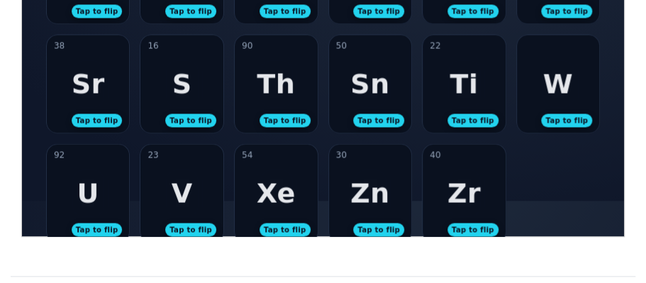
click at [368, 79] on div "Sn" at bounding box center [368, 82] width 39 height 31
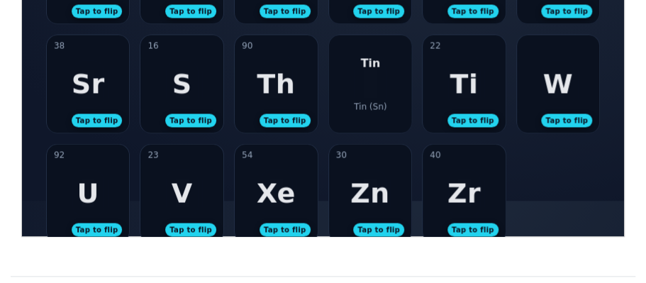
click at [368, 79] on div "Tin Tin (Sn)" at bounding box center [369, 83] width 83 height 98
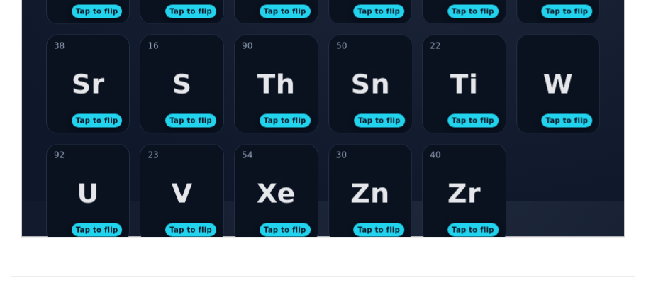
click at [460, 79] on div "Ti" at bounding box center [463, 82] width 28 height 31
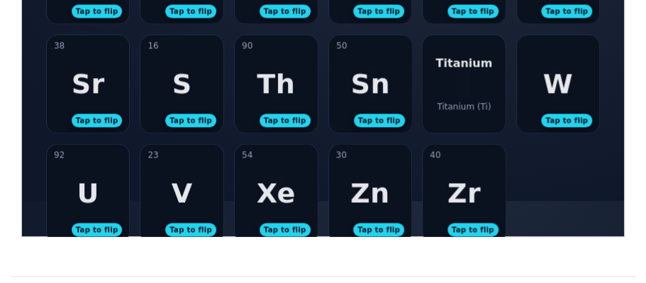
click at [460, 79] on div "Titanium Titanium (Ti)" at bounding box center [463, 83] width 83 height 98
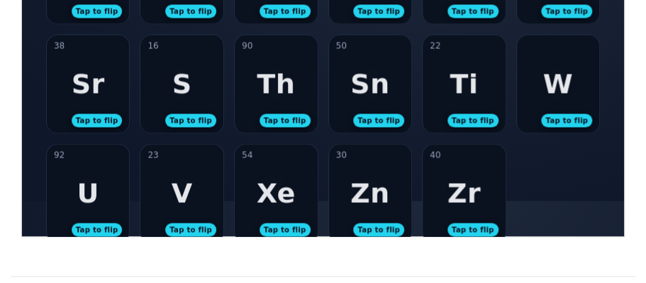
click at [541, 101] on div "W Tap to flip" at bounding box center [557, 83] width 83 height 98
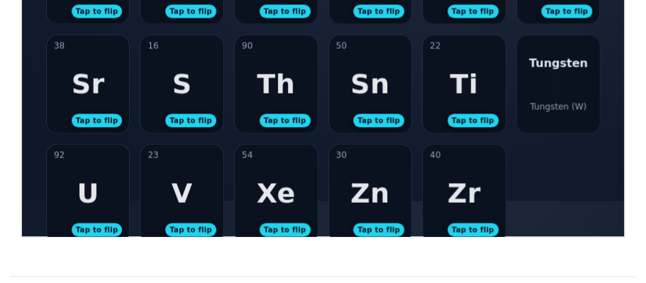
click at [541, 101] on div "Tungsten (W)" at bounding box center [557, 106] width 56 height 10
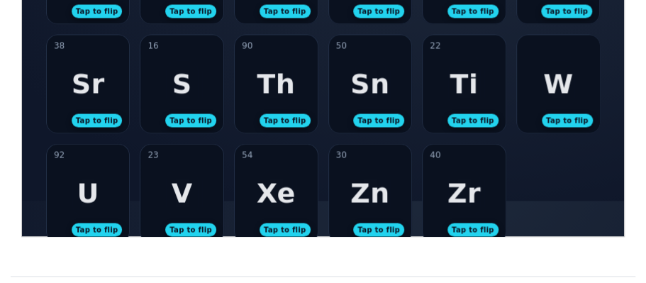
click at [106, 100] on div "38 Sr Tap to flip" at bounding box center [87, 83] width 83 height 98
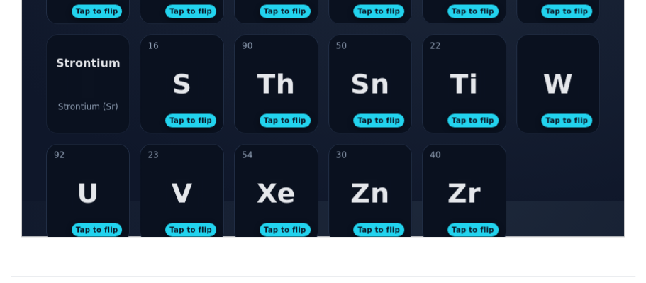
click at [106, 101] on div "Strontium (Sr)" at bounding box center [87, 106] width 60 height 10
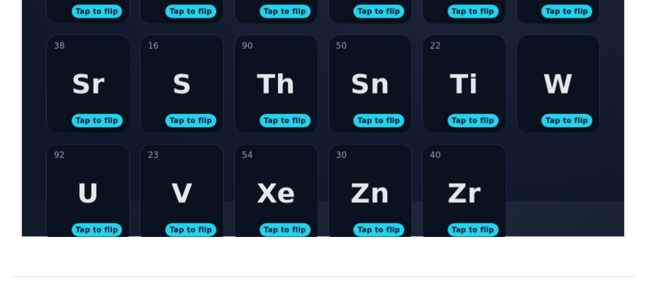
click at [189, 91] on div "S" at bounding box center [181, 82] width 20 height 31
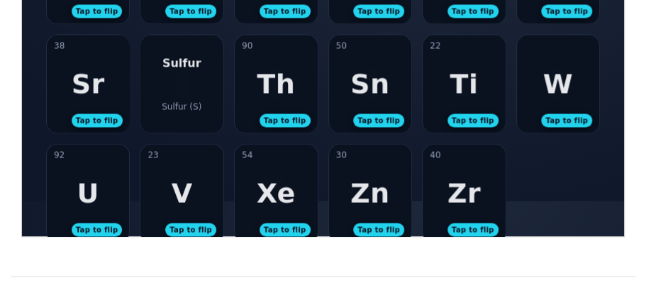
click at [189, 91] on div "Sulfur Sulfur (S)" at bounding box center [181, 83] width 83 height 98
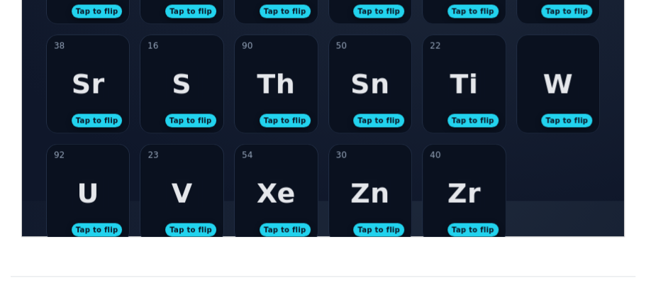
click at [269, 94] on div "Th" at bounding box center [275, 82] width 38 height 31
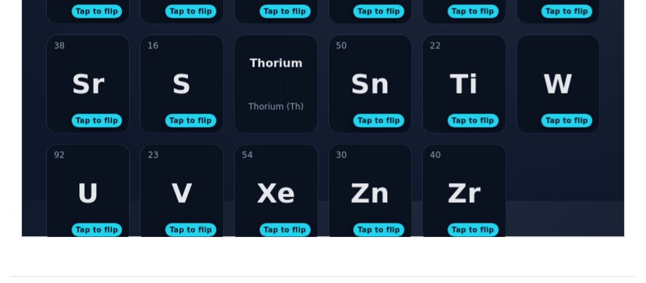
click at [269, 94] on div "Thorium Thorium (Th)" at bounding box center [275, 83] width 83 height 98
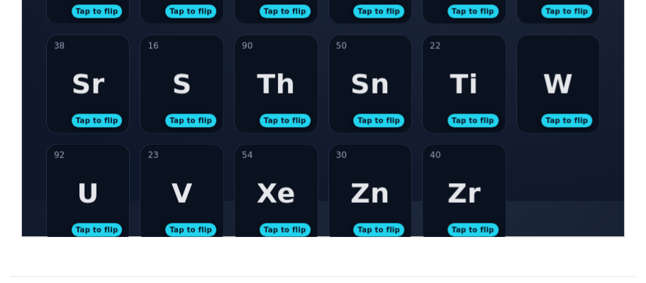
click at [397, 105] on div "50 Sn Tap to flip" at bounding box center [369, 83] width 83 height 98
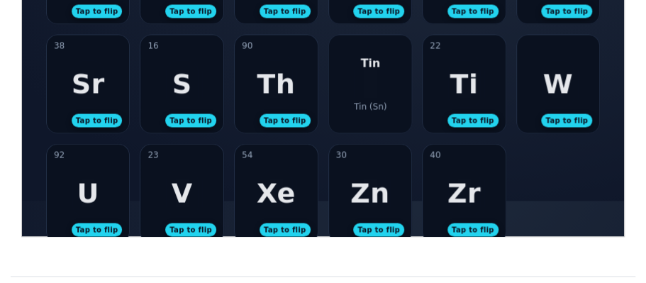
click at [397, 105] on div "Tin Tin (Sn)" at bounding box center [369, 83] width 83 height 98
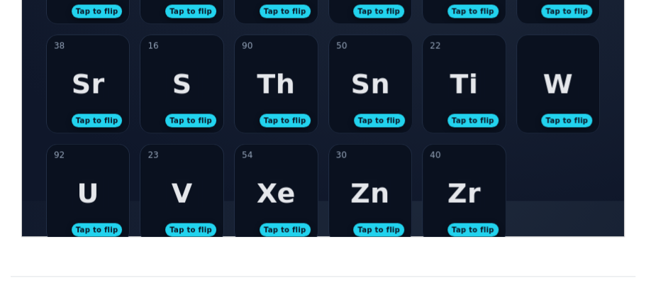
click at [488, 103] on div "22 Ti Tap to flip" at bounding box center [463, 83] width 83 height 98
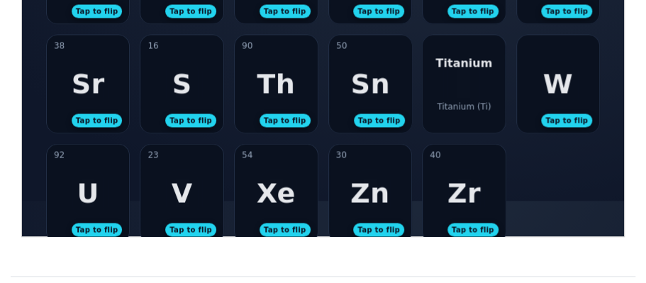
click at [487, 103] on div "Titanium Titanium (Ti)" at bounding box center [463, 83] width 83 height 98
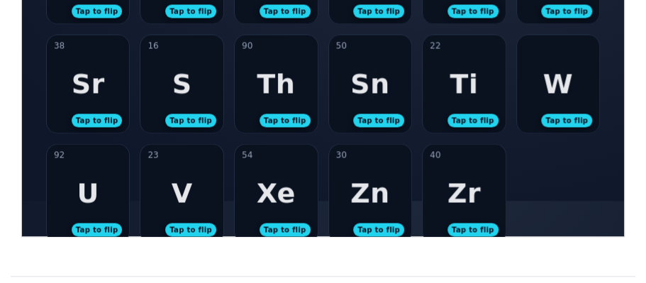
click at [576, 88] on div "W Tap to flip" at bounding box center [557, 83] width 83 height 98
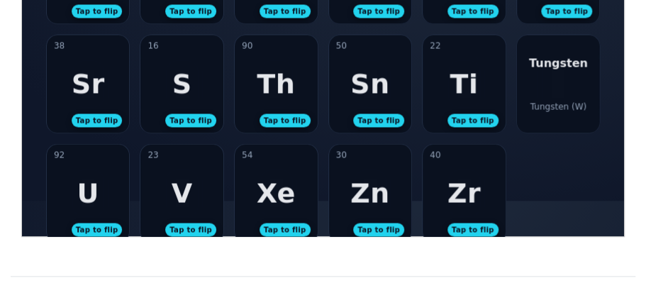
click at [576, 88] on div "Tungsten Tungsten (W)" at bounding box center [557, 83] width 83 height 98
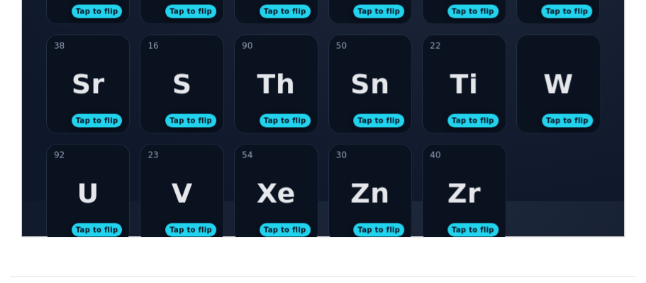
click at [93, 91] on div "Sr" at bounding box center [87, 82] width 33 height 31
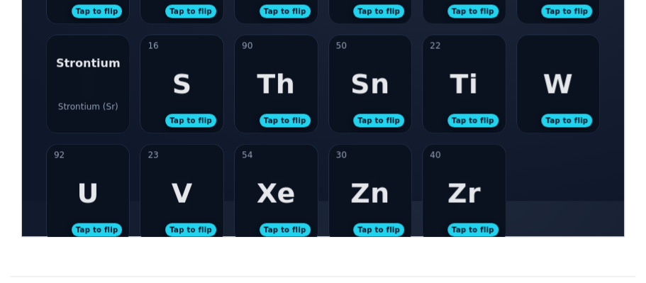
click at [93, 91] on div "Strontium Strontium (Sr)" at bounding box center [87, 83] width 83 height 98
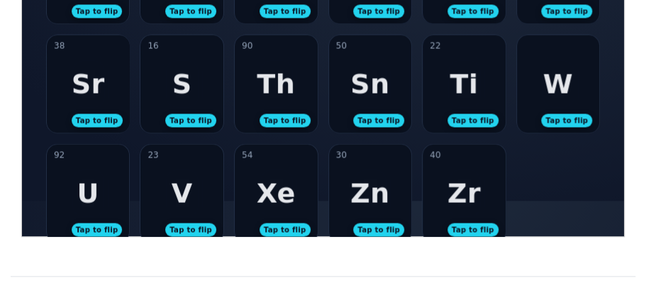
click at [193, 85] on div "16 S Tap to flip" at bounding box center [181, 83] width 83 height 98
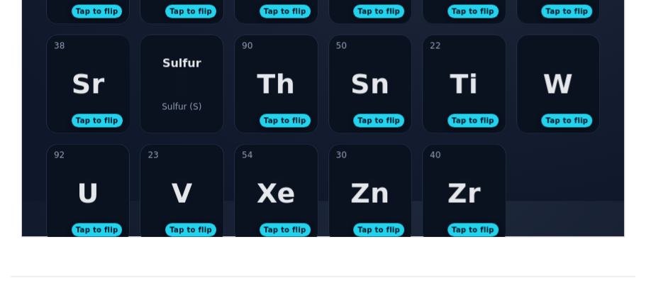
click at [193, 85] on div "Sulfur Sulfur (S)" at bounding box center [181, 83] width 83 height 98
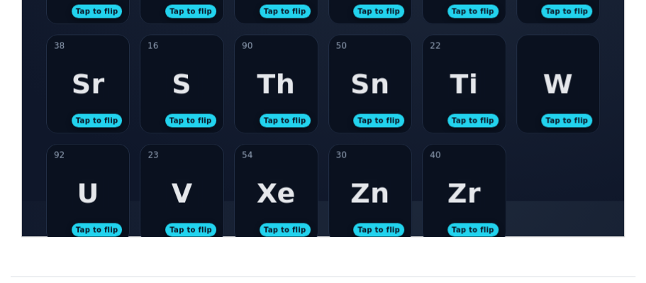
click at [281, 88] on div "Th" at bounding box center [275, 82] width 38 height 31
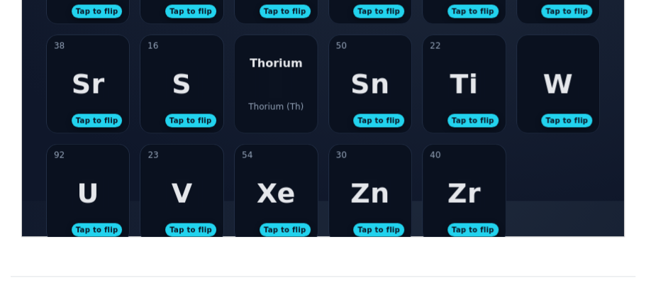
click at [281, 88] on div "Thorium Thorium (Th)" at bounding box center [275, 83] width 83 height 98
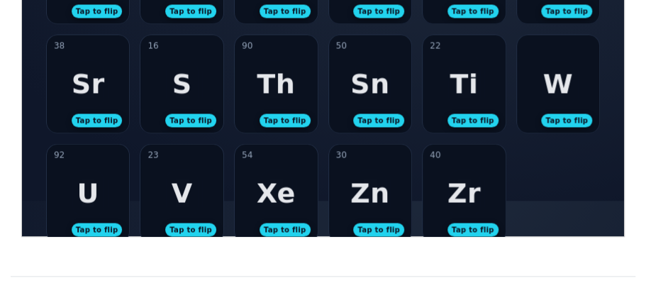
click at [466, 92] on div "Ti" at bounding box center [463, 82] width 28 height 31
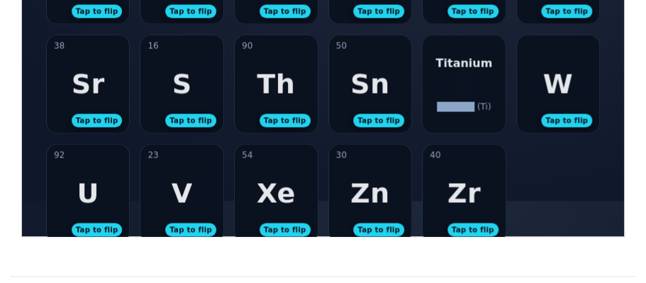
click at [466, 92] on div "Titanium Titanium (Ti)" at bounding box center [463, 83] width 83 height 98
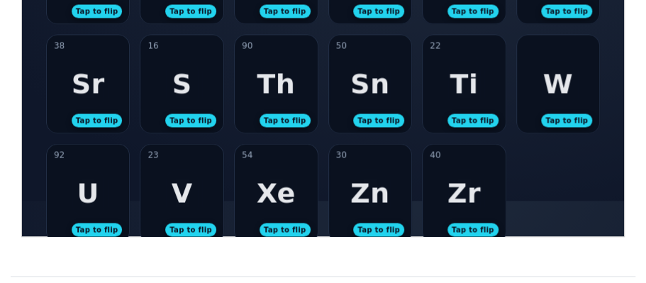
click at [378, 113] on div "Tap to flip" at bounding box center [377, 119] width 51 height 13
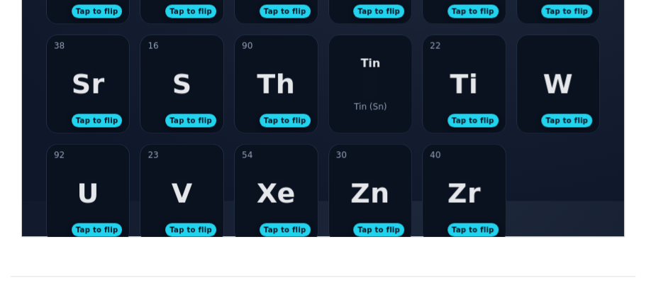
click at [378, 113] on div "Tin Tin (Sn)" at bounding box center [369, 83] width 83 height 98
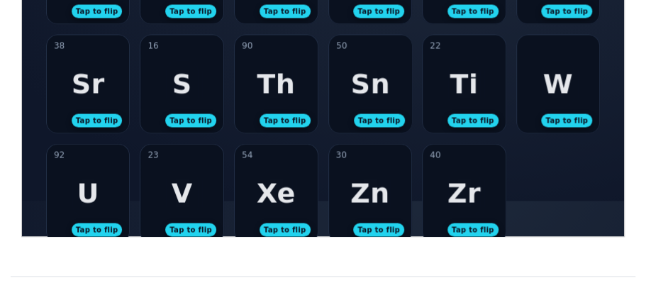
click at [554, 89] on div "W" at bounding box center [557, 82] width 30 height 31
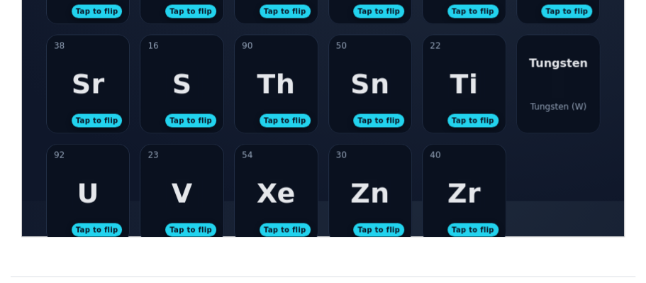
click at [554, 89] on div "Tungsten Tungsten (W)" at bounding box center [557, 83] width 83 height 98
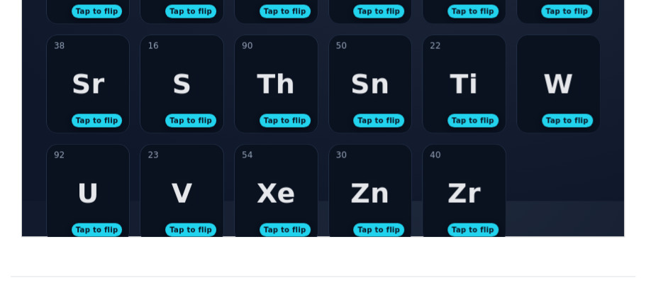
click at [140, 114] on div "16 S Tap to flip" at bounding box center [181, 83] width 83 height 98
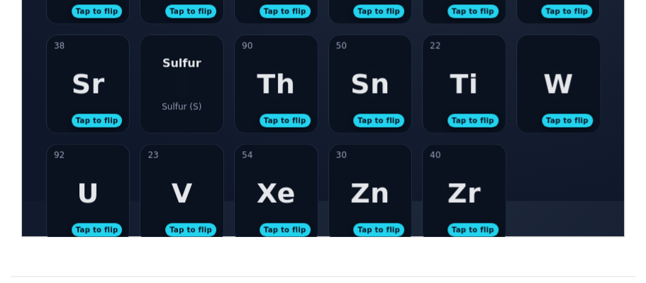
click at [99, 95] on div "Sr" at bounding box center [87, 82] width 33 height 31
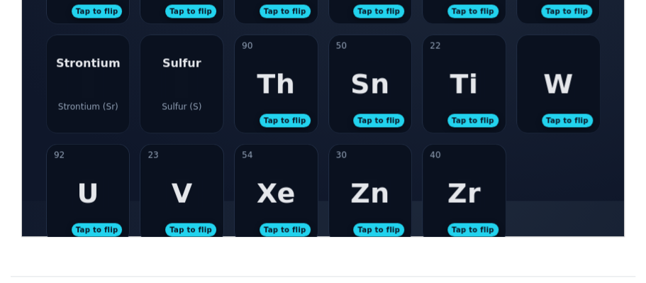
click at [212, 87] on div "Sulfur Sulfur (S)" at bounding box center [181, 83] width 83 height 98
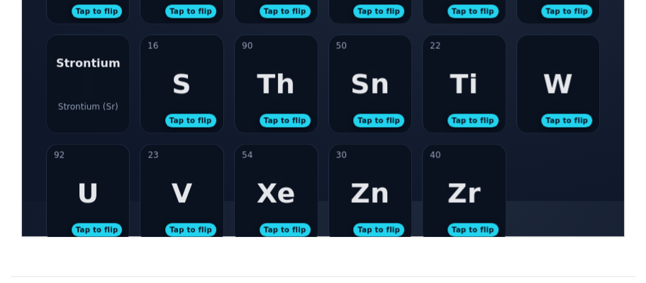
click at [79, 103] on div "Strontium (Sr)" at bounding box center [87, 106] width 60 height 10
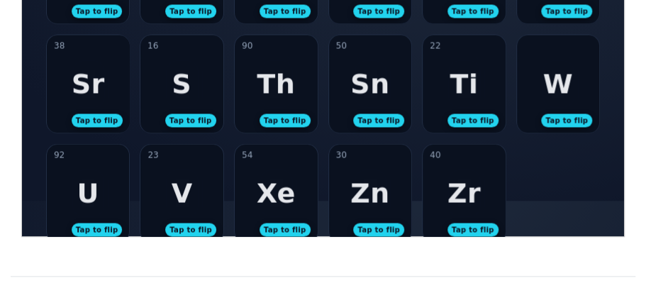
click at [99, 96] on div "Sr" at bounding box center [87, 82] width 33 height 31
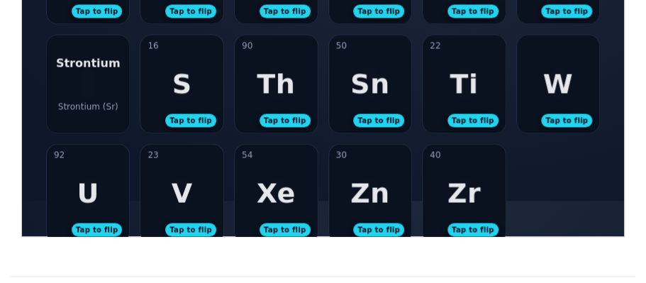
click at [81, 101] on div "Strontium (Sr)" at bounding box center [87, 106] width 60 height 10
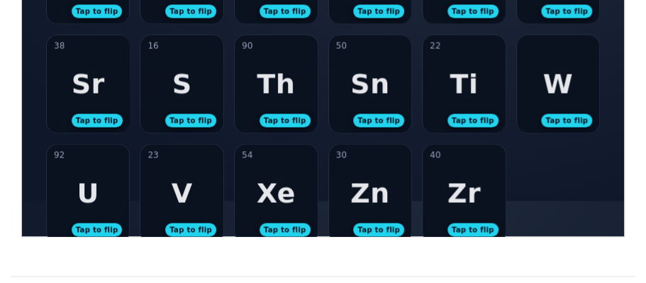
click at [89, 95] on div "Sr" at bounding box center [87, 82] width 33 height 31
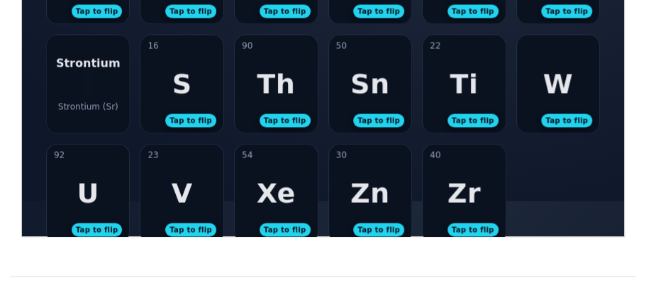
click at [89, 95] on div "Strontium Strontium (Sr)" at bounding box center [87, 83] width 83 height 98
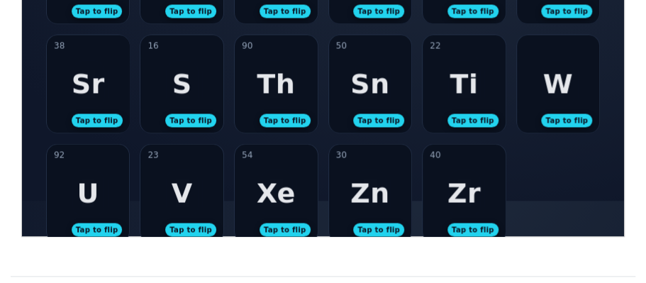
click at [89, 84] on div "Sr" at bounding box center [87, 82] width 33 height 31
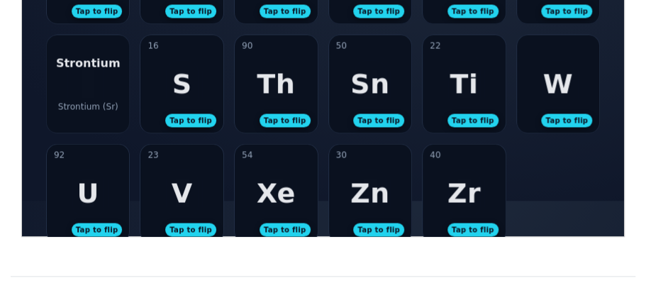
click at [89, 76] on div "Strontium Strontium (Sr)" at bounding box center [87, 83] width 83 height 98
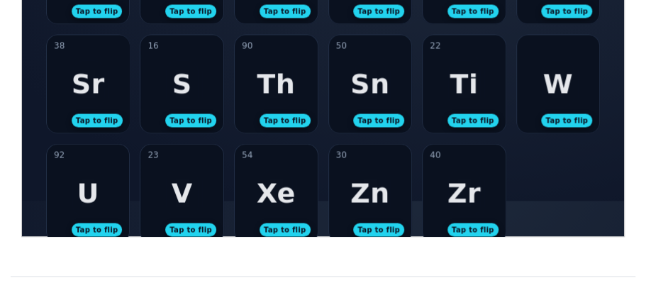
click at [203, 69] on div "16 S Tap to flip" at bounding box center [181, 83] width 83 height 98
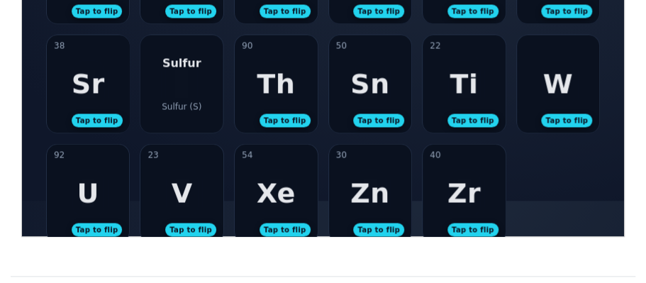
click at [203, 69] on div "Sulfur Sulfur (S)" at bounding box center [181, 83] width 83 height 98
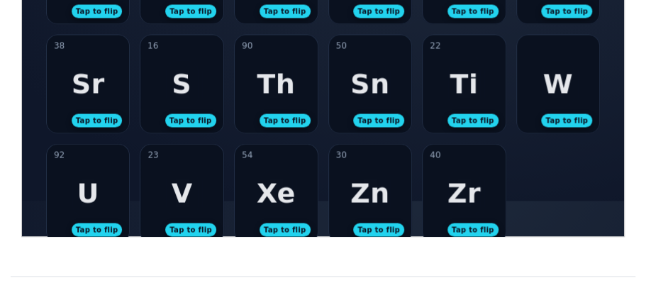
click at [276, 81] on div "Th" at bounding box center [275, 82] width 38 height 31
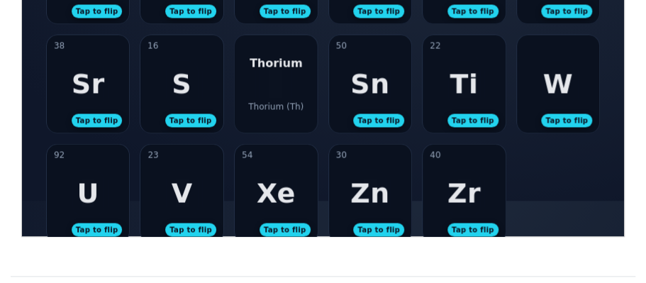
click at [276, 81] on div "Thorium Thorium (Th)" at bounding box center [275, 83] width 83 height 98
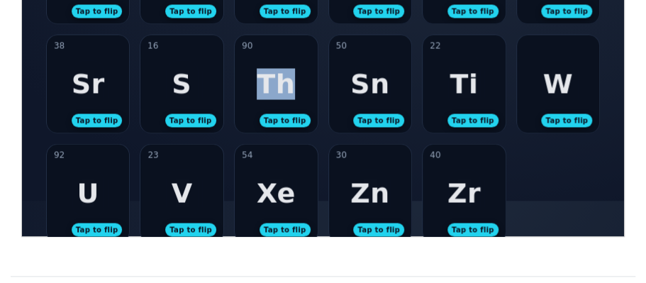
click at [276, 81] on div "Th" at bounding box center [275, 82] width 38 height 31
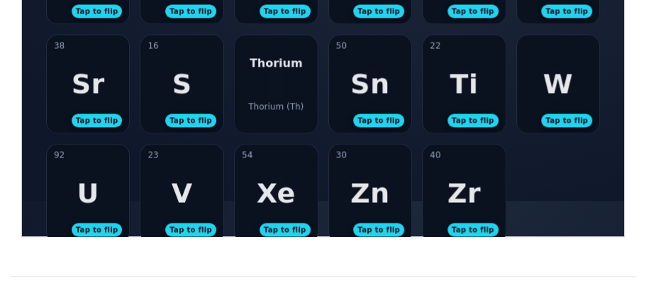
click at [303, 84] on div "Thorium Thorium (Th)" at bounding box center [275, 83] width 83 height 98
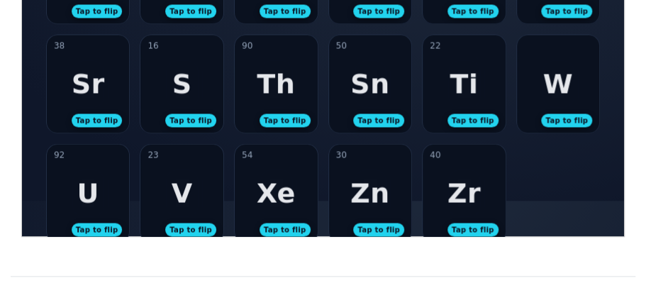
click at [90, 81] on div "Sr" at bounding box center [87, 82] width 33 height 31
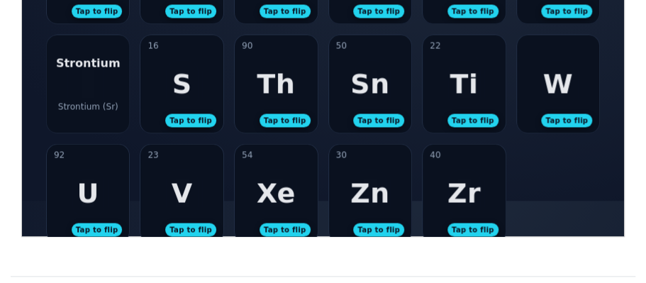
click at [90, 81] on div "Strontium Strontium (Sr)" at bounding box center [87, 83] width 83 height 98
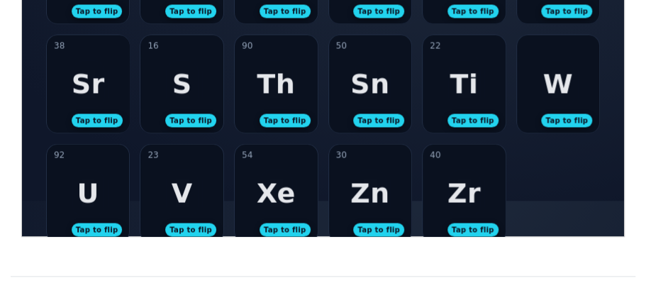
click at [374, 107] on div "50 Sn Tap to flip" at bounding box center [369, 83] width 83 height 98
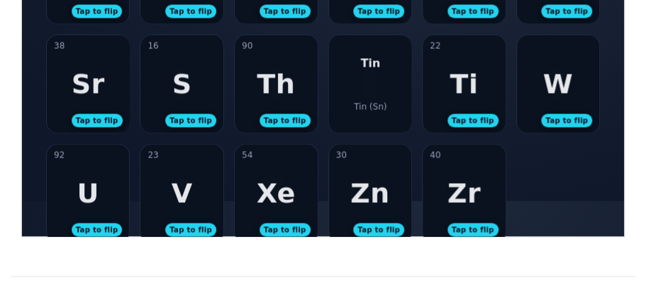
click at [374, 107] on div "Tin (Sn)" at bounding box center [369, 106] width 33 height 10
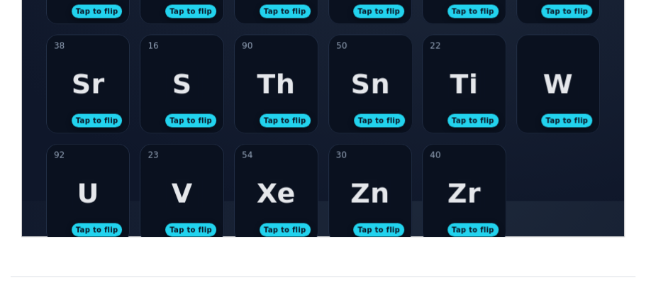
click at [567, 97] on div "W" at bounding box center [557, 82] width 30 height 31
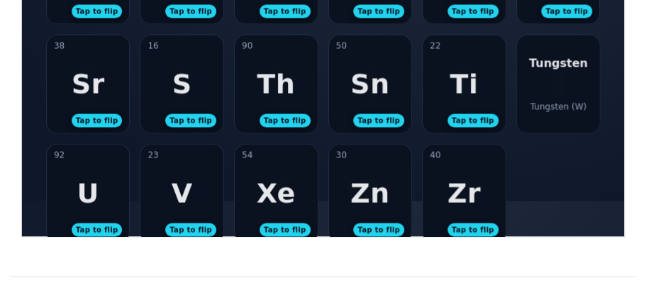
click at [567, 98] on div "Tungsten Tungsten (W)" at bounding box center [557, 83] width 83 height 98
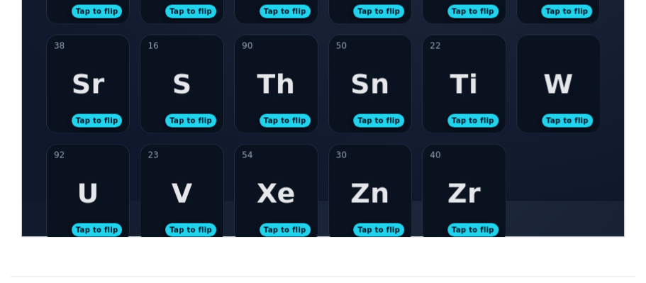
click at [85, 91] on div "Sr" at bounding box center [87, 82] width 33 height 31
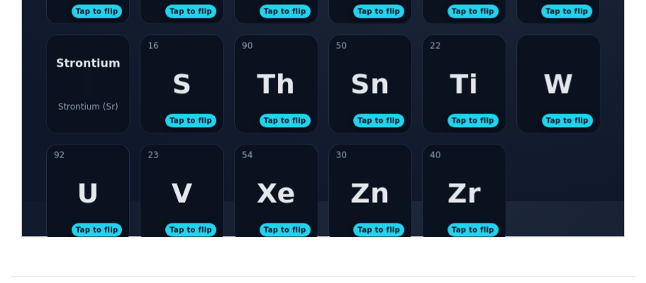
click at [85, 91] on div "Strontium Strontium (Sr)" at bounding box center [87, 83] width 83 height 98
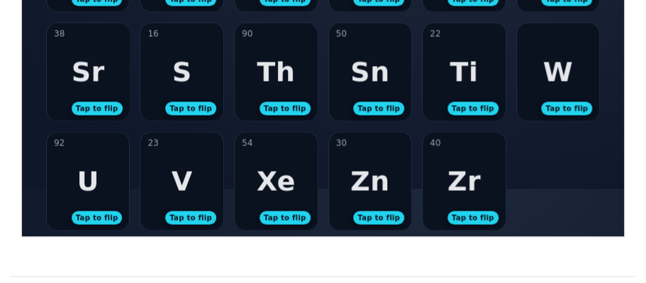
scroll to position [894, 0]
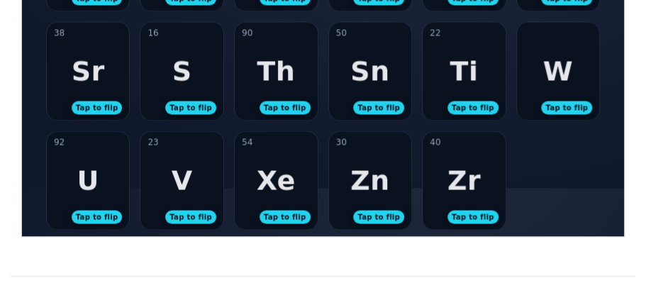
click at [99, 192] on div "92 U Tap to flip" at bounding box center [87, 179] width 83 height 98
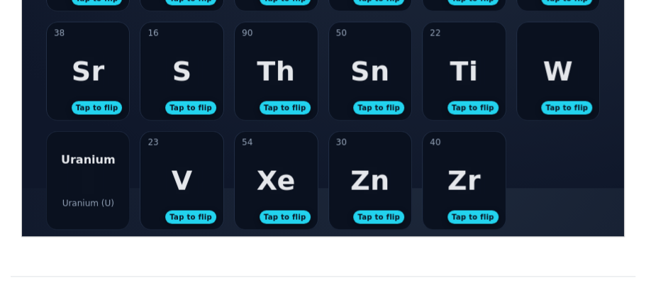
click at [101, 194] on div "Uranium Uranium (U)" at bounding box center [87, 179] width 83 height 98
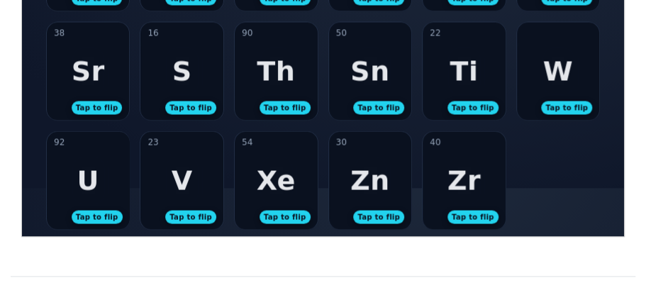
click at [174, 191] on div "V" at bounding box center [181, 179] width 21 height 31
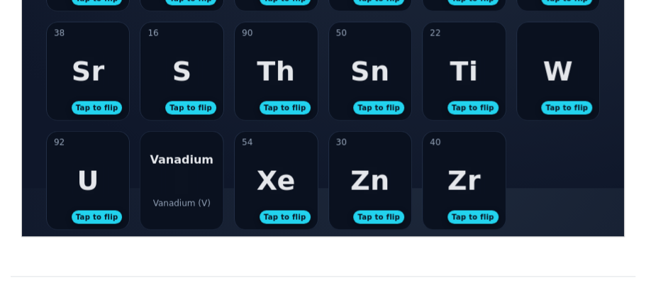
click at [174, 193] on div "Vanadium Vanadium (V)" at bounding box center [181, 179] width 83 height 98
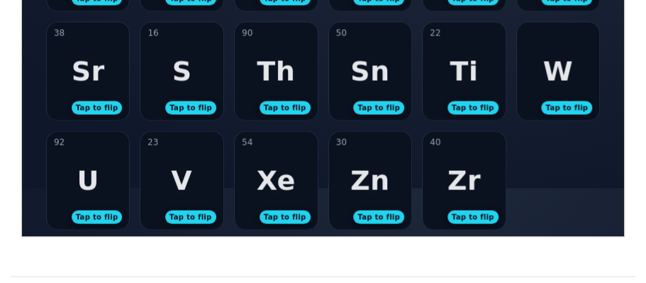
click at [245, 201] on div "54 Xe Tap to flip" at bounding box center [275, 179] width 83 height 98
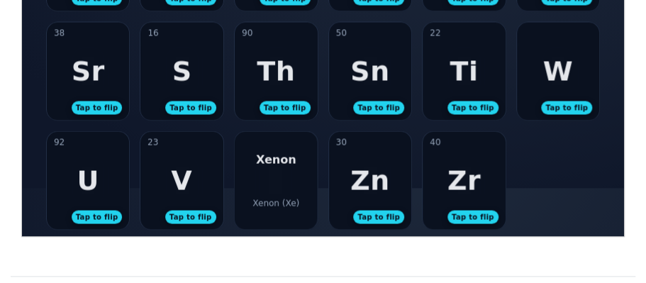
click at [249, 201] on div "Xenon Xenon (Xe)" at bounding box center [275, 179] width 83 height 98
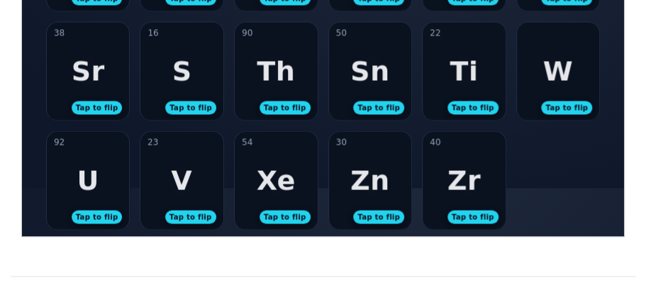
click at [201, 186] on div "23 V Tap to flip" at bounding box center [181, 179] width 83 height 98
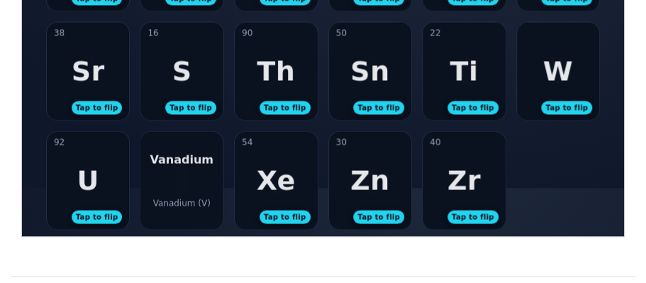
click at [201, 186] on div "Vanadium Vanadium (V)" at bounding box center [181, 179] width 83 height 98
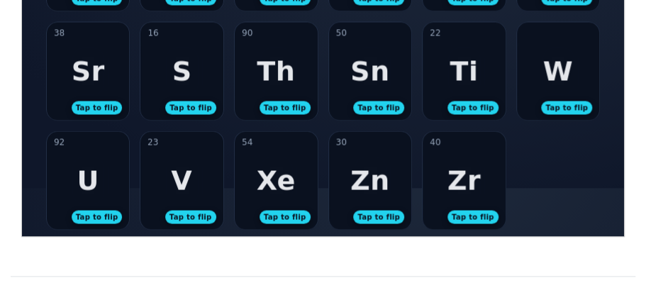
click at [373, 198] on div "30 Zn Tap to flip" at bounding box center [369, 179] width 83 height 98
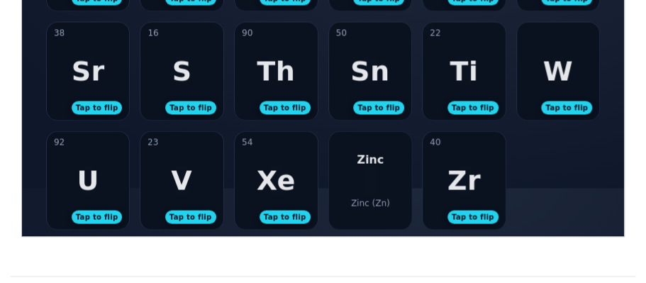
click at [373, 198] on div "Zinc (Zn)" at bounding box center [368, 202] width 39 height 10
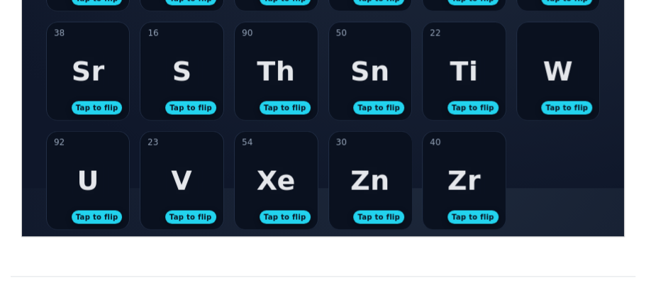
click at [467, 191] on div "Zr" at bounding box center [462, 179] width 33 height 31
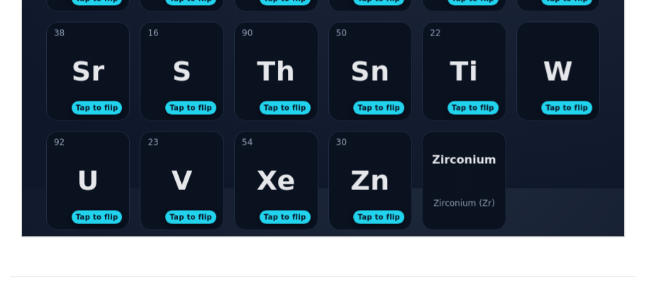
click at [467, 193] on div "Zirconium Zirconium (Zr)" at bounding box center [463, 179] width 83 height 98
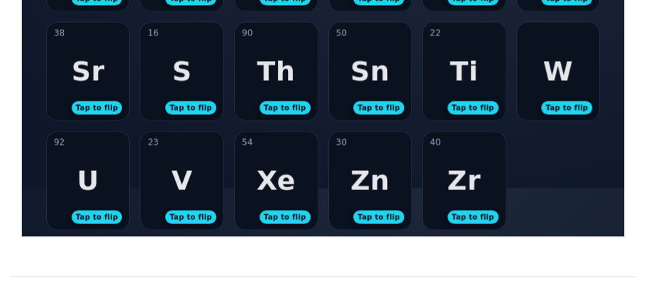
click at [174, 178] on div "V" at bounding box center [181, 179] width 21 height 31
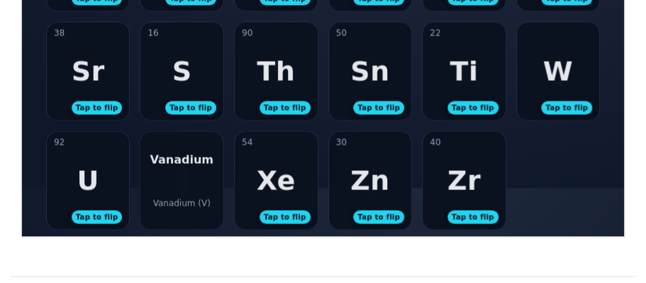
click at [174, 179] on div "Vanadium Vanadium (V)" at bounding box center [181, 179] width 83 height 98
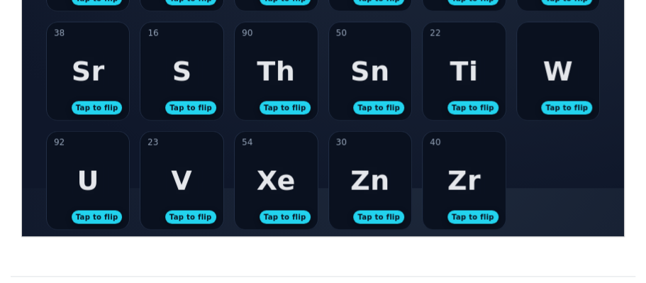
click at [109, 198] on div "92 U Tap to flip" at bounding box center [87, 179] width 83 height 98
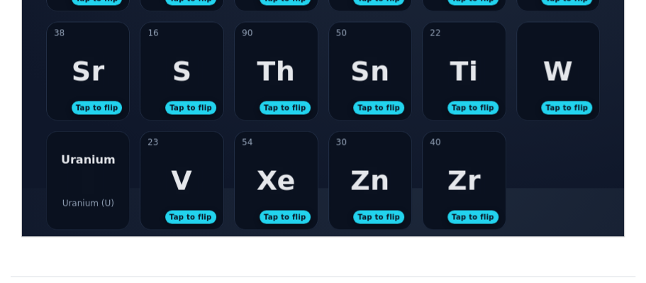
click at [109, 198] on div "Uranium (U)" at bounding box center [88, 202] width 52 height 10
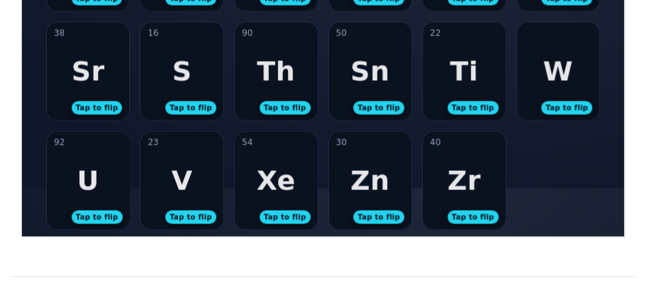
click at [451, 193] on div "Zr" at bounding box center [462, 179] width 33 height 31
click at [451, 193] on div "Zirconium Zirconium (Zr)" at bounding box center [463, 179] width 83 height 98
click at [276, 169] on div "Xe" at bounding box center [275, 179] width 39 height 31
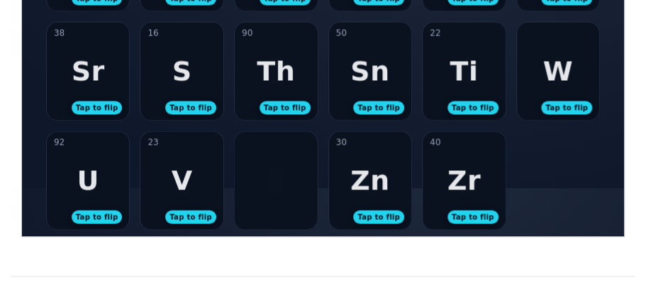
click at [278, 169] on div "Xenon Xenon (Xe)" at bounding box center [275, 179] width 83 height 98
click at [452, 177] on div "Zr" at bounding box center [462, 179] width 33 height 31
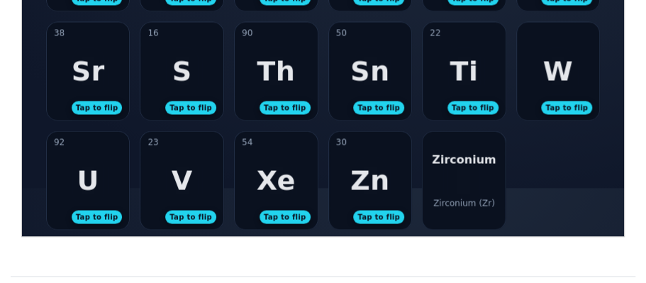
click at [452, 178] on div "Zirconium Zirconium (Zr)" at bounding box center [463, 179] width 83 height 98
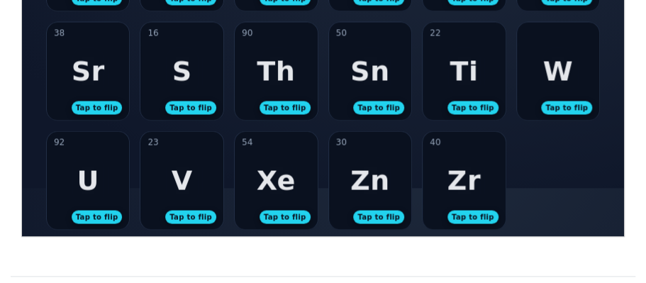
click at [167, 175] on div "23 V Tap to flip" at bounding box center [181, 179] width 83 height 98
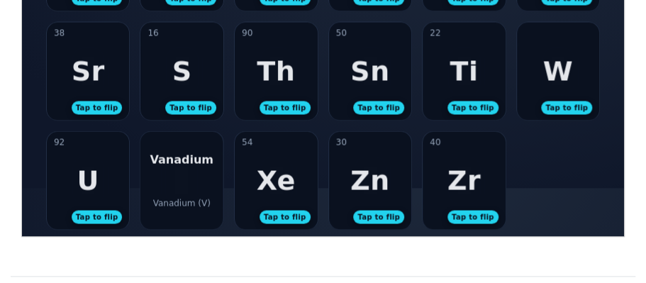
click at [167, 175] on div "Vanadium Vanadium (V)" at bounding box center [181, 179] width 83 height 98
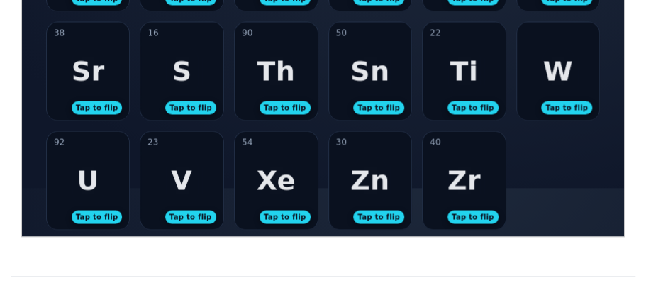
click at [108, 181] on div "92 U Tap to flip" at bounding box center [87, 179] width 83 height 98
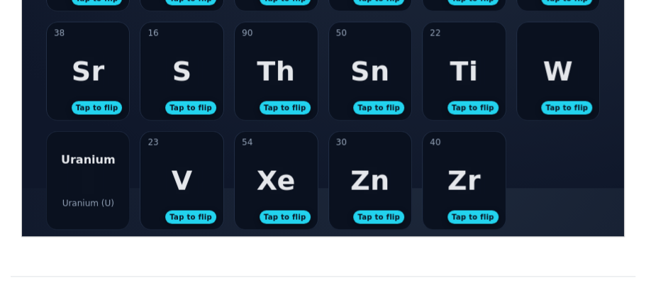
click at [108, 181] on div "Uranium Uranium (U)" at bounding box center [87, 179] width 83 height 98
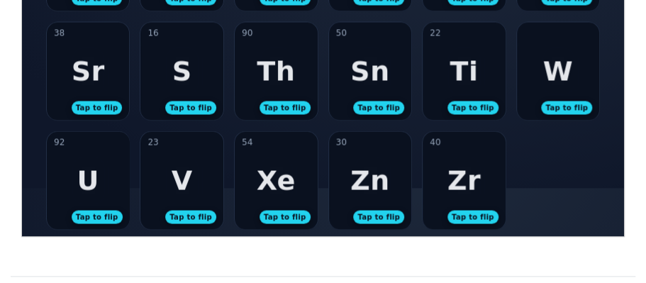
click at [272, 179] on div "Xe" at bounding box center [275, 179] width 39 height 31
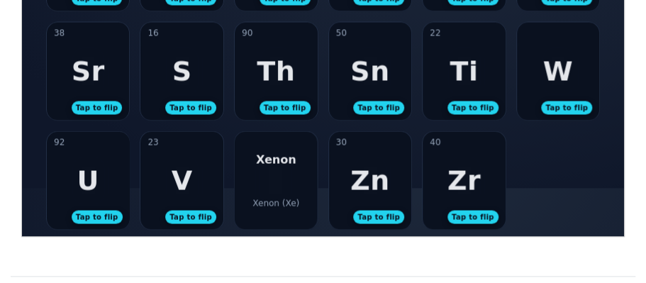
click at [272, 181] on div "Xenon Xenon (Xe)" at bounding box center [275, 179] width 83 height 98
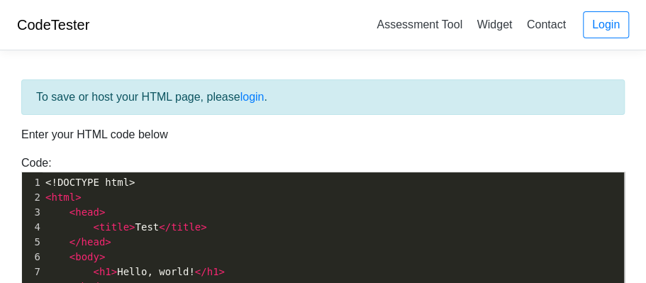
click at [84, 185] on span "<!DOCTYPE html>" at bounding box center [89, 181] width 89 height 11
type textarea "<!DOCTYPE html> <html> <head> <title>Test</title> </head> <body> <h1>Hello, wor…"
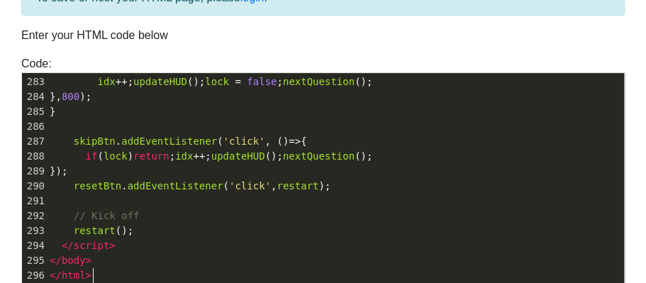
scroll to position [4199, 0]
click at [387, 36] on p "Enter your HTML code below" at bounding box center [322, 35] width 603 height 17
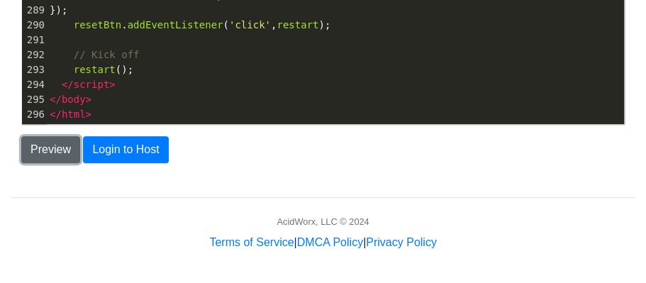
click at [40, 141] on button "Preview" at bounding box center [50, 149] width 59 height 27
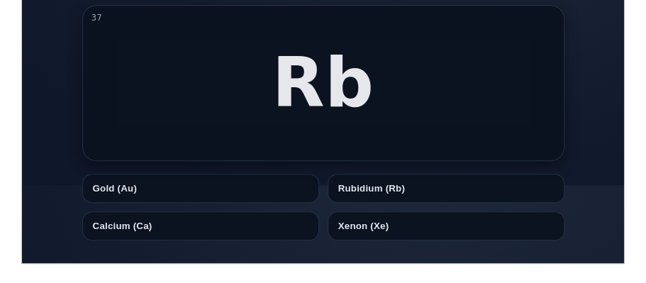
scroll to position [81, 0]
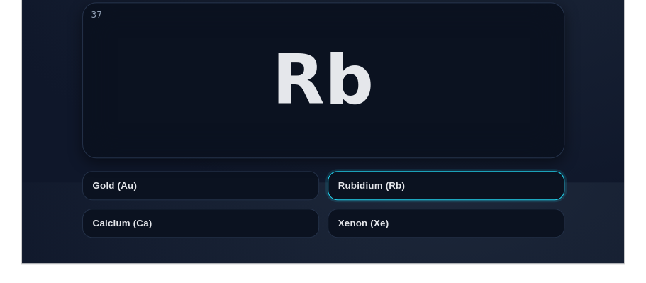
click at [393, 184] on button "Rubidium (Rb)" at bounding box center [445, 184] width 237 height 29
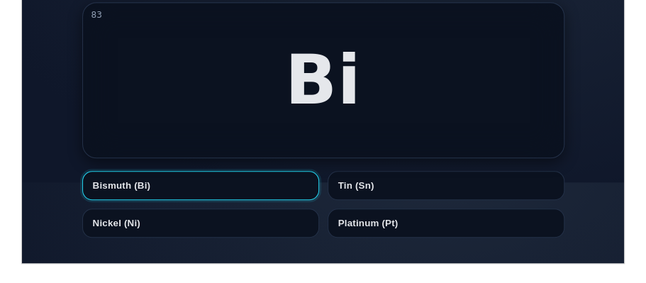
click at [291, 179] on button "Bismuth (Bi)" at bounding box center [199, 184] width 237 height 29
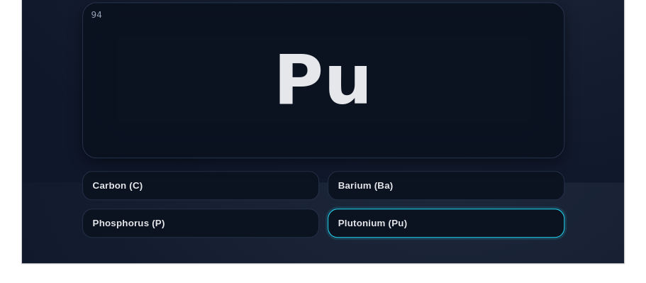
click at [346, 223] on button "Plutonium (Pu)" at bounding box center [445, 222] width 237 height 29
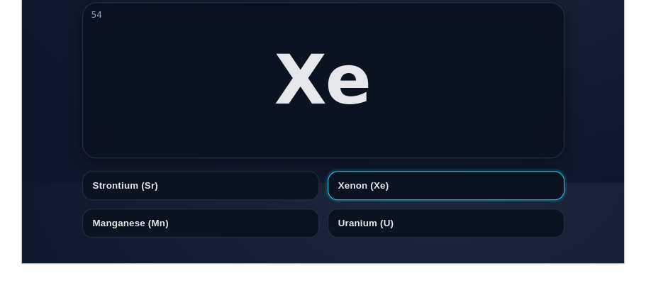
click at [357, 196] on button "Xenon (Xe)" at bounding box center [445, 184] width 237 height 29
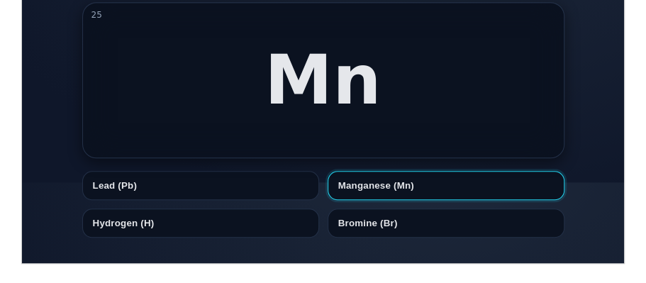
click at [411, 187] on button "Manganese (Mn)" at bounding box center [445, 184] width 237 height 29
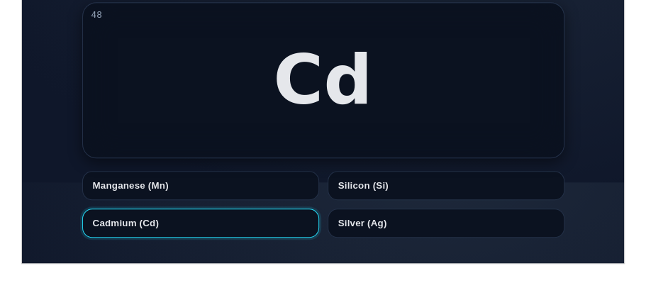
click at [151, 230] on button "Cadmium (Cd)" at bounding box center [199, 222] width 237 height 29
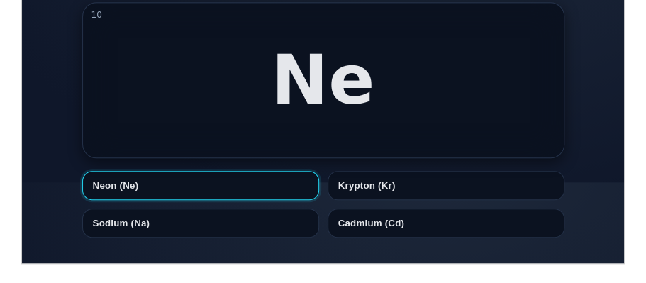
click at [227, 176] on button "Neon (Ne)" at bounding box center [199, 184] width 237 height 29
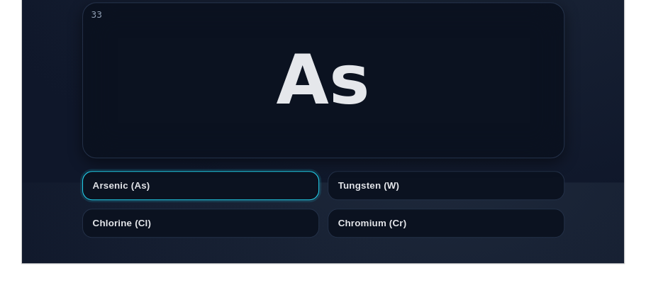
click at [212, 198] on button "Arsenic (As)" at bounding box center [199, 184] width 237 height 29
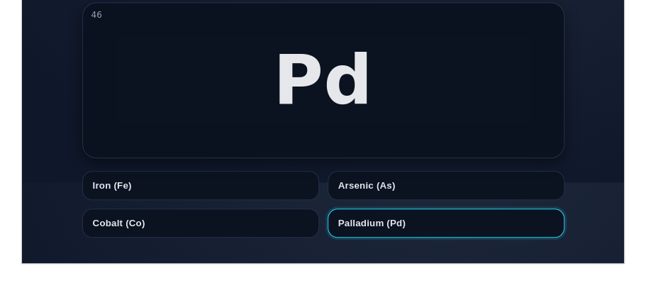
click at [365, 218] on button "Palladium (Pd)" at bounding box center [445, 222] width 237 height 29
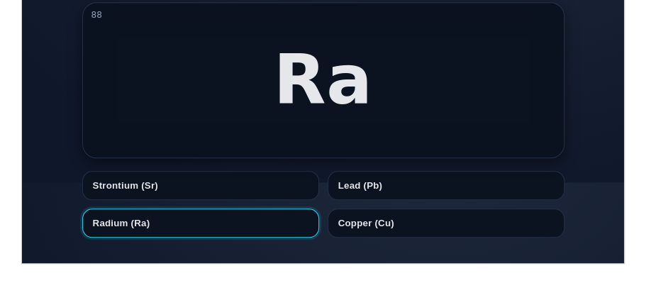
click at [202, 220] on button "Radium (Ra)" at bounding box center [199, 222] width 237 height 29
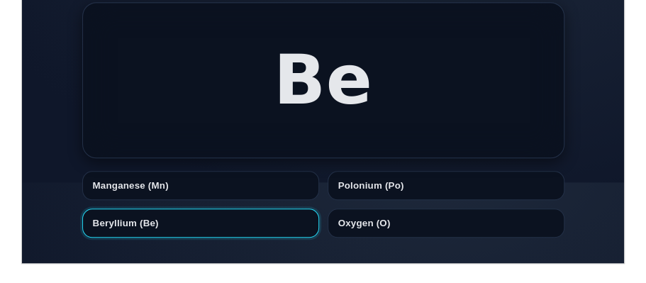
click at [233, 218] on button "Beryllium (Be)" at bounding box center [199, 222] width 237 height 29
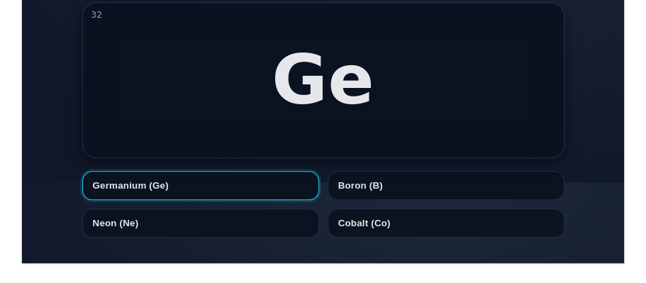
click at [232, 174] on button "Germanium (Ge)" at bounding box center [199, 184] width 237 height 29
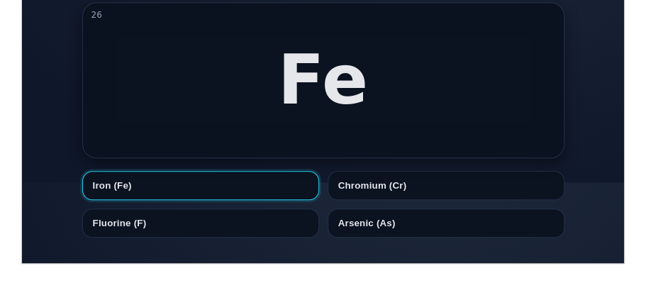
click at [225, 194] on button "Iron (Fe)" at bounding box center [199, 184] width 237 height 29
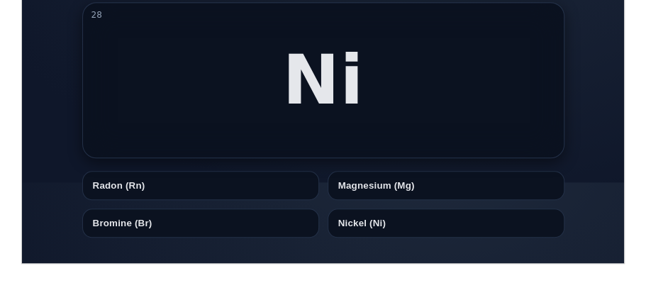
click at [351, 124] on article "28 Ni" at bounding box center [322, 79] width 482 height 156
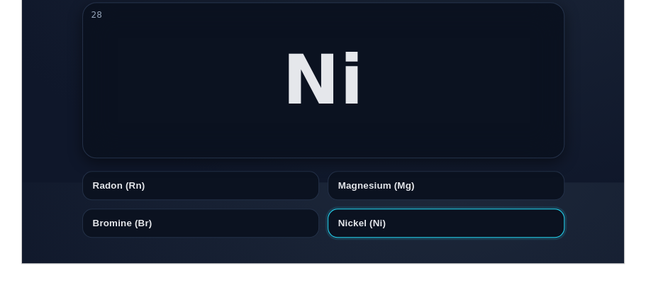
click at [359, 216] on button "Nickel (Ni)" at bounding box center [445, 222] width 237 height 29
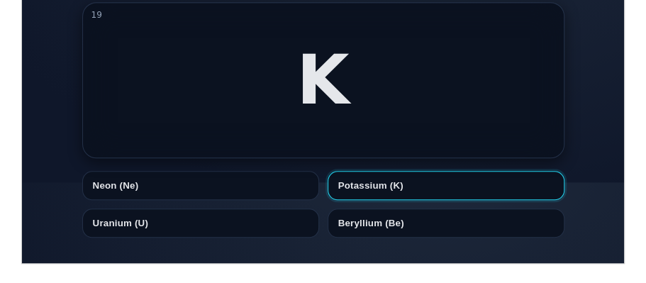
click at [352, 177] on button "Potassium (K)" at bounding box center [445, 184] width 237 height 29
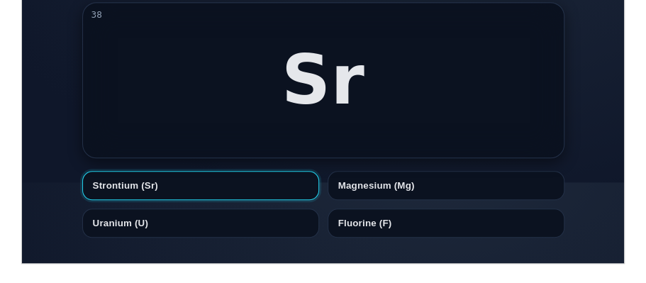
click at [278, 179] on button "Strontium (Sr)" at bounding box center [199, 184] width 237 height 29
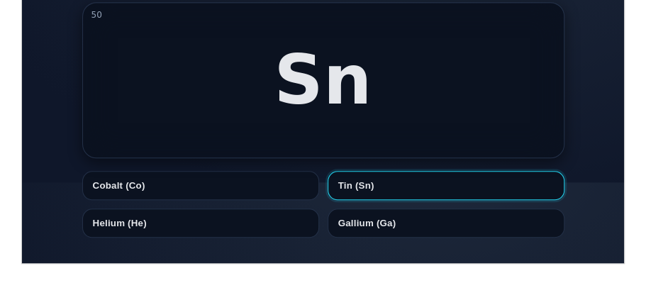
click at [361, 187] on button "Tin (Sn)" at bounding box center [445, 184] width 237 height 29
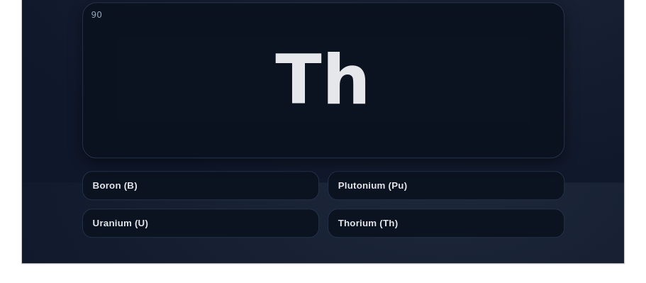
click at [361, 187] on button "Plutonium (Pu)" at bounding box center [445, 184] width 237 height 29
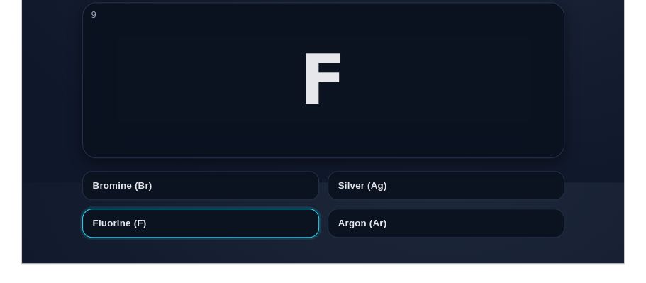
click at [274, 219] on button "Fluorine (F)" at bounding box center [199, 222] width 237 height 29
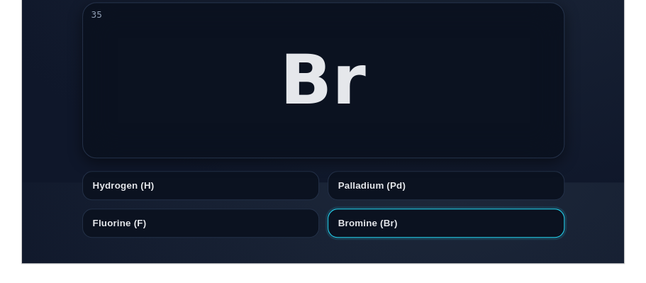
click at [346, 222] on button "Bromine (Br)" at bounding box center [445, 222] width 237 height 29
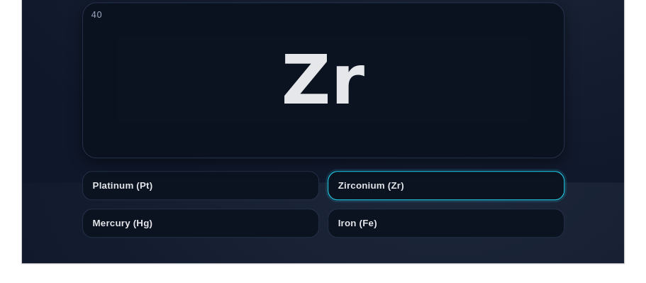
click at [361, 191] on button "Zirconium (Zr)" at bounding box center [445, 184] width 237 height 29
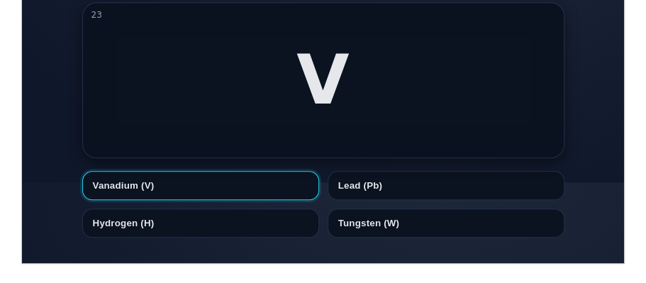
click at [215, 193] on button "Vanadium (V)" at bounding box center [199, 184] width 237 height 29
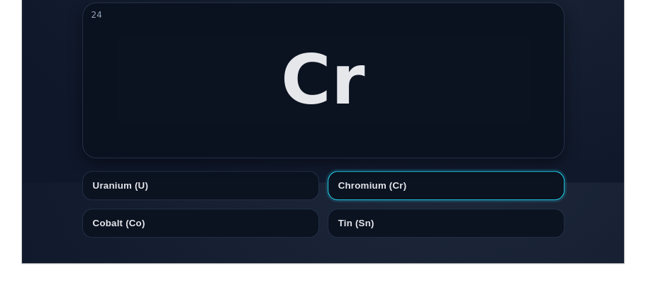
click at [355, 179] on button "Chromium (Cr)" at bounding box center [445, 184] width 237 height 29
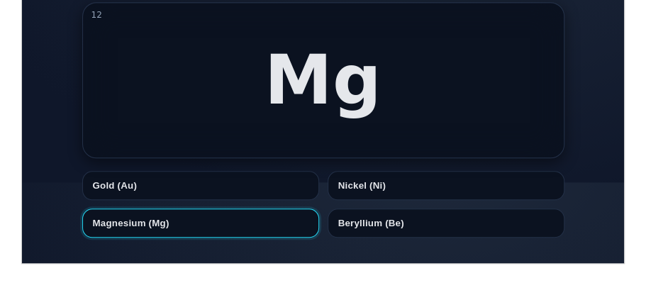
click at [167, 226] on button "Magnesium (Mg)" at bounding box center [199, 222] width 237 height 29
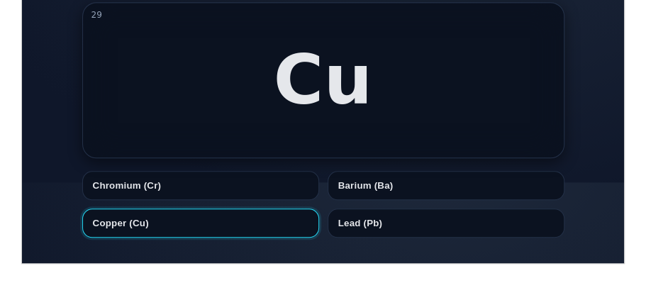
click at [216, 219] on button "Copper (Cu)" at bounding box center [199, 222] width 237 height 29
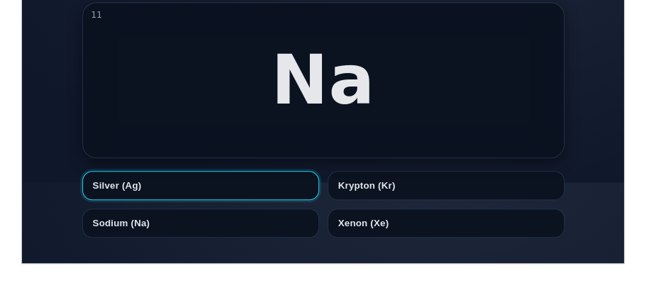
click at [200, 198] on button "Silver (Ag)" at bounding box center [199, 184] width 237 height 29
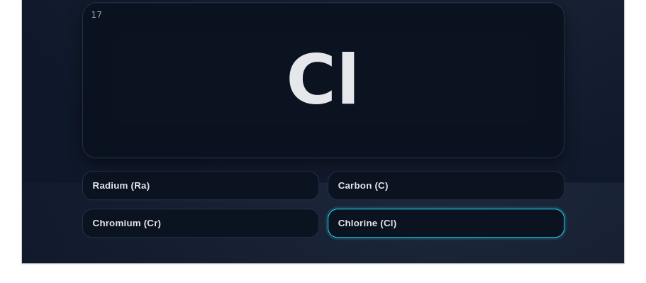
click at [376, 222] on button "Chlorine (Cl)" at bounding box center [445, 222] width 237 height 29
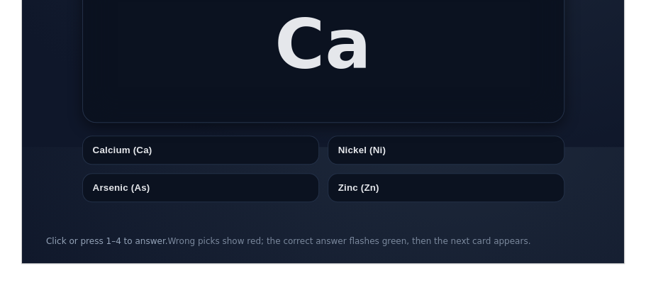
scroll to position [118, 0]
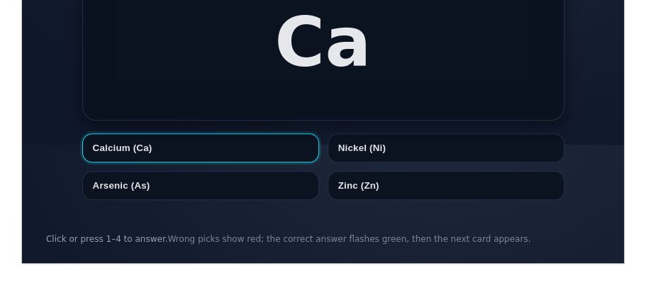
click at [273, 154] on button "Calcium (Ca)" at bounding box center [199, 147] width 237 height 29
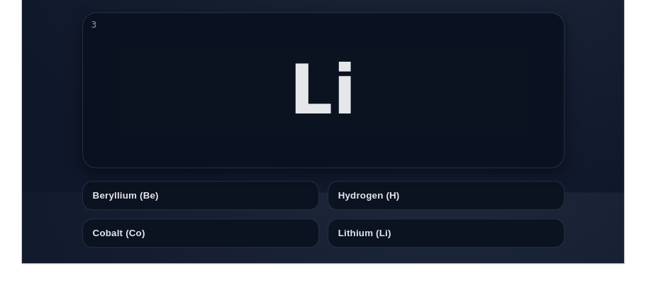
scroll to position [69, 0]
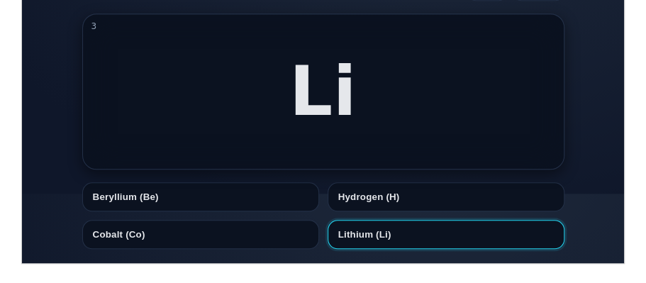
click at [342, 231] on button "Lithium (Li)" at bounding box center [445, 233] width 237 height 29
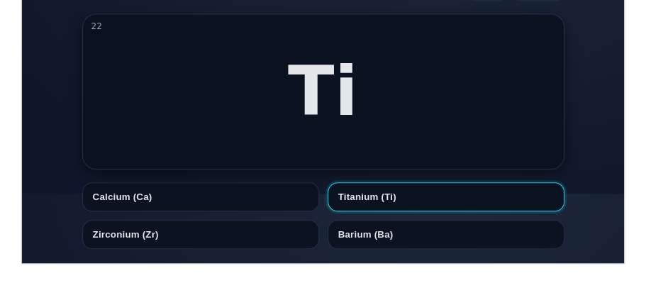
click at [347, 190] on button "Titanium (Ti)" at bounding box center [445, 195] width 237 height 29
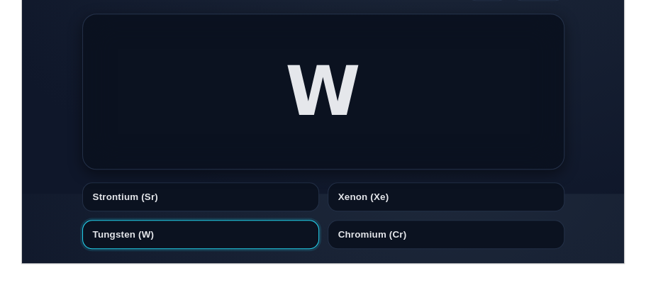
click at [219, 235] on button "Tungsten (W)" at bounding box center [199, 233] width 237 height 29
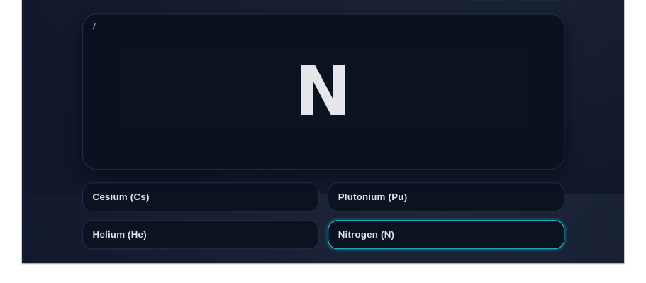
click at [417, 247] on button "Nitrogen (N)" at bounding box center [445, 233] width 237 height 29
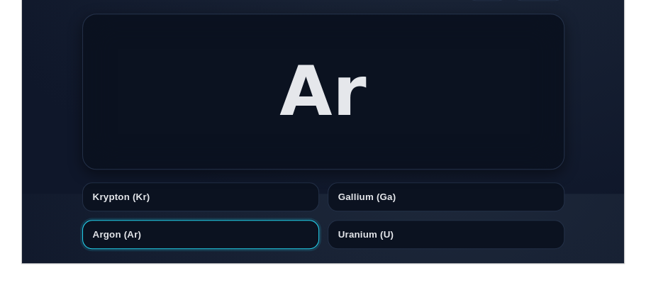
click at [257, 228] on button "Argon (Ar)" at bounding box center [199, 233] width 237 height 29
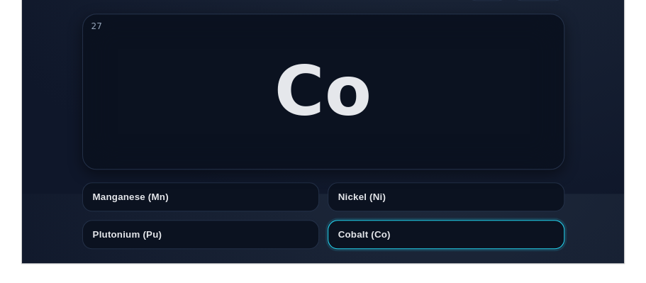
click at [343, 242] on button "Cobalt (Co)" at bounding box center [445, 233] width 237 height 29
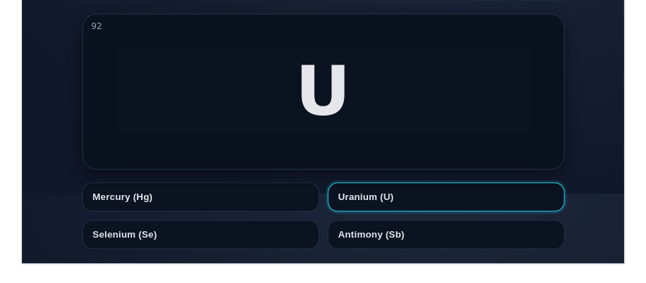
click at [356, 190] on button "Uranium (U)" at bounding box center [445, 195] width 237 height 29
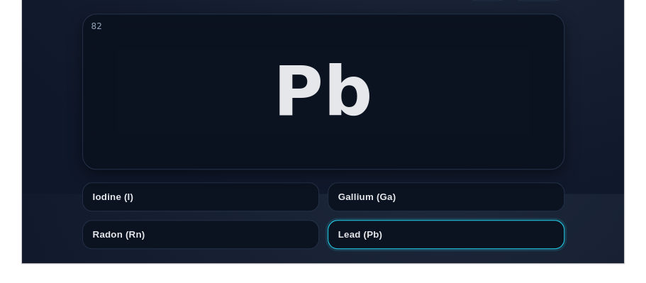
click at [373, 235] on button "Lead (Pb)" at bounding box center [445, 233] width 237 height 29
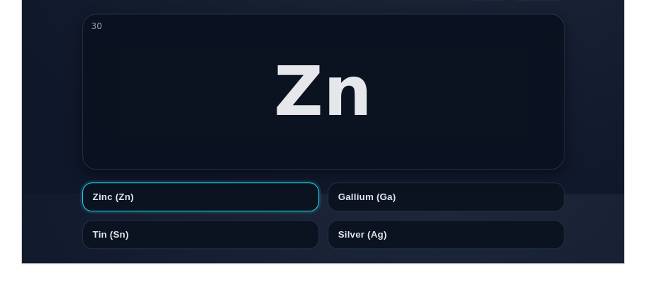
click at [174, 200] on button "Zinc (Zn)" at bounding box center [199, 195] width 237 height 29
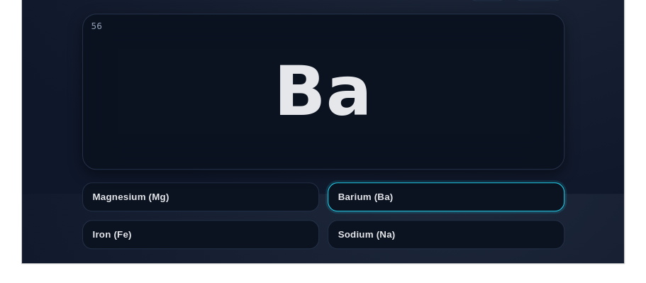
click at [415, 206] on button "Barium (Ba)" at bounding box center [445, 195] width 237 height 29
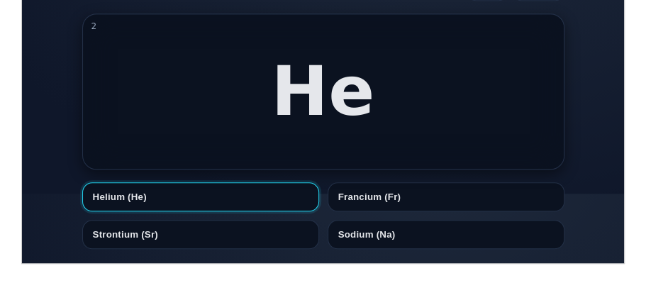
click at [217, 201] on button "Helium (He)" at bounding box center [199, 195] width 237 height 29
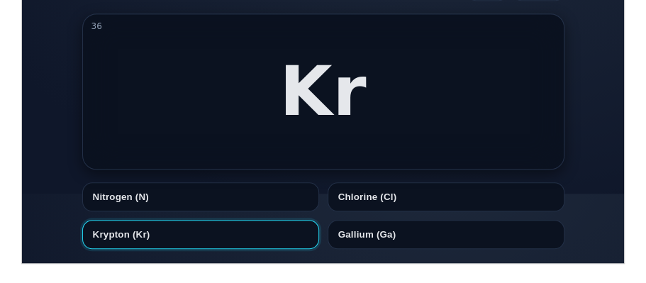
click at [218, 230] on button "Krypton (Kr)" at bounding box center [199, 233] width 237 height 29
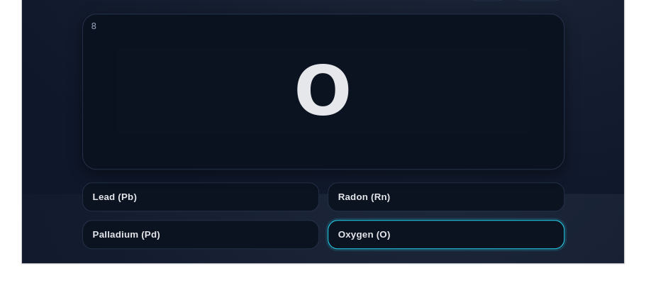
click at [392, 228] on button "Oxygen (O)" at bounding box center [445, 233] width 237 height 29
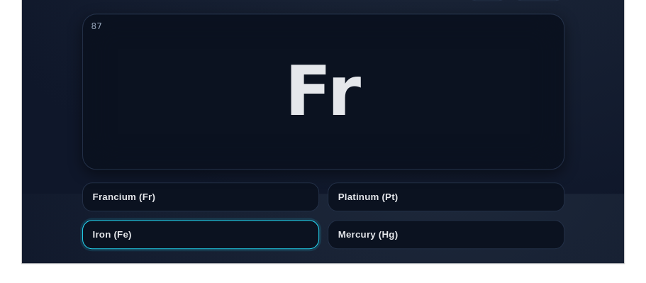
click at [257, 226] on button "Iron (Fe)" at bounding box center [199, 233] width 237 height 29
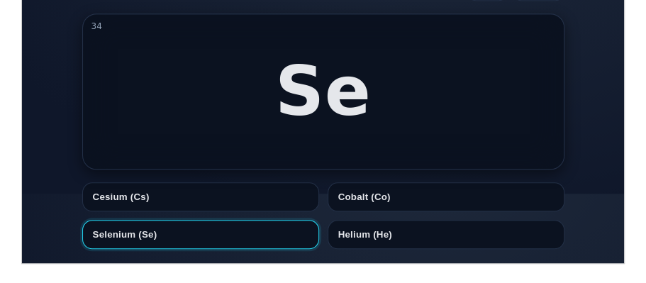
click at [252, 233] on button "Selenium (Se)" at bounding box center [199, 233] width 237 height 29
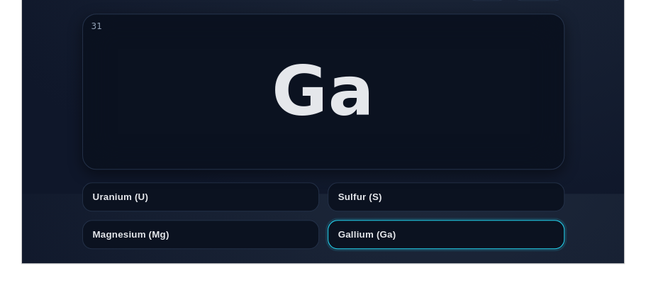
click at [352, 228] on button "Gallium (Ga)" at bounding box center [445, 233] width 237 height 29
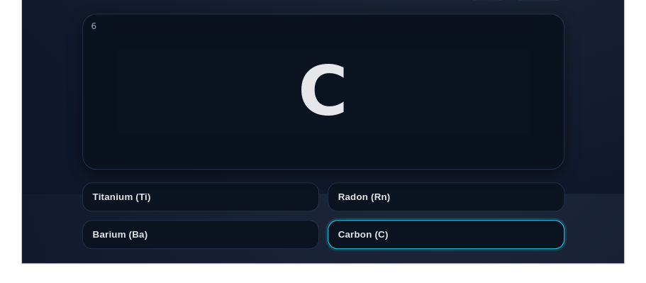
click at [367, 227] on button "Carbon (C)" at bounding box center [445, 233] width 237 height 29
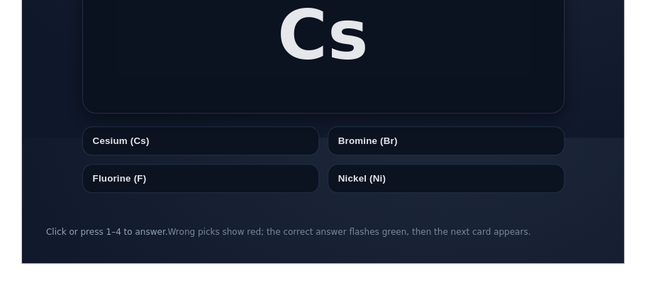
scroll to position [128, 0]
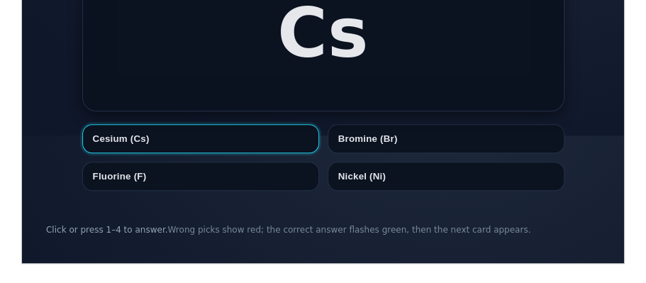
click at [208, 151] on button "Cesium (Cs)" at bounding box center [199, 137] width 237 height 29
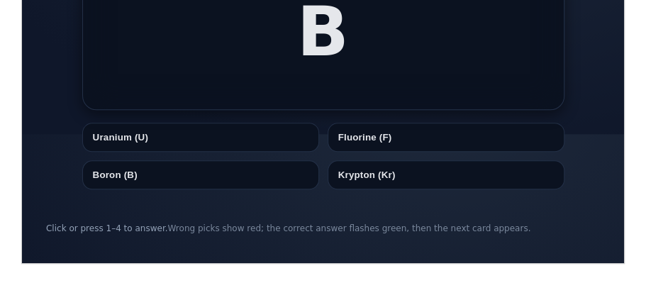
scroll to position [130, 0]
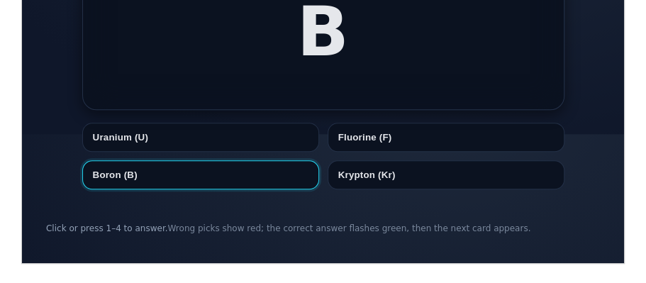
click at [232, 170] on button "Boron (B)" at bounding box center [199, 173] width 237 height 29
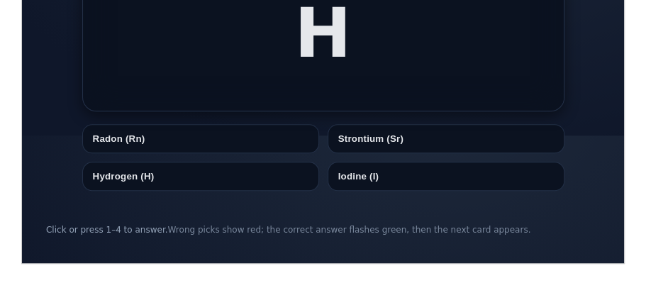
scroll to position [128, 0]
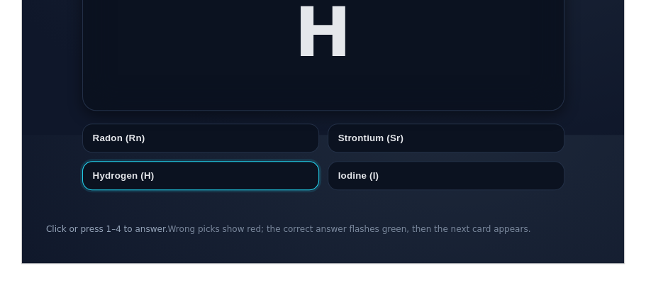
click at [234, 171] on button "Hydrogen (H)" at bounding box center [199, 174] width 237 height 29
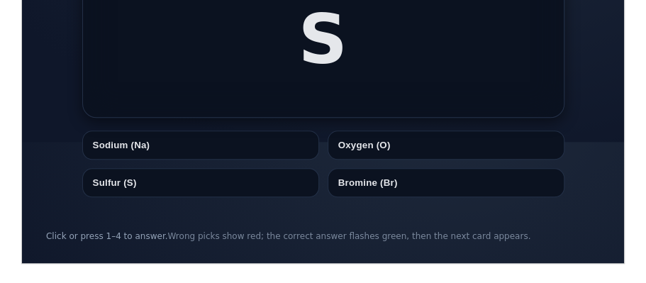
scroll to position [130, 0]
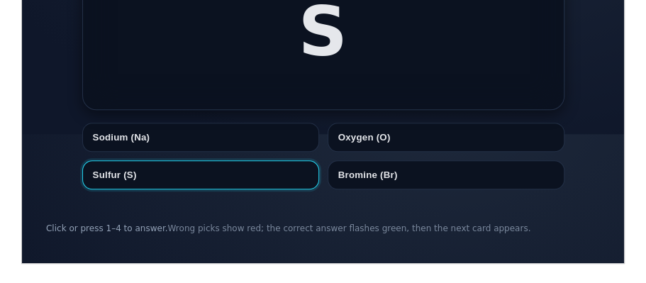
click at [222, 184] on button "Sulfur (S)" at bounding box center [199, 173] width 237 height 29
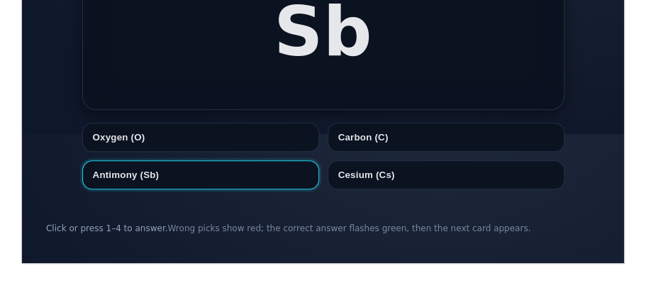
click at [266, 171] on button "Antimony (Sb)" at bounding box center [199, 173] width 237 height 29
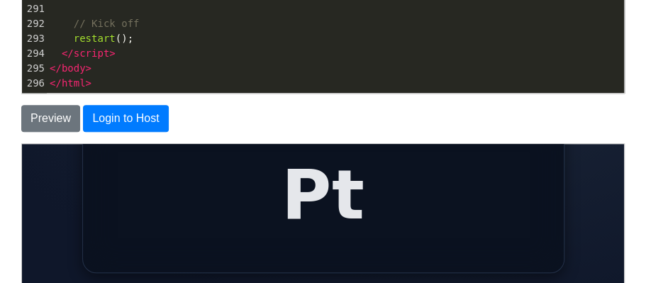
scroll to position [558, 0]
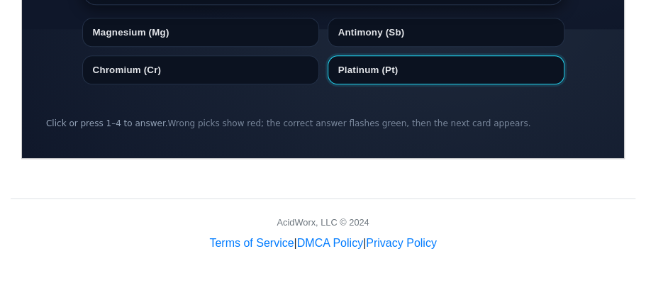
click at [378, 69] on button "Platinum (Pt)" at bounding box center [445, 69] width 237 height 29
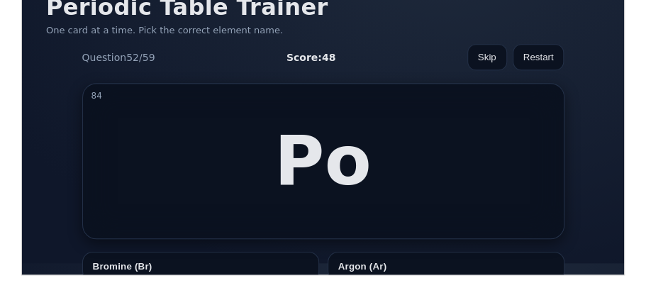
scroll to position [130, 0]
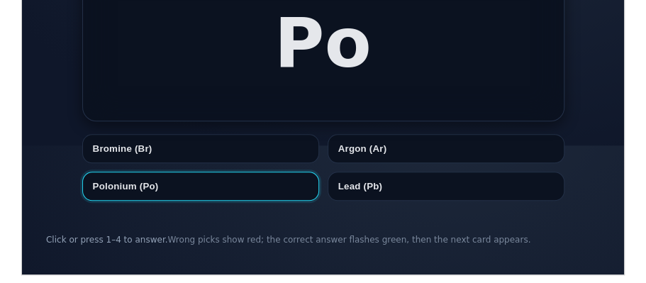
click at [279, 180] on button "Polonium (Po)" at bounding box center [199, 185] width 237 height 29
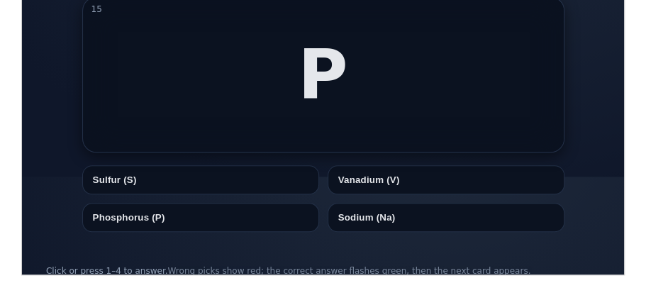
scroll to position [99, 0]
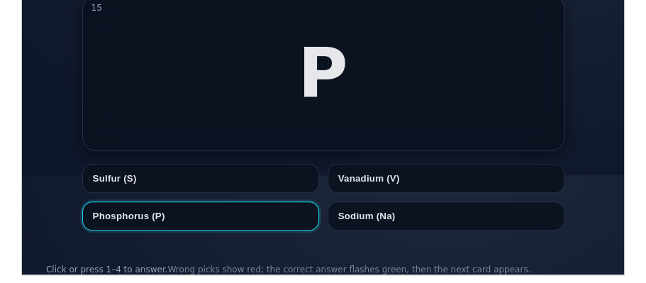
click at [247, 224] on button "Phosphorus (P)" at bounding box center [199, 215] width 237 height 29
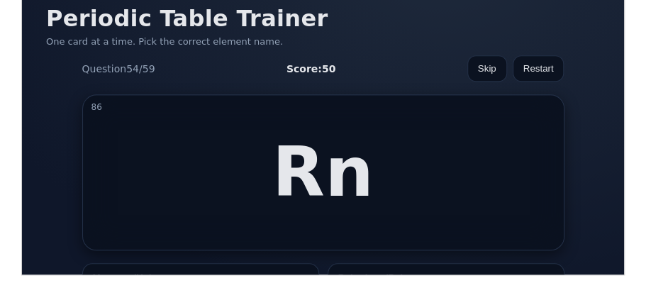
scroll to position [130, 0]
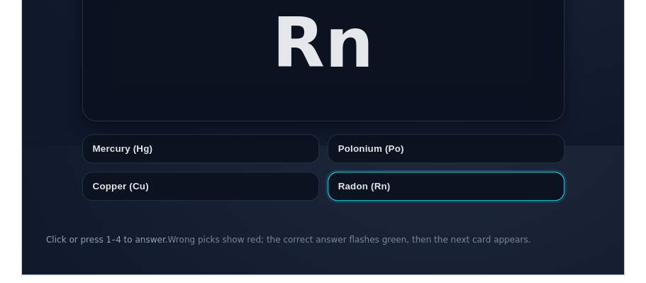
click at [349, 181] on button "Radon (Rn)" at bounding box center [445, 185] width 237 height 29
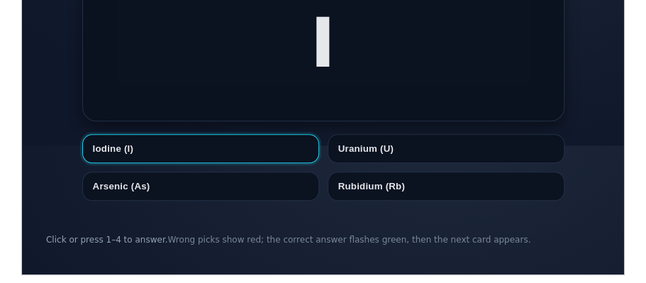
click at [298, 133] on button "Iodine (I)" at bounding box center [199, 147] width 237 height 29
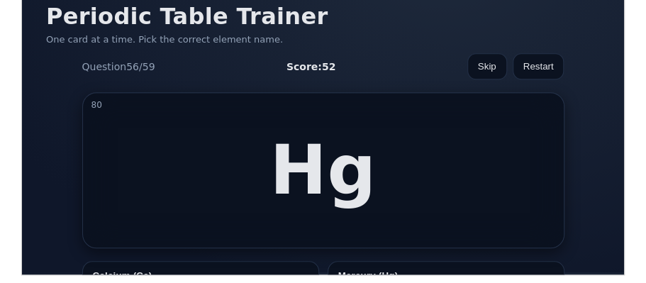
scroll to position [0, 0]
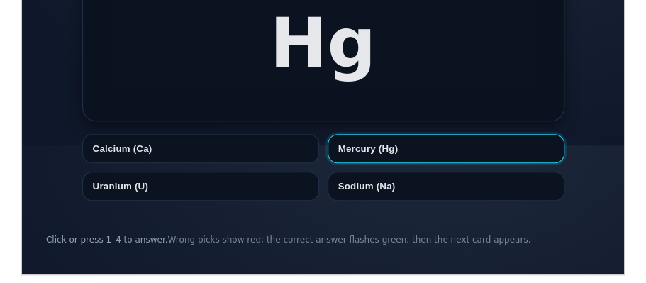
click at [361, 152] on button "Mercury (Hg)" at bounding box center [445, 147] width 237 height 29
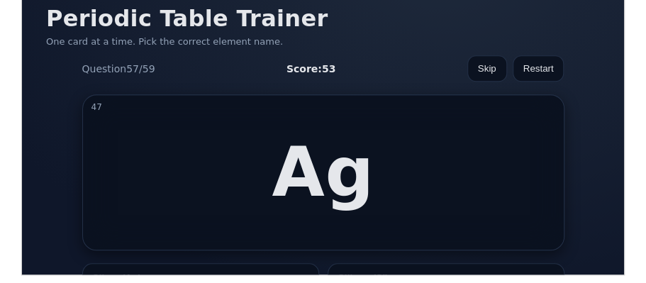
click at [361, 152] on div "Ag" at bounding box center [322, 171] width 102 height 79
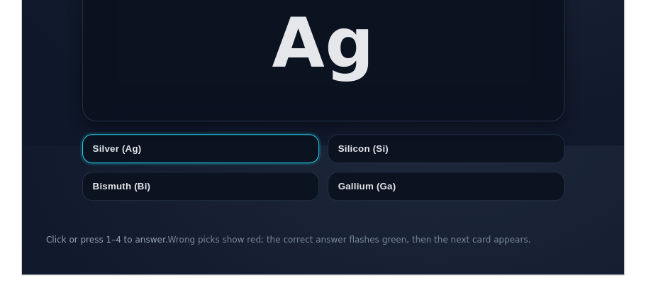
click at [193, 152] on button "Silver (Ag)" at bounding box center [199, 147] width 237 height 29
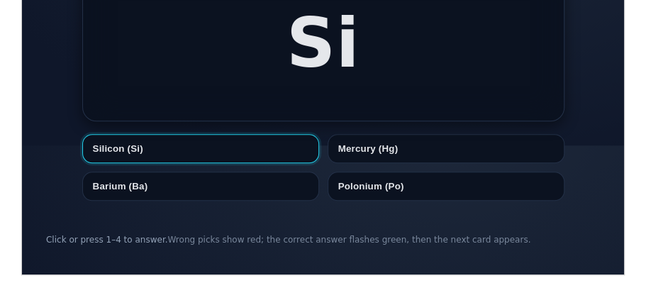
click at [244, 161] on button "Silicon (Si)" at bounding box center [199, 147] width 237 height 29
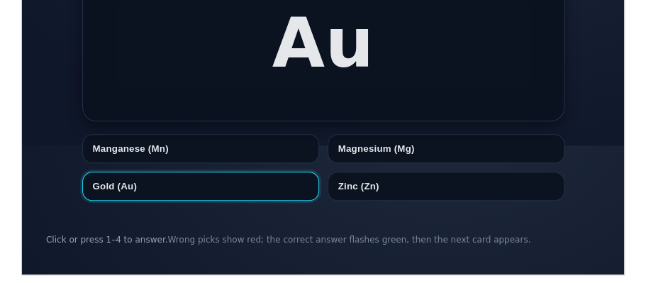
click at [263, 181] on button "Gold (Au)" at bounding box center [199, 185] width 237 height 29
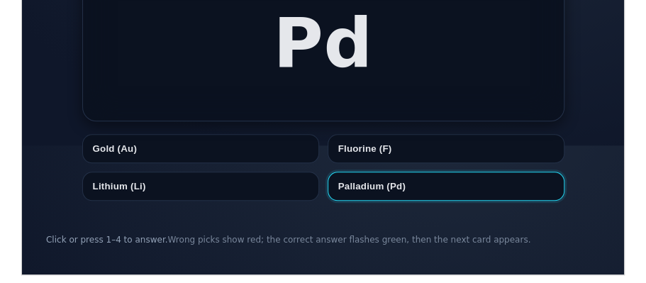
click at [332, 189] on button "Palladium (Pd)" at bounding box center [445, 185] width 237 height 29
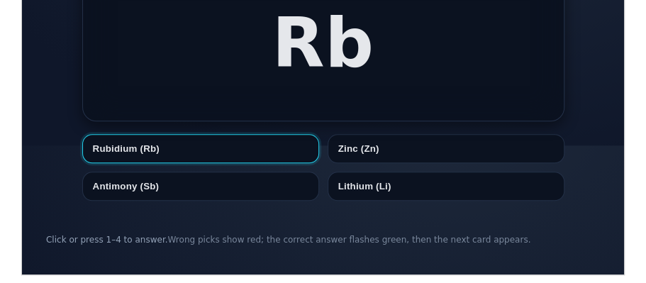
click at [168, 157] on button "Rubidium (Rb)" at bounding box center [199, 147] width 237 height 29
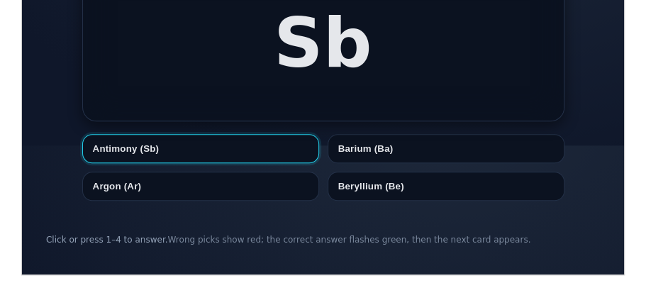
click at [244, 138] on button "Antimony (Sb)" at bounding box center [199, 147] width 237 height 29
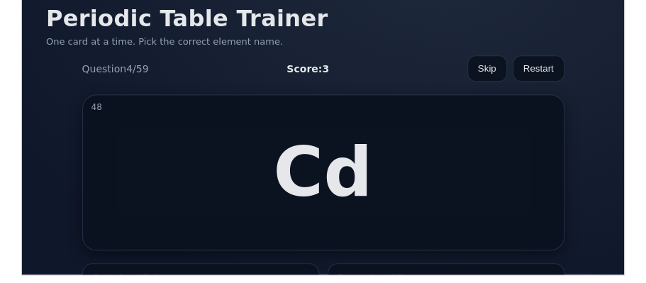
scroll to position [130, 0]
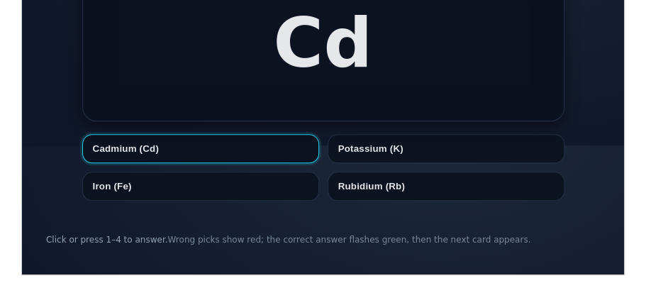
click at [230, 144] on button "Cadmium (Cd)" at bounding box center [199, 147] width 237 height 29
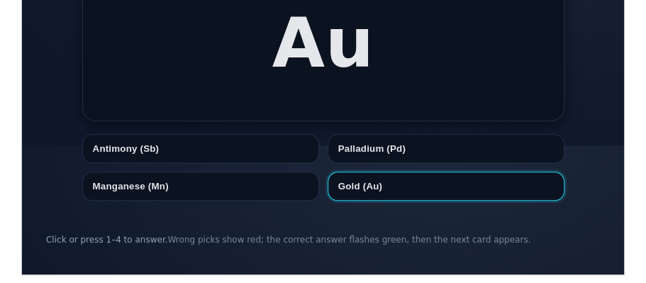
click at [356, 176] on button "Gold (Au)" at bounding box center [445, 185] width 237 height 29
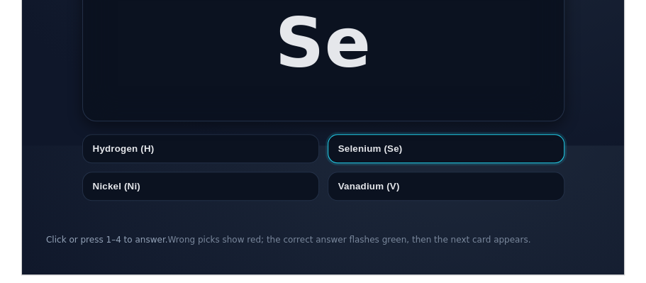
click at [334, 149] on button "Selenium (Se)" at bounding box center [445, 147] width 237 height 29
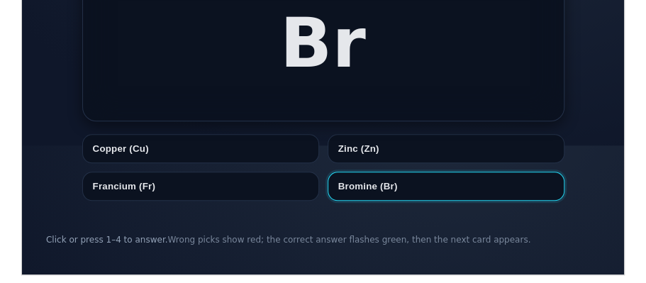
click at [353, 189] on button "Bromine (Br)" at bounding box center [445, 185] width 237 height 29
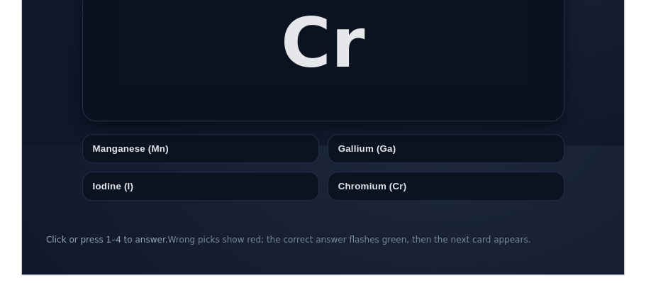
click at [353, 189] on button "Chromium (Cr)" at bounding box center [445, 185] width 237 height 29
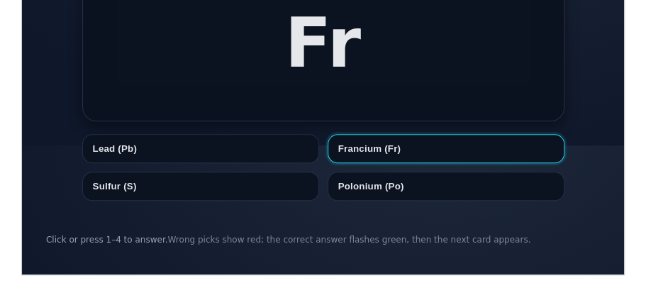
click at [434, 150] on button "Francium (Fr)" at bounding box center [445, 147] width 237 height 29
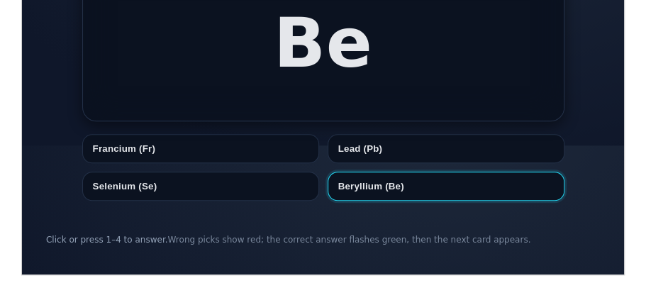
click at [409, 189] on button "Beryllium (Be)" at bounding box center [445, 185] width 237 height 29
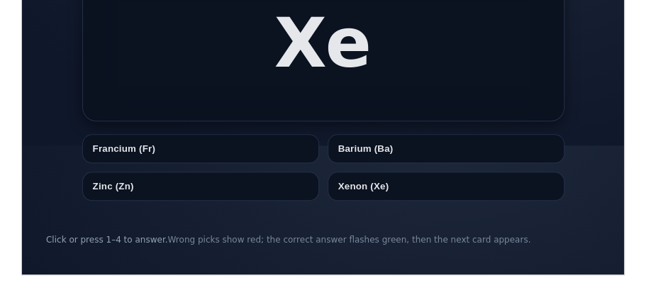
click at [409, 189] on button "Xenon (Xe)" at bounding box center [445, 185] width 237 height 29
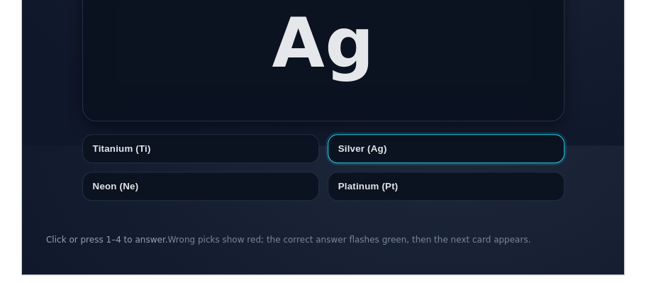
click at [381, 150] on button "Silver (Ag)" at bounding box center [445, 147] width 237 height 29
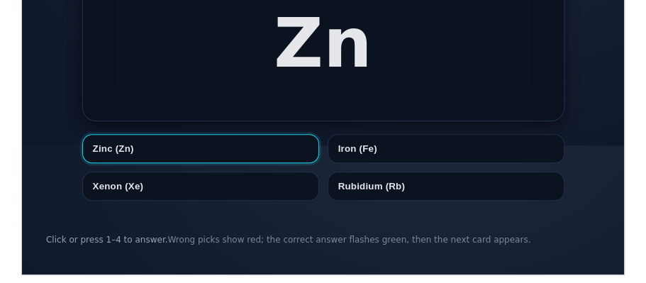
click at [167, 142] on button "Zinc (Zn)" at bounding box center [199, 147] width 237 height 29
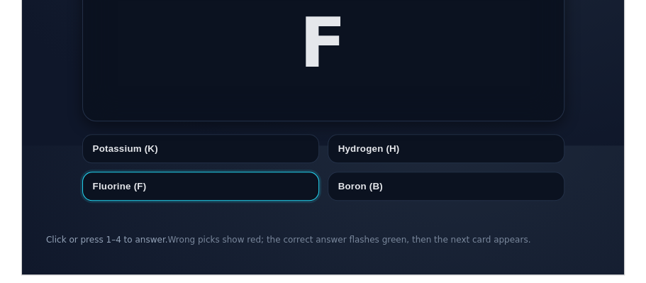
click at [176, 181] on button "Fluorine (F)" at bounding box center [199, 185] width 237 height 29
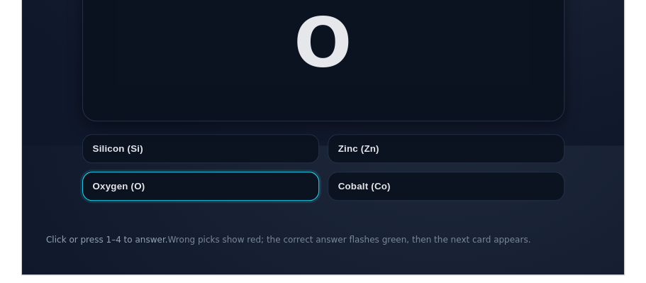
click at [214, 195] on button "Oxygen (O)" at bounding box center [199, 185] width 237 height 29
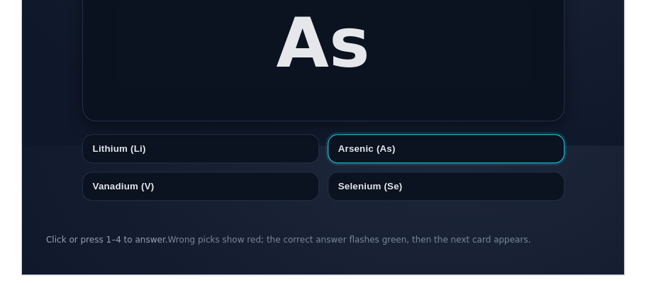
click at [362, 144] on button "Arsenic (As)" at bounding box center [445, 147] width 237 height 29
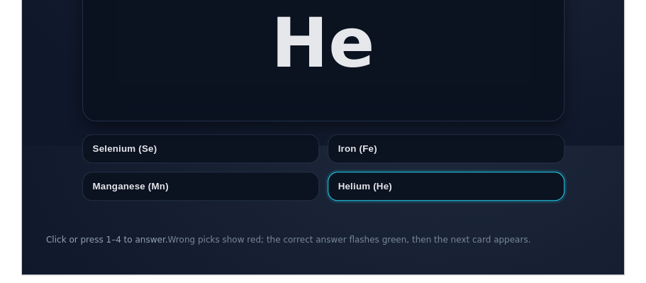
click at [354, 179] on button "Helium (He)" at bounding box center [445, 185] width 237 height 29
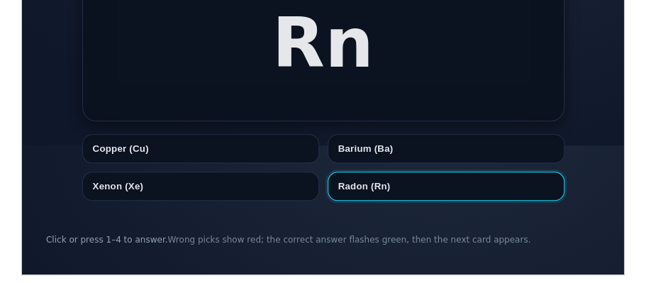
click at [353, 180] on button "Radon (Rn)" at bounding box center [445, 185] width 237 height 29
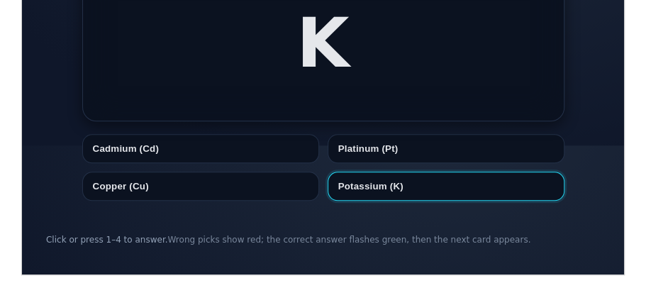
click at [353, 181] on button "Potassium (K)" at bounding box center [445, 185] width 237 height 29
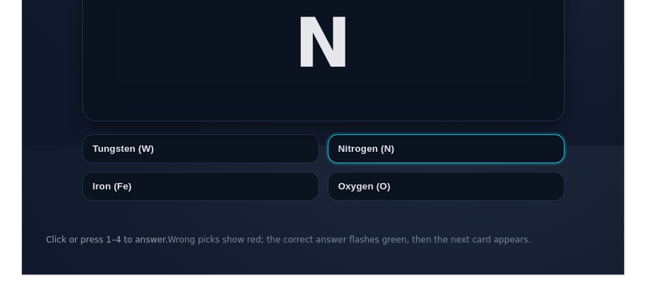
click at [366, 142] on button "Nitrogen (N)" at bounding box center [445, 147] width 237 height 29
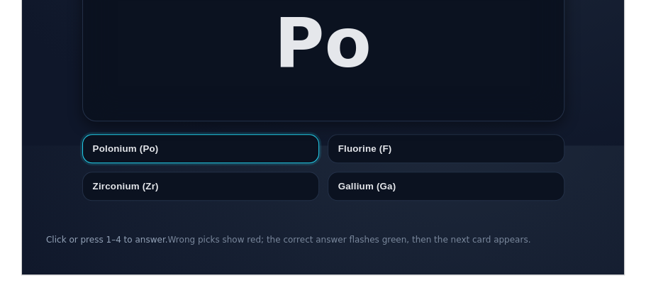
click at [208, 154] on button "Polonium (Po)" at bounding box center [199, 147] width 237 height 29
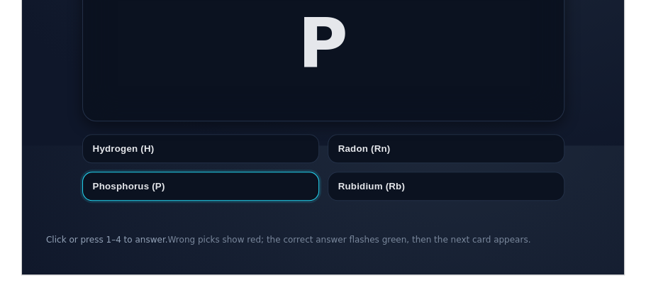
click at [265, 186] on button "Phosphorus (P)" at bounding box center [199, 185] width 237 height 29
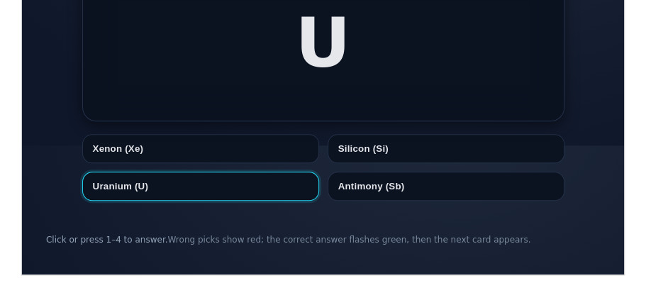
click at [228, 176] on button "Uranium (U)" at bounding box center [199, 185] width 237 height 29
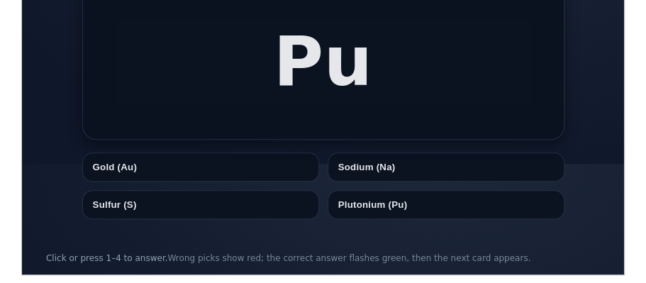
scroll to position [111, 0]
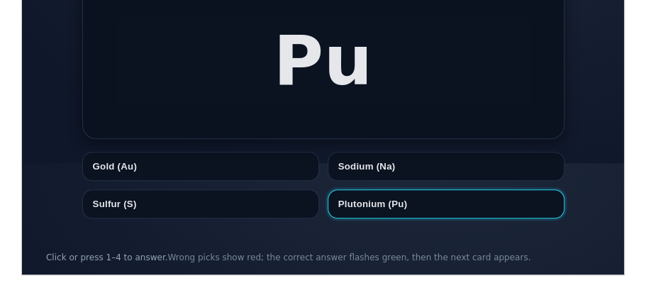
click at [342, 208] on button "Plutonium (Pu)" at bounding box center [445, 203] width 237 height 29
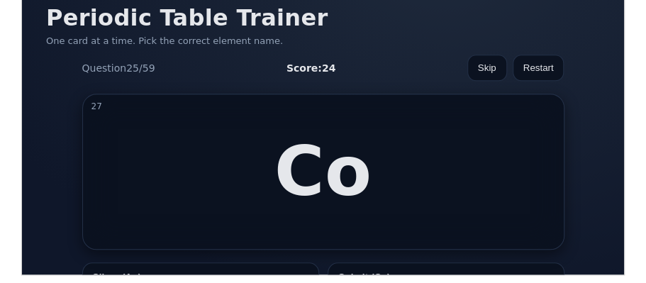
scroll to position [130, 0]
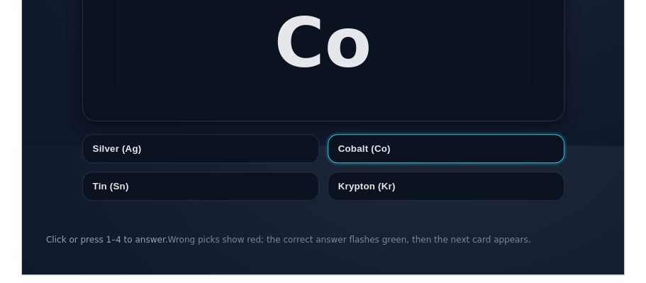
click at [363, 152] on button "Cobalt (Co)" at bounding box center [445, 147] width 237 height 29
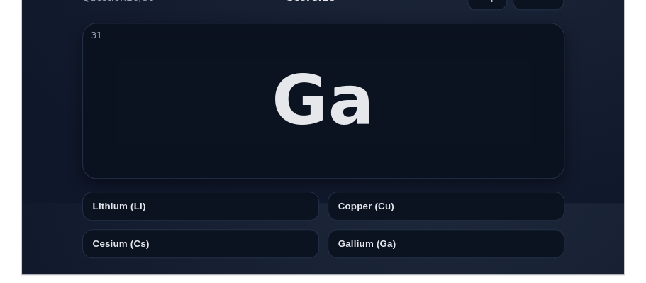
scroll to position [96, 0]
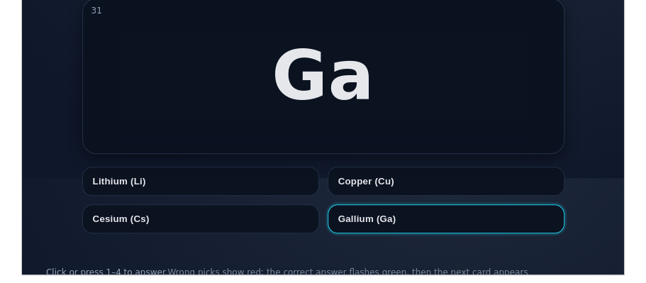
click at [364, 215] on button "Gallium (Ga)" at bounding box center [445, 217] width 237 height 29
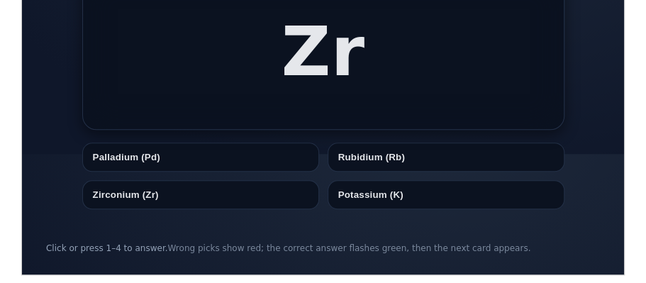
scroll to position [122, 0]
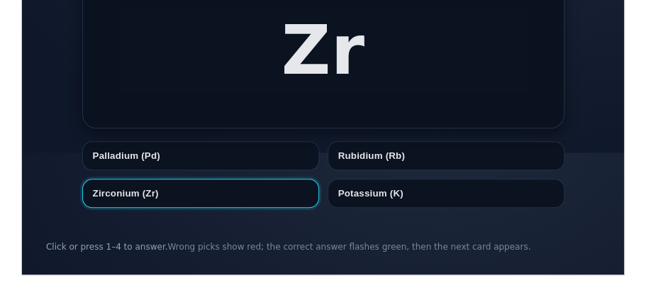
click at [205, 188] on button "Zirconium (Zr)" at bounding box center [199, 192] width 237 height 29
